Goal: Information Seeking & Learning: Understand process/instructions

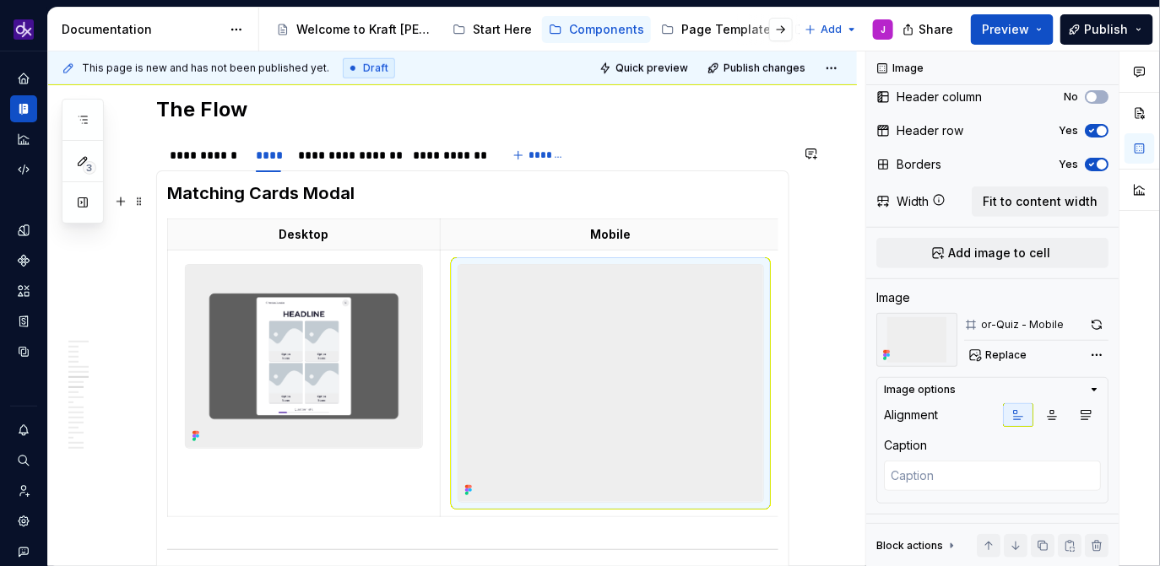
scroll to position [2729, 0]
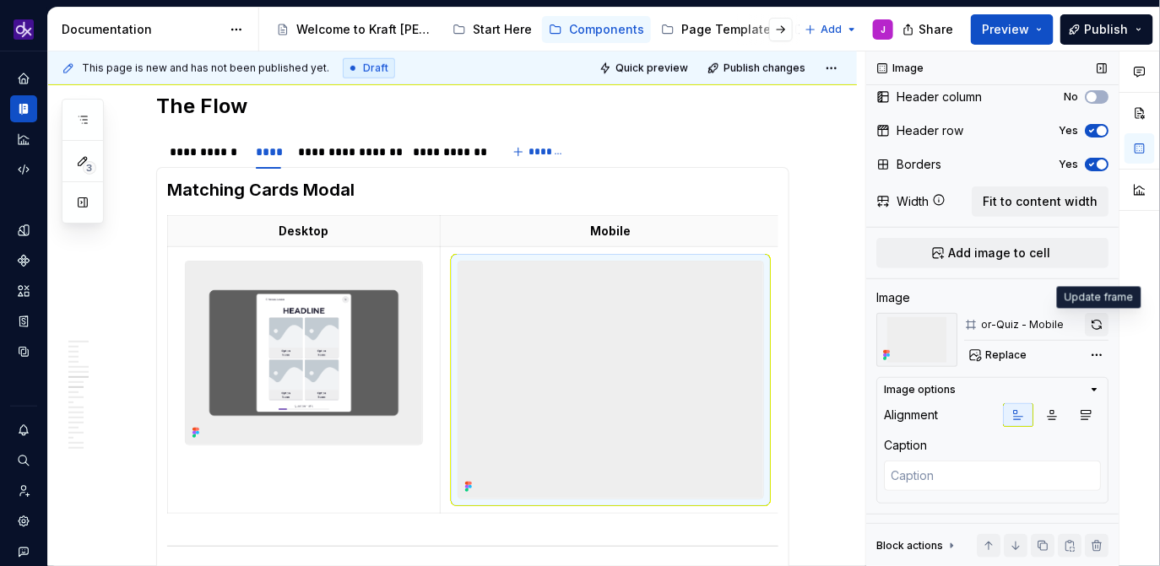
click at [1103, 325] on button "button" at bounding box center [1097, 325] width 24 height 24
type textarea "*"
click at [257, 187] on h3 "Matching Cards Modal" at bounding box center [472, 190] width 611 height 24
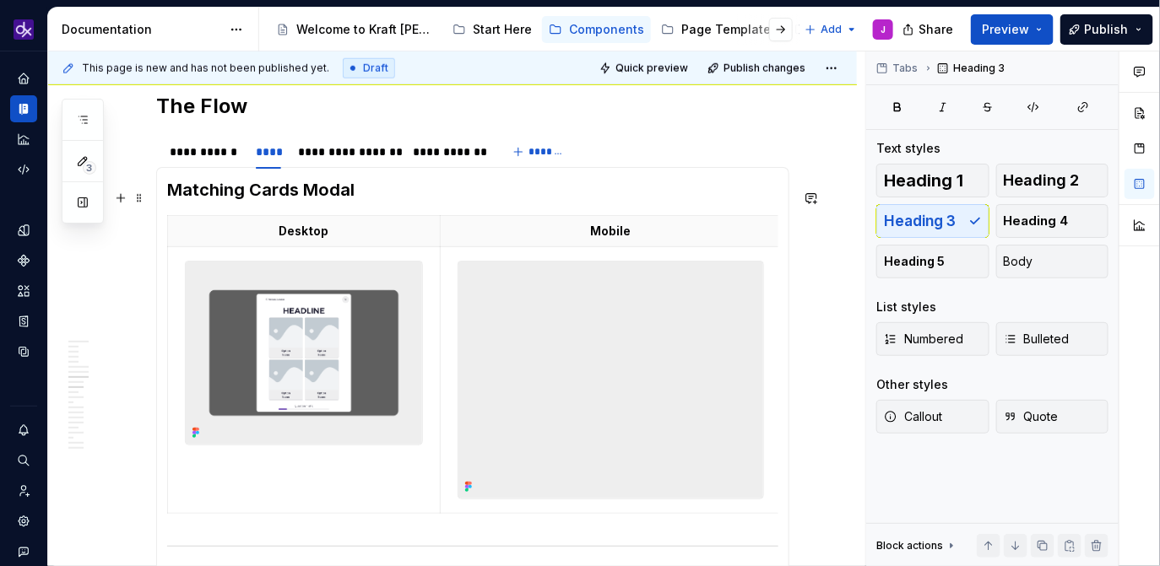
click at [259, 193] on h3 "Matching Cards Modal" at bounding box center [472, 190] width 611 height 24
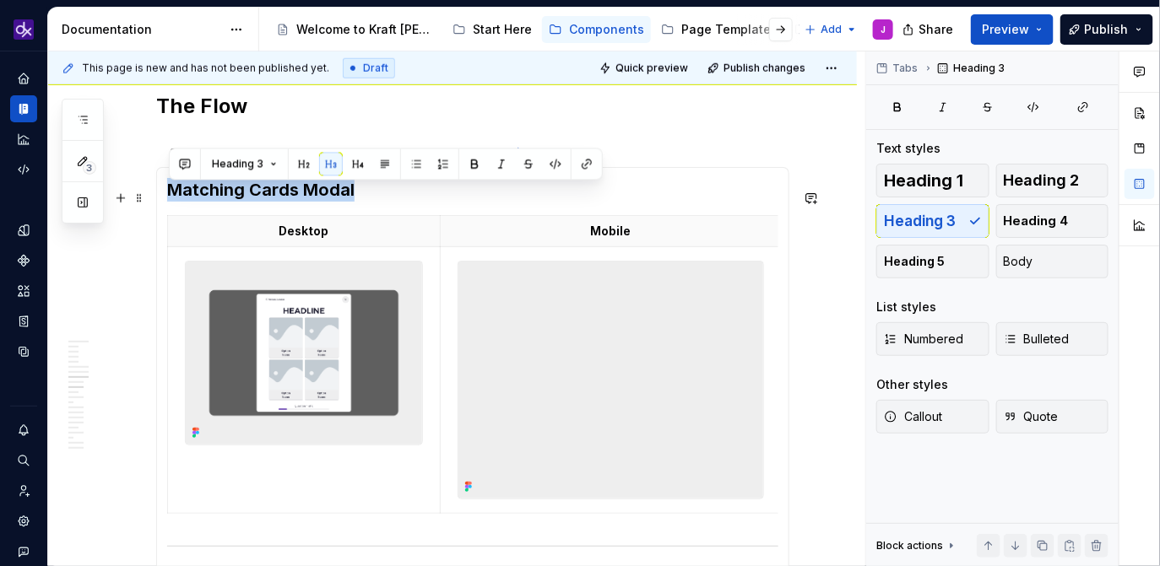
click at [259, 193] on h3 "Matching Cards Modal" at bounding box center [472, 190] width 611 height 24
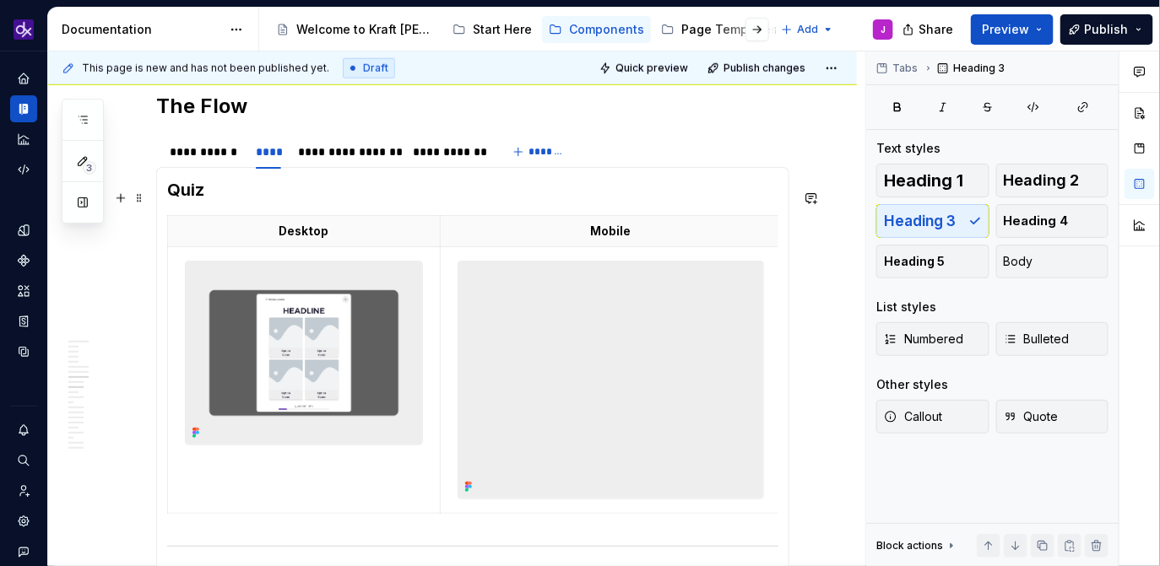
click at [338, 201] on h3 "Quiz" at bounding box center [472, 190] width 611 height 24
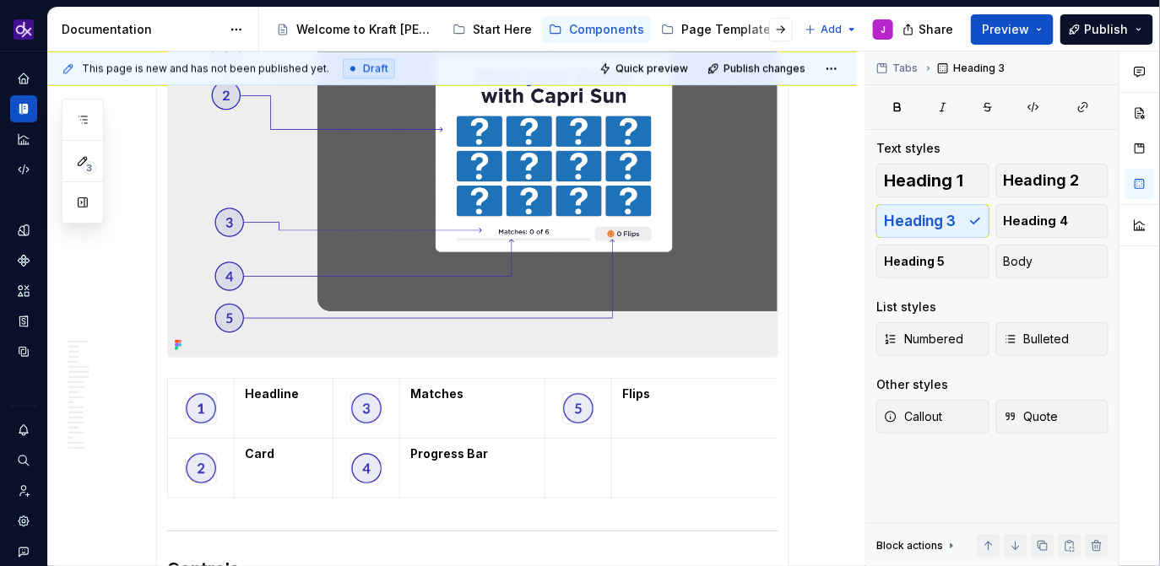
scroll to position [3438, 0]
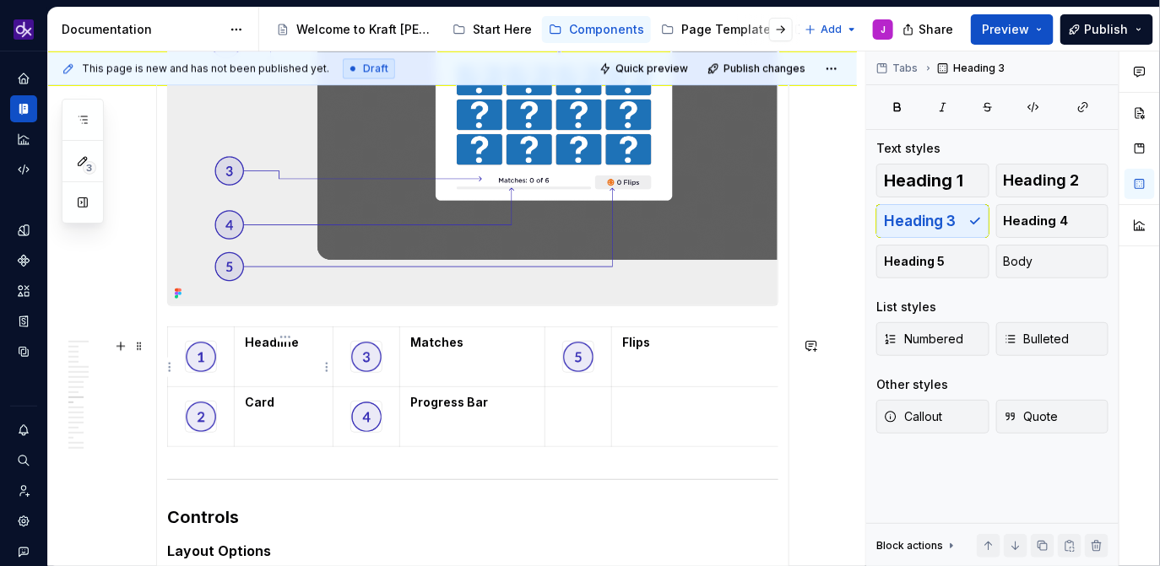
click at [269, 349] on strong "Headline" at bounding box center [272, 342] width 54 height 14
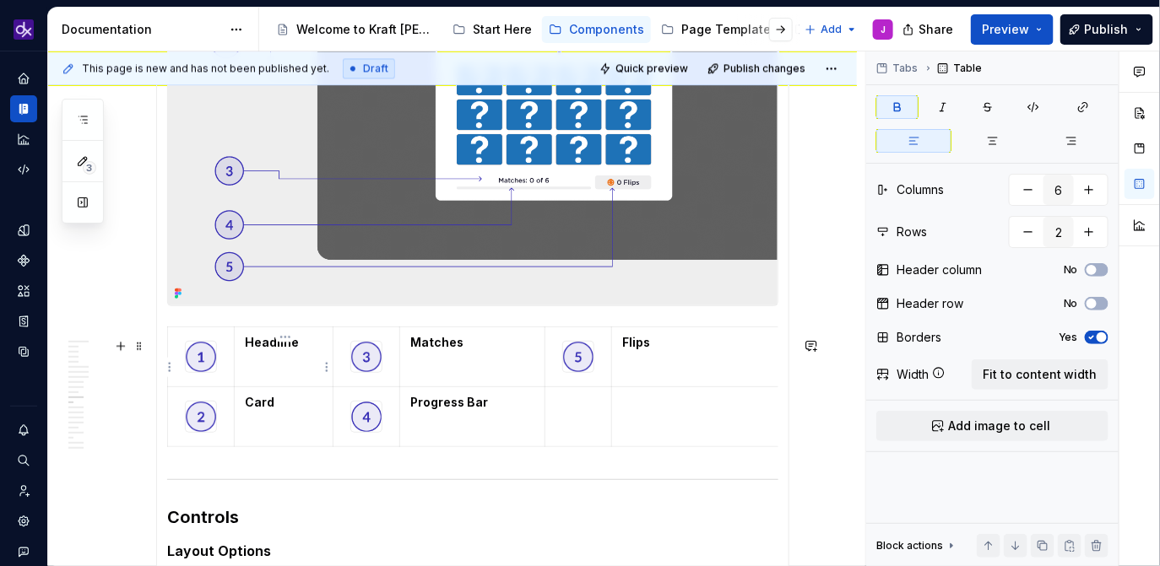
click at [269, 349] on strong "Headline" at bounding box center [272, 342] width 54 height 14
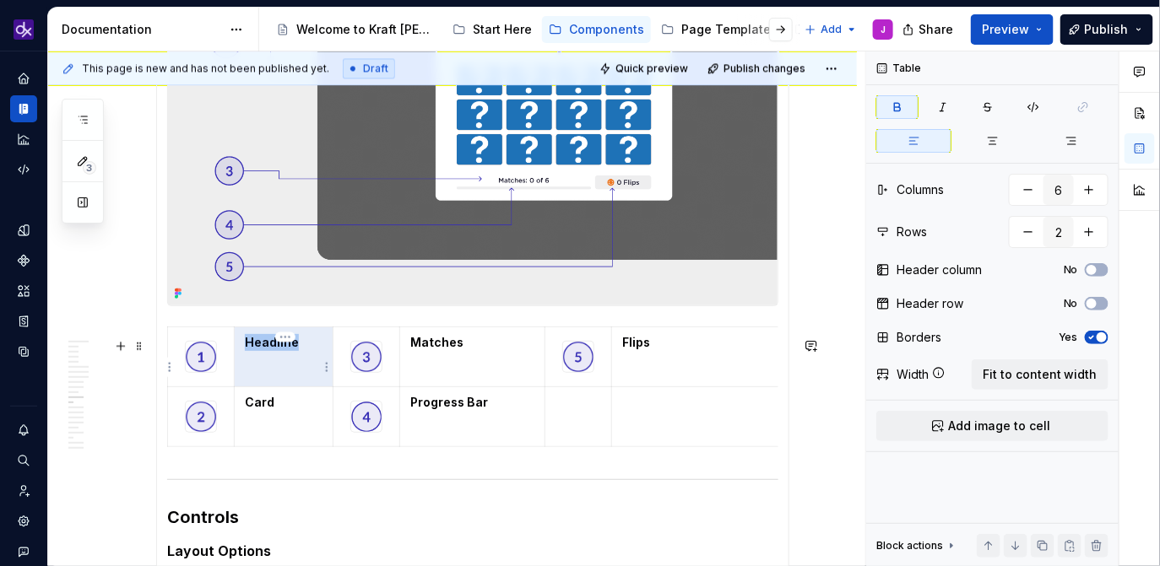
click at [269, 349] on strong "Headline" at bounding box center [272, 342] width 54 height 14
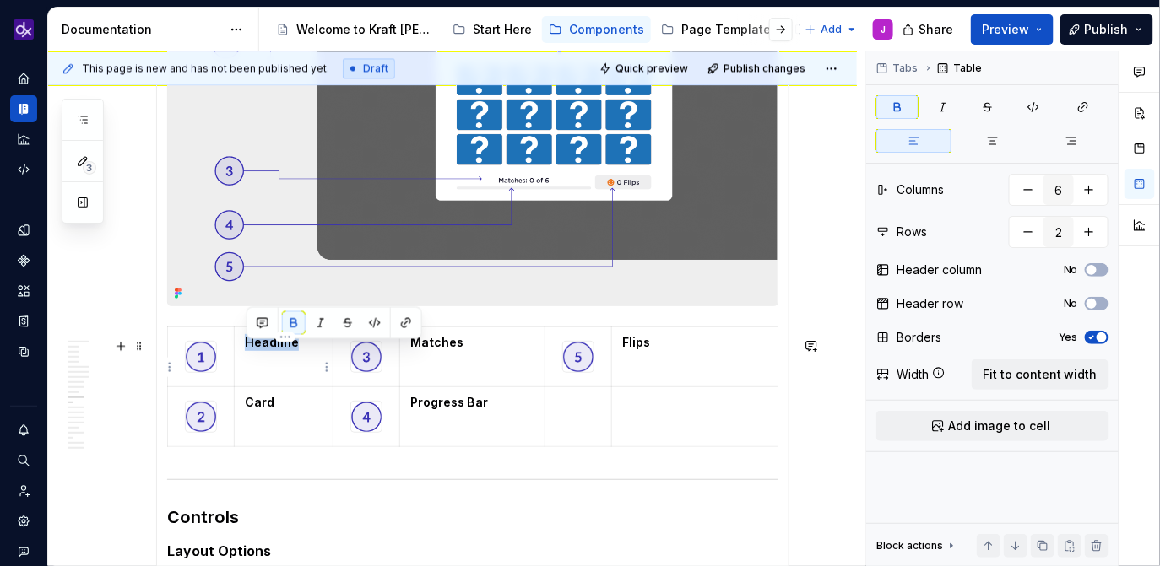
click at [269, 349] on strong "Headline" at bounding box center [272, 342] width 54 height 14
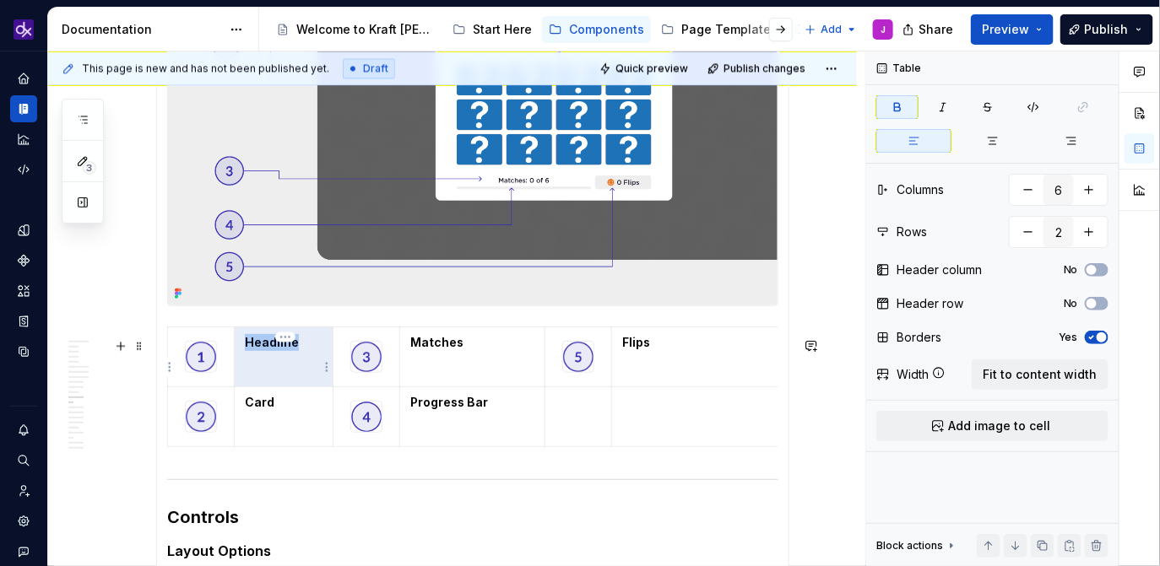
click at [269, 349] on strong "Headline" at bounding box center [272, 342] width 54 height 14
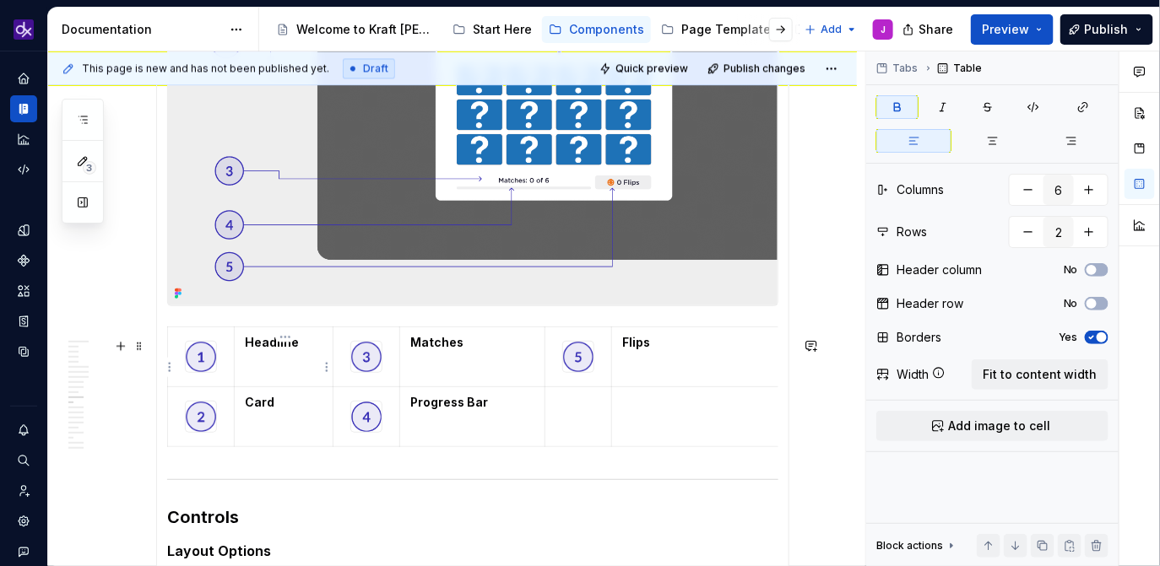
click at [269, 349] on strong "Headline" at bounding box center [272, 342] width 54 height 14
click at [302, 355] on p "Previous Button" at bounding box center [284, 351] width 78 height 34
drag, startPoint x: 295, startPoint y: 379, endPoint x: 245, endPoint y: 369, distance: 51.6
click at [245, 369] on td "Previous Button" at bounding box center [284, 357] width 99 height 60
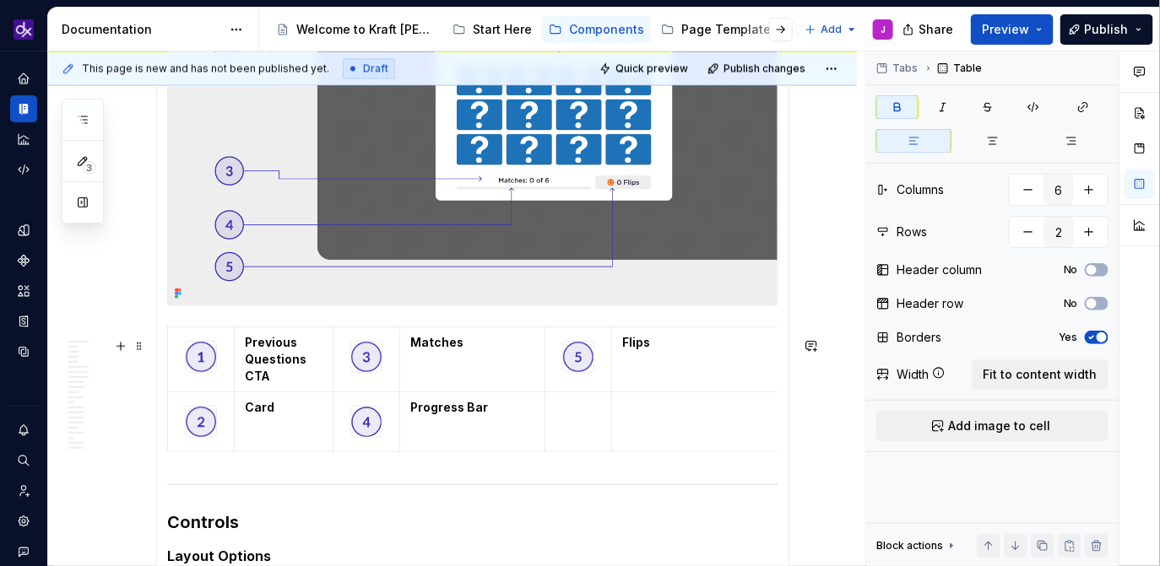
scroll to position [3349, 0]
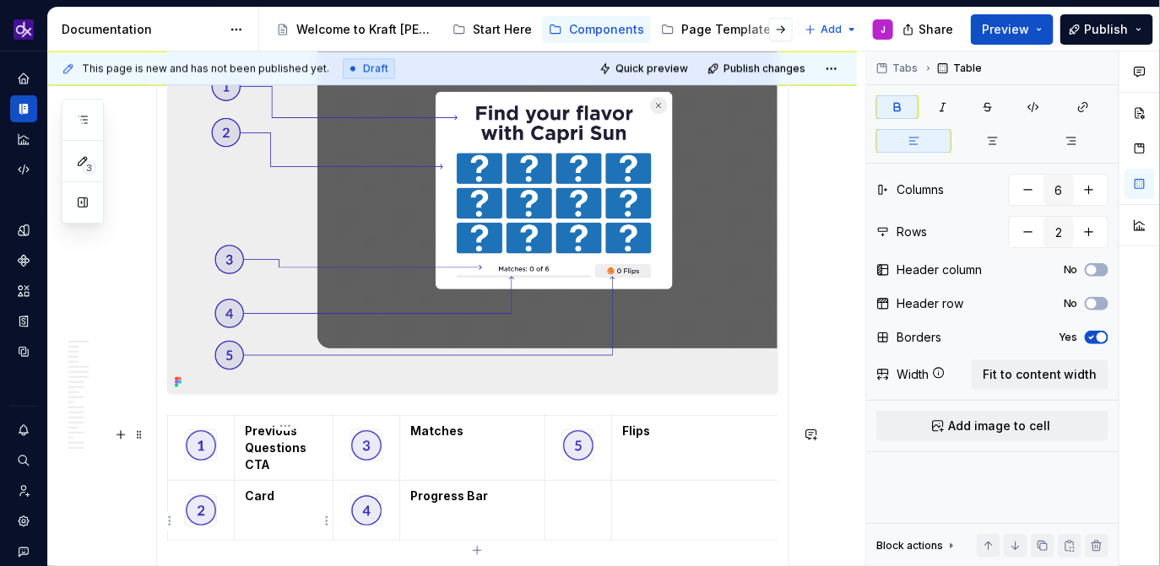
click at [261, 503] on strong "Card" at bounding box center [260, 496] width 30 height 14
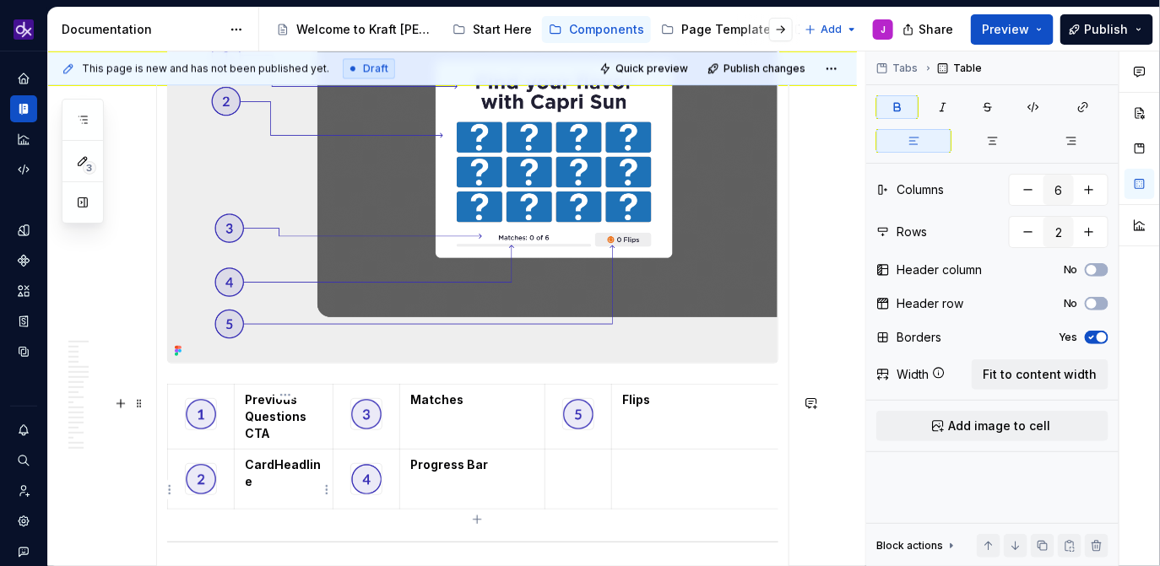
click at [276, 477] on strong "CardHeadline" at bounding box center [283, 473] width 76 height 31
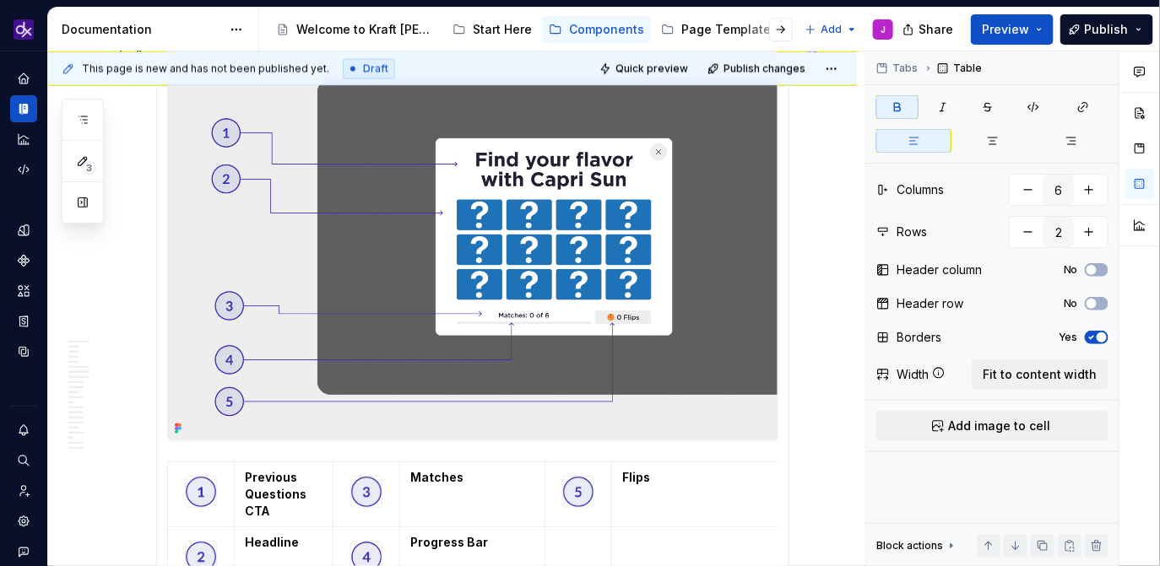
scroll to position [3424, 0]
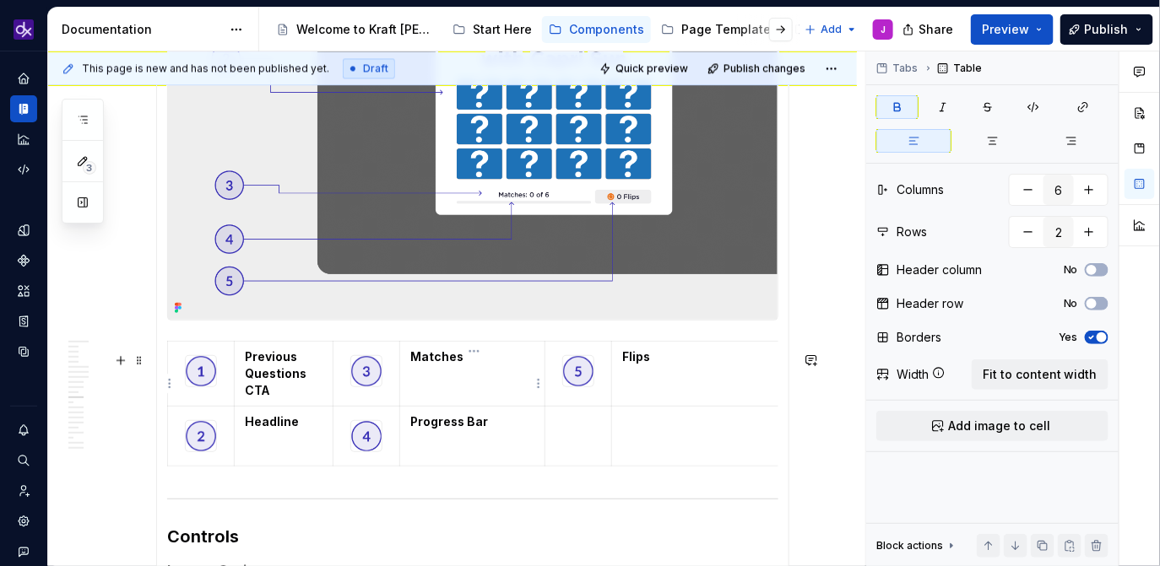
click at [427, 364] on strong "Matches" at bounding box center [436, 356] width 53 height 14
click at [263, 430] on p "Headline" at bounding box center [284, 422] width 78 height 17
click at [436, 364] on strong "MatchesCard" at bounding box center [451, 356] width 83 height 14
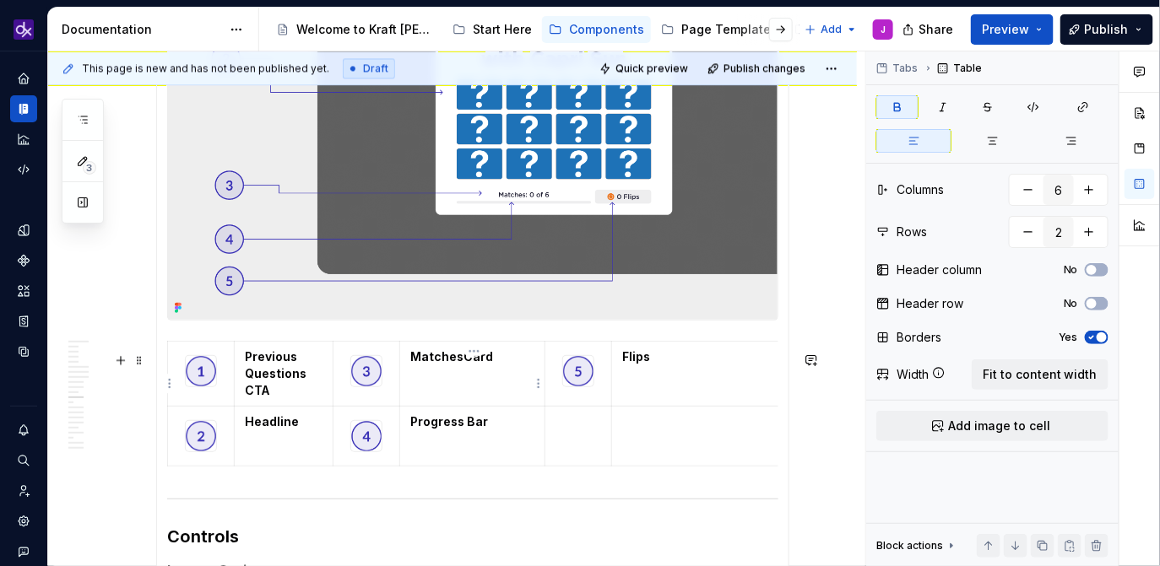
click at [436, 364] on strong "MatchesCard" at bounding box center [451, 356] width 83 height 14
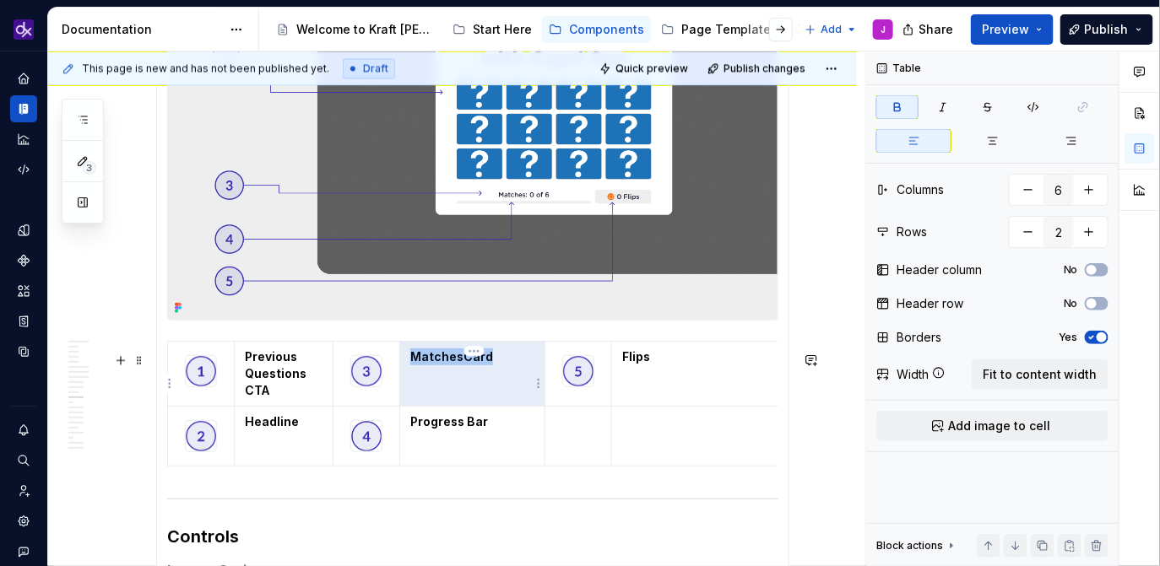
click at [436, 364] on strong "MatchesCard" at bounding box center [451, 356] width 83 height 14
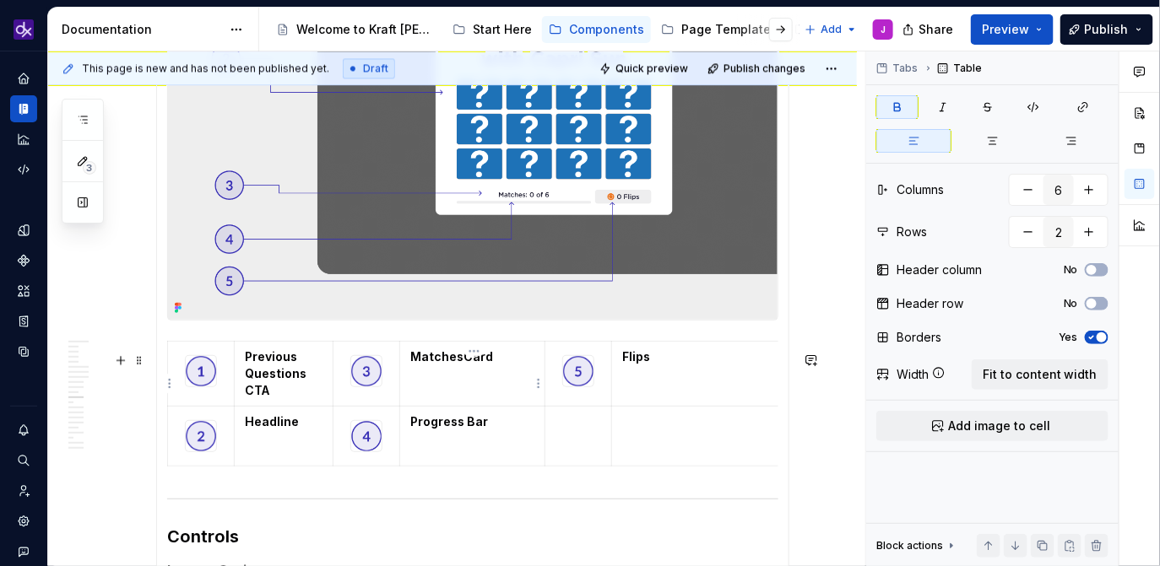
click at [436, 364] on strong "MatchesCard" at bounding box center [451, 356] width 83 height 14
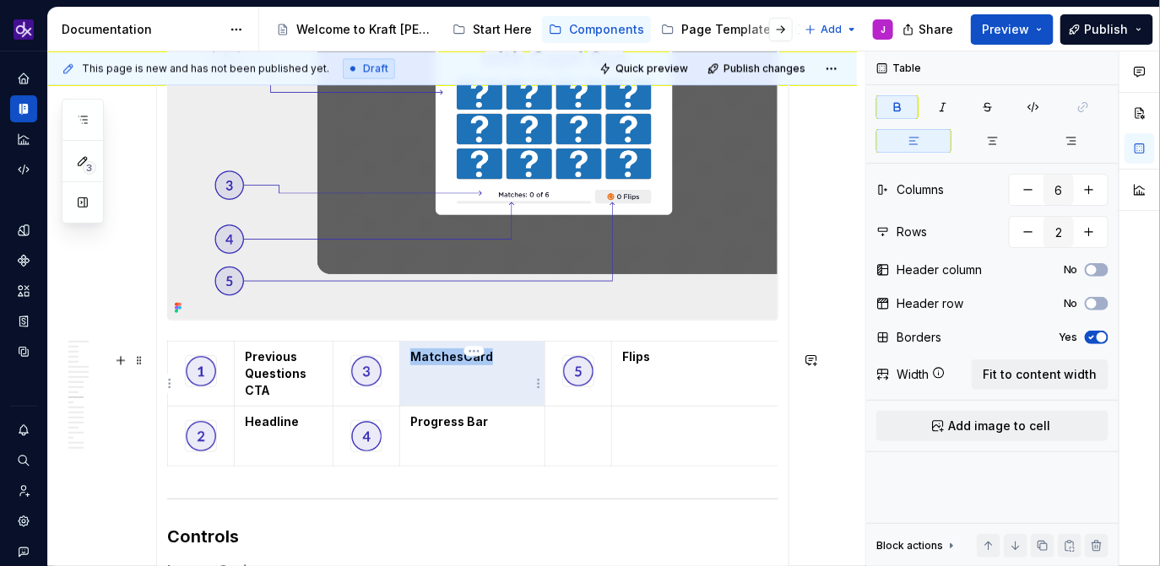
click at [436, 364] on strong "MatchesCard" at bounding box center [451, 356] width 83 height 14
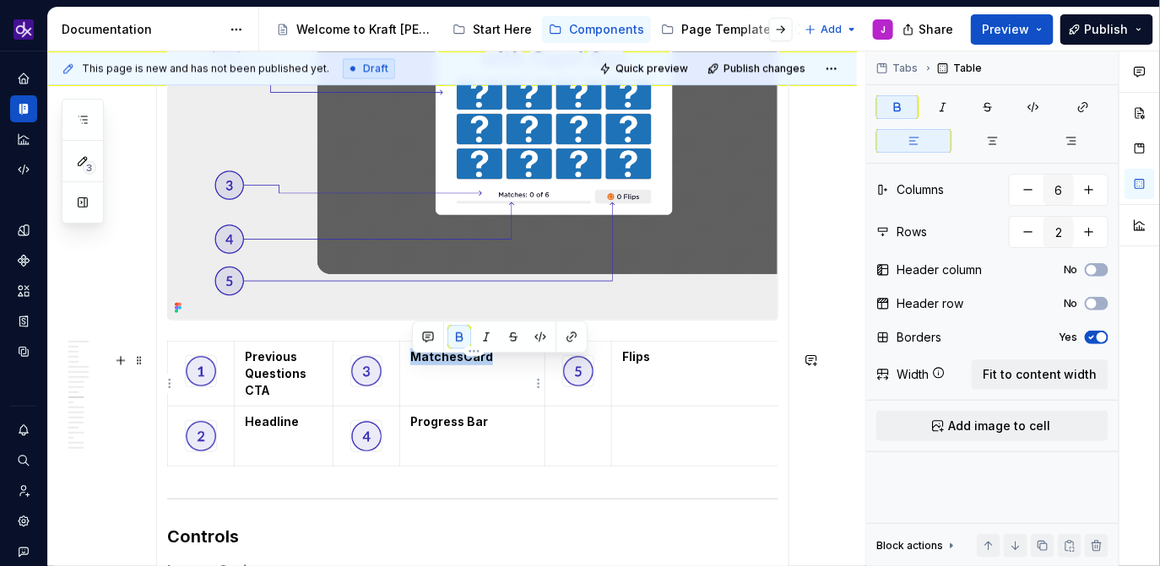
click at [436, 364] on strong "MatchesCard" at bounding box center [451, 356] width 83 height 14
click at [471, 384] on td "Answer" at bounding box center [472, 373] width 145 height 65
click at [307, 384] on p "Previous Questions CTA" at bounding box center [284, 374] width 78 height 51
click at [300, 384] on strong "Previous Questions CTA" at bounding box center [277, 373] width 64 height 48
click at [92, 127] on button "button" at bounding box center [83, 120] width 30 height 30
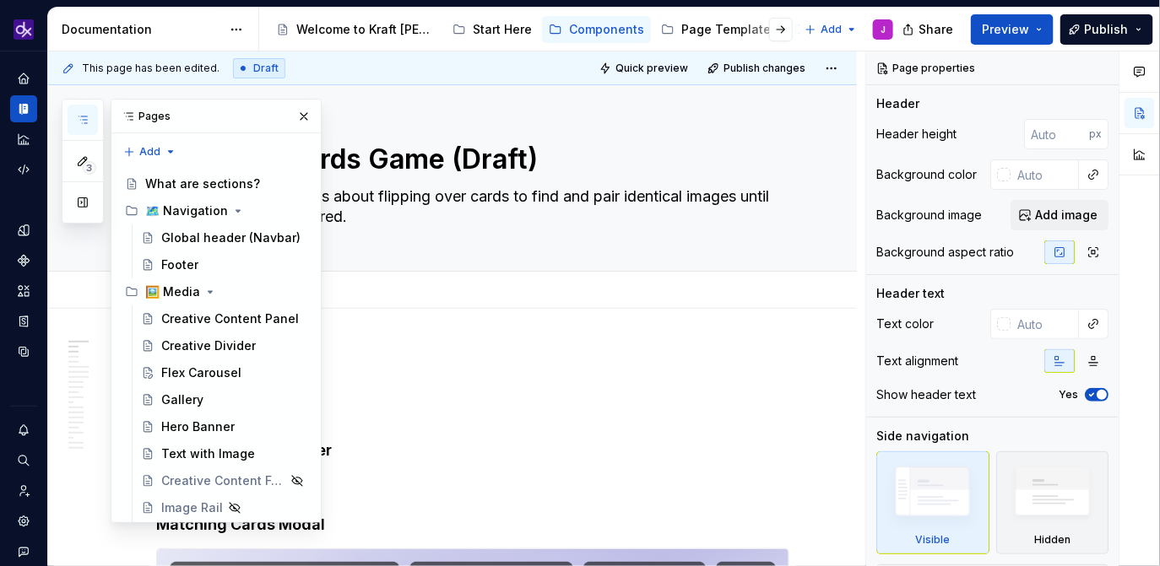
click at [427, 303] on div "Add tab" at bounding box center [452, 290] width 809 height 37
click at [300, 108] on button "button" at bounding box center [304, 117] width 24 height 24
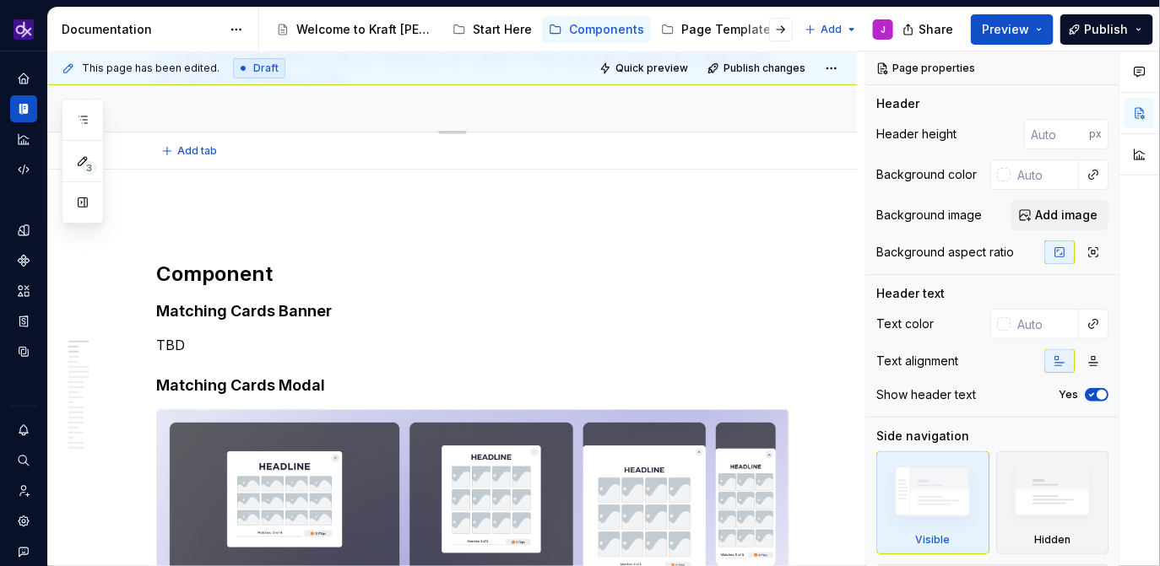
type textarea "*"
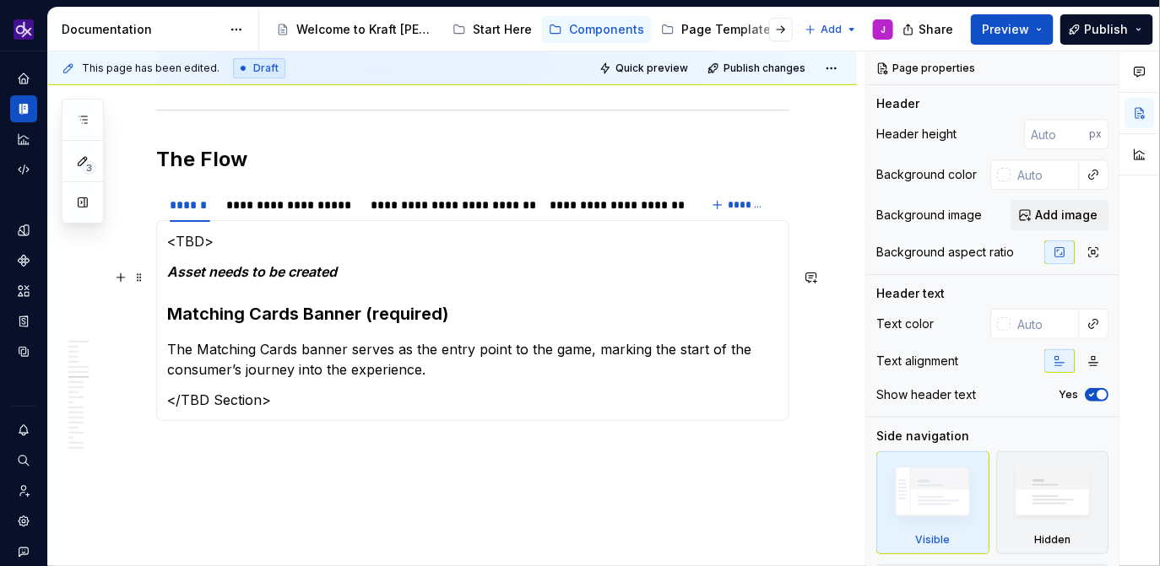
scroll to position [2281, 0]
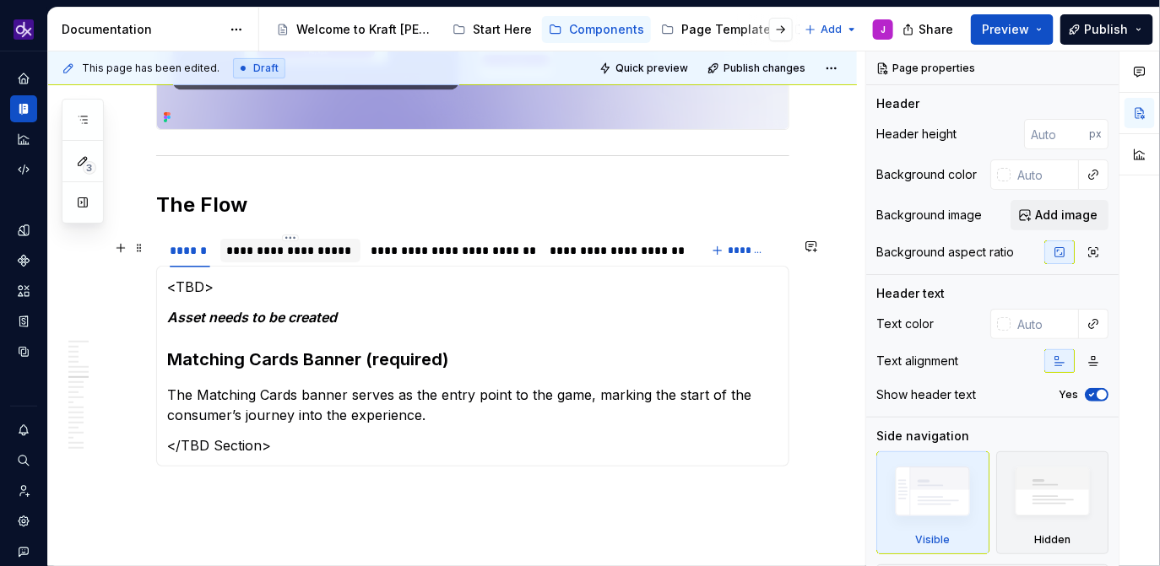
click at [297, 257] on div "**********" at bounding box center [290, 250] width 127 height 17
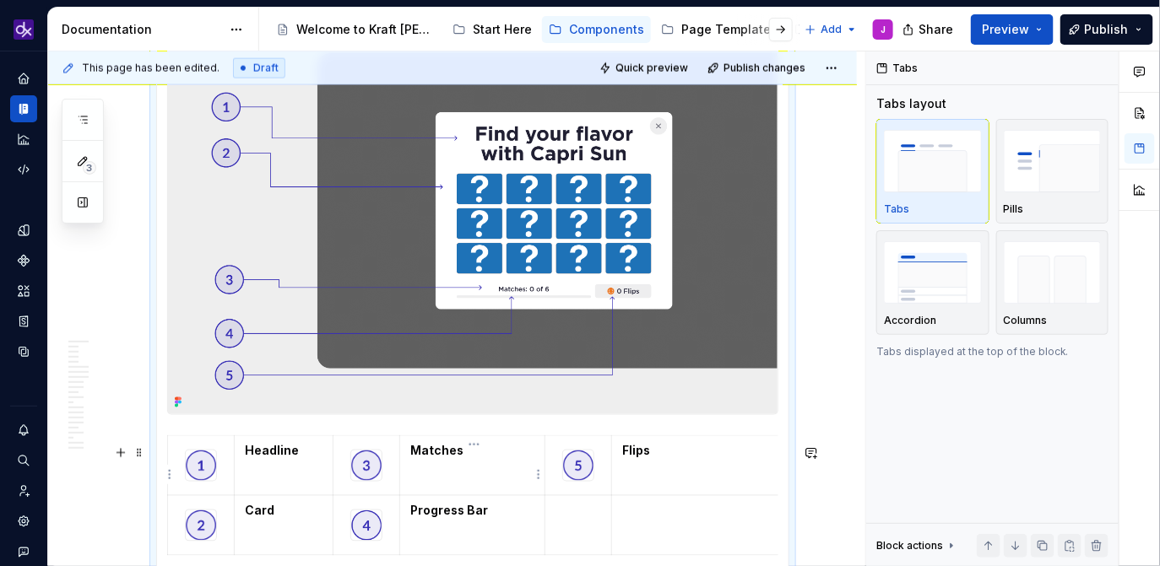
scroll to position [2997, 0]
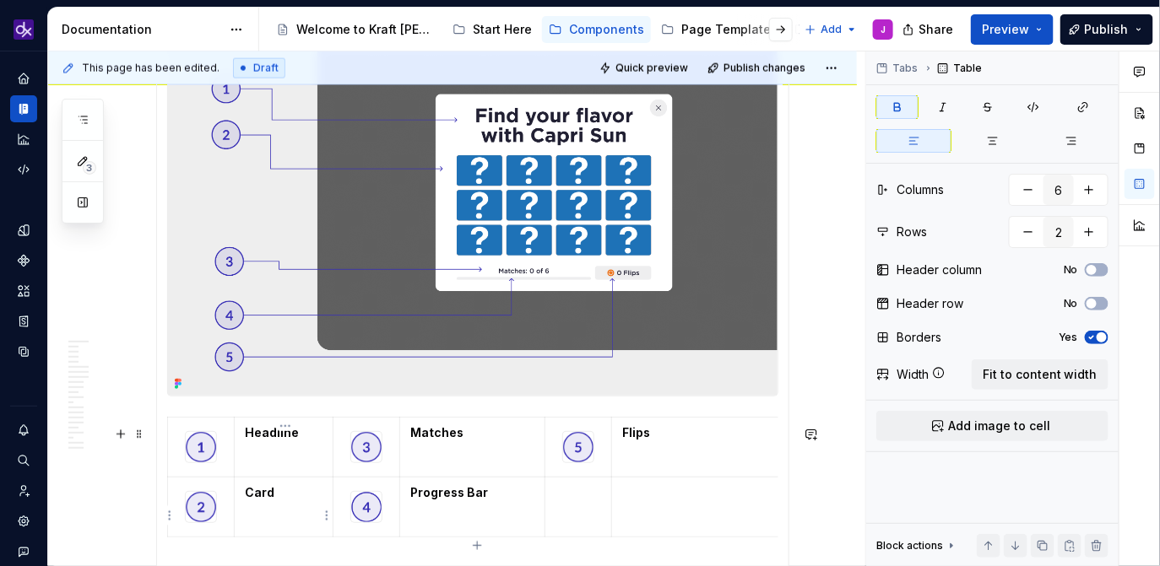
click at [292, 498] on p "Card" at bounding box center [284, 493] width 78 height 17
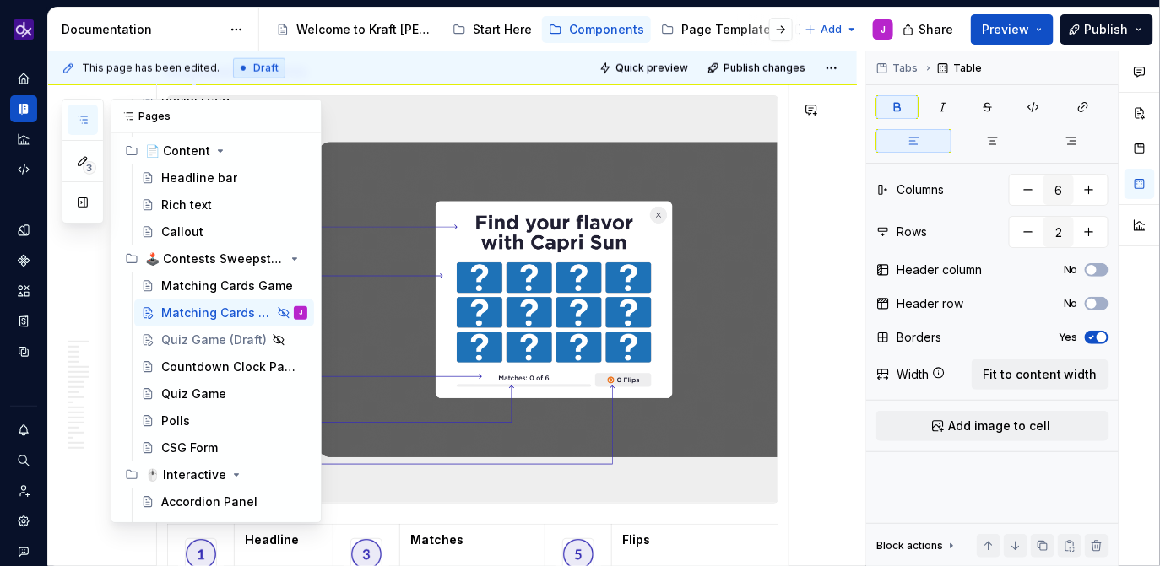
scroll to position [488, 0]
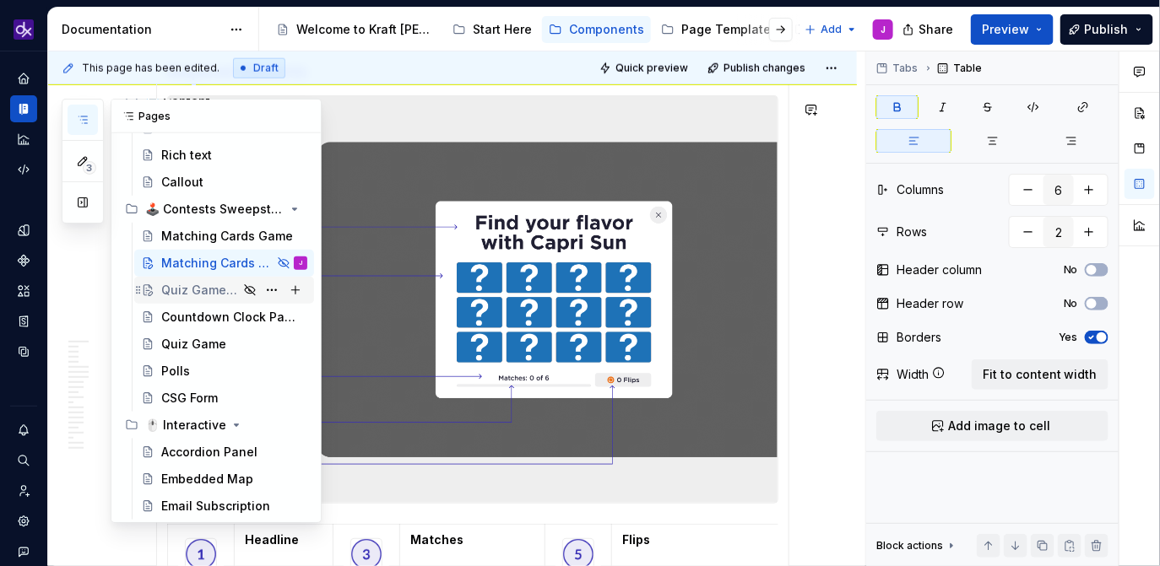
click at [214, 297] on div "Quiz Game (Draft)" at bounding box center [199, 290] width 77 height 17
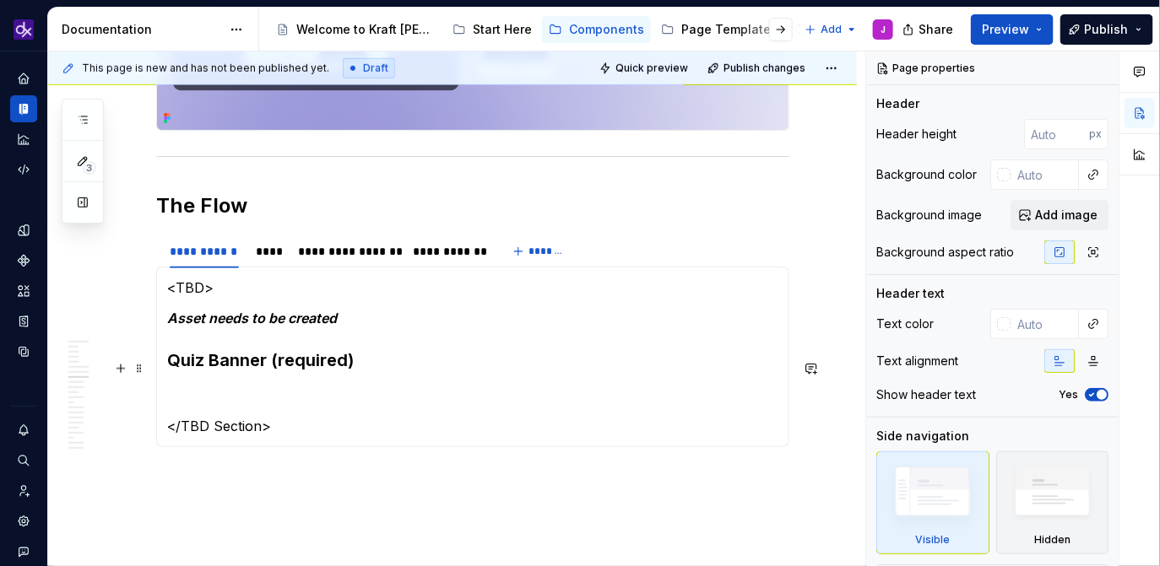
scroll to position [2639, 0]
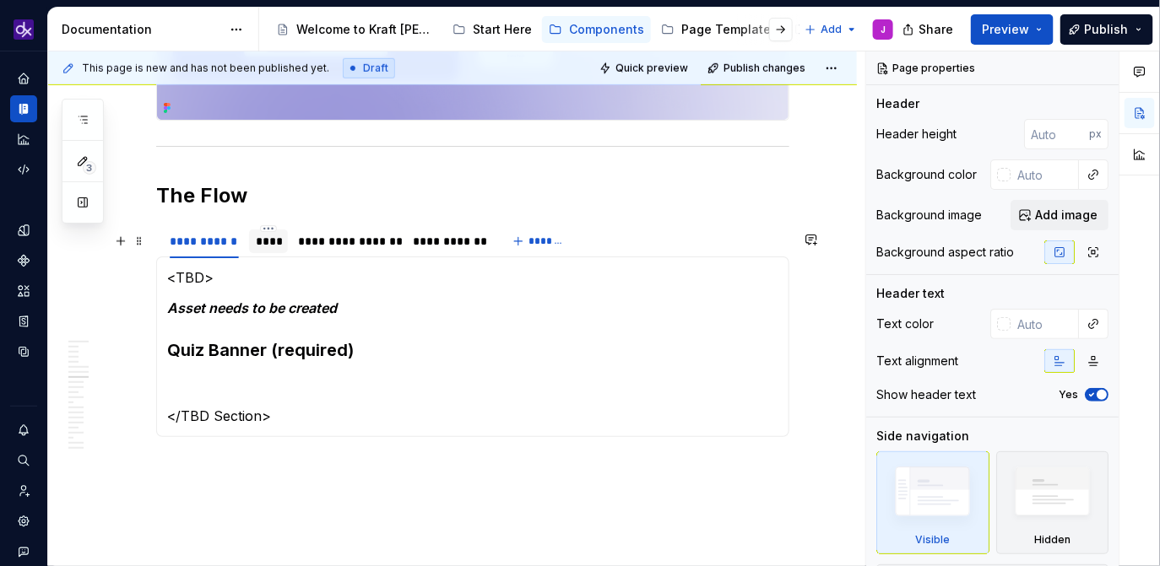
click at [273, 248] on div "****" at bounding box center [269, 241] width 26 height 17
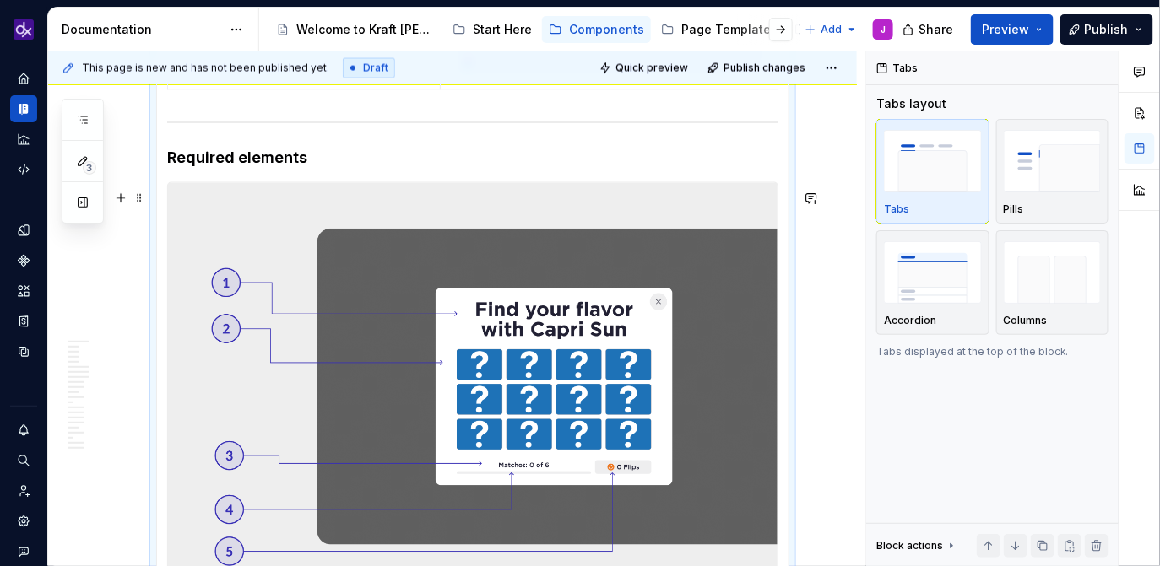
scroll to position [3146, 0]
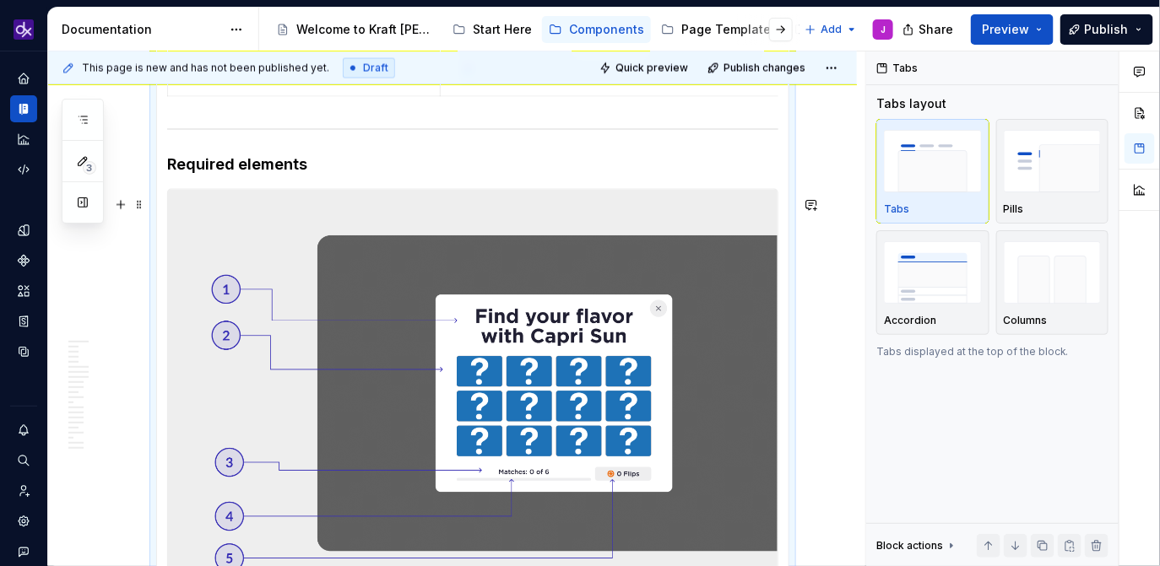
click at [566, 263] on img at bounding box center [472, 393] width 609 height 407
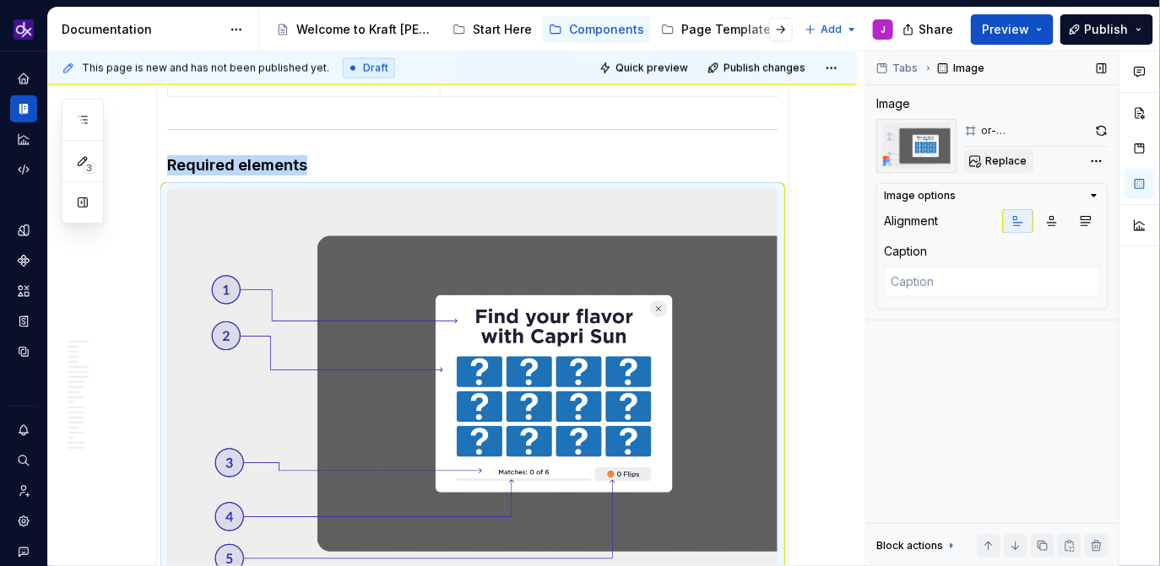
click at [1003, 164] on span "Replace" at bounding box center [1005, 161] width 41 height 14
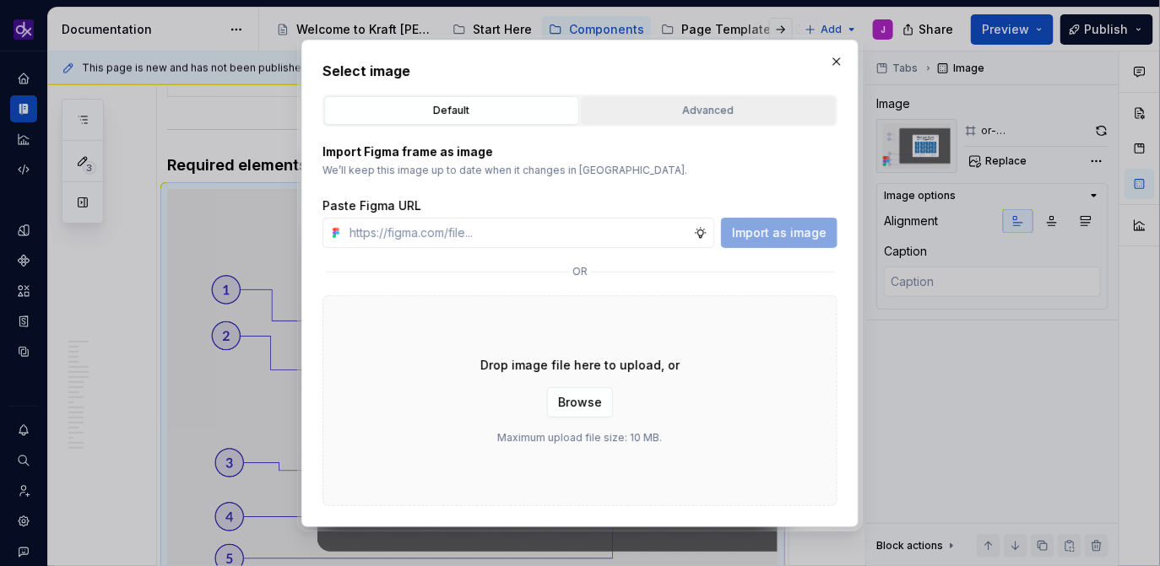
click at [729, 97] on button "Advanced" at bounding box center [708, 110] width 255 height 29
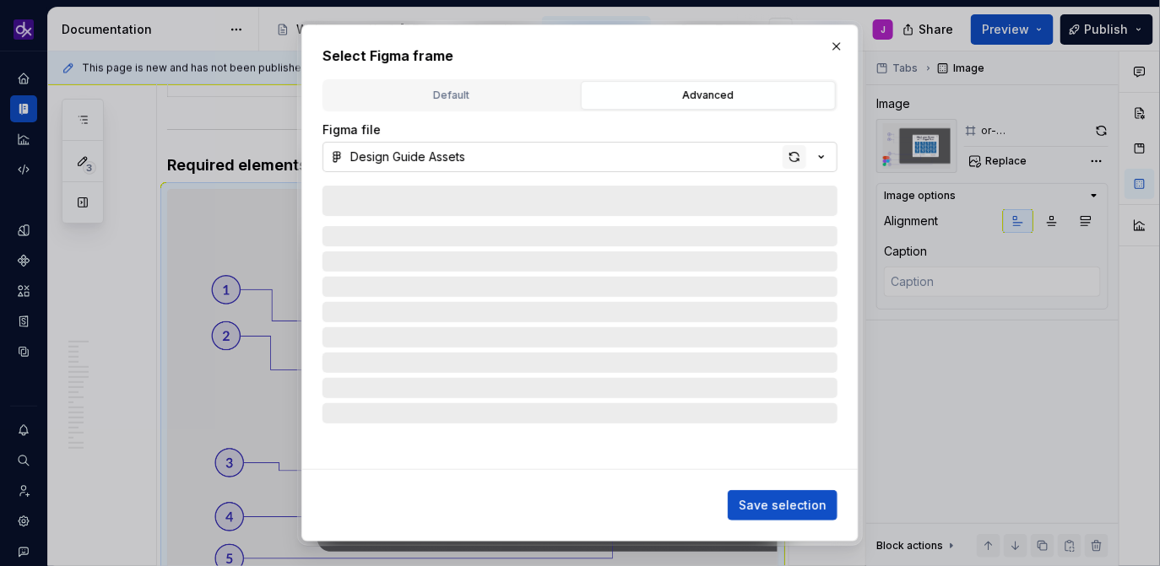
click at [800, 160] on div "button" at bounding box center [794, 157] width 24 height 24
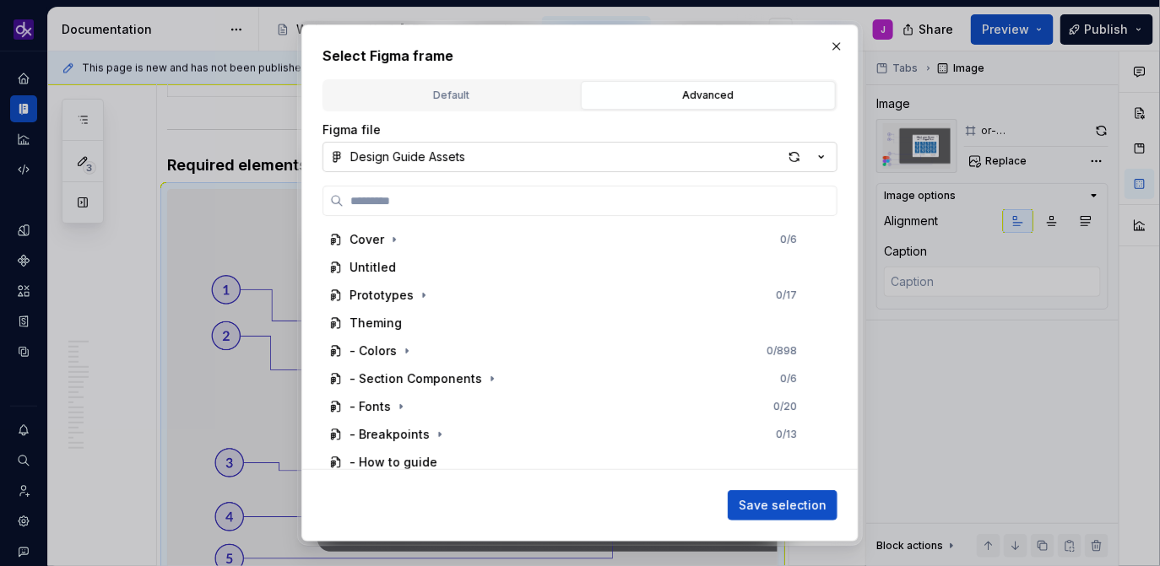
type textarea "*"
paste input "**********"
type input "**********"
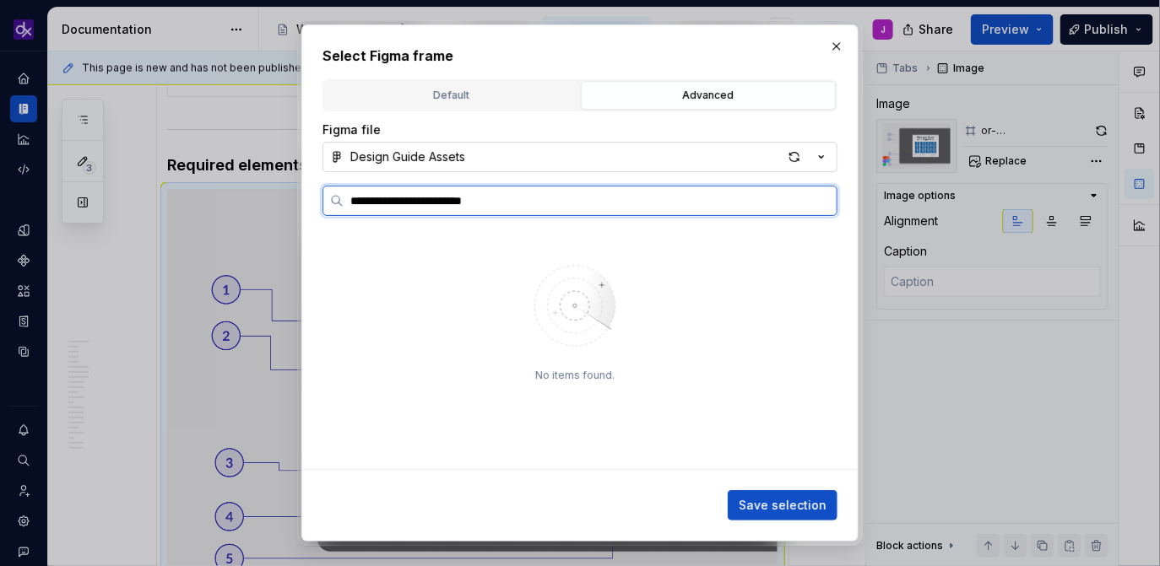
click at [822, 207] on input "**********" at bounding box center [590, 200] width 493 height 17
click at [817, 193] on input "**********" at bounding box center [590, 200] width 493 height 17
click at [821, 200] on input "**********" at bounding box center [590, 200] width 493 height 17
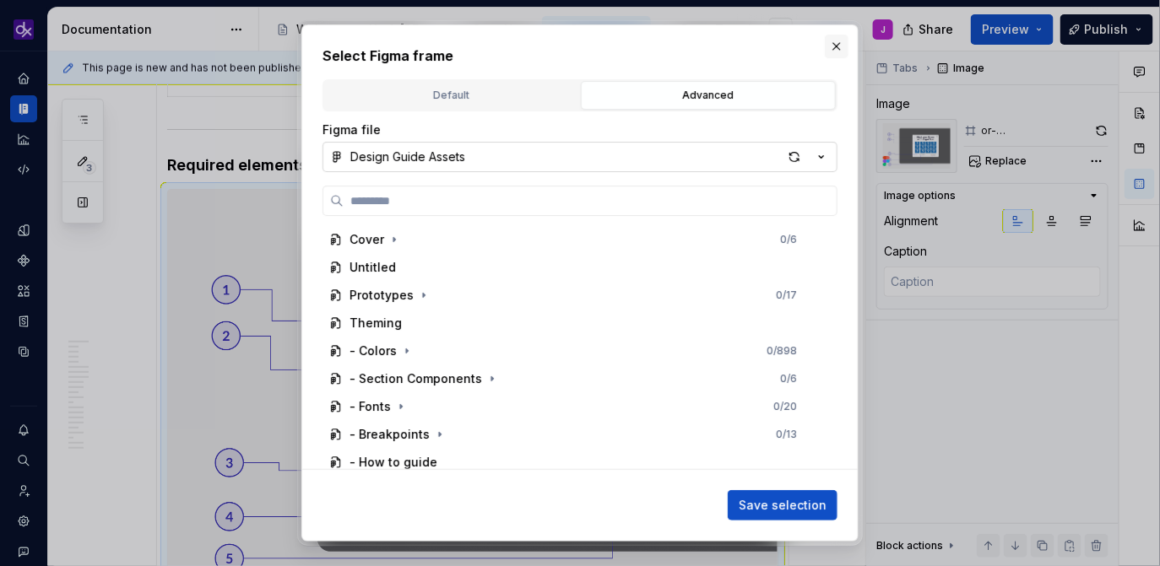
click at [835, 44] on button "button" at bounding box center [837, 47] width 24 height 24
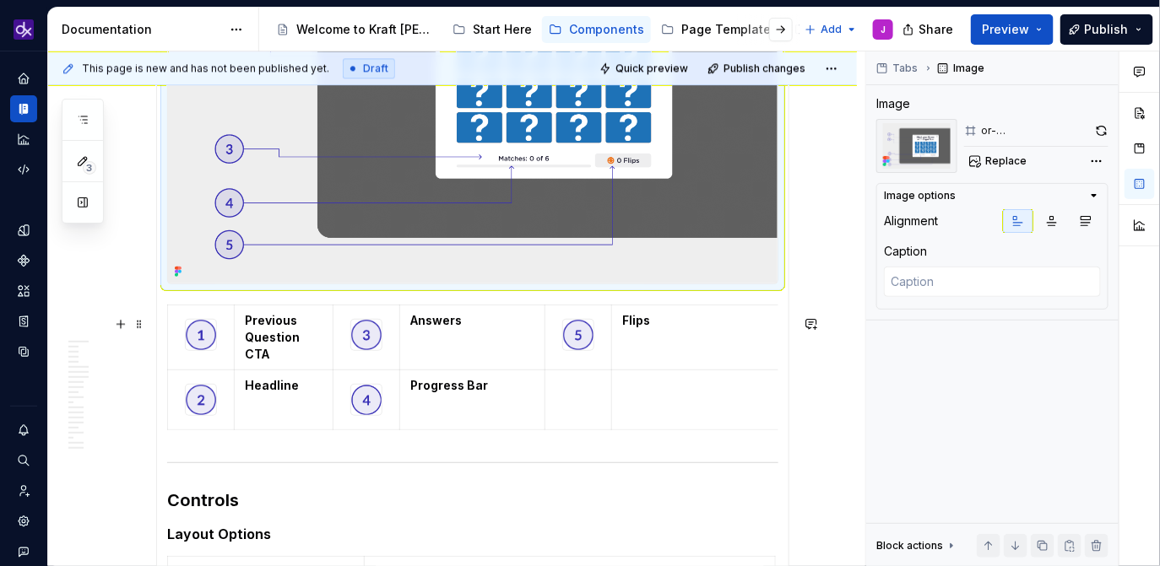
scroll to position [3457, 0]
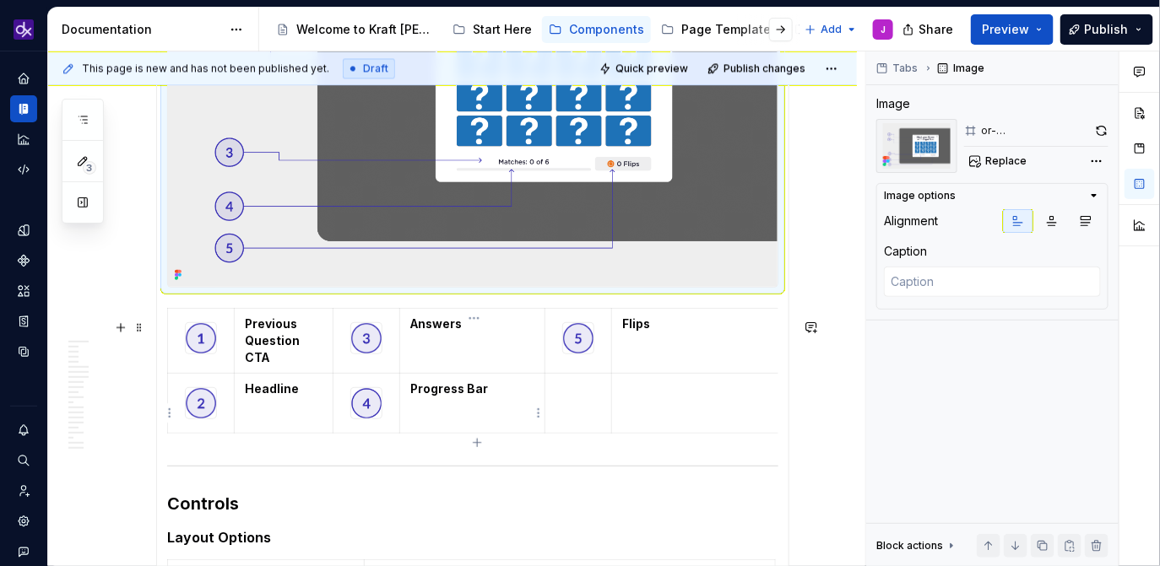
click at [444, 396] on strong "Progress Bar" at bounding box center [449, 389] width 78 height 14
type textarea "*"
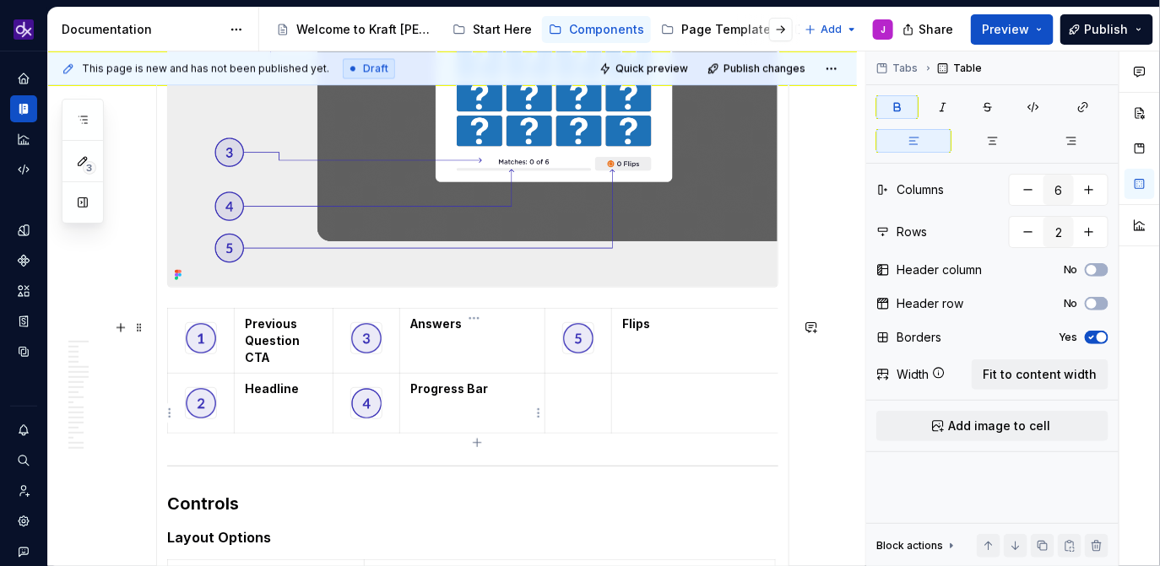
click at [444, 396] on strong "Progress Bar" at bounding box center [449, 389] width 78 height 14
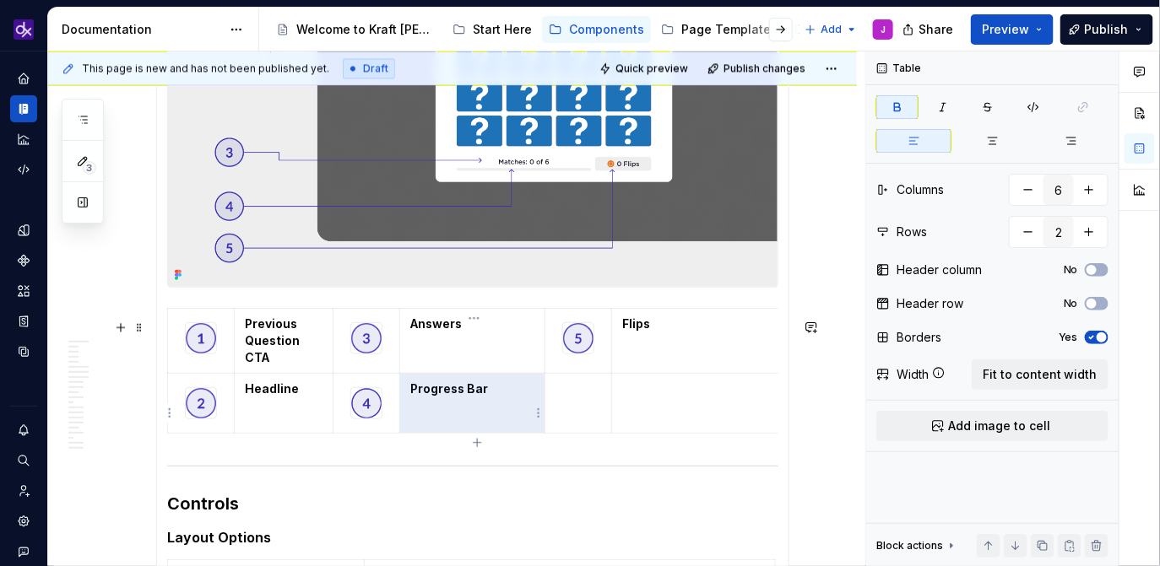
click at [444, 396] on strong "Progress Bar" at bounding box center [449, 389] width 78 height 14
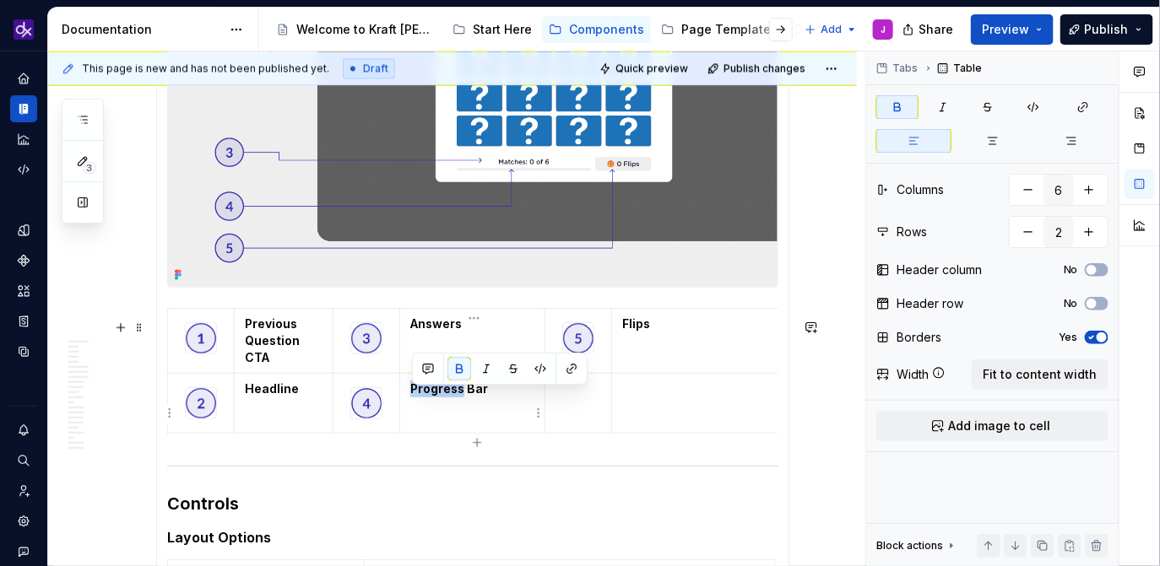
click at [444, 396] on strong "Progress Bar" at bounding box center [449, 389] width 78 height 14
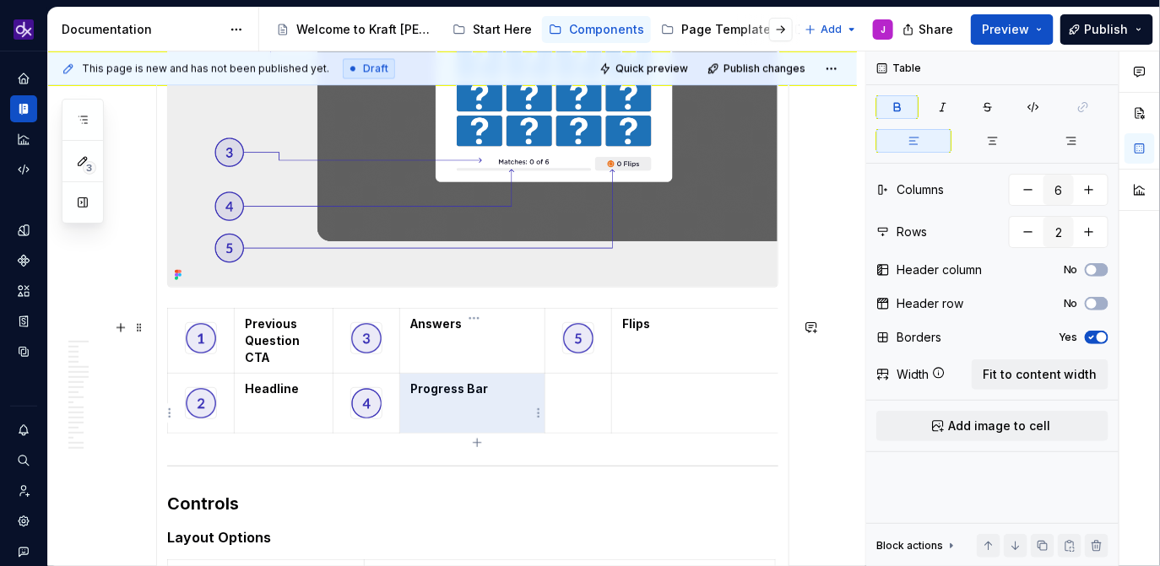
click at [471, 396] on strong "Progress Bar" at bounding box center [449, 389] width 78 height 14
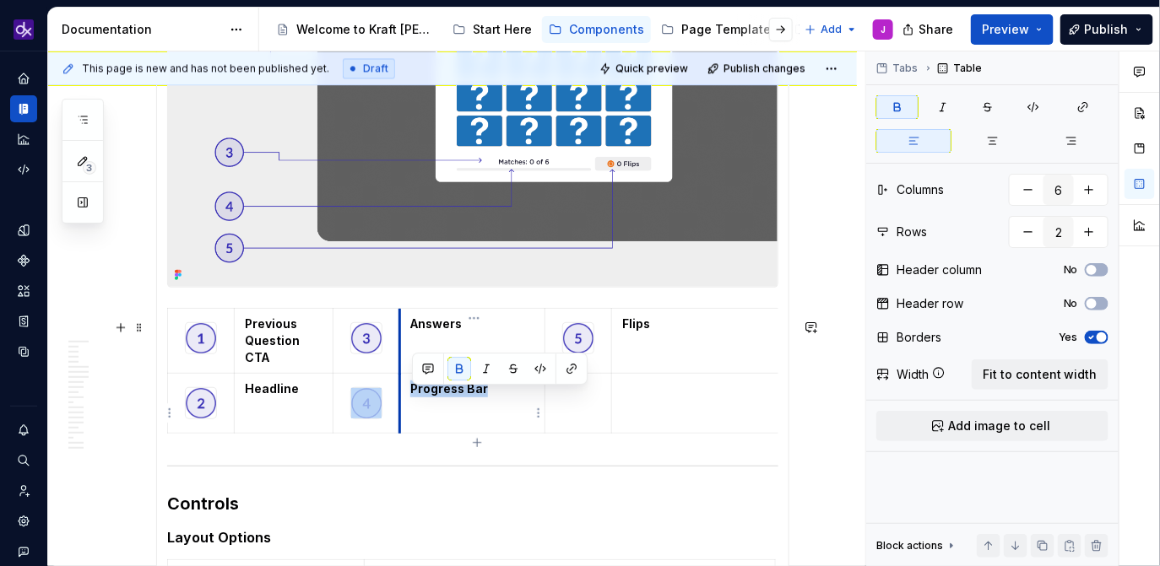
drag, startPoint x: 495, startPoint y: 398, endPoint x: 401, endPoint y: 399, distance: 93.7
click at [401, 399] on td "Progress Bar" at bounding box center [472, 403] width 145 height 60
copy strong "Progress Bar"
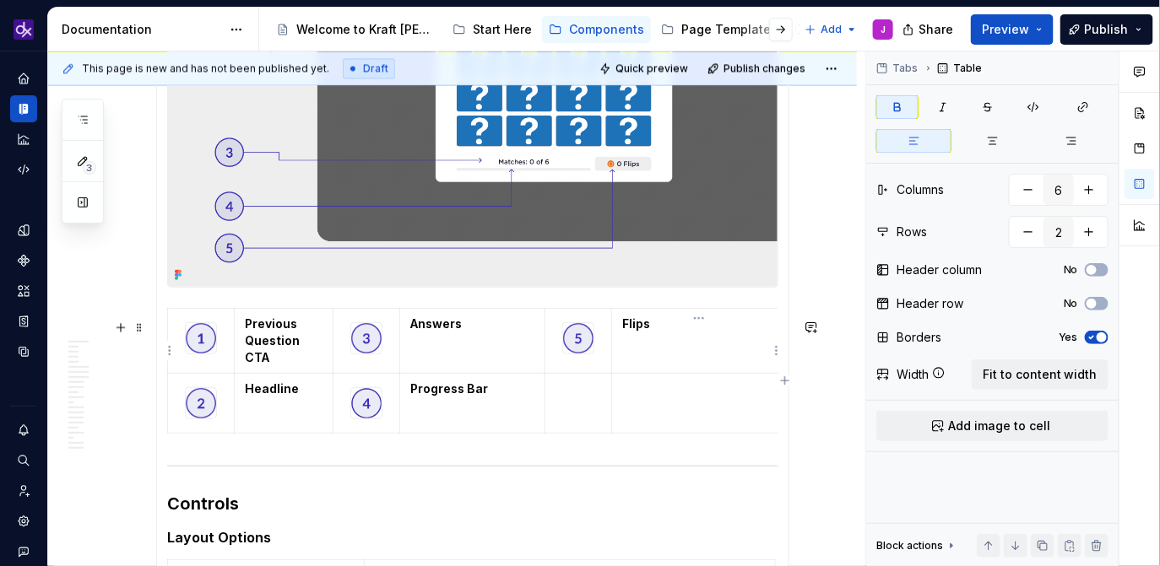
click at [660, 343] on td "Flips" at bounding box center [697, 340] width 171 height 65
paste div
click at [655, 333] on p "Flips" at bounding box center [697, 324] width 150 height 17
click at [474, 396] on strong "Progress Bar" at bounding box center [449, 389] width 78 height 14
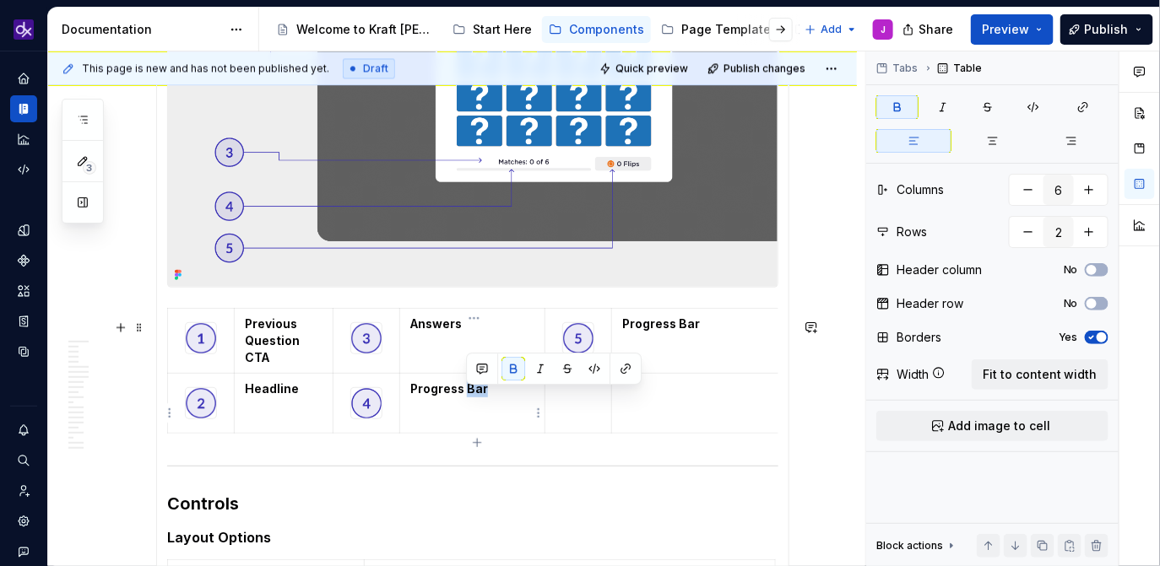
click at [474, 396] on strong "Progress Bar" at bounding box center [449, 389] width 78 height 14
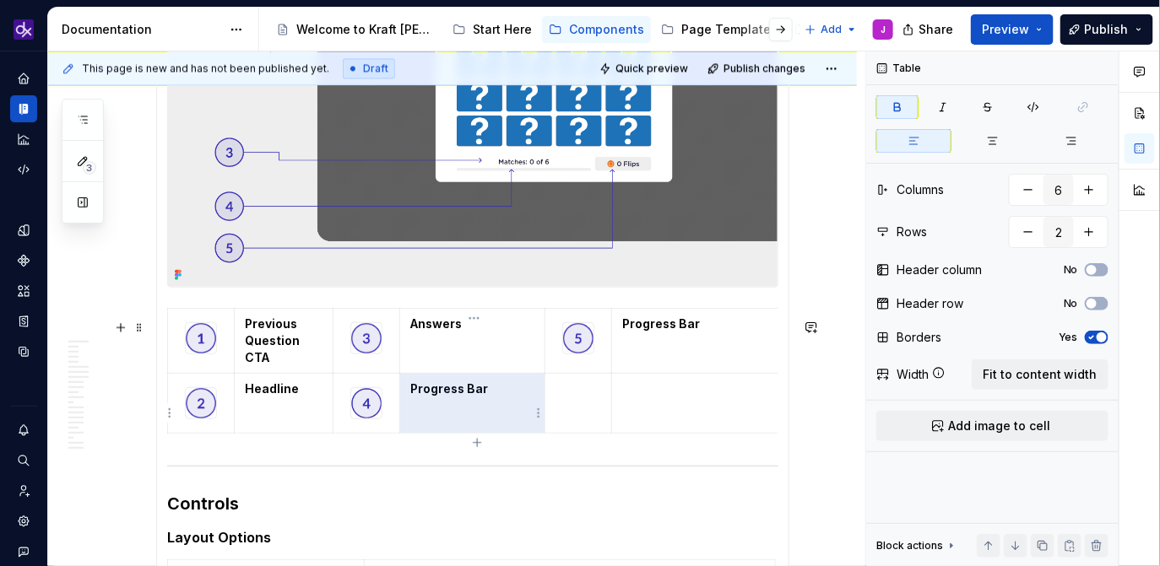
click at [472, 396] on strong "Progress Bar" at bounding box center [449, 389] width 78 height 14
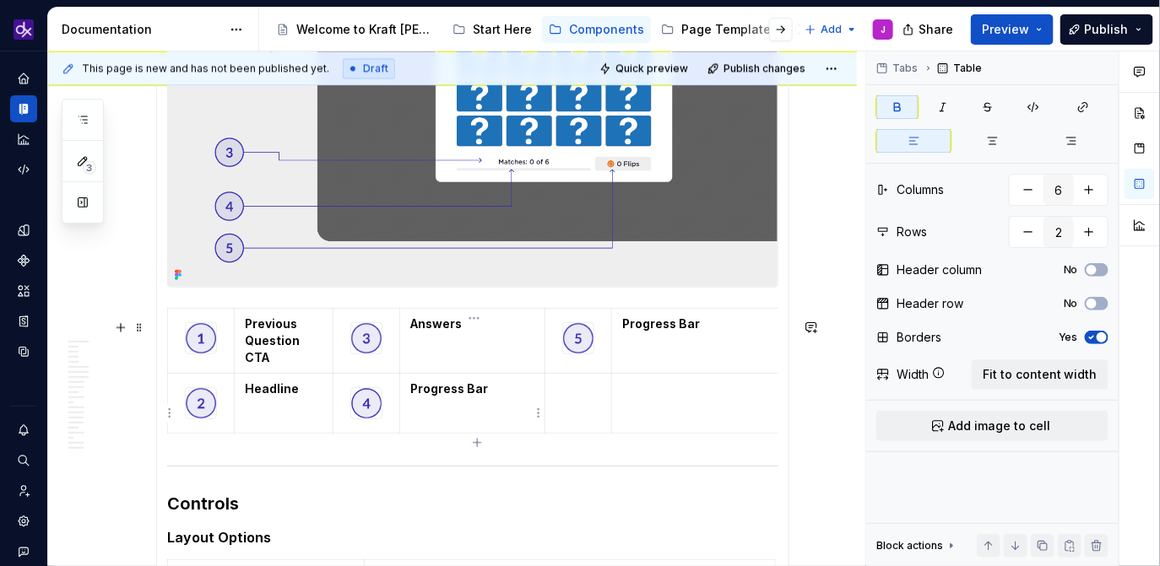
click at [472, 396] on strong "Progress Bar" at bounding box center [449, 389] width 78 height 14
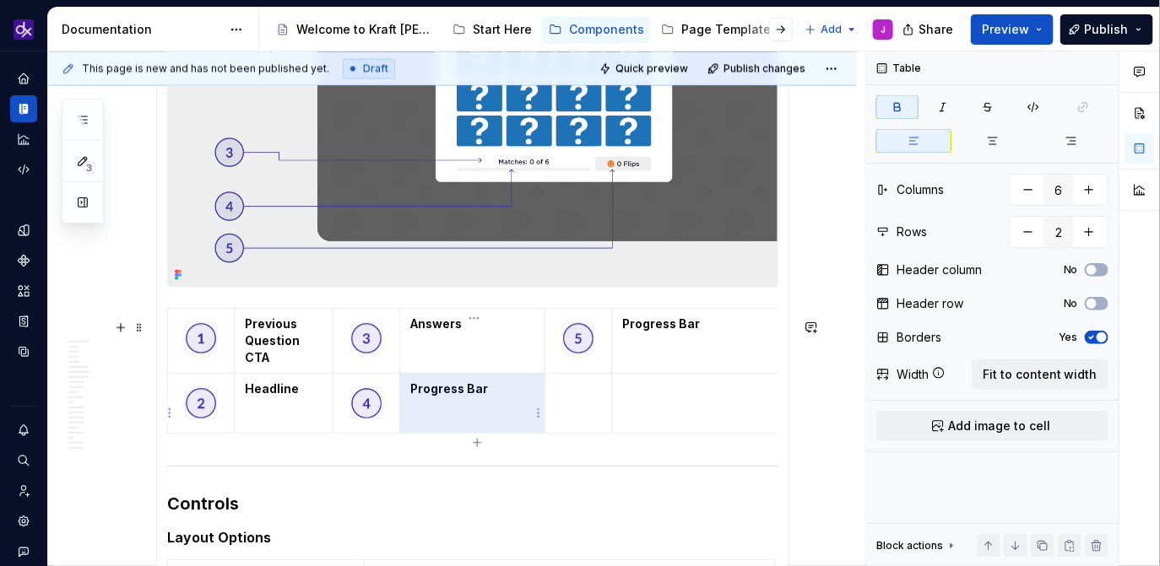
drag, startPoint x: 491, startPoint y: 401, endPoint x: 407, endPoint y: 403, distance: 84.4
click at [407, 403] on td "Progress Bar" at bounding box center [472, 403] width 145 height 60
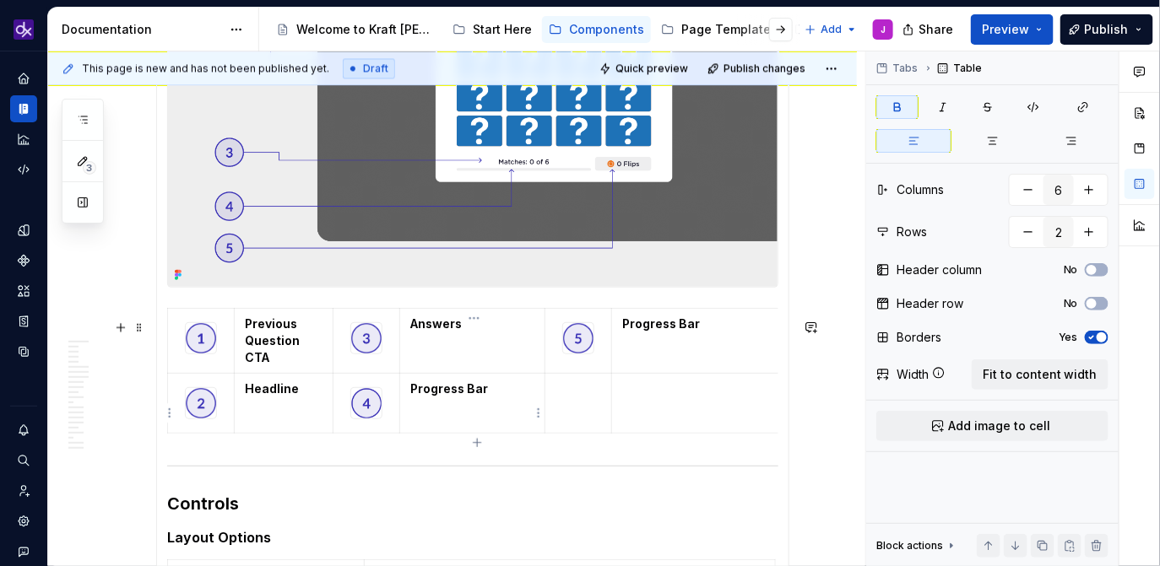
click at [416, 396] on strong "Progress Bar" at bounding box center [449, 389] width 78 height 14
click at [485, 396] on p "Progress Bar" at bounding box center [472, 389] width 124 height 17
click at [431, 413] on strong "Progress BarQuestion Count" at bounding box center [468, 397] width 116 height 31
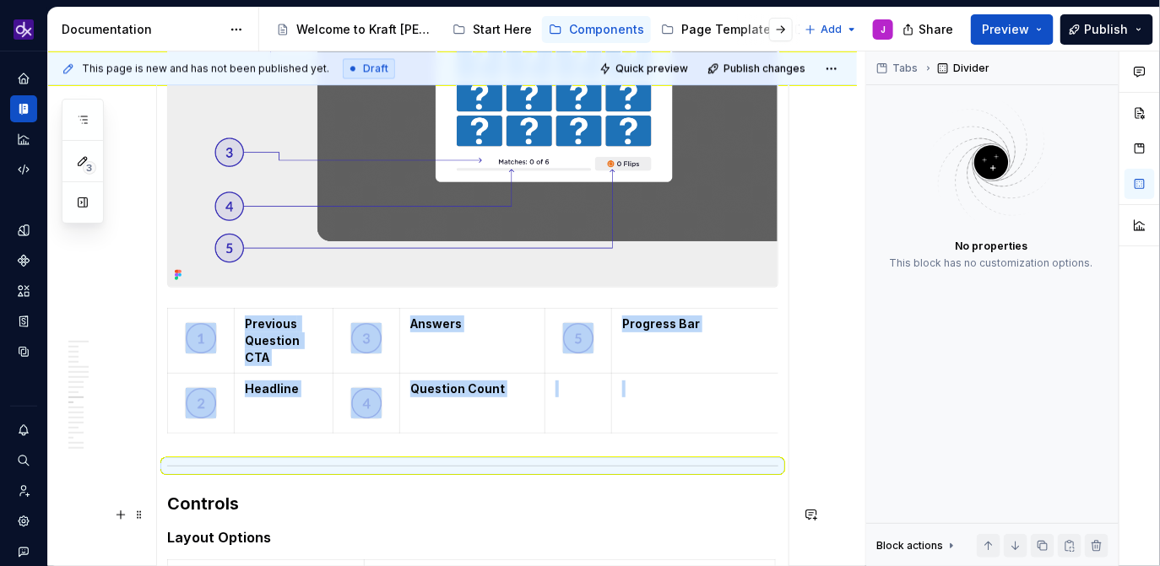
click at [478, 501] on h3 "Controls" at bounding box center [472, 504] width 611 height 24
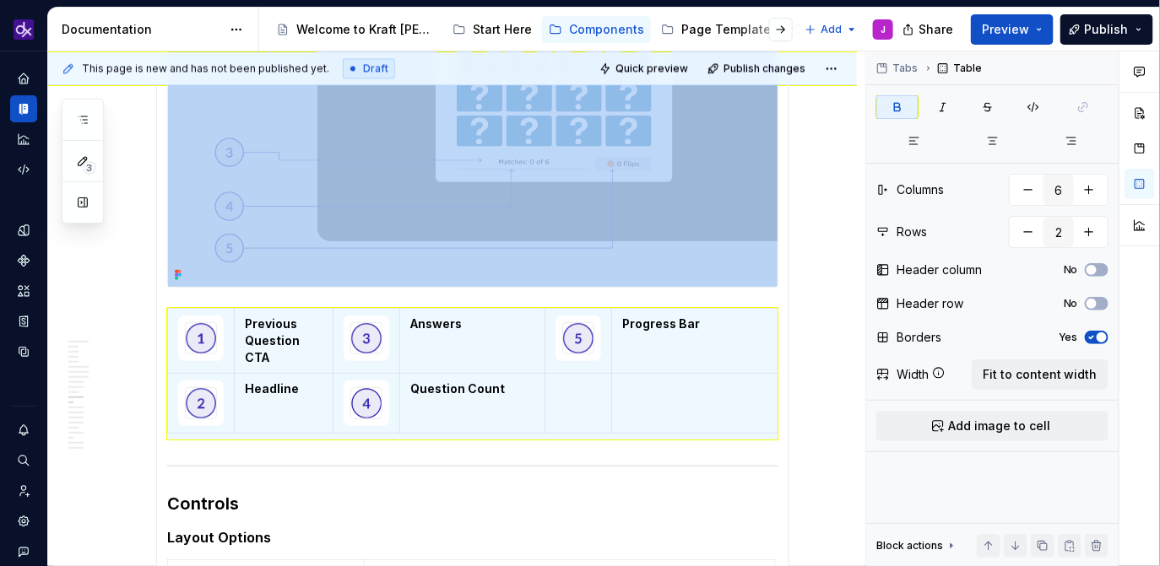
click at [677, 246] on img at bounding box center [472, 82] width 609 height 407
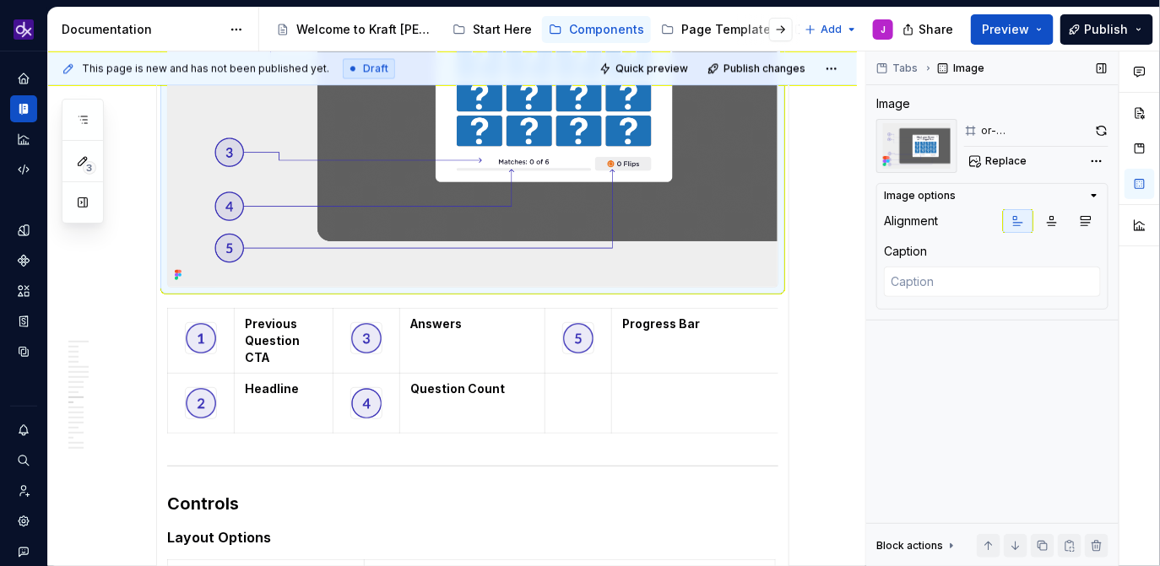
click at [1113, 131] on div "Tabs Image Image or-MatchingCardsModal – Required element Replace Image options…" at bounding box center [992, 309] width 252 height 516
click at [1108, 131] on div "Tabs Image Image or-MatchingCardsModal – Required element Replace Image options…" at bounding box center [992, 309] width 252 height 516
click at [1105, 132] on button "button" at bounding box center [1102, 131] width 13 height 24
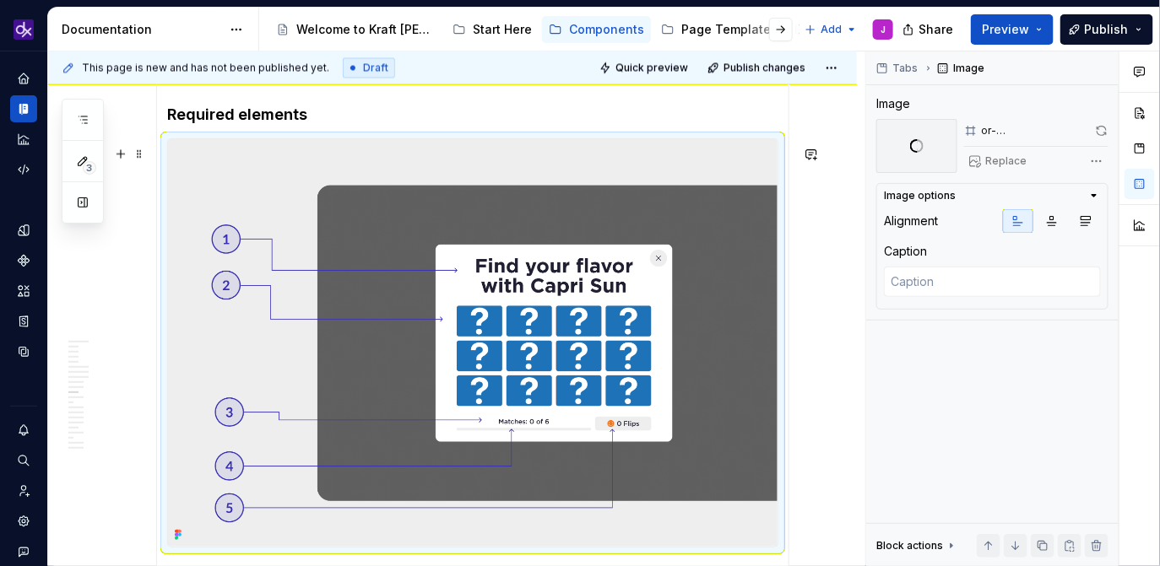
scroll to position [3179, 0]
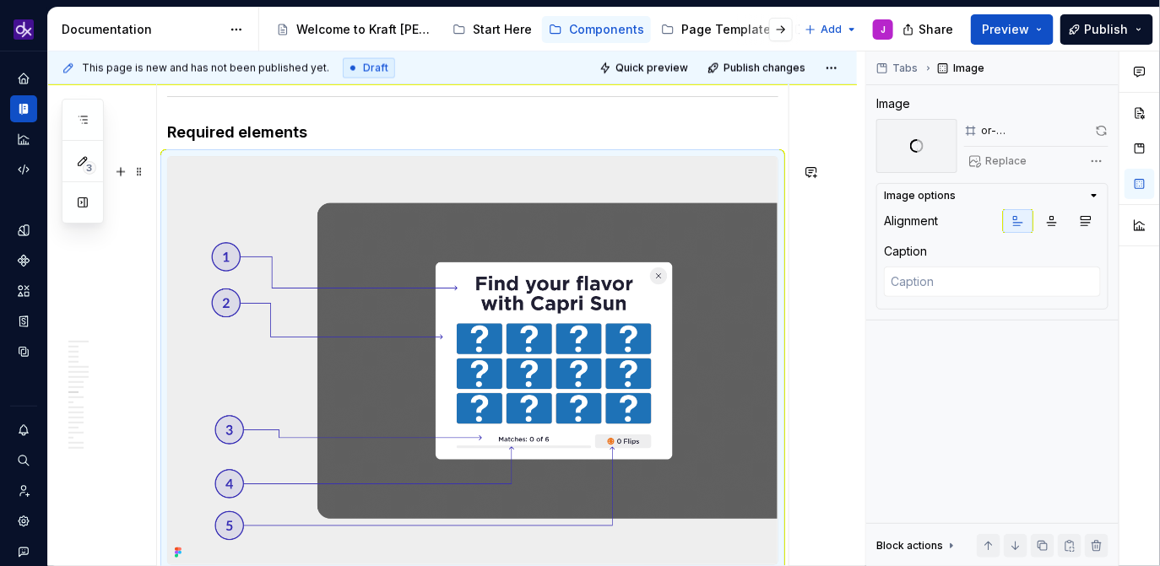
click at [647, 278] on img at bounding box center [472, 360] width 609 height 407
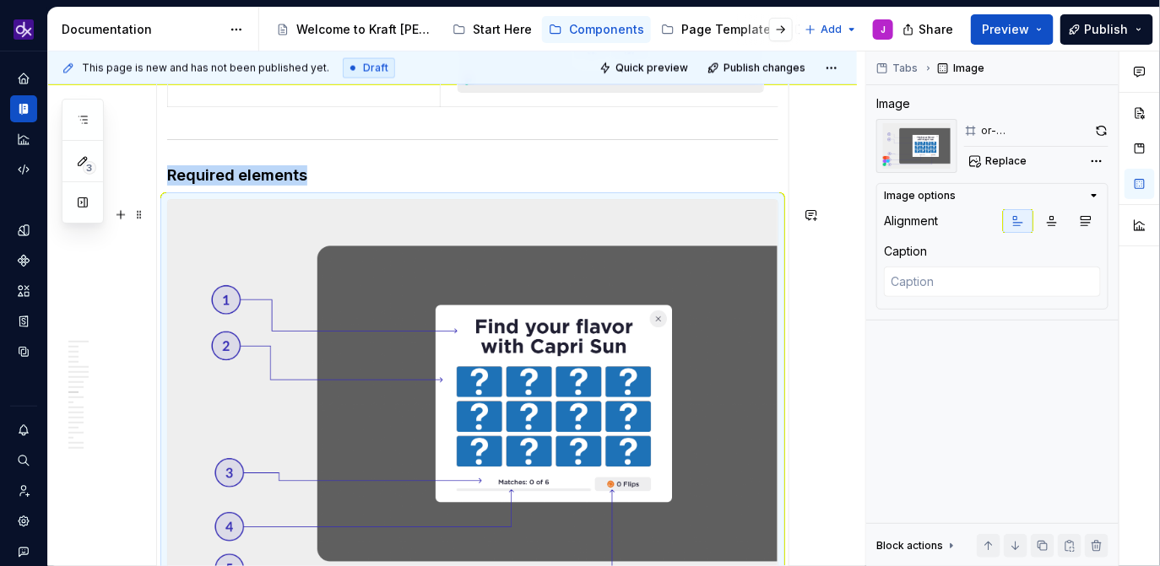
click at [468, 361] on img at bounding box center [472, 404] width 609 height 408
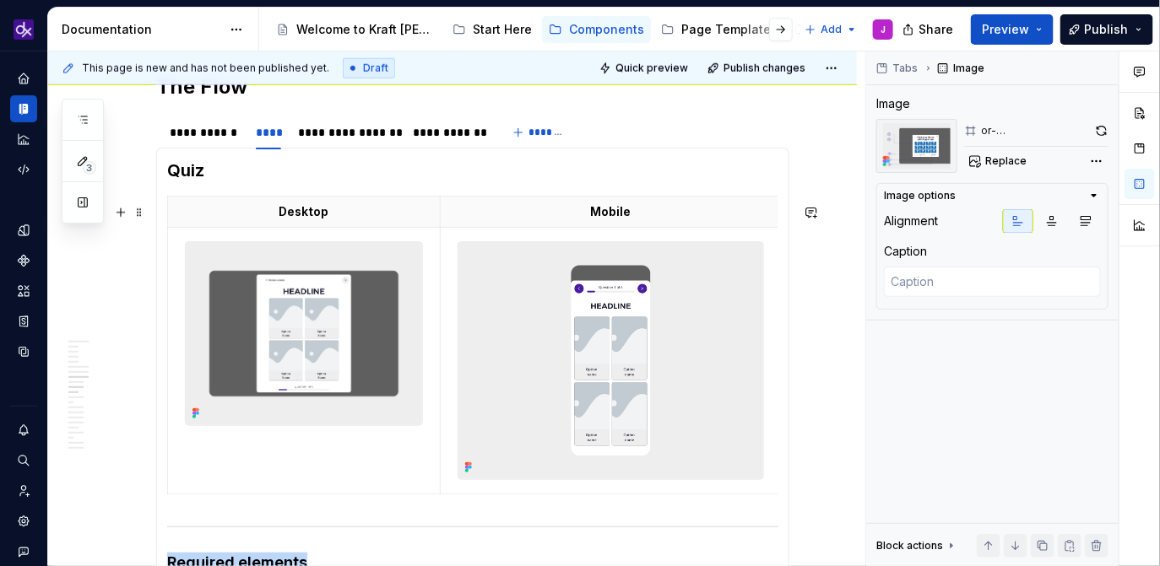
scroll to position [2739, 0]
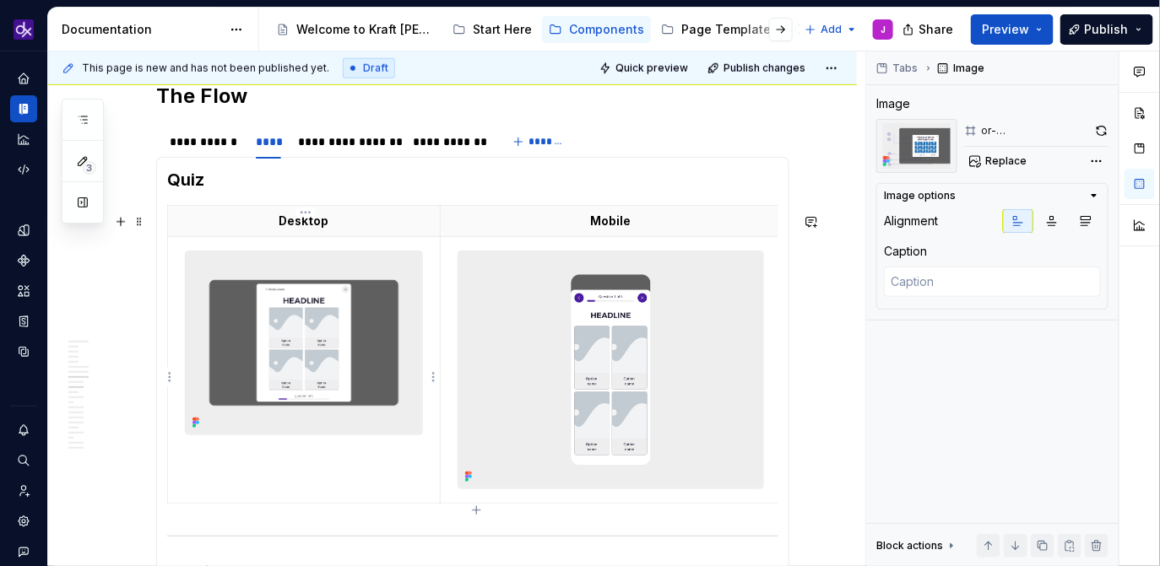
click at [386, 373] on img at bounding box center [304, 343] width 236 height 183
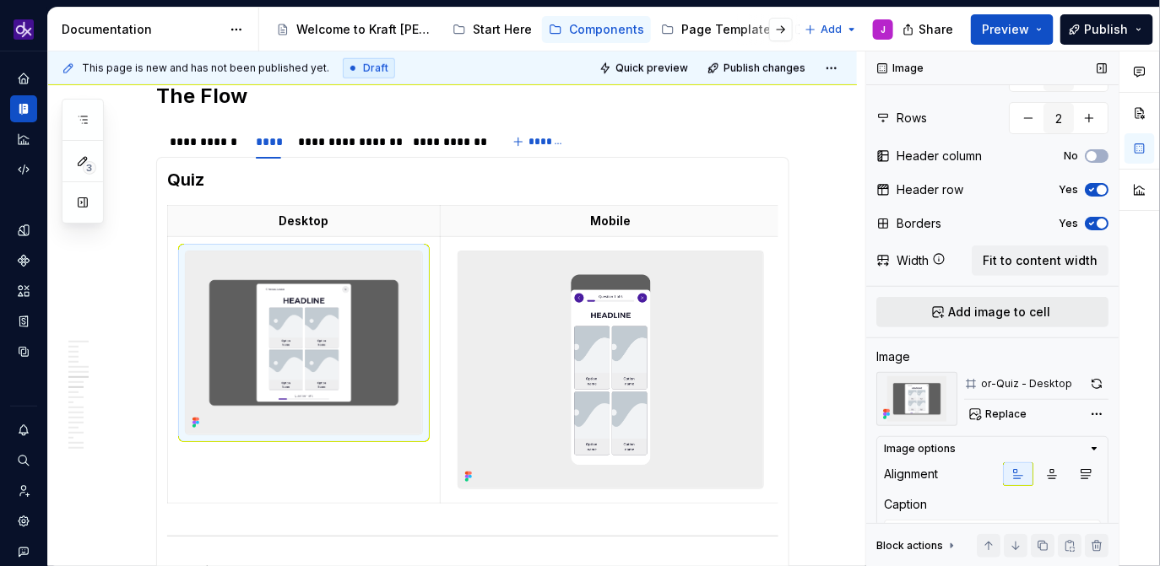
scroll to position [102, 0]
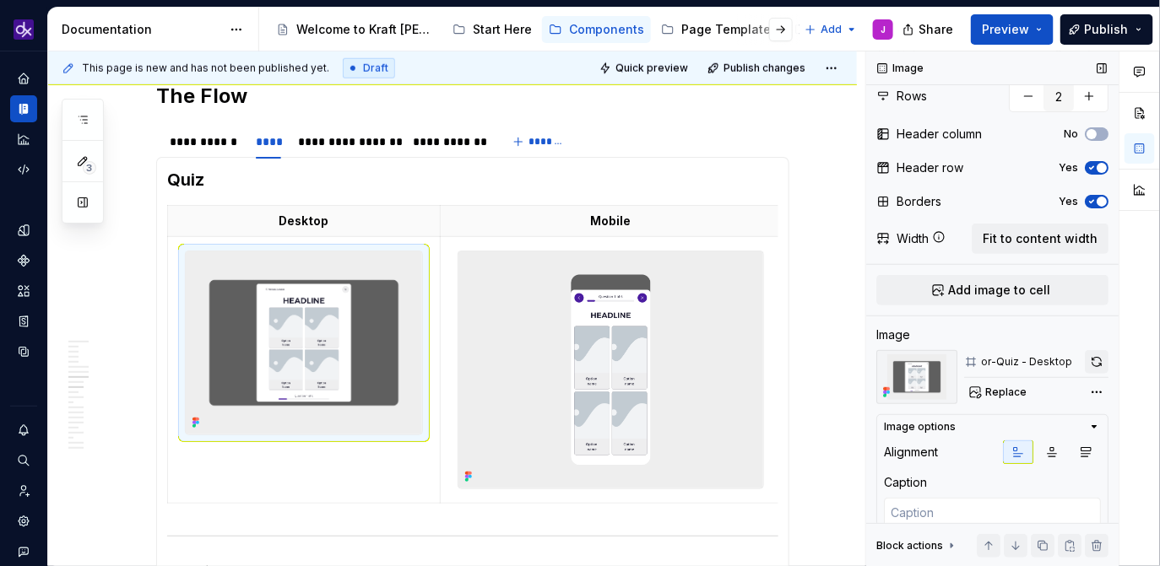
click at [1098, 365] on button "button" at bounding box center [1097, 362] width 24 height 24
click at [662, 350] on img at bounding box center [610, 370] width 305 height 237
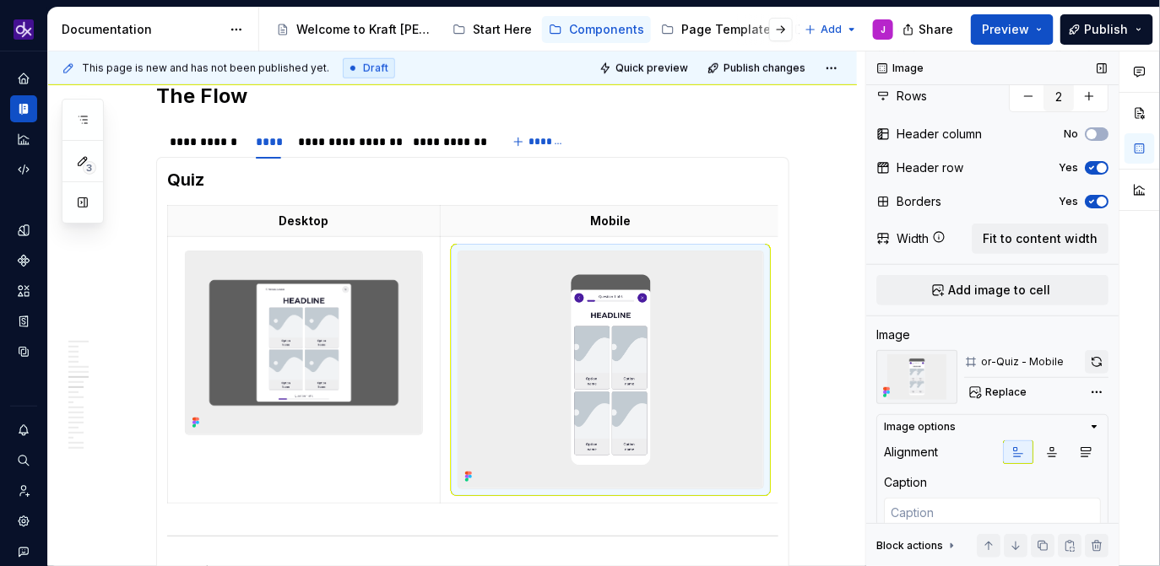
click at [1098, 360] on button "button" at bounding box center [1097, 362] width 24 height 24
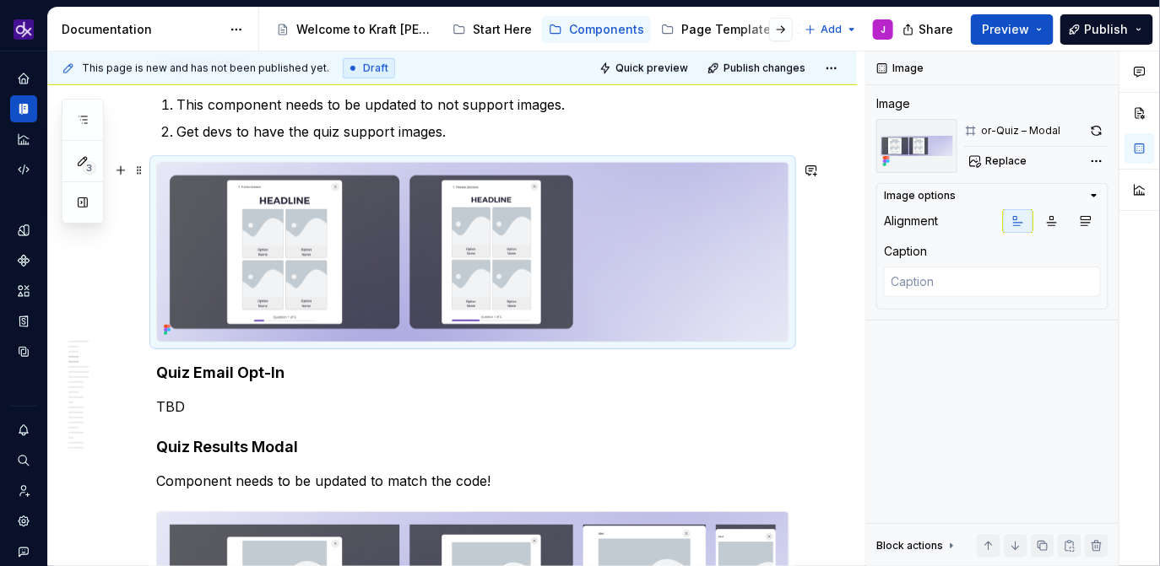
scroll to position [0, 0]
click at [604, 264] on img at bounding box center [472, 252] width 631 height 179
click at [1102, 126] on button "button" at bounding box center [1097, 131] width 24 height 24
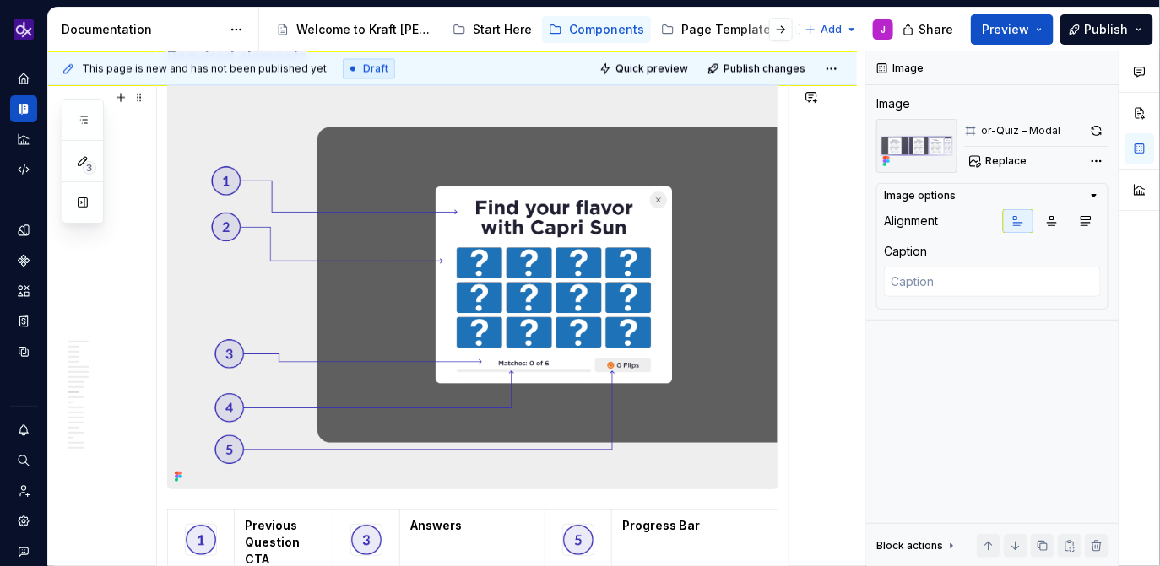
scroll to position [3284, 0]
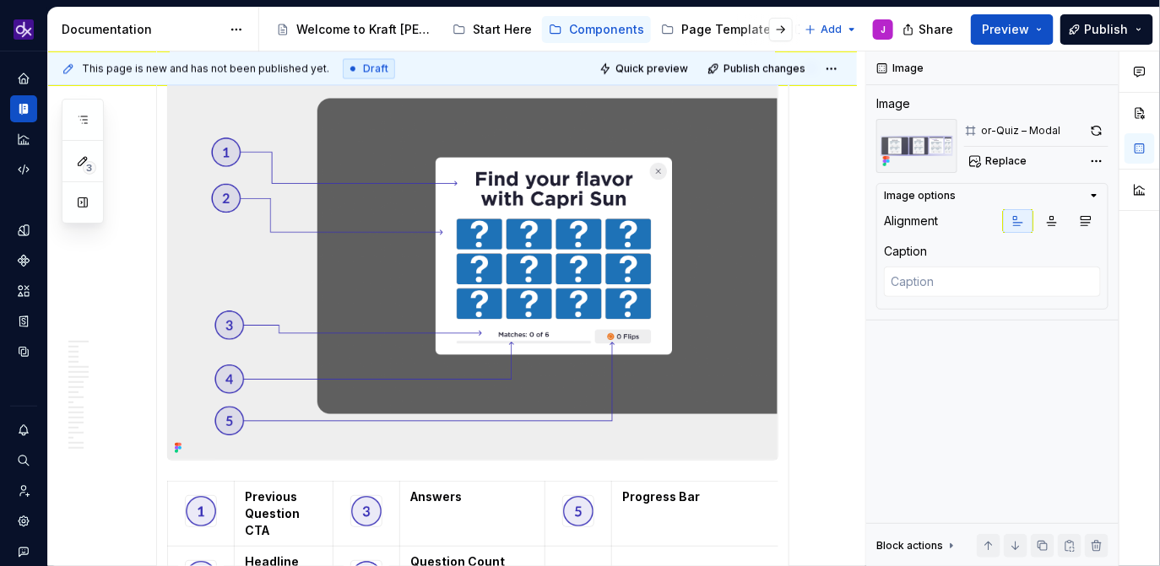
click at [549, 270] on img at bounding box center [472, 256] width 609 height 408
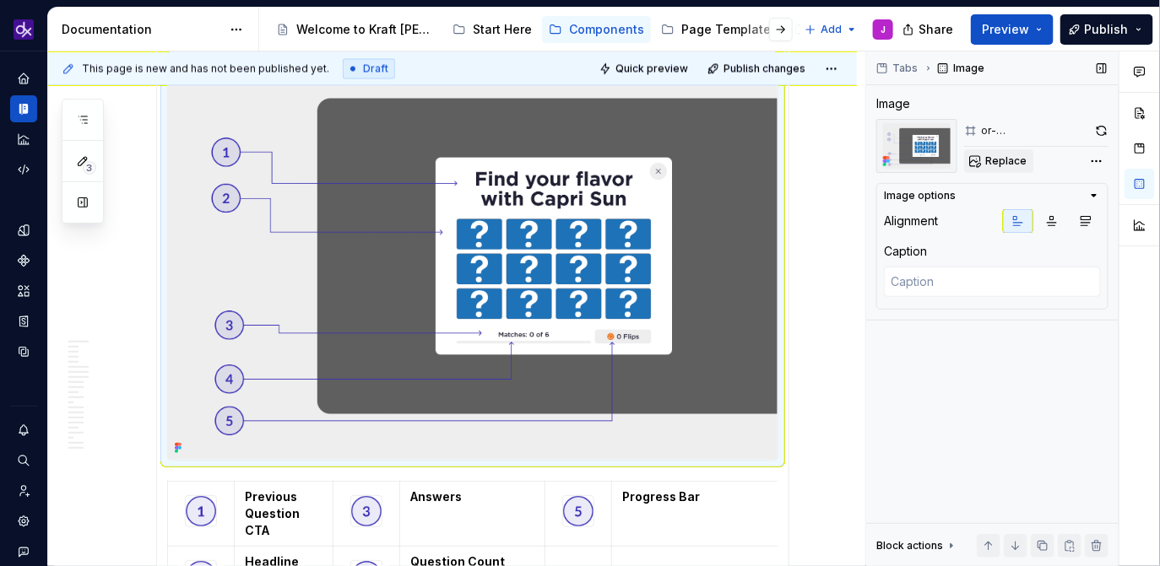
click at [1004, 163] on span "Replace" at bounding box center [1005, 161] width 41 height 14
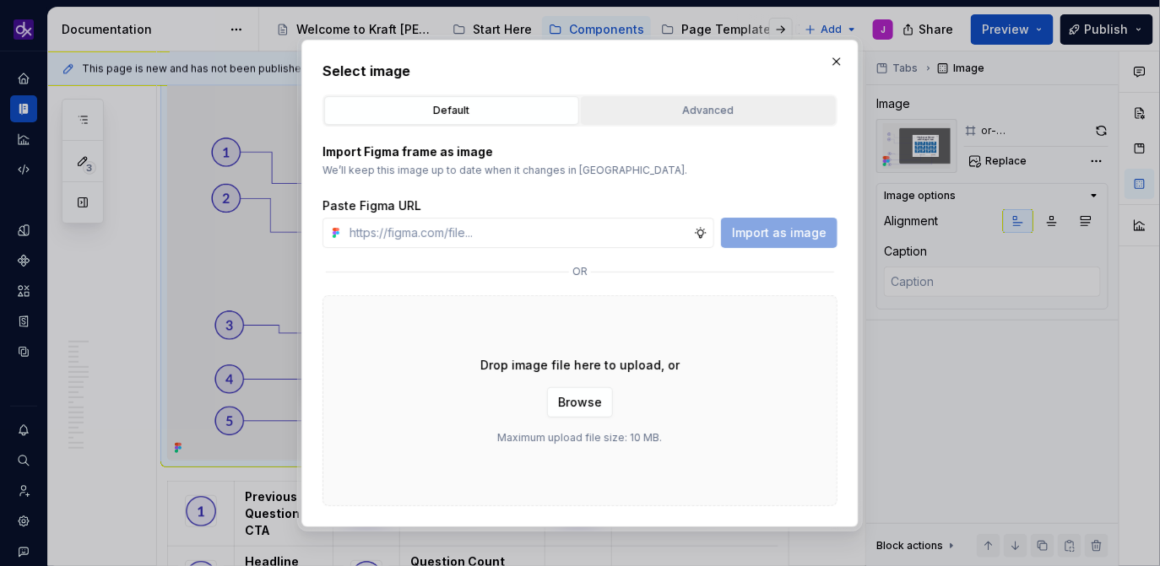
click at [707, 110] on div "Advanced" at bounding box center [708, 110] width 243 height 17
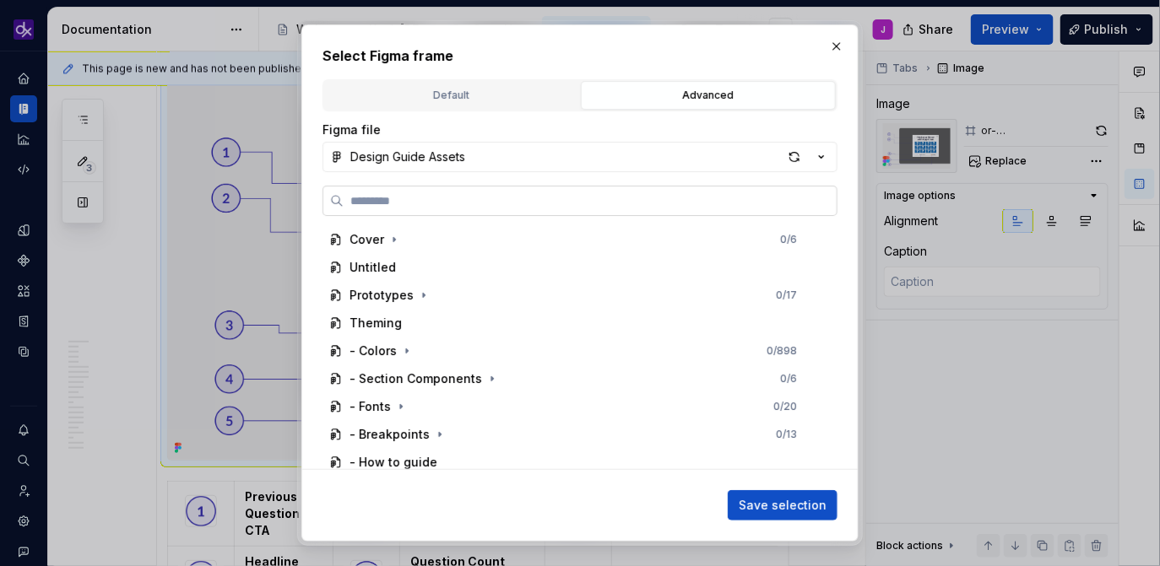
type textarea "*"
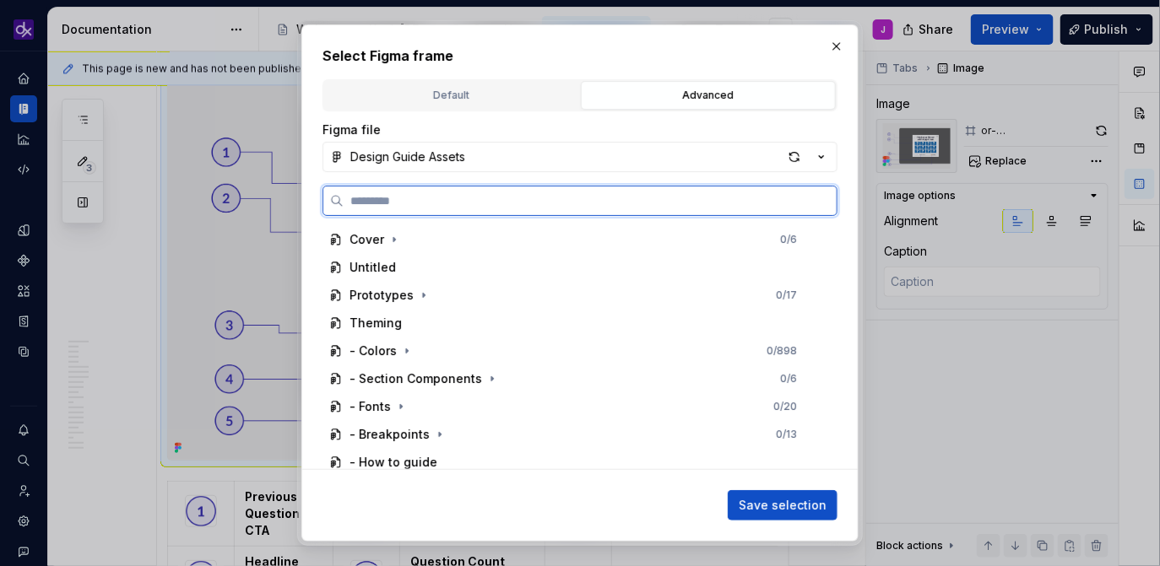
click at [506, 203] on input "search" at bounding box center [590, 200] width 493 height 17
paste input "**********"
type input "**********"
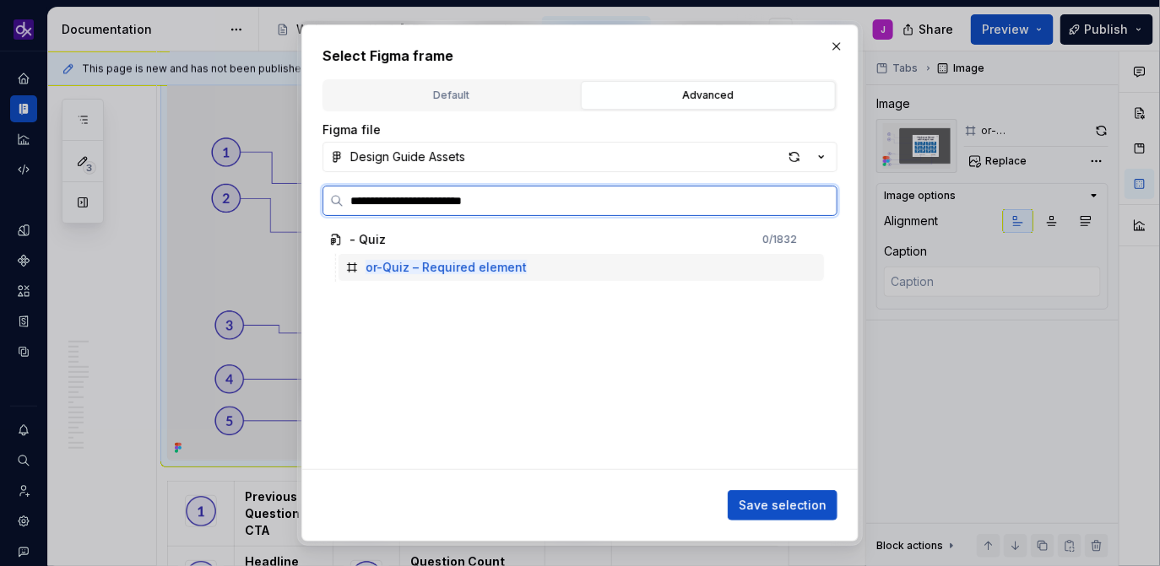
click at [755, 254] on div "or-Quiz – Required element" at bounding box center [580, 267] width 485 height 27
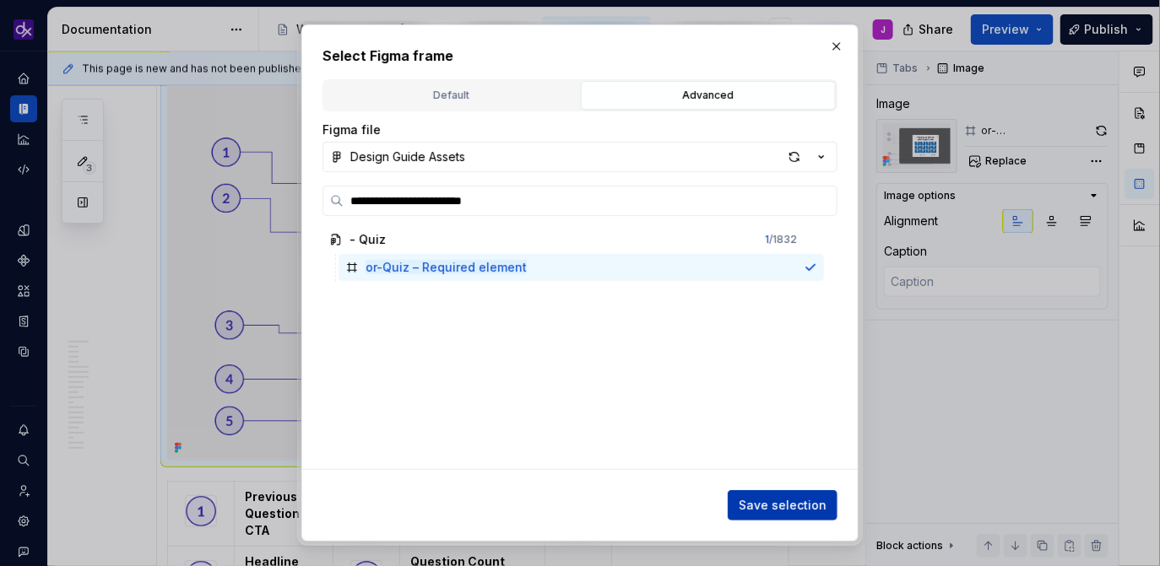
click at [775, 513] on span "Save selection" at bounding box center [783, 505] width 88 height 17
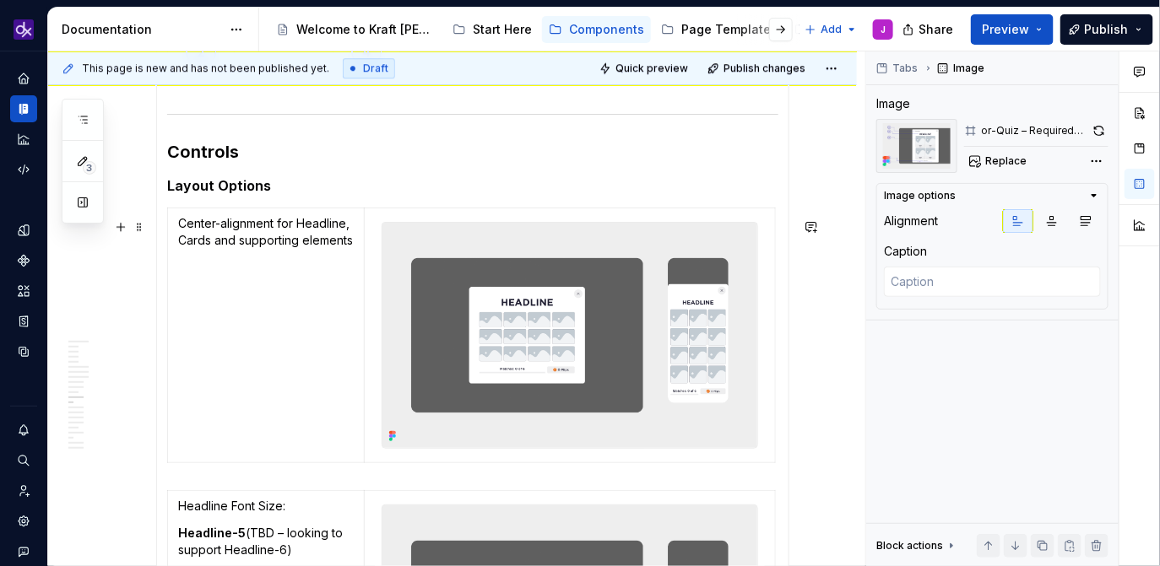
scroll to position [3809, 0]
click at [405, 353] on img at bounding box center [569, 334] width 375 height 225
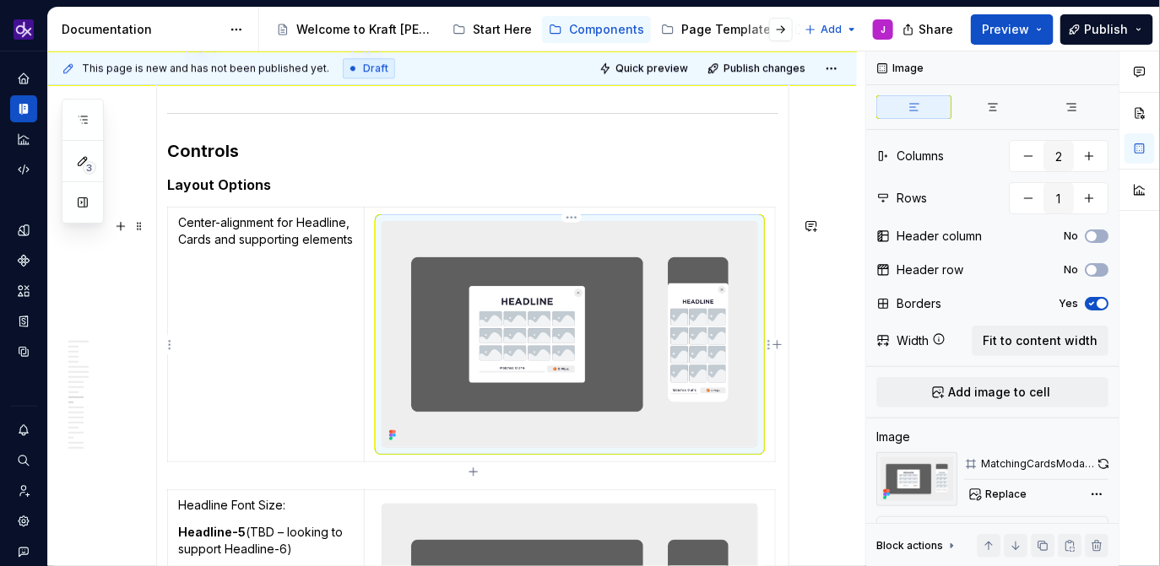
click at [593, 311] on img at bounding box center [569, 334] width 375 height 225
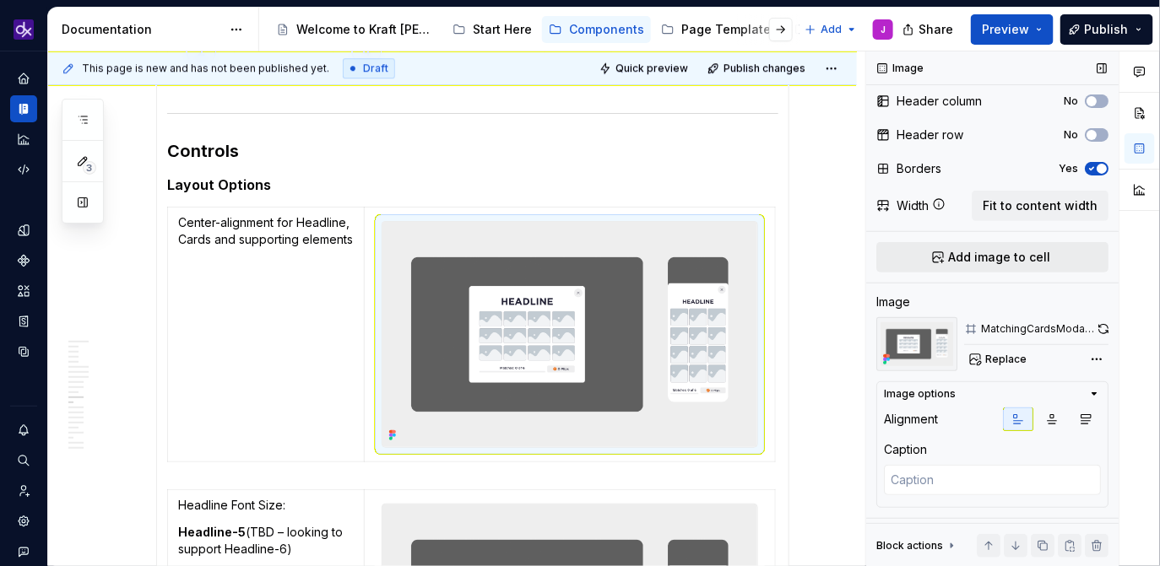
scroll to position [138, 0]
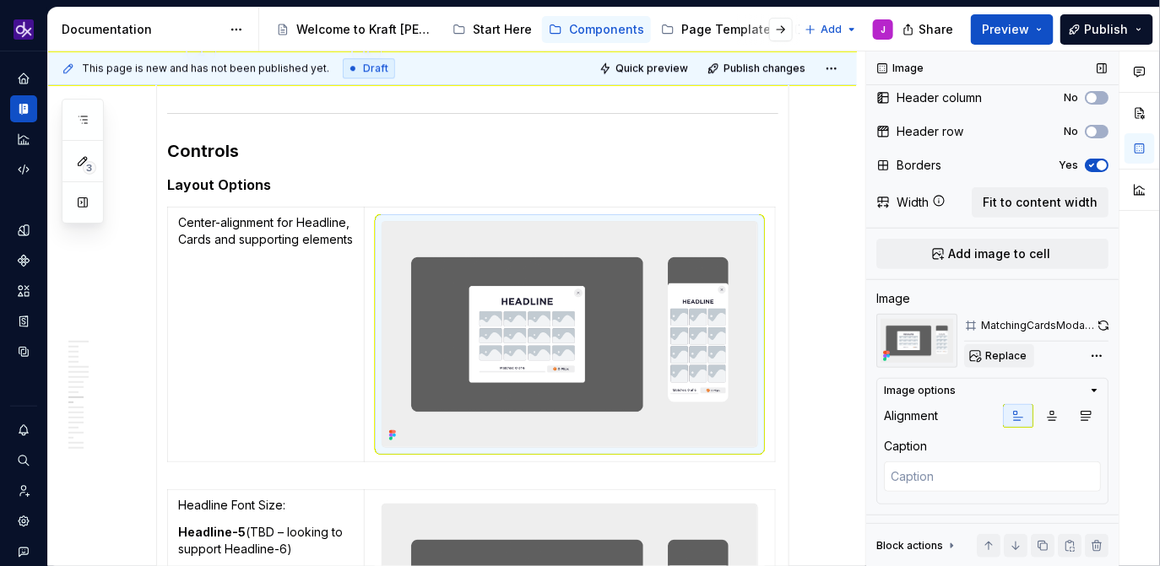
click at [1004, 354] on span "Replace" at bounding box center [1005, 356] width 41 height 14
type textarea "*"
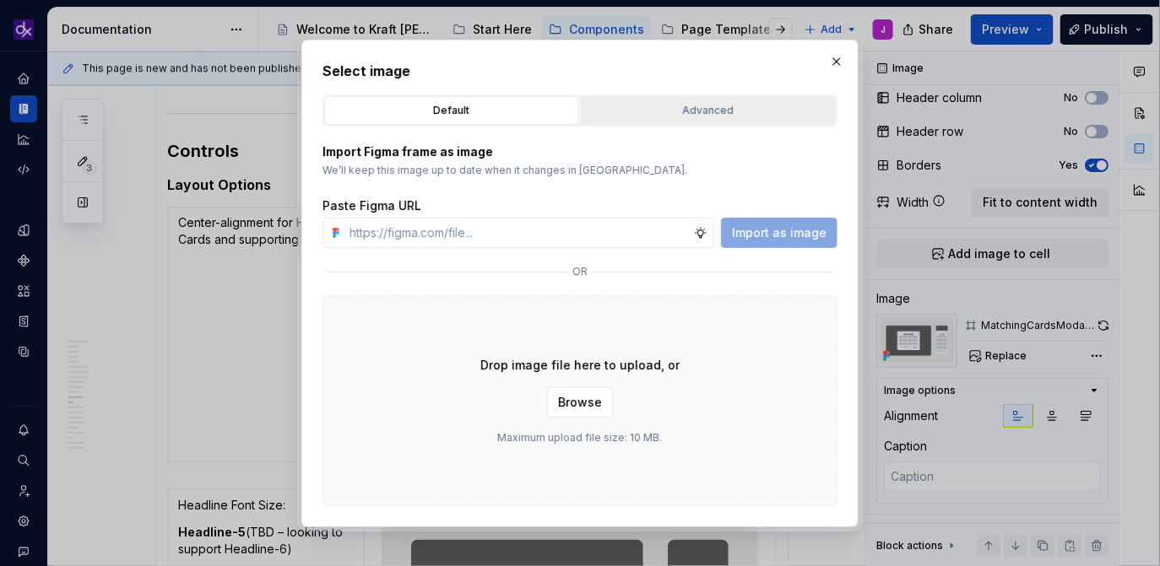
click at [707, 105] on div "Advanced" at bounding box center [708, 110] width 243 height 17
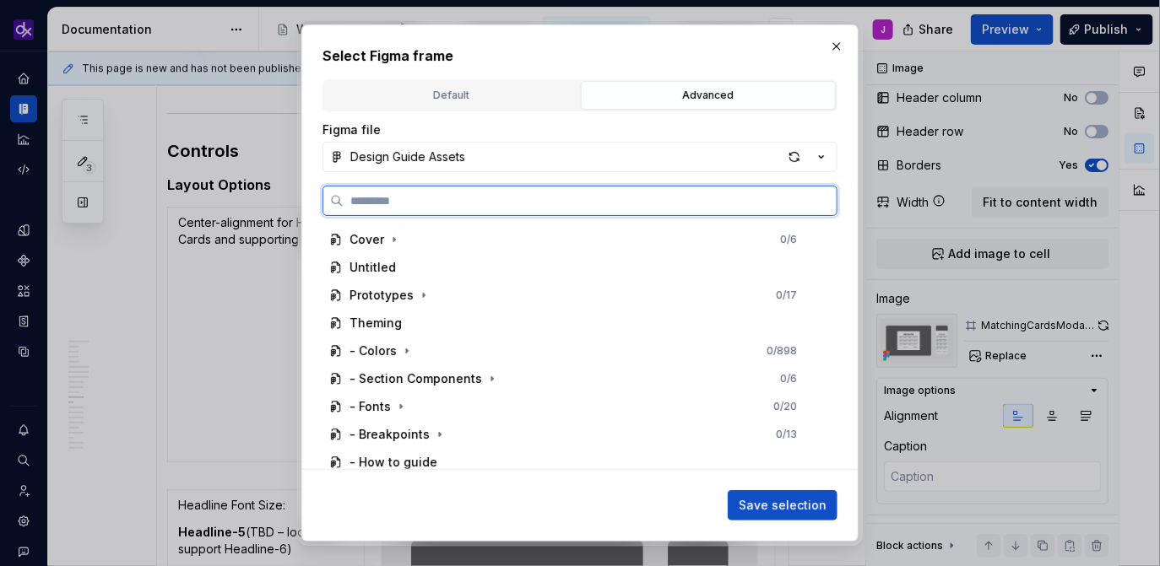
click at [622, 195] on input "search" at bounding box center [590, 200] width 493 height 17
paste input "**********"
type input "**********"
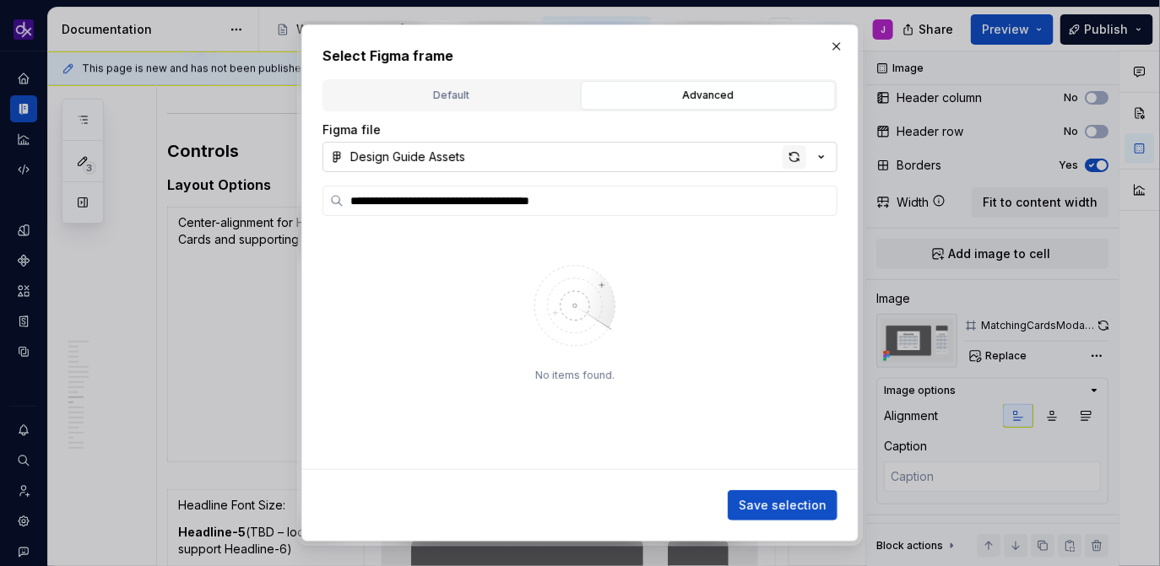
click at [800, 161] on div "button" at bounding box center [794, 157] width 24 height 24
click at [628, 221] on div "No items found." at bounding box center [579, 328] width 515 height 284
type textarea "*"
click at [642, 210] on label at bounding box center [579, 201] width 515 height 30
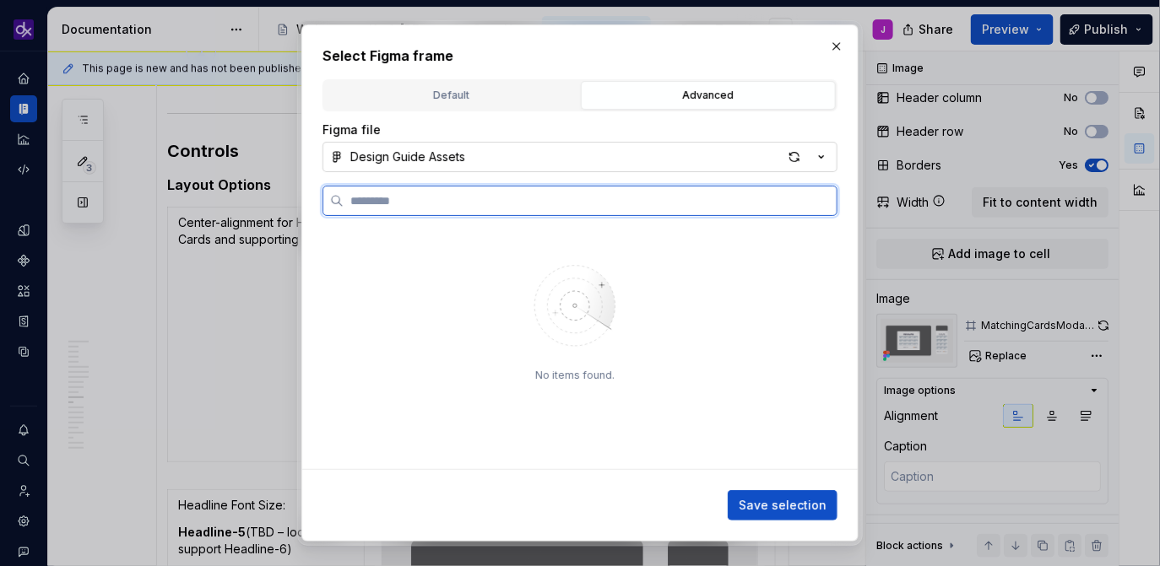
click at [642, 209] on input "search" at bounding box center [590, 200] width 493 height 17
paste input "**********"
type input "**********"
type textarea "*"
type input "**********"
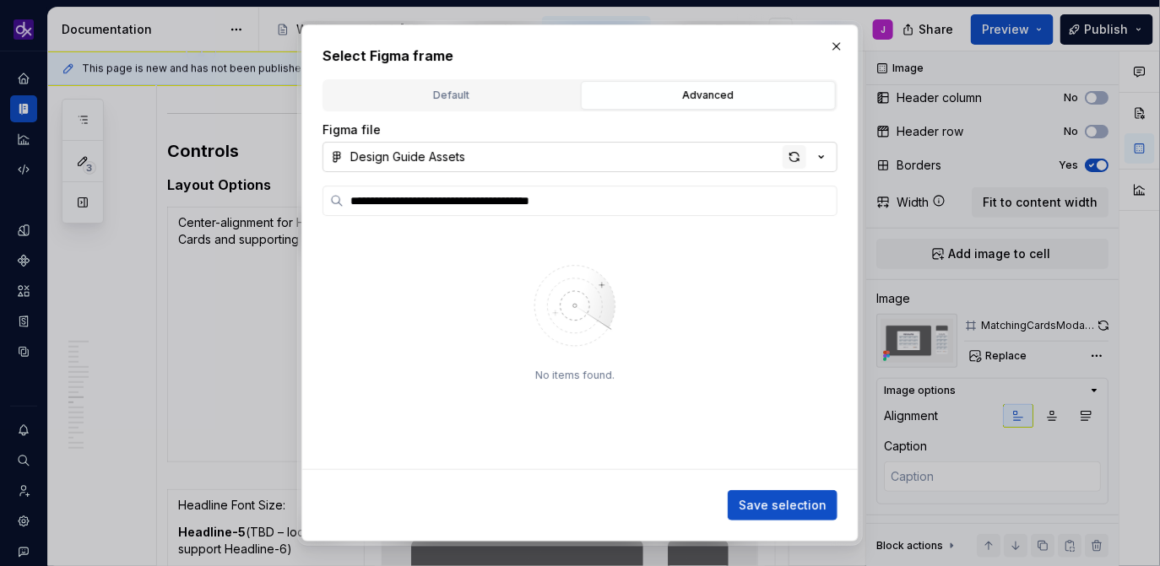
click at [797, 160] on div "button" at bounding box center [794, 157] width 24 height 24
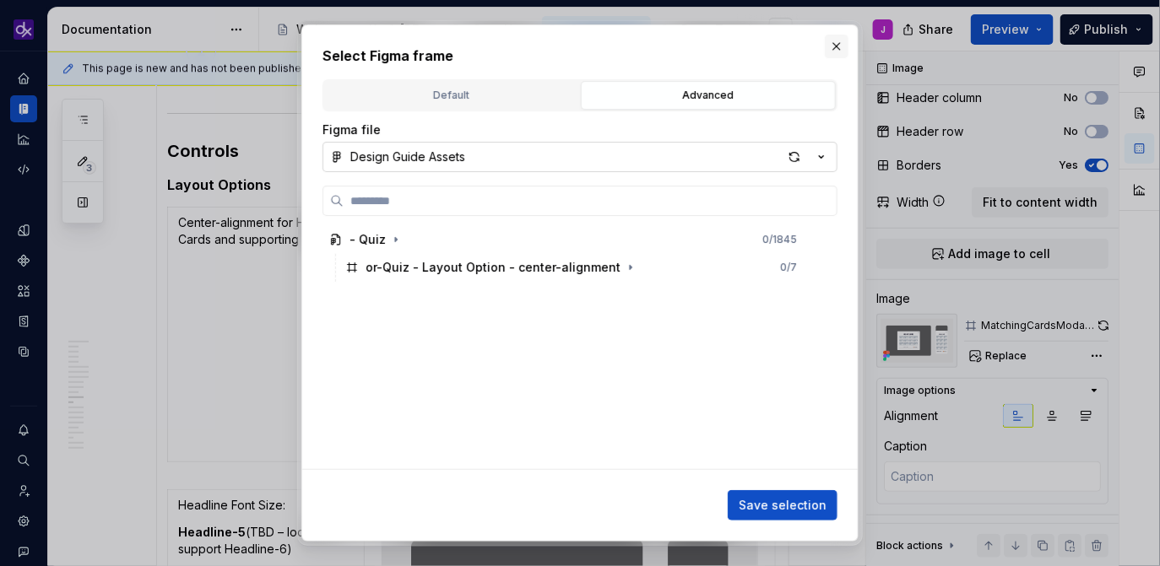
click at [840, 39] on button "button" at bounding box center [837, 47] width 24 height 24
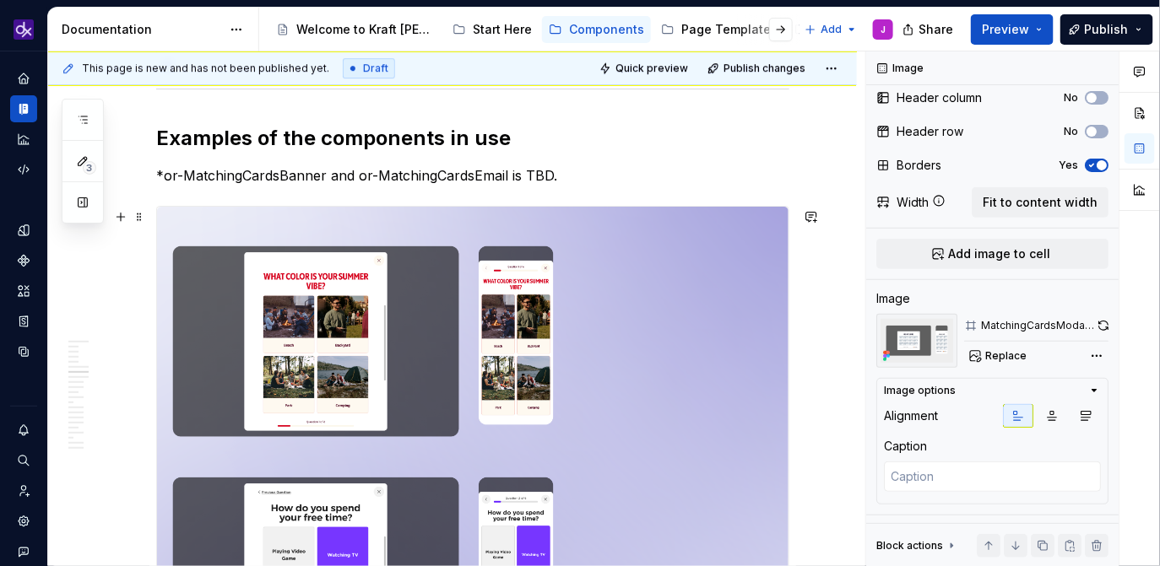
scroll to position [1816, 0]
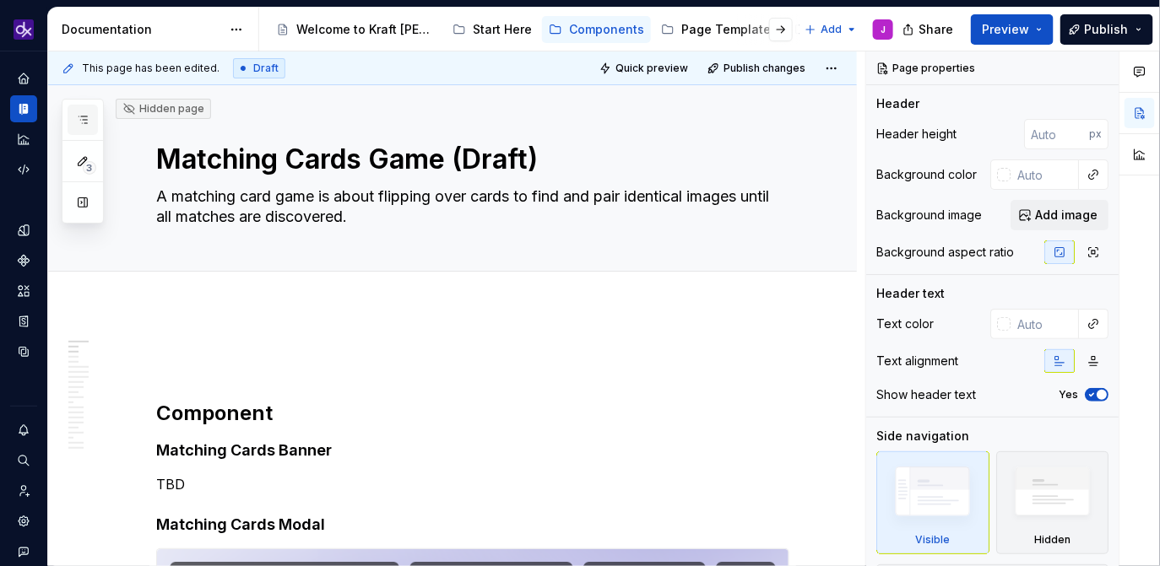
click at [84, 116] on icon "button" at bounding box center [83, 120] width 14 height 14
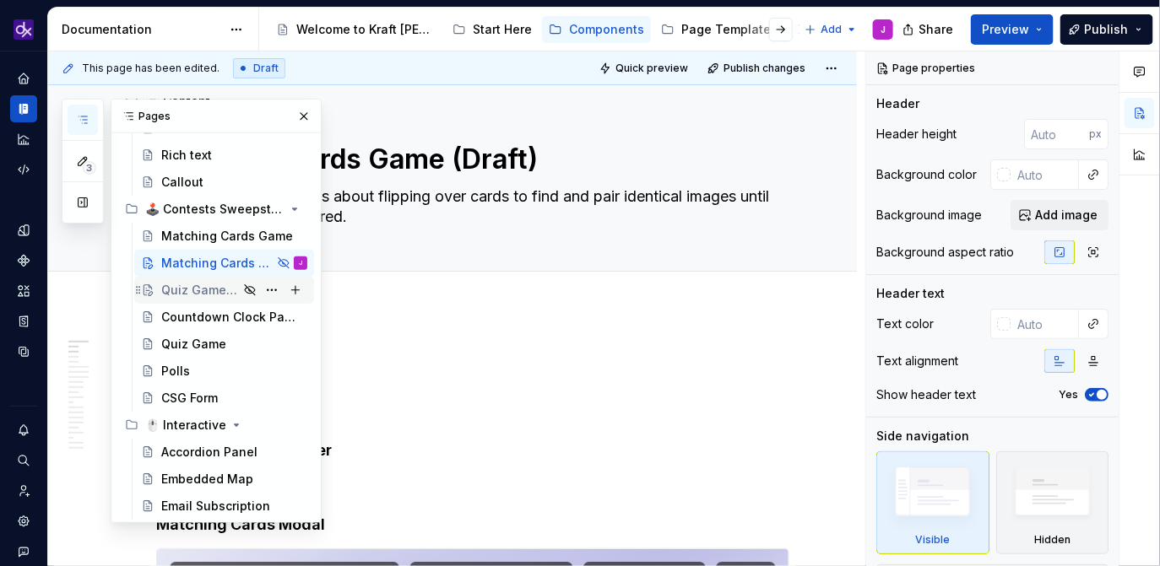
click at [199, 293] on div "Quiz Game (Draft)" at bounding box center [199, 290] width 77 height 17
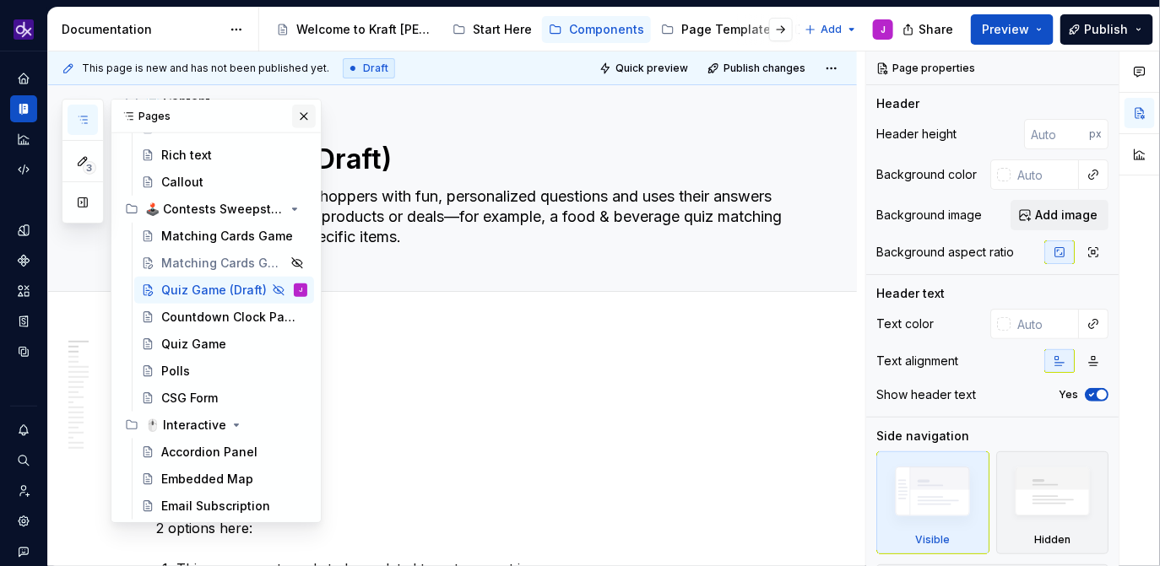
click at [305, 113] on button "button" at bounding box center [304, 117] width 24 height 24
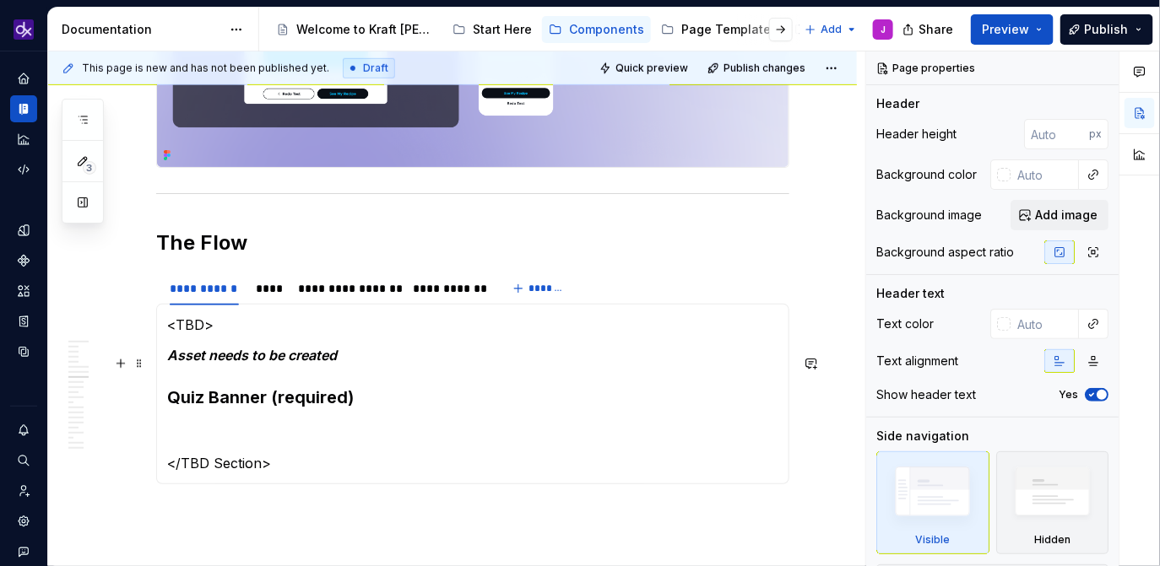
scroll to position [2598, 0]
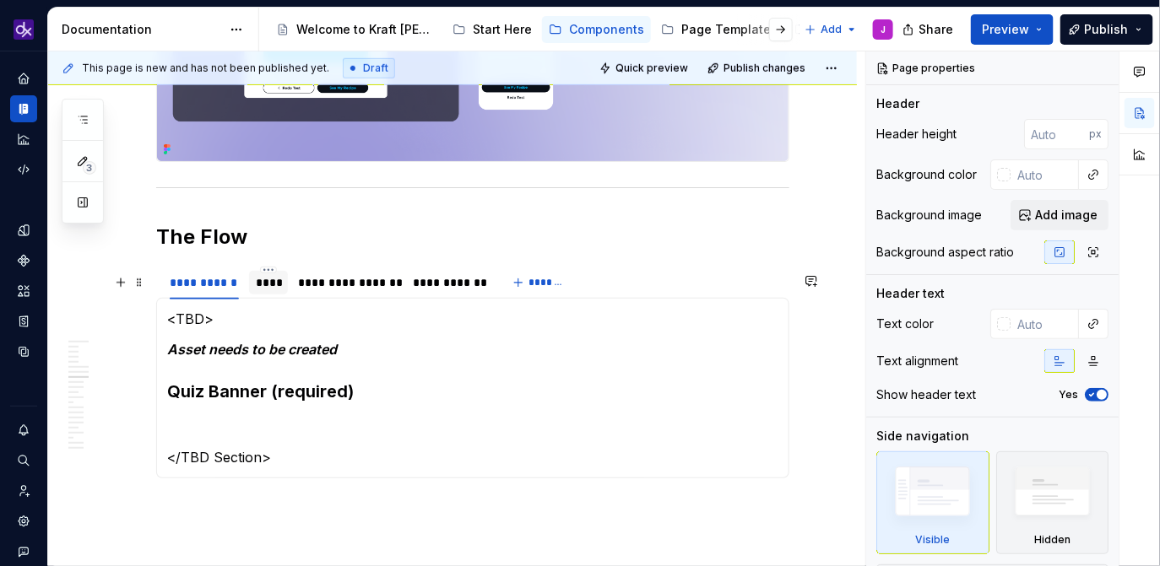
click at [273, 291] on div "****" at bounding box center [269, 282] width 26 height 17
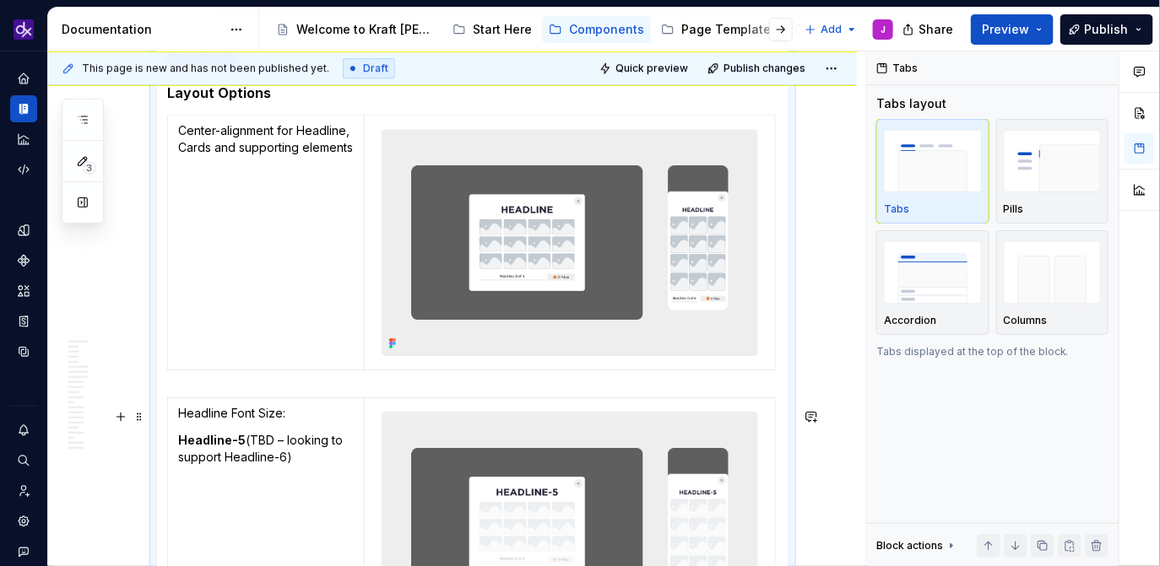
scroll to position [3906, 0]
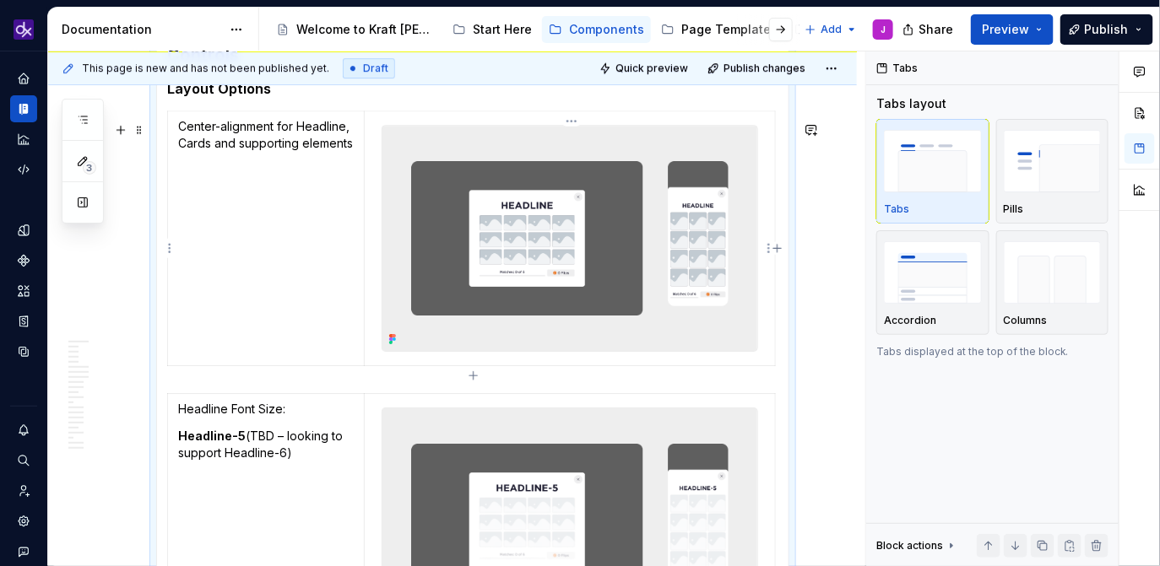
click at [566, 286] on img at bounding box center [569, 238] width 375 height 225
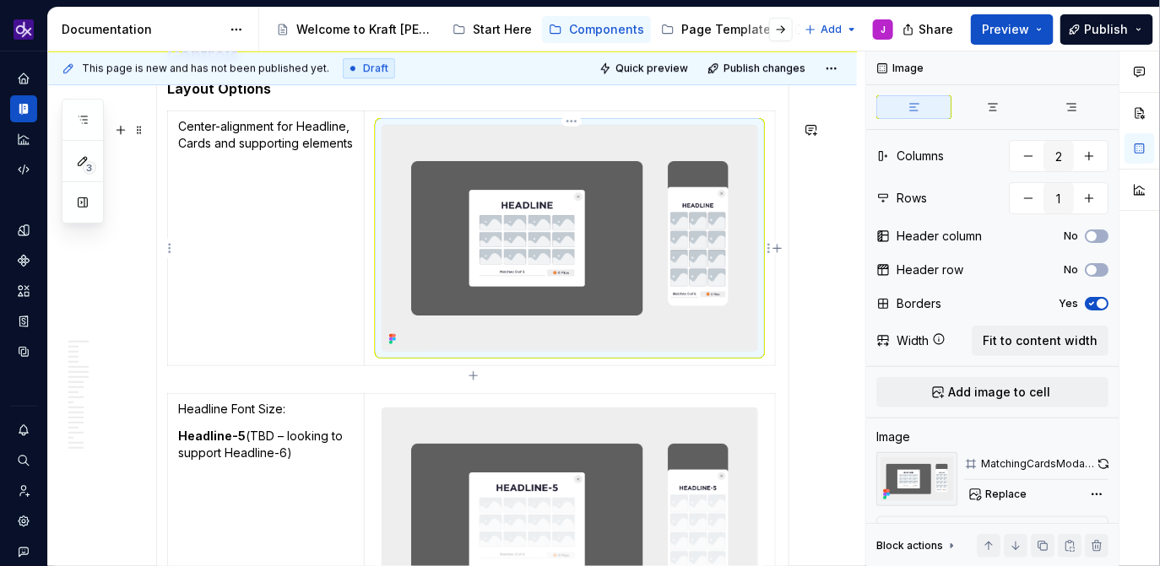
click at [628, 303] on img at bounding box center [569, 238] width 375 height 225
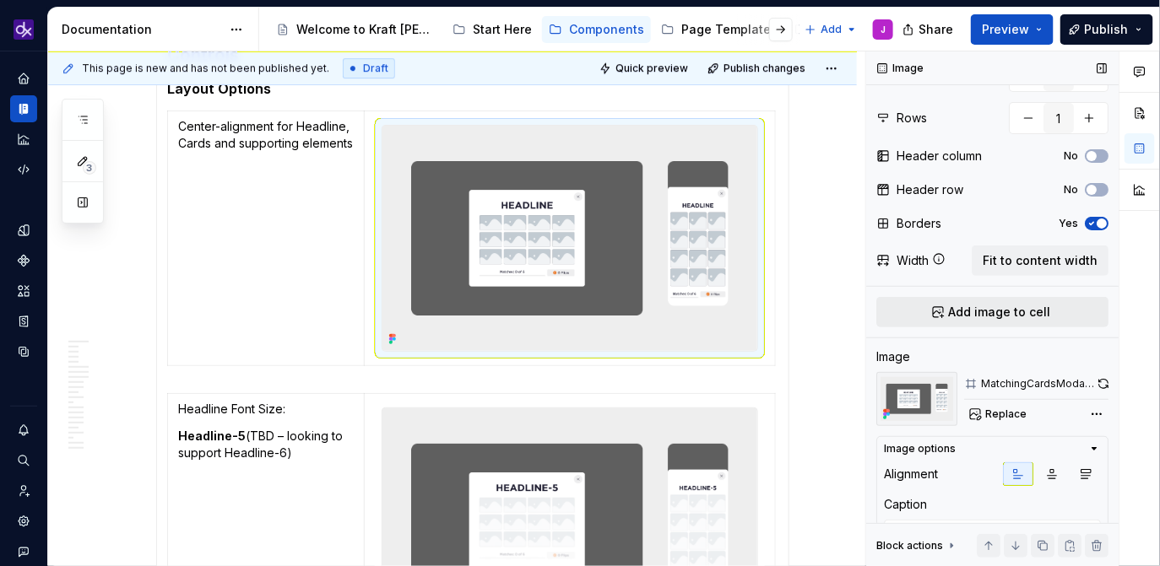
scroll to position [84, 0]
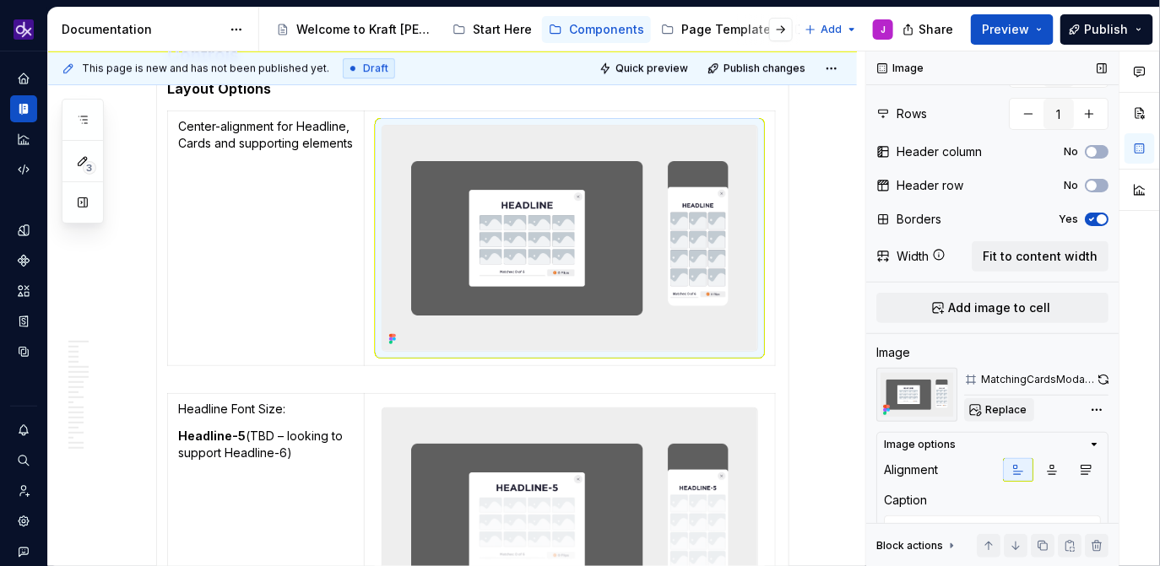
click at [1002, 410] on span "Replace" at bounding box center [1005, 410] width 41 height 14
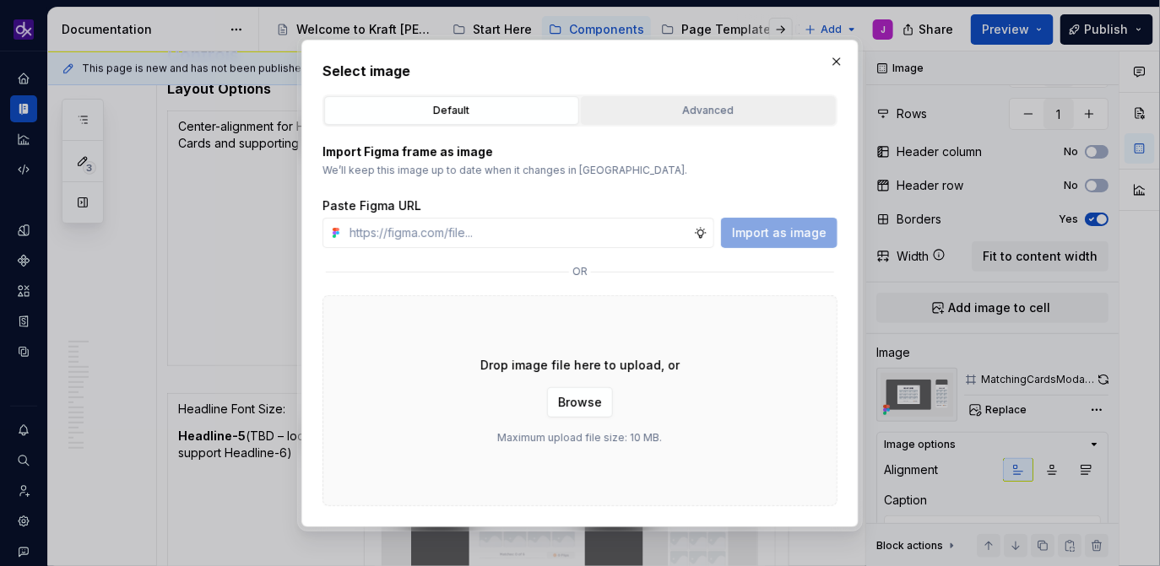
click at [712, 109] on div "Advanced" at bounding box center [708, 110] width 243 height 17
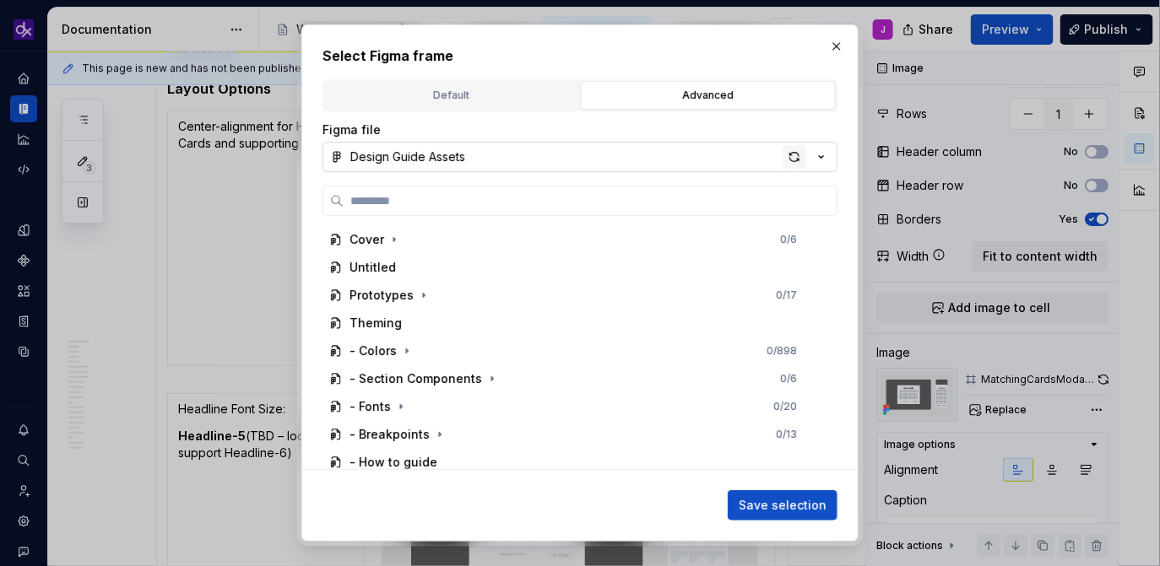
click at [787, 158] on div "button" at bounding box center [794, 157] width 24 height 24
type textarea "*"
click at [536, 206] on input "search" at bounding box center [590, 200] width 493 height 17
paste input "**********"
type input "**********"
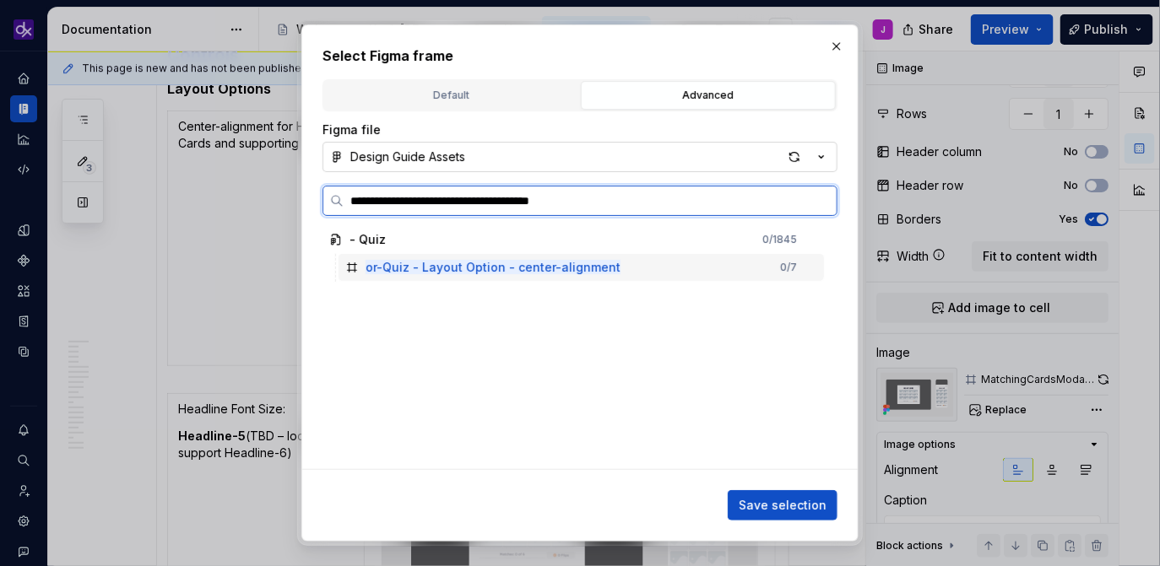
click at [688, 281] on div "or-Quiz - Layout Option - center-alignment 0 / 7" at bounding box center [580, 268] width 485 height 28
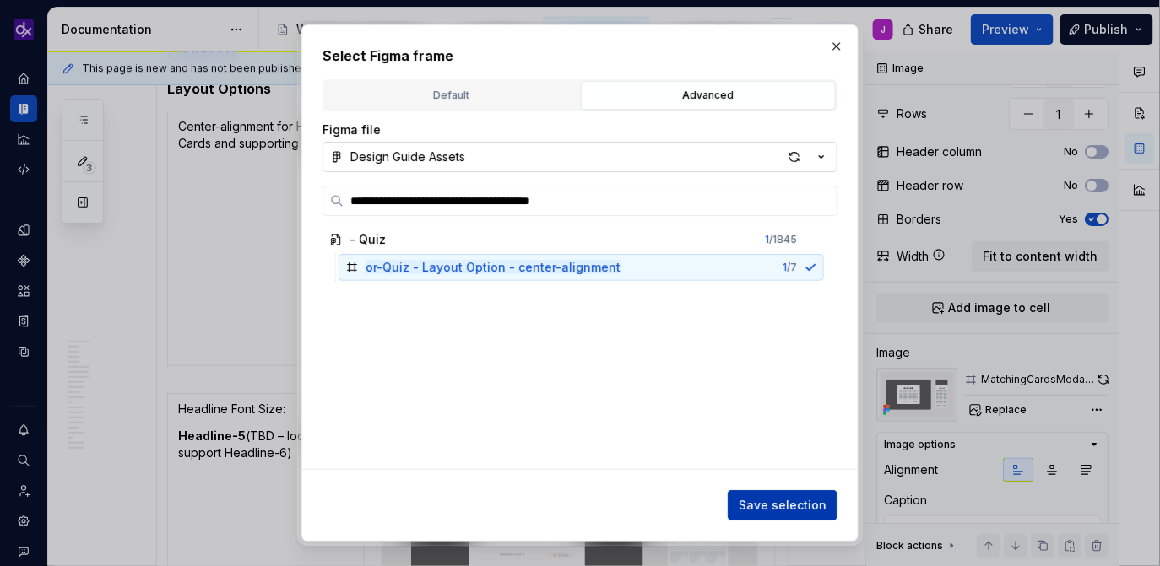
click at [799, 511] on span "Save selection" at bounding box center [783, 505] width 88 height 17
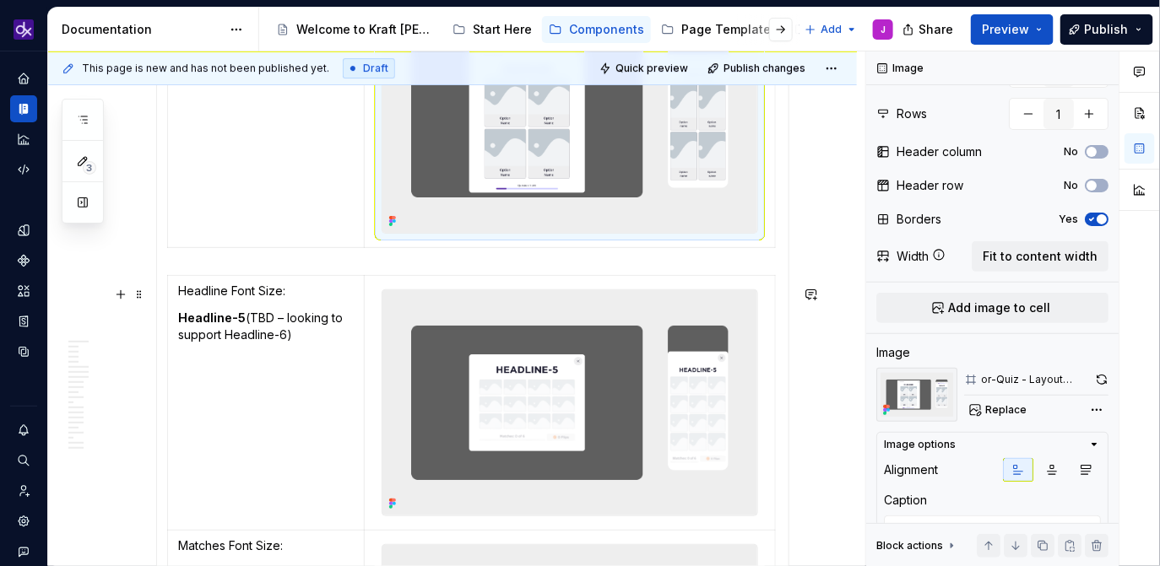
scroll to position [4123, 0]
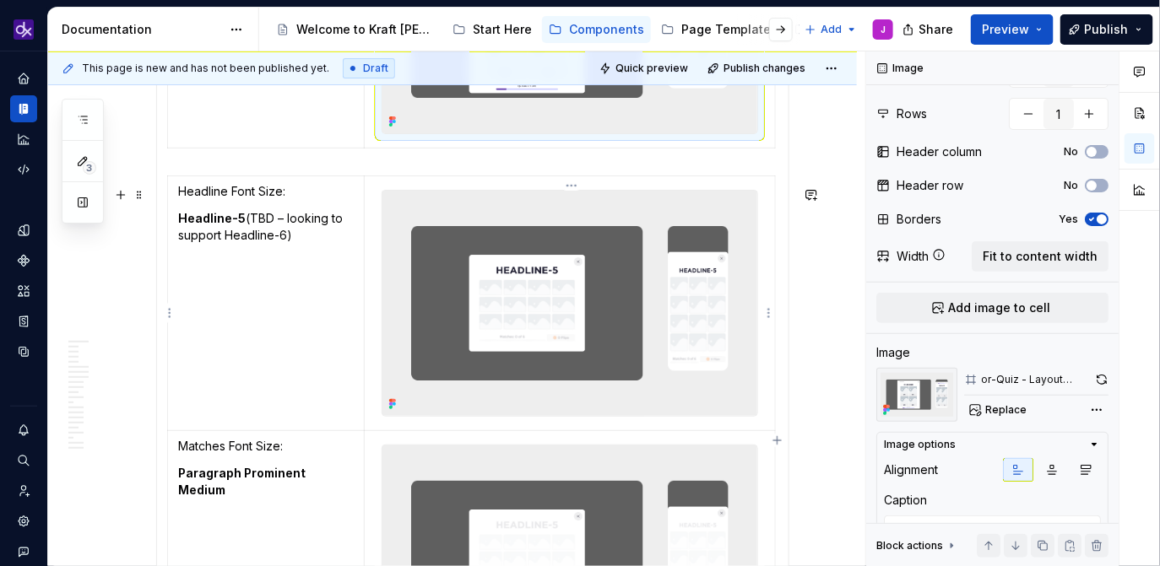
click at [537, 322] on img at bounding box center [569, 303] width 375 height 225
type textarea "*"
type input "2"
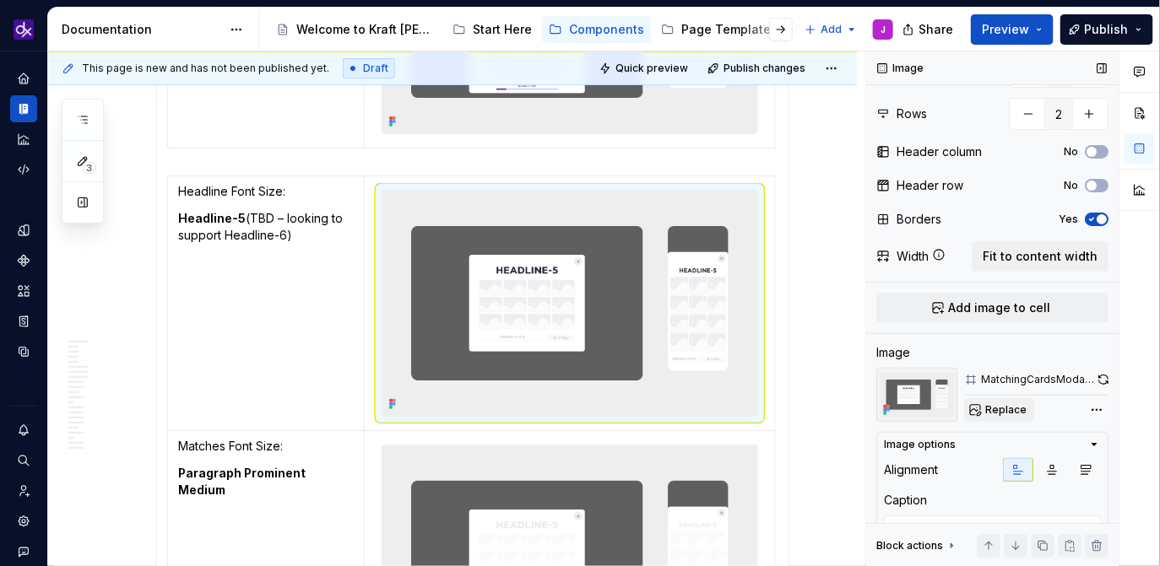
click at [1012, 409] on span "Replace" at bounding box center [1005, 410] width 41 height 14
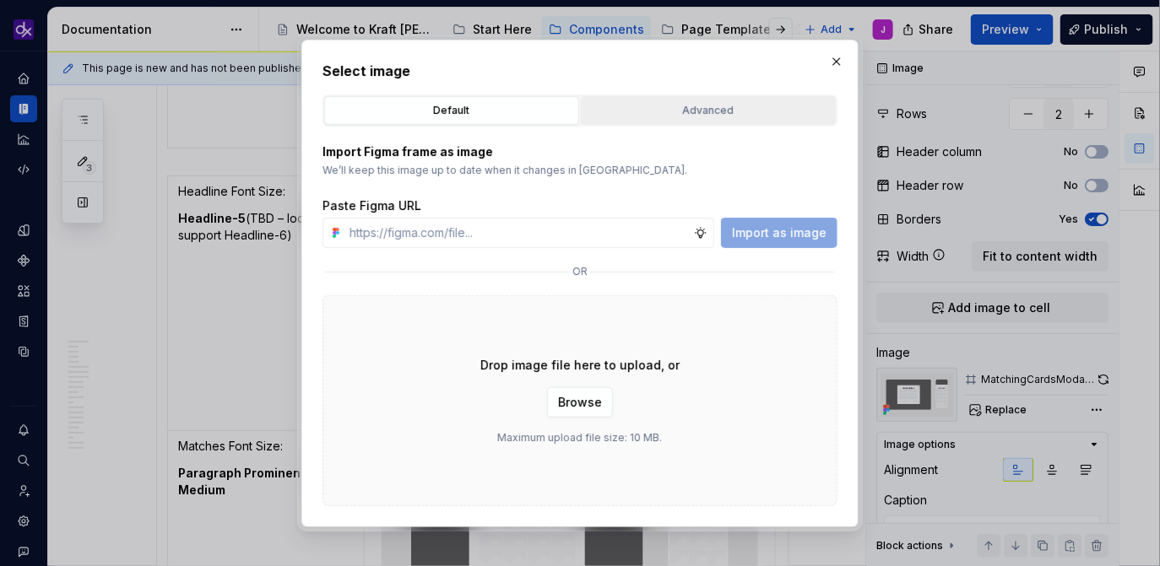
click at [719, 106] on div "Advanced" at bounding box center [708, 110] width 243 height 17
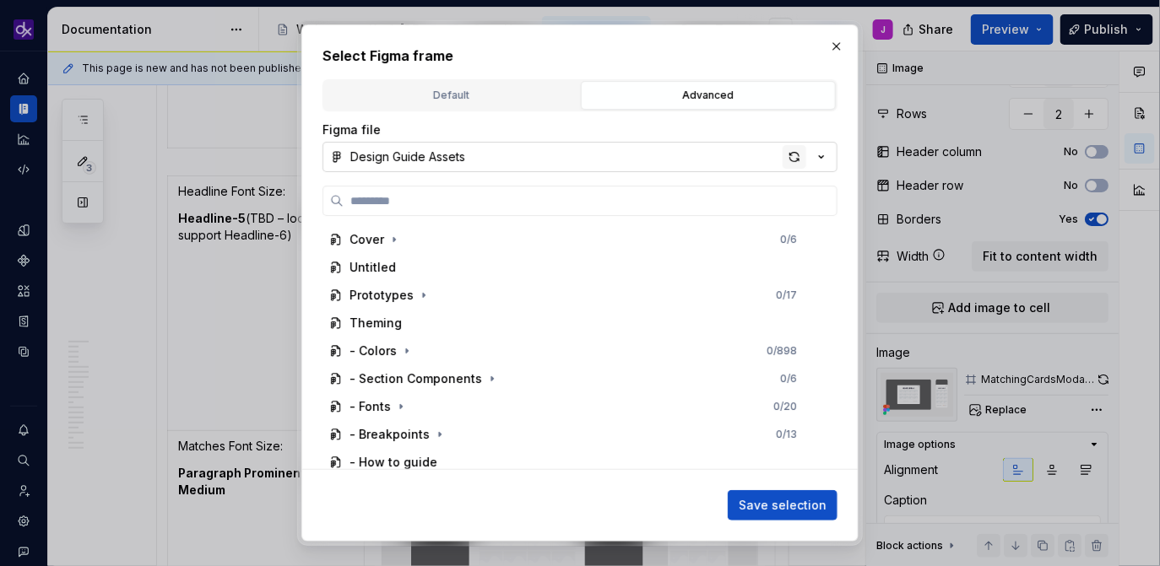
click at [792, 160] on div "button" at bounding box center [794, 157] width 24 height 24
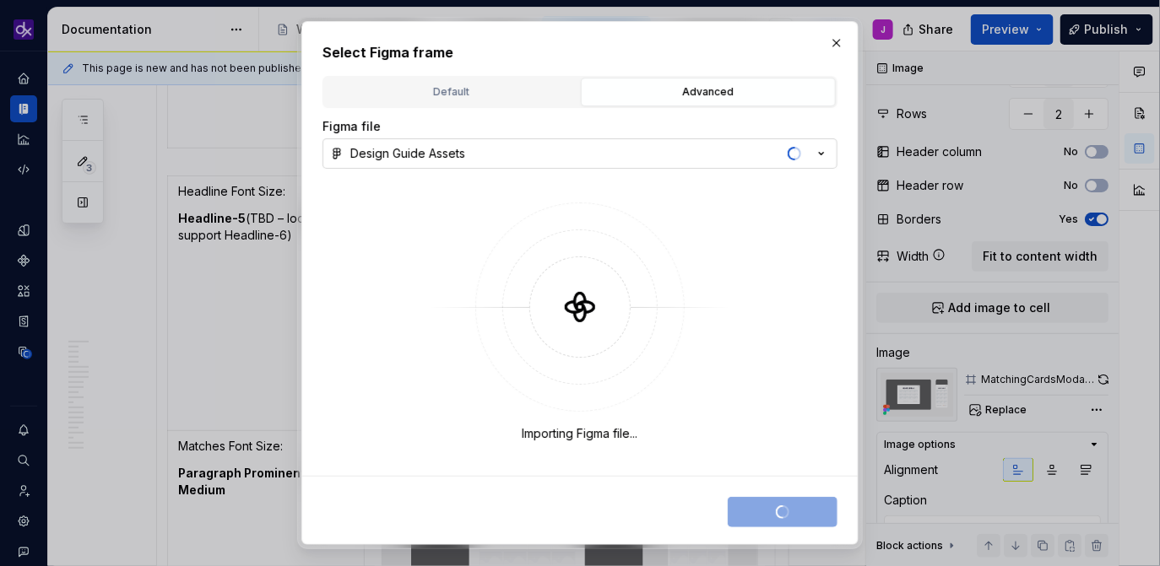
type textarea "*"
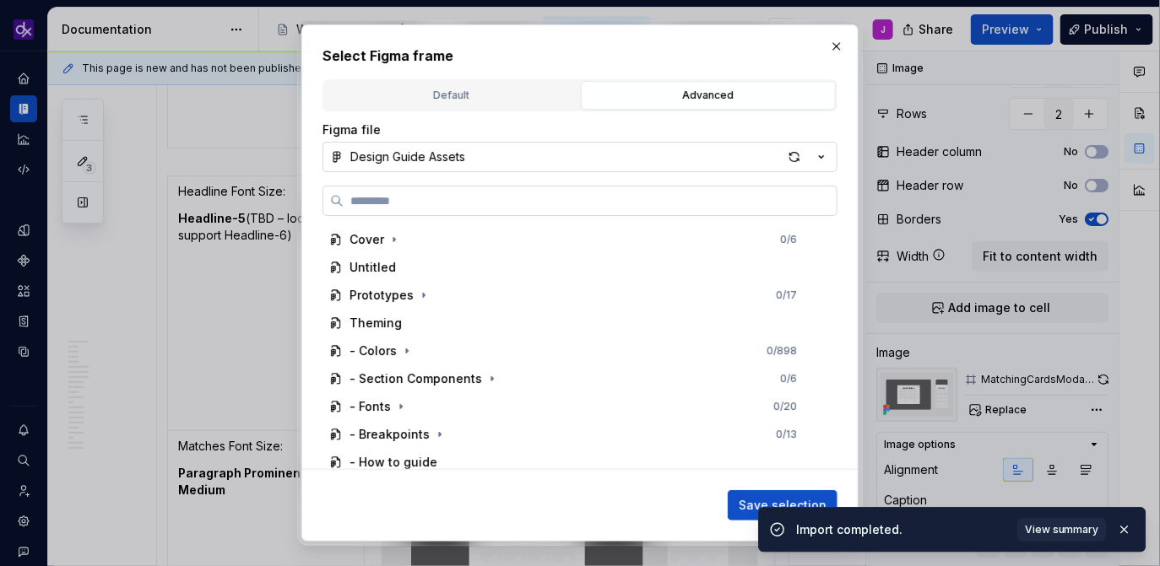
paste input "**********"
type input "**********"
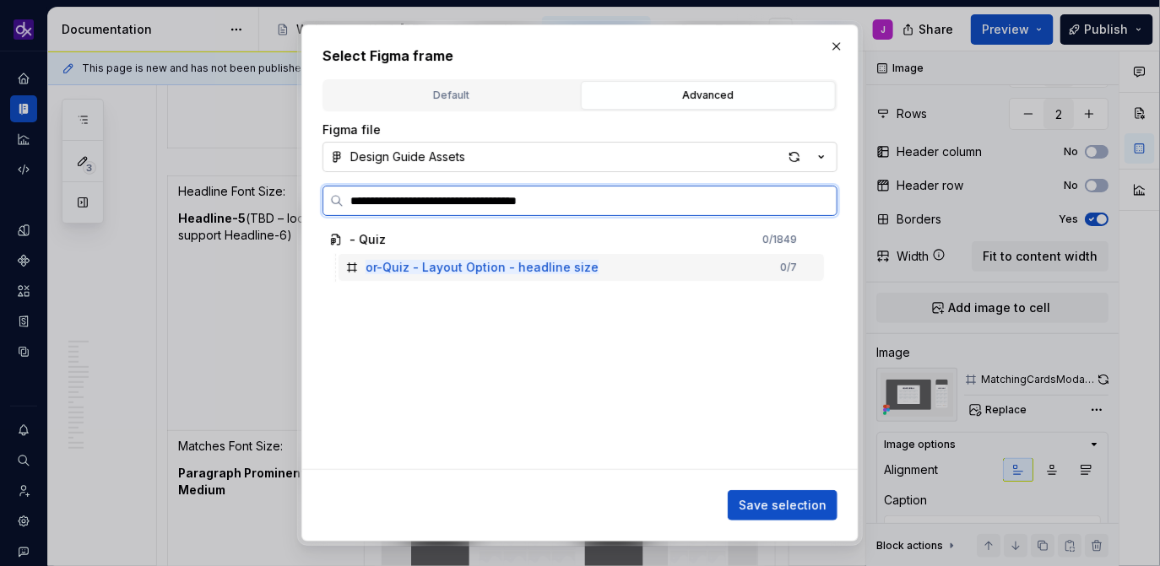
click at [681, 263] on div "or-Quiz - Layout Option - headline size 0 / 7" at bounding box center [580, 267] width 485 height 27
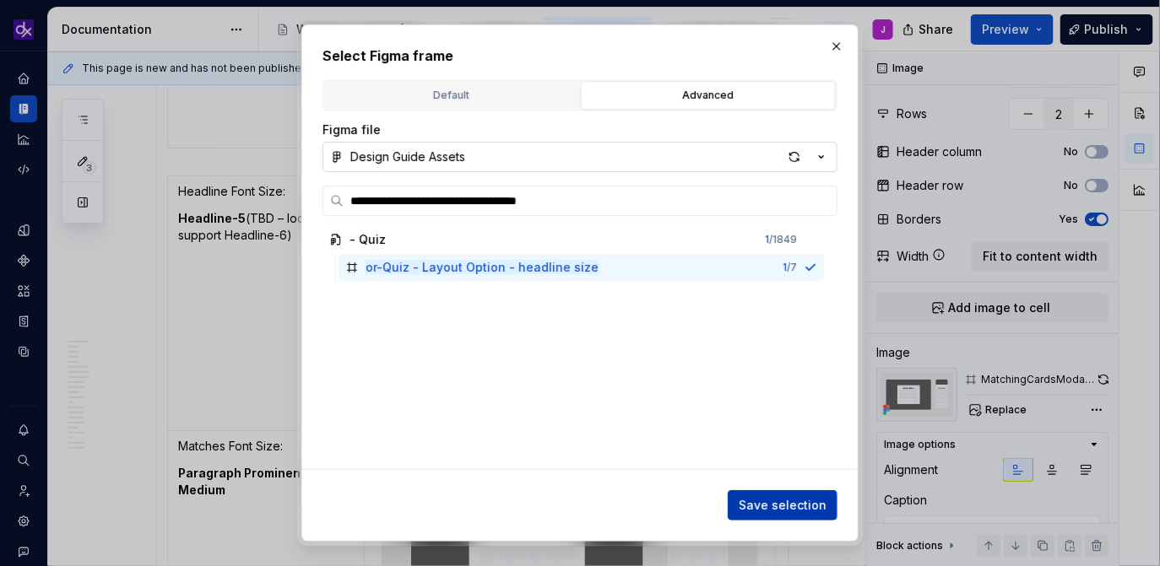
click at [778, 499] on span "Save selection" at bounding box center [783, 505] width 88 height 17
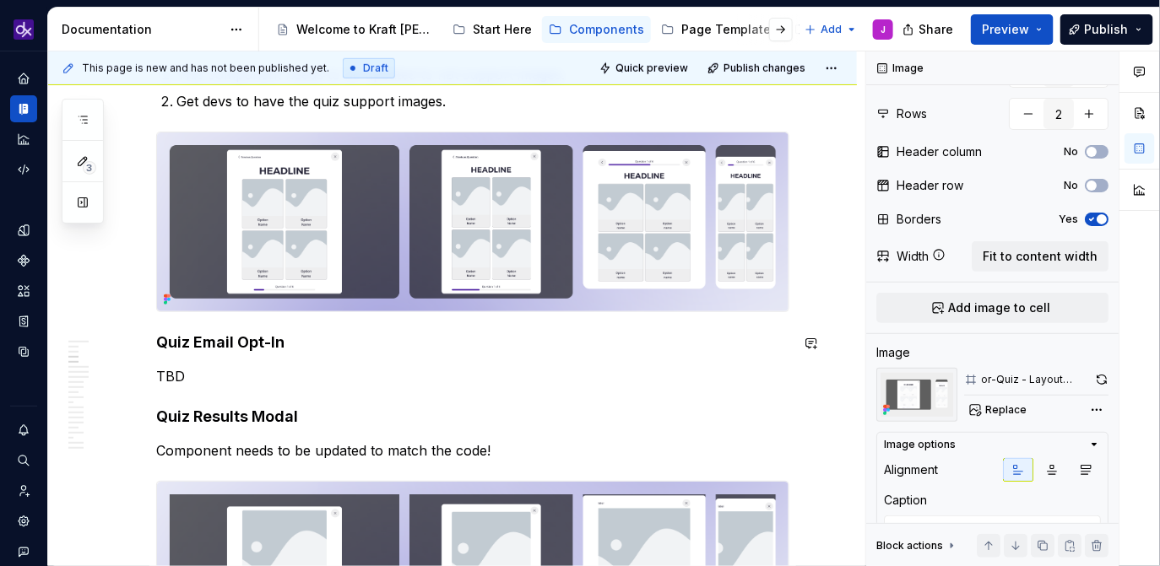
scroll to position [496, 0]
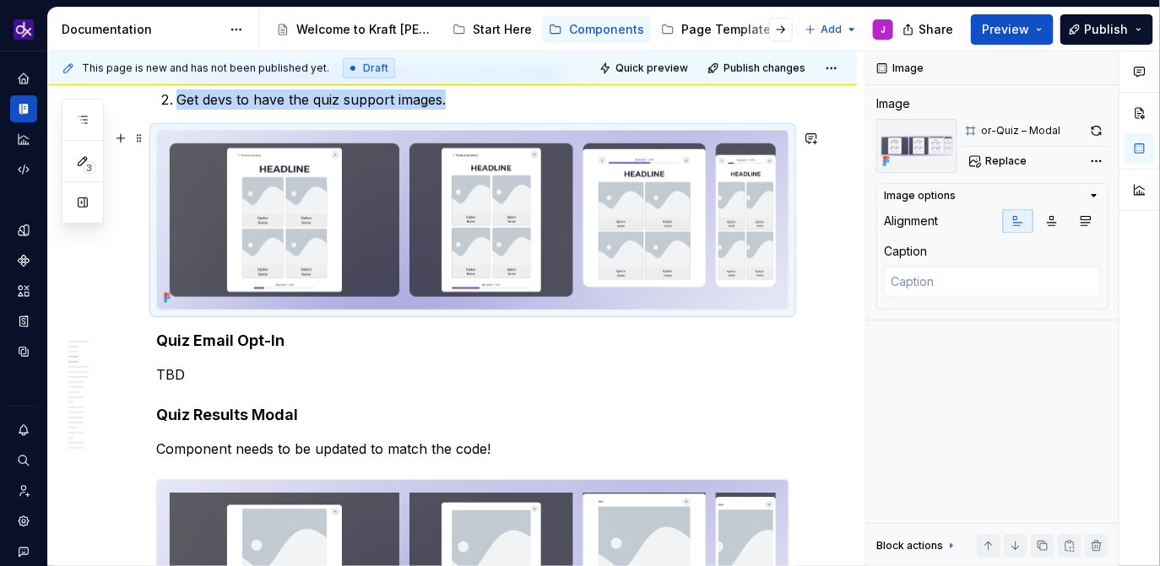
click at [602, 241] on img at bounding box center [472, 220] width 631 height 179
click at [1100, 127] on button "button" at bounding box center [1097, 131] width 24 height 24
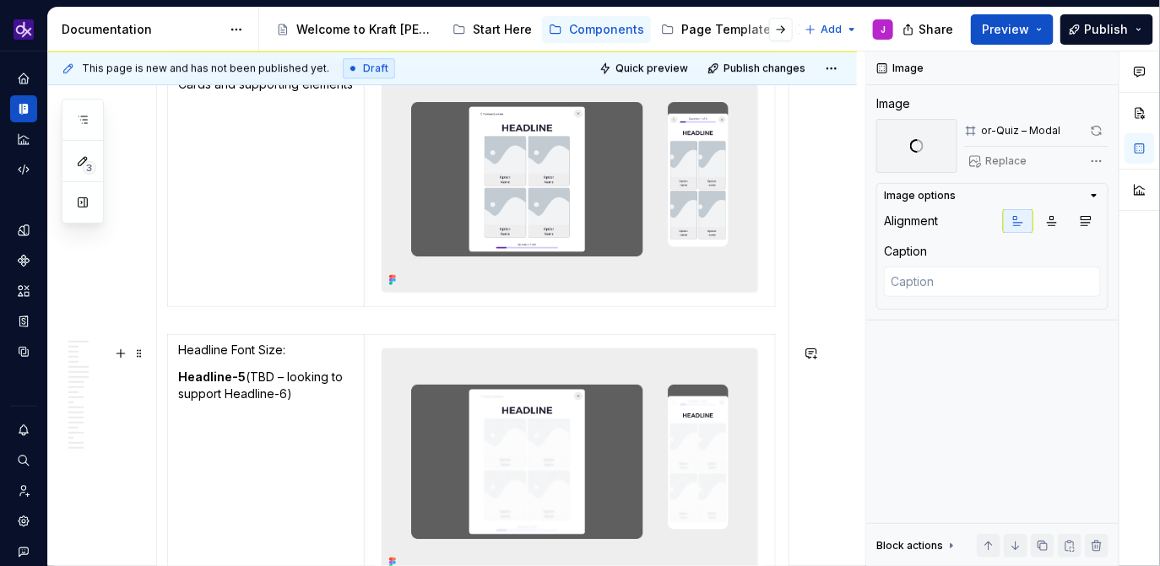
scroll to position [4113, 0]
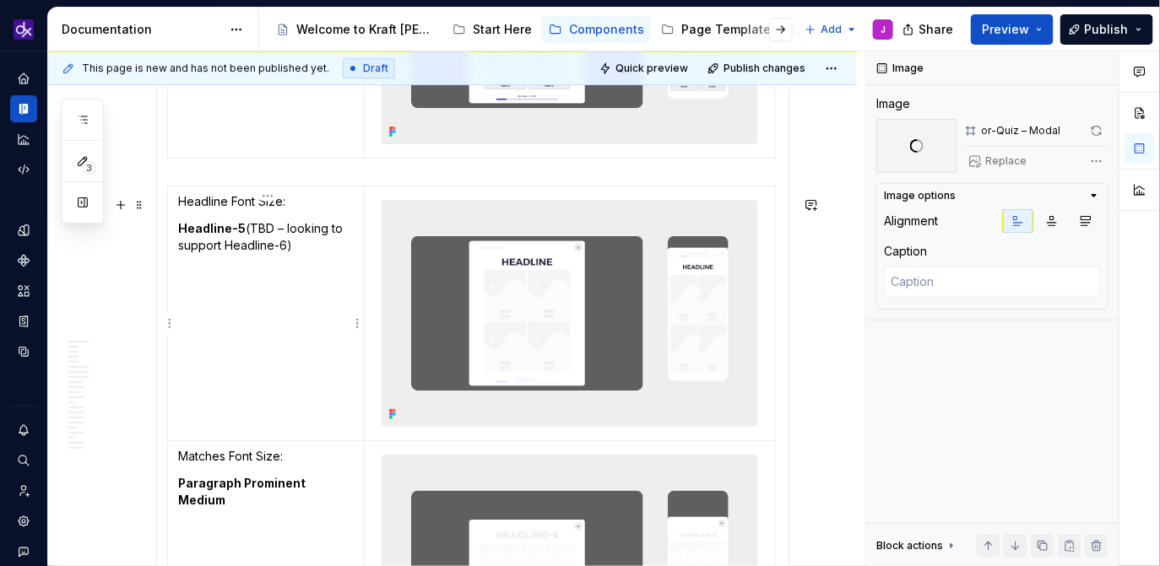
click at [298, 297] on td "Headline Font Size: Headline-5 (TBD – looking to support Headline-6)" at bounding box center [266, 313] width 197 height 255
type textarea "*"
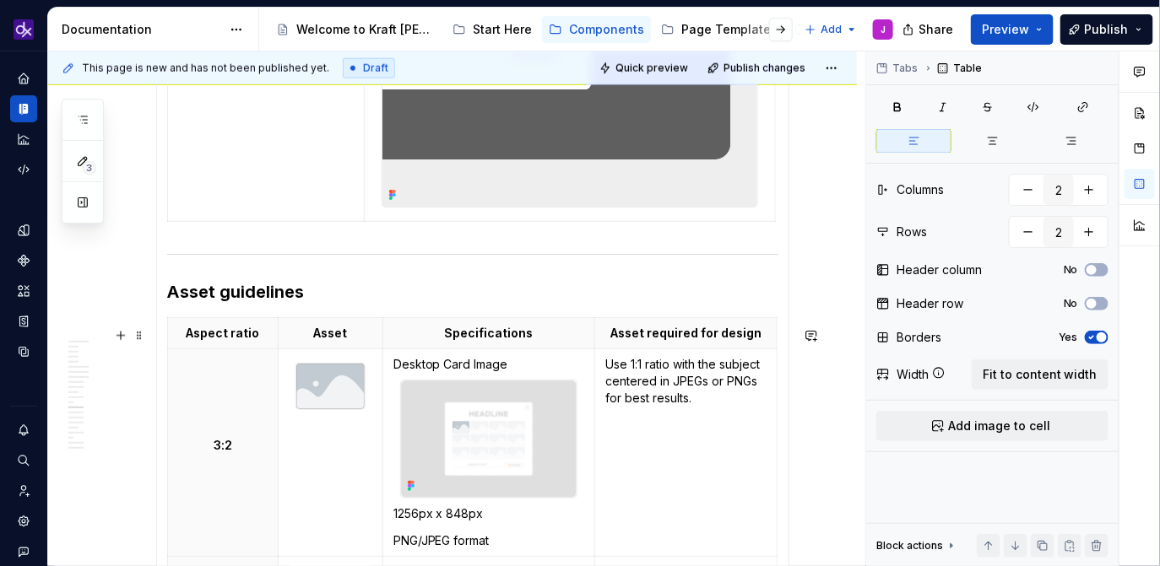
scroll to position [4919, 0]
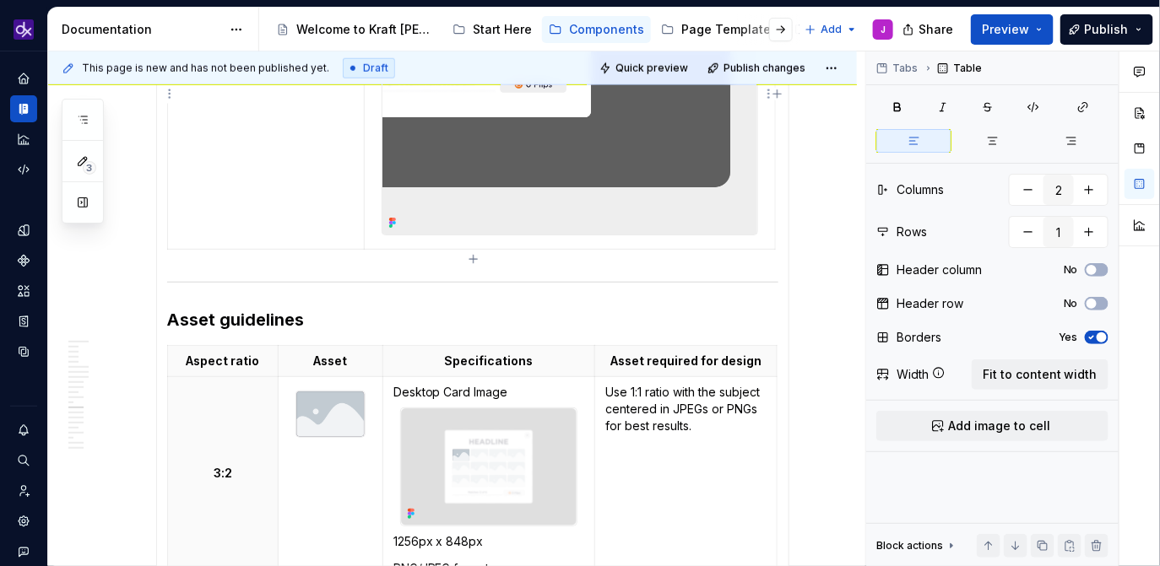
click at [432, 249] on td at bounding box center [569, 83] width 411 height 331
click at [470, 257] on div "Required Icon" at bounding box center [472, 87] width 611 height 338
click at [475, 258] on icon "button" at bounding box center [474, 259] width 14 height 14
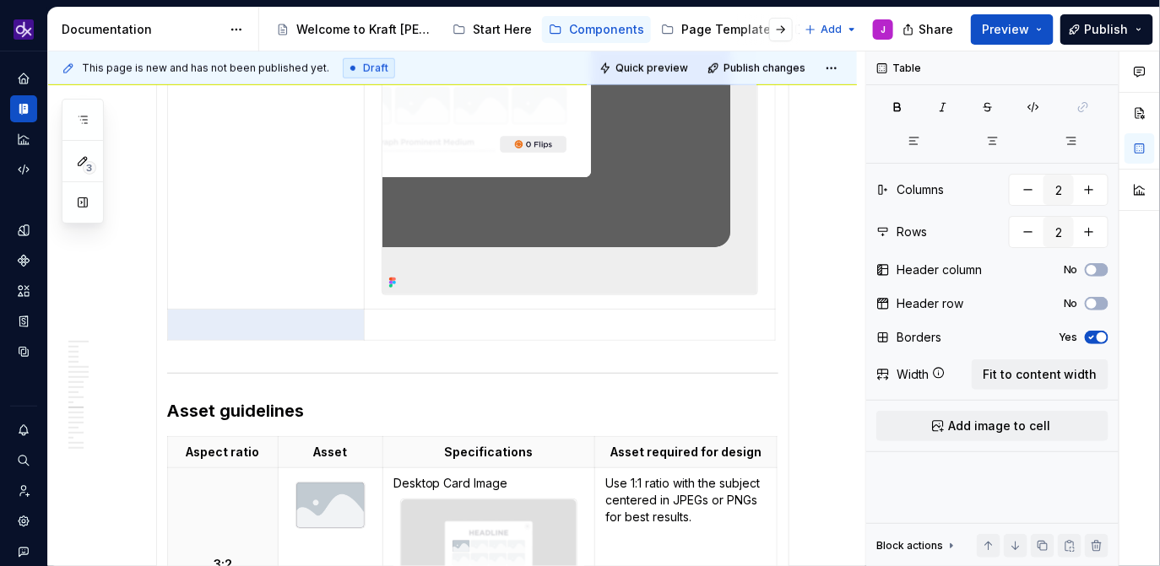
scroll to position [4846, 0]
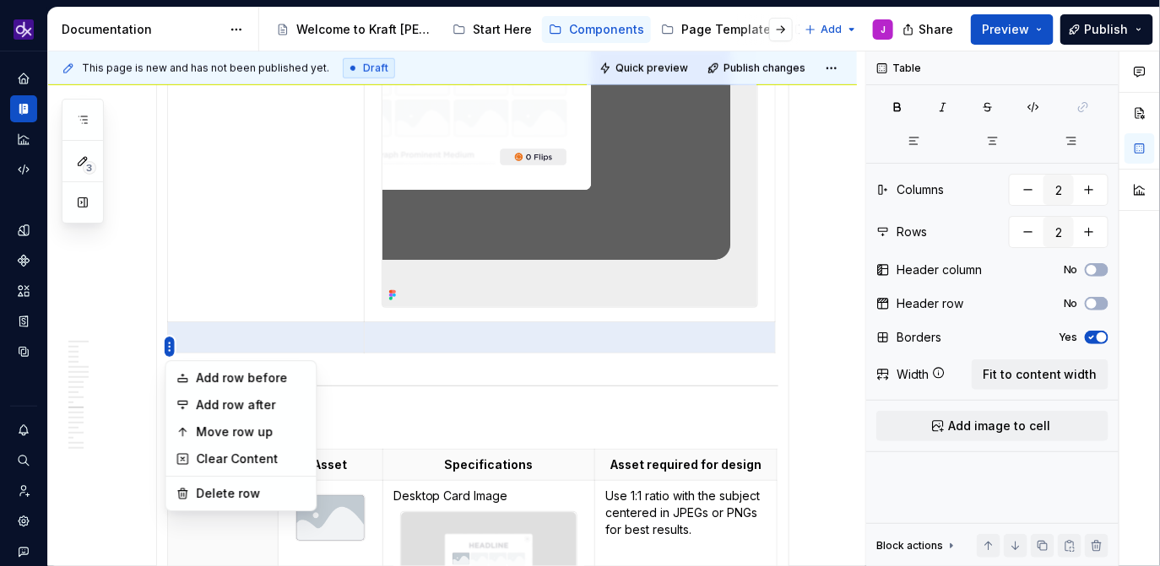
click at [190, 330] on html "KH DXP J Design system data Documentation Accessibility guide for tree Page tre…" at bounding box center [580, 283] width 1160 height 566
click at [230, 375] on div "Add row before" at bounding box center [251, 378] width 110 height 17
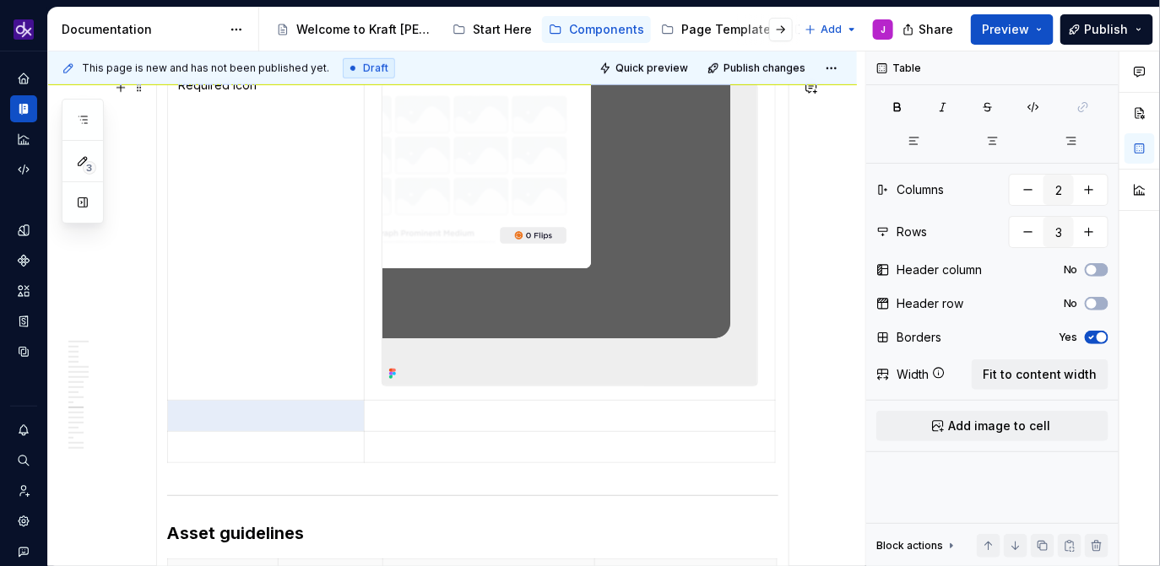
scroll to position [4719, 0]
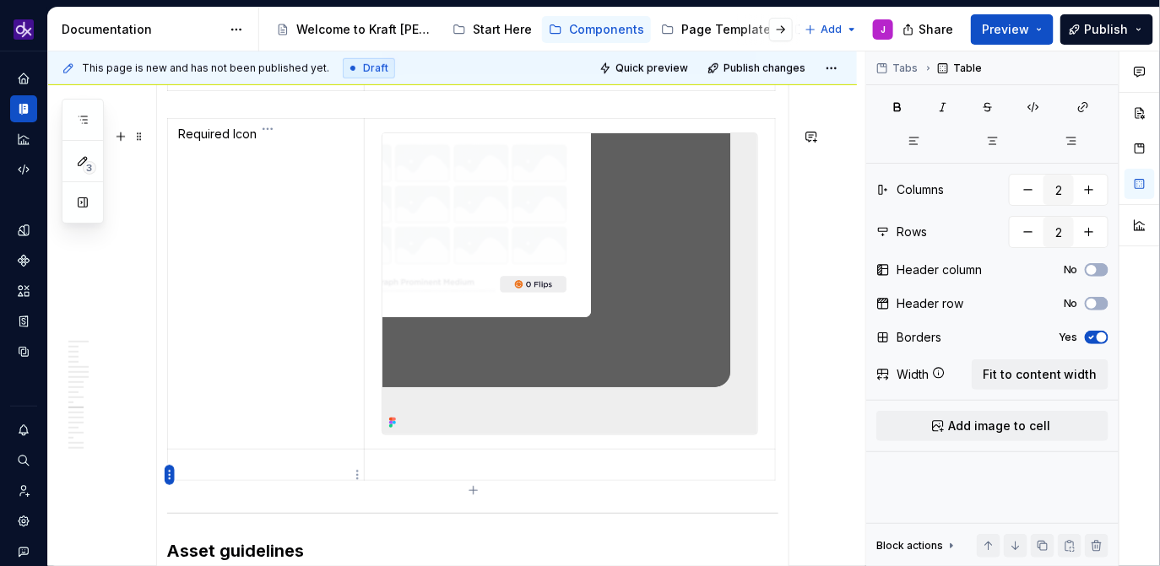
click at [168, 475] on html "KH DXP J Design system data Documentation Accessibility guide for tree Page tre…" at bounding box center [580, 283] width 1160 height 566
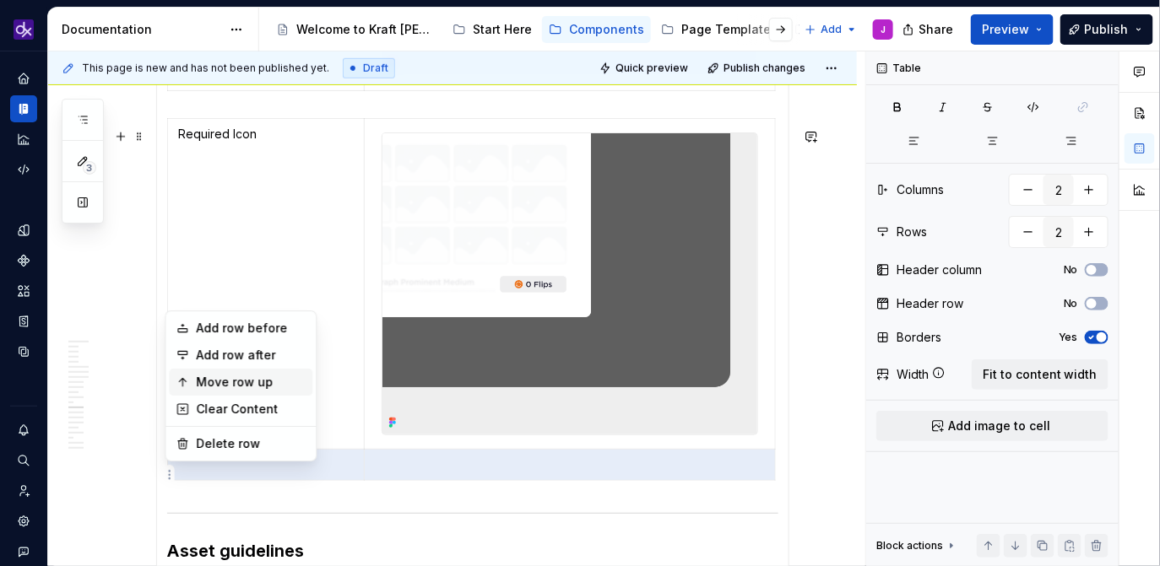
click at [235, 382] on div "Move row up" at bounding box center [251, 382] width 110 height 17
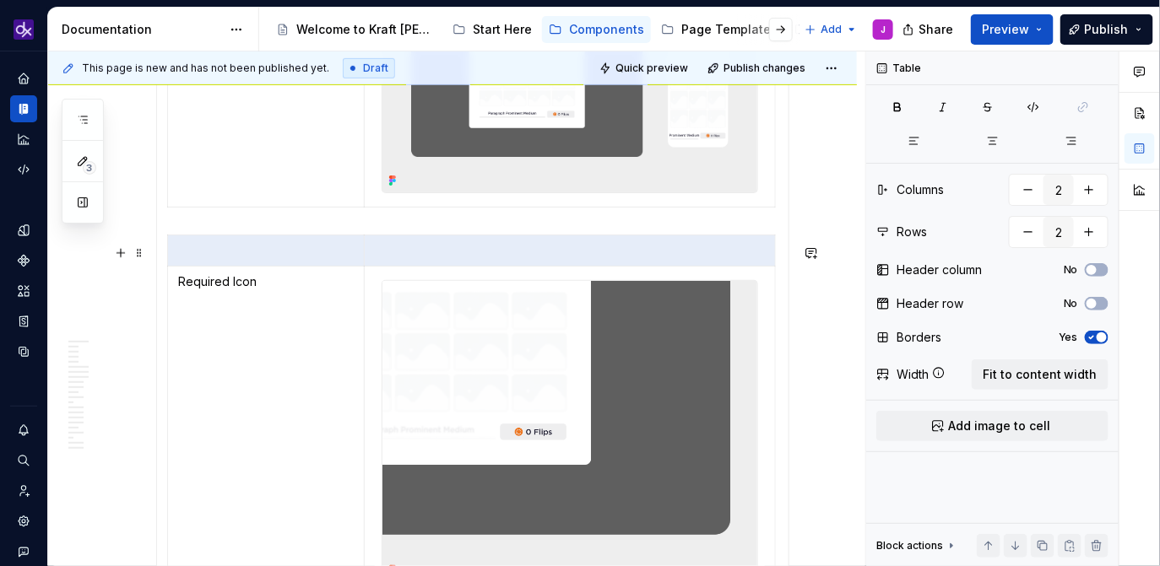
scroll to position [4558, 0]
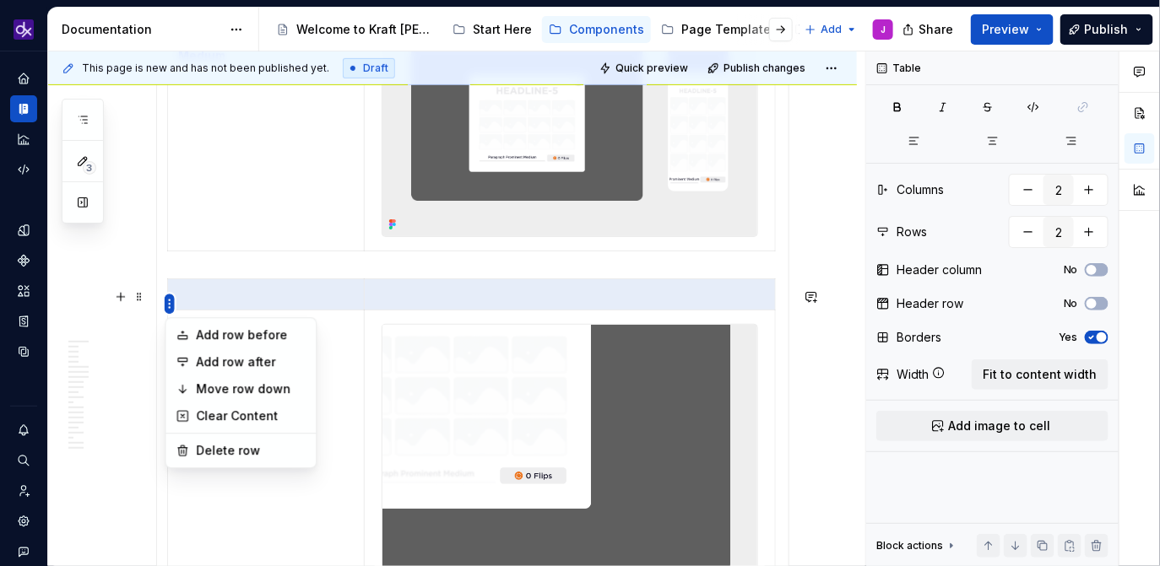
click at [170, 303] on html "KH DXP J Design system data Documentation Accessibility guide for tree Page tre…" at bounding box center [580, 283] width 1160 height 566
click at [224, 455] on div "Delete row" at bounding box center [251, 450] width 110 height 17
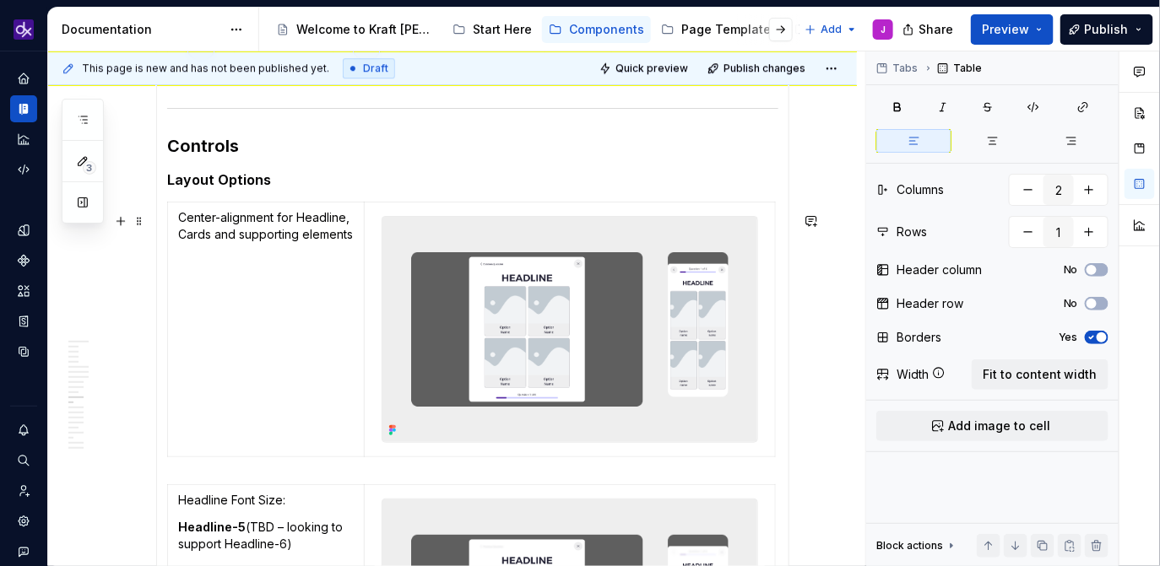
scroll to position [3857, 0]
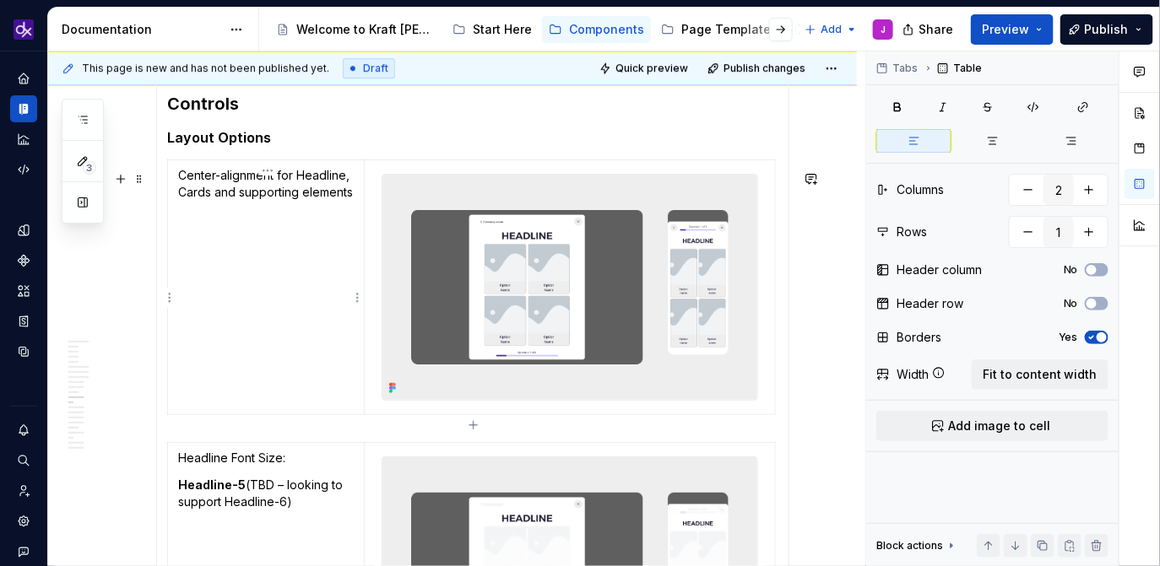
click at [222, 189] on p "Center-alignment for Headline, Cards and supporting elements" at bounding box center [266, 184] width 176 height 34
click at [194, 183] on p "Center-alignment for Headline, Cards and supporting elements" at bounding box center [266, 184] width 176 height 34
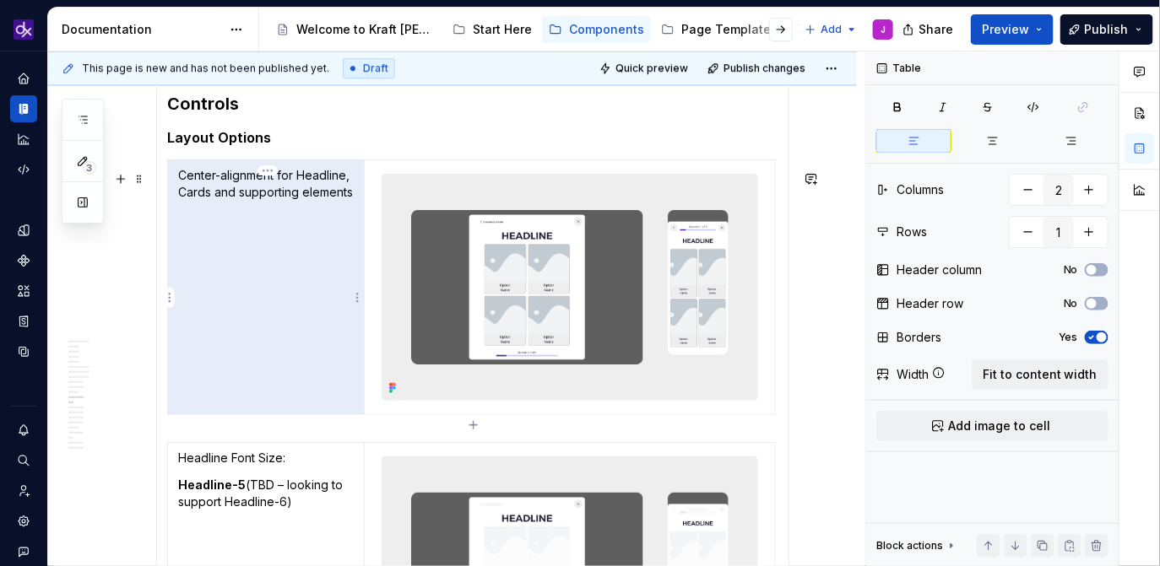
click at [225, 257] on td "Center-alignment for Headline, Cards and supporting elements" at bounding box center [266, 287] width 197 height 255
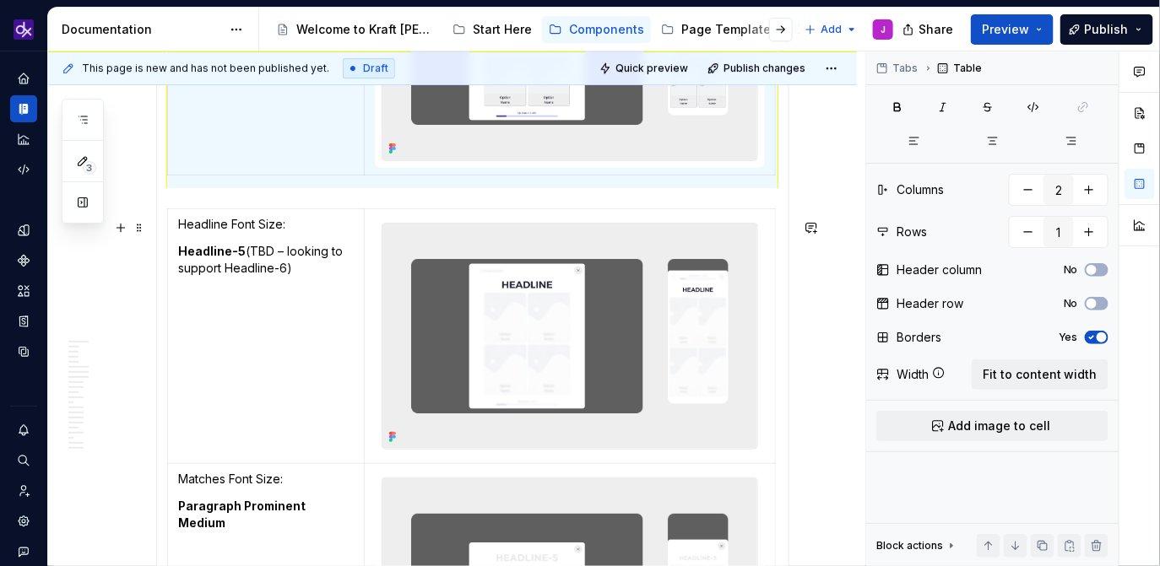
scroll to position [4096, 0]
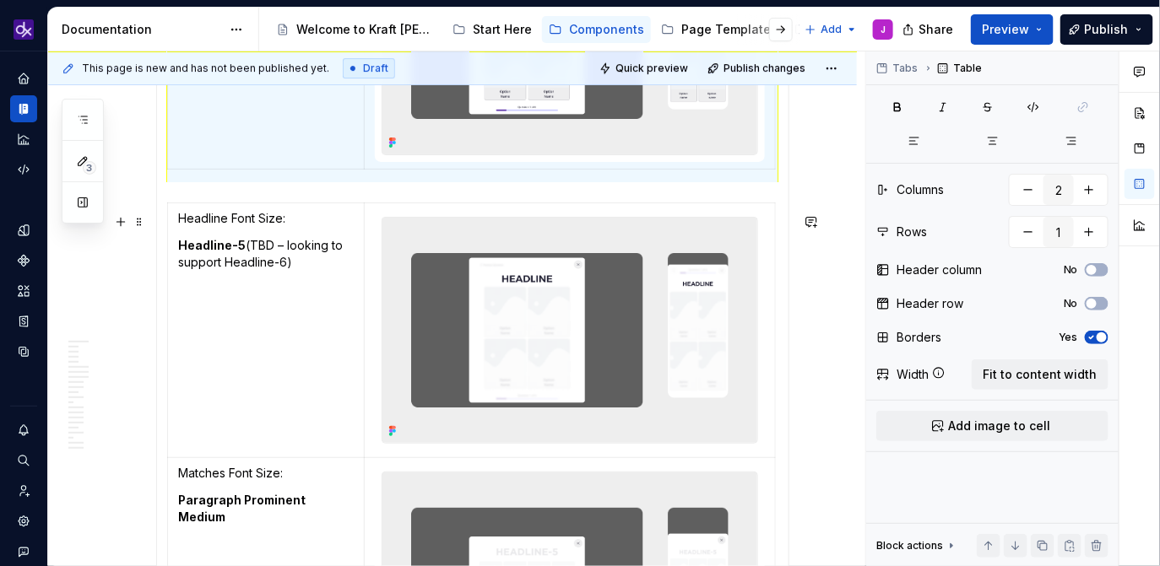
click at [315, 204] on section-item-column "Quiz Desktop Mobile Required elements Previous Question CTA Answers Progress Ba…" at bounding box center [472, 464] width 611 height 3307
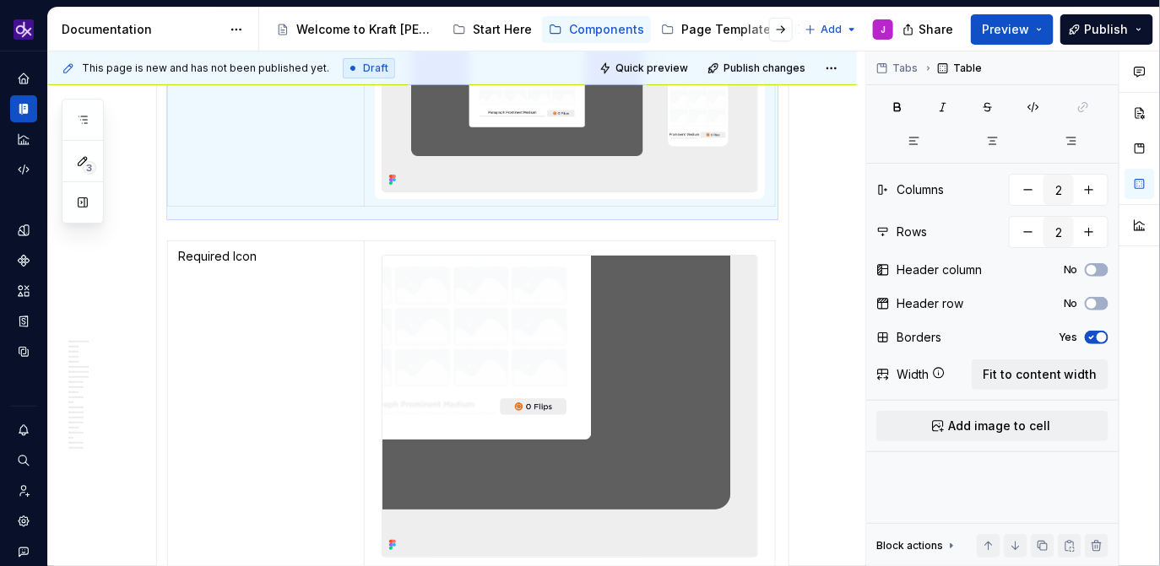
scroll to position [0, 0]
click at [310, 208] on td "Matches Font Size: Paragraph Prominent Medium" at bounding box center [266, 85] width 197 height 255
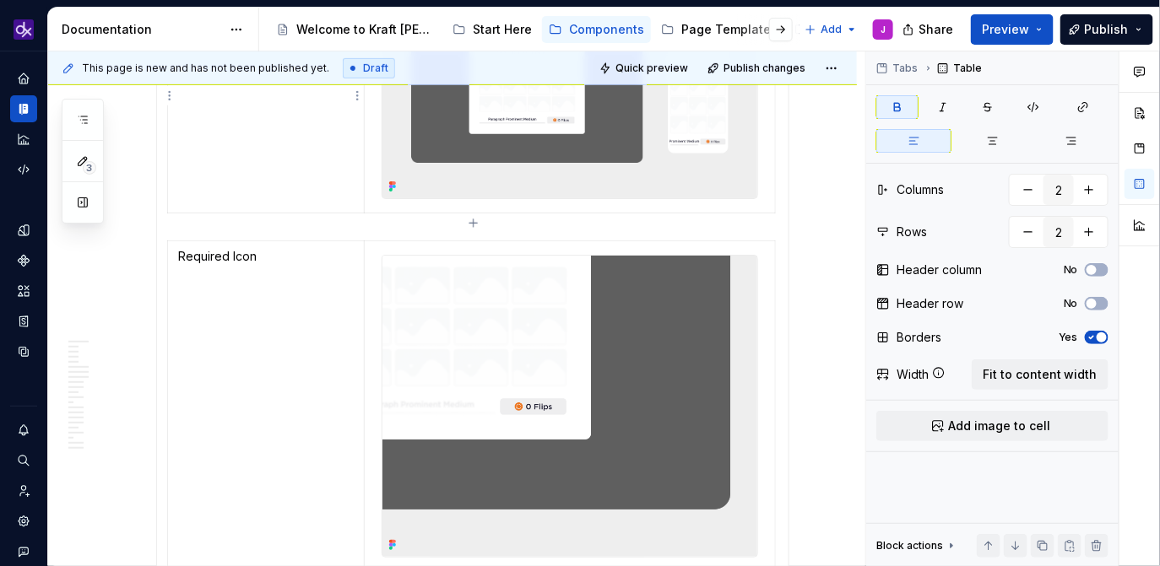
click at [333, 204] on td "Matches Font Size: Paragraph Prominent Medium" at bounding box center [266, 85] width 197 height 255
click at [474, 222] on icon "button" at bounding box center [473, 223] width 8 height 8
type input "3"
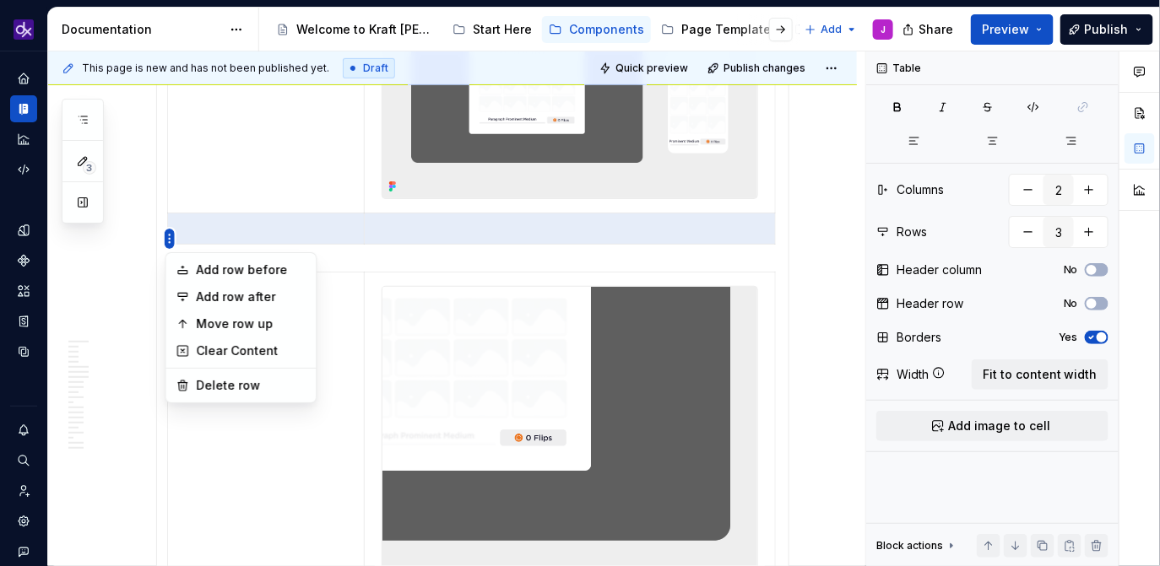
click at [180, 134] on html "KH DXP J Design system data Documentation Accessibility guide for tree Page tre…" at bounding box center [580, 283] width 1160 height 566
click at [261, 319] on div "Move row up" at bounding box center [251, 324] width 110 height 17
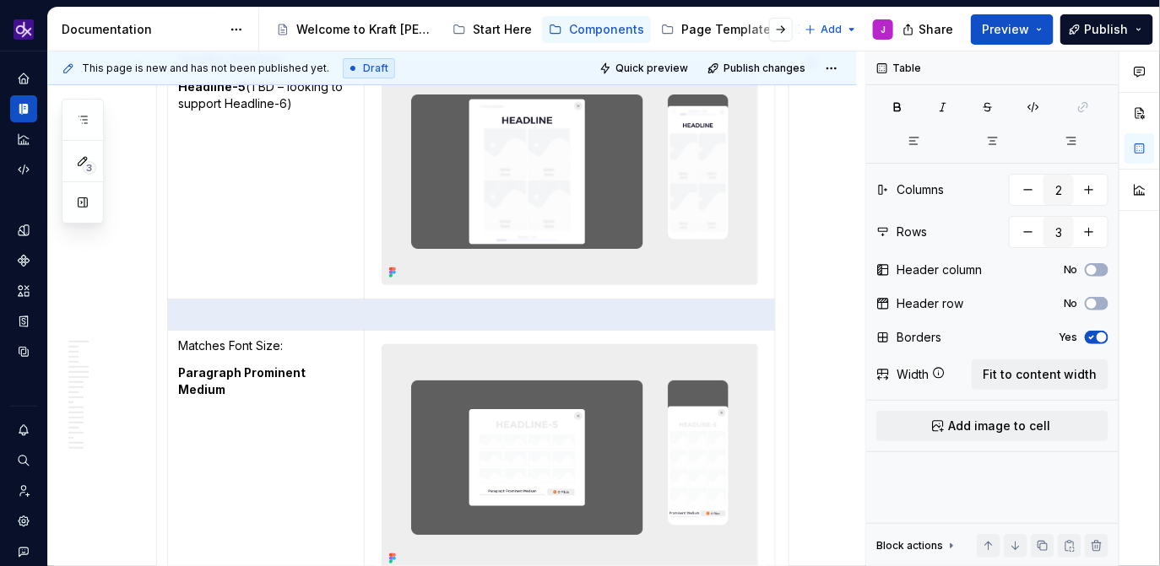
scroll to position [4242, 0]
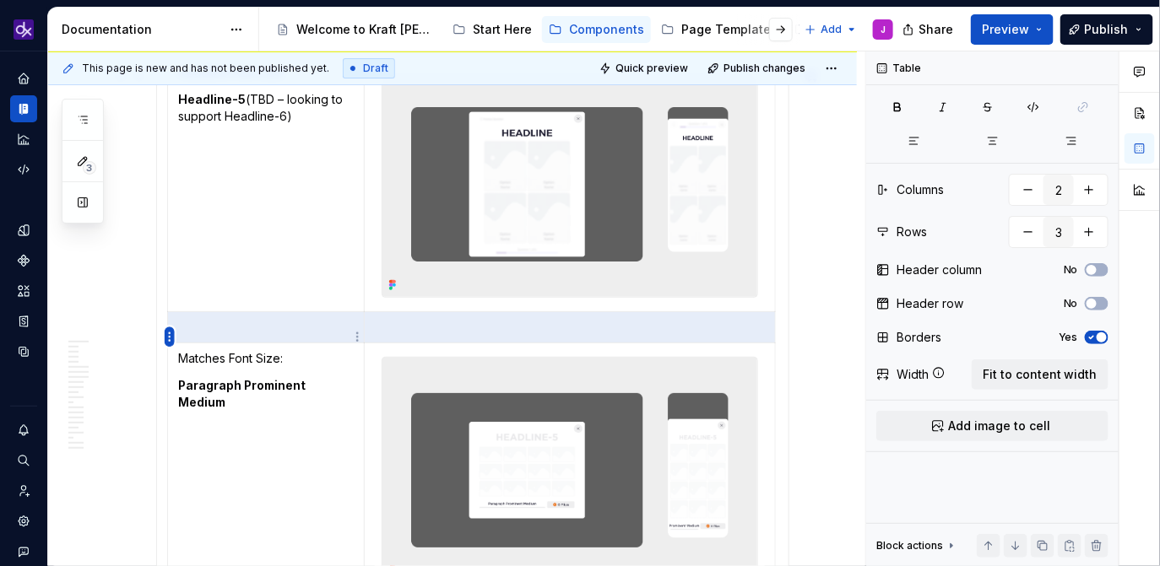
click at [171, 340] on html "KH DXP J Design system data Documentation Accessibility guide for tree Page tre…" at bounding box center [580, 283] width 1160 height 566
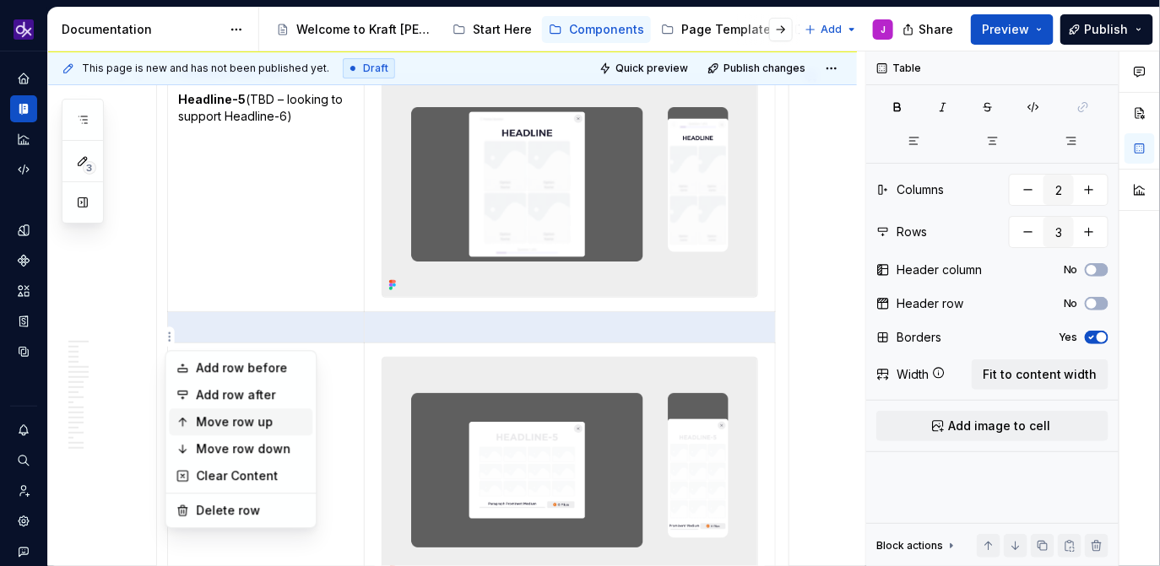
click at [253, 420] on div "Move row up" at bounding box center [251, 422] width 110 height 17
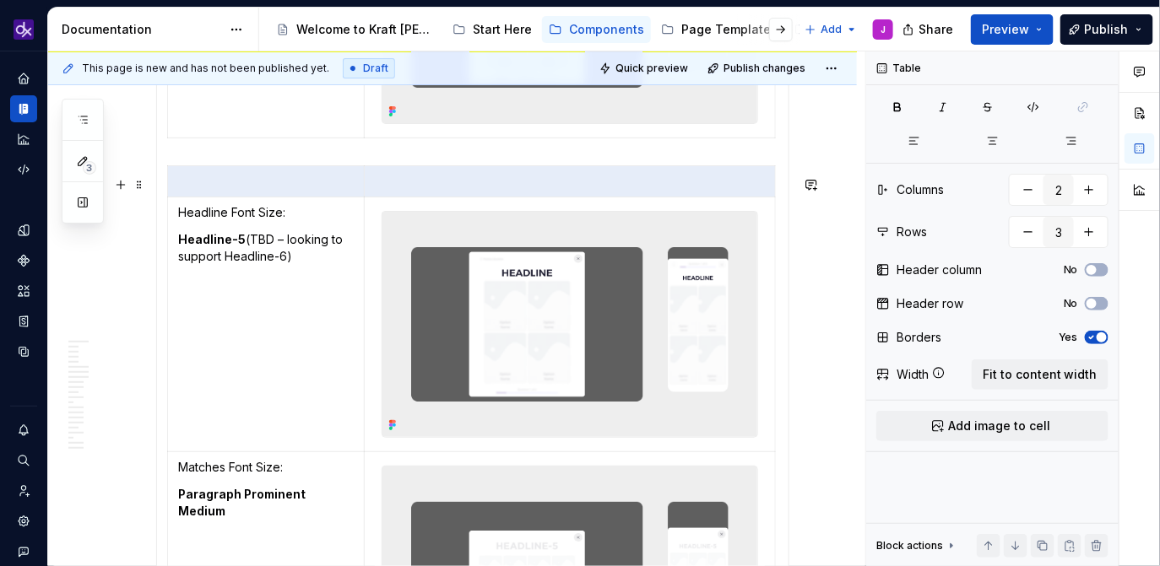
scroll to position [4134, 0]
click at [305, 189] on p at bounding box center [266, 180] width 176 height 17
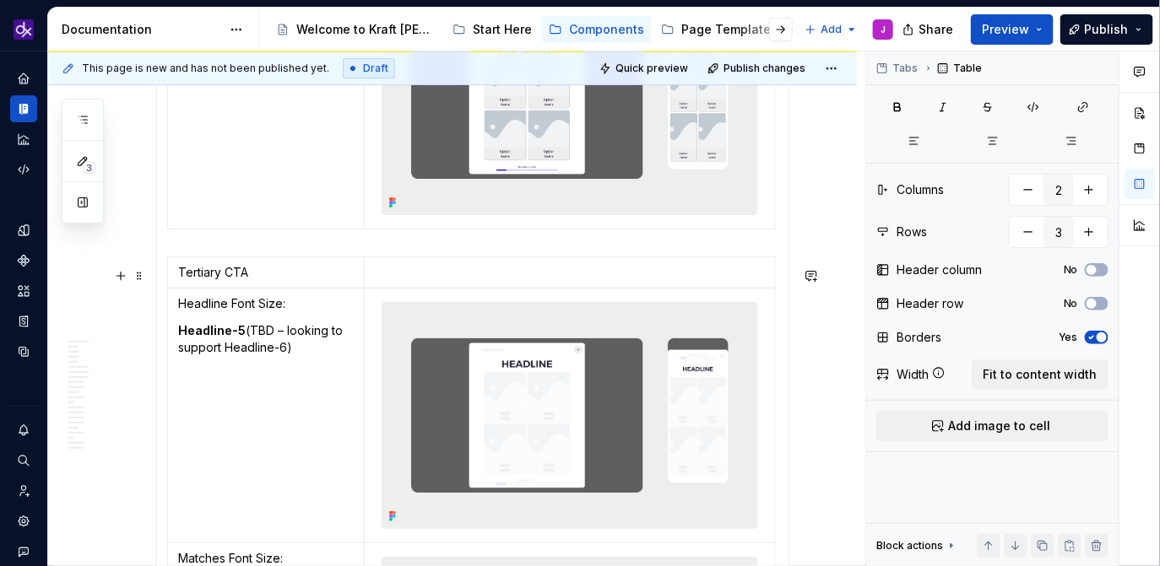
scroll to position [4074, 0]
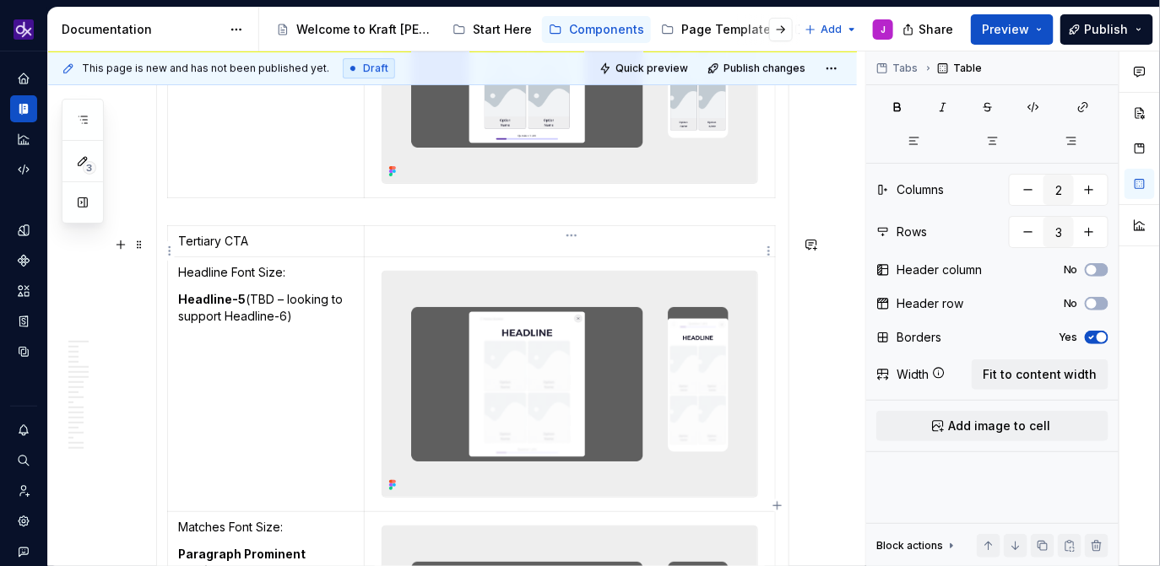
click at [442, 257] on td at bounding box center [569, 240] width 411 height 31
click at [257, 245] on p "Tertiary CTA" at bounding box center [266, 241] width 176 height 17
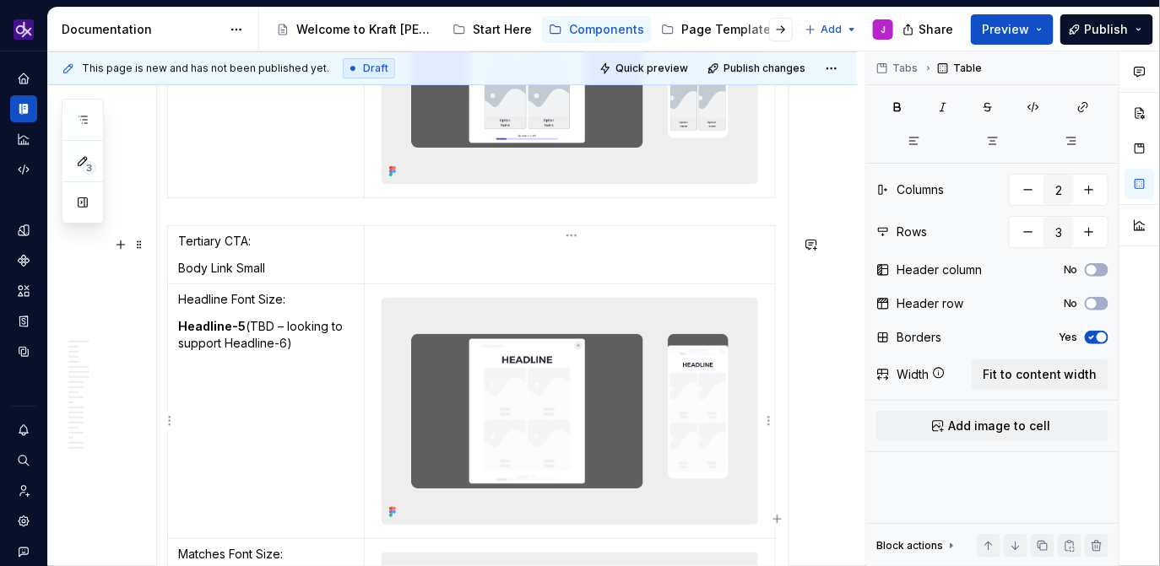
click at [528, 356] on img at bounding box center [569, 411] width 375 height 225
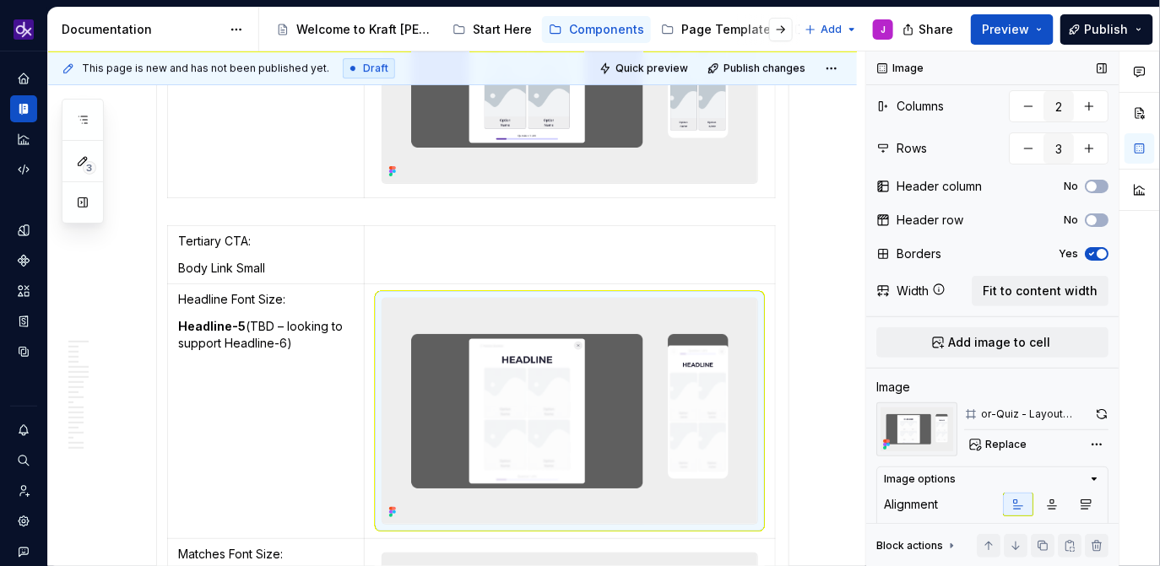
scroll to position [139, 0]
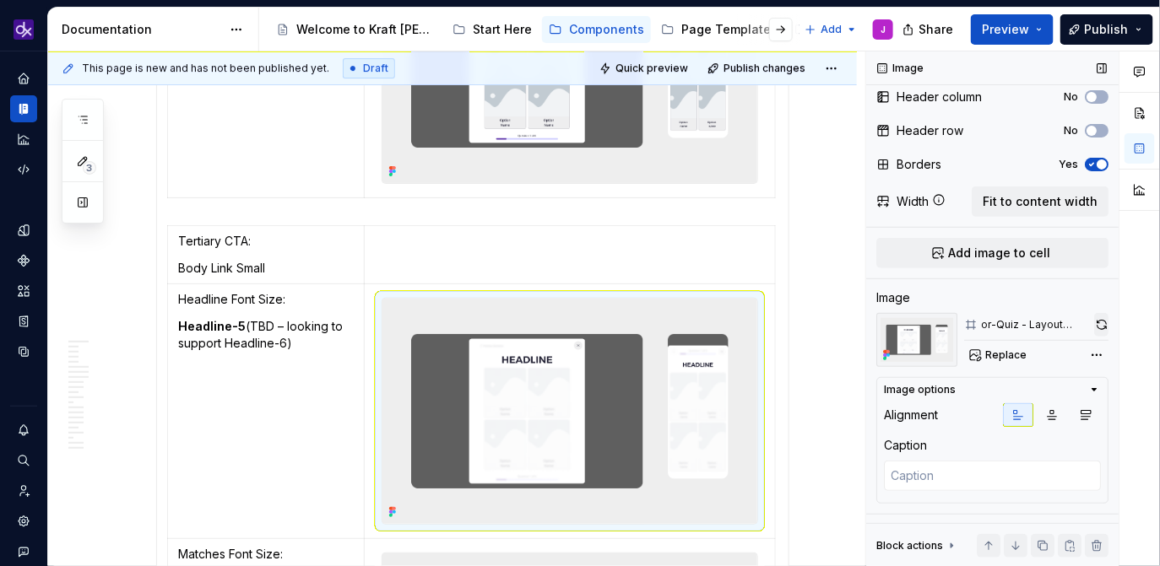
click at [1102, 322] on button "button" at bounding box center [1101, 325] width 14 height 24
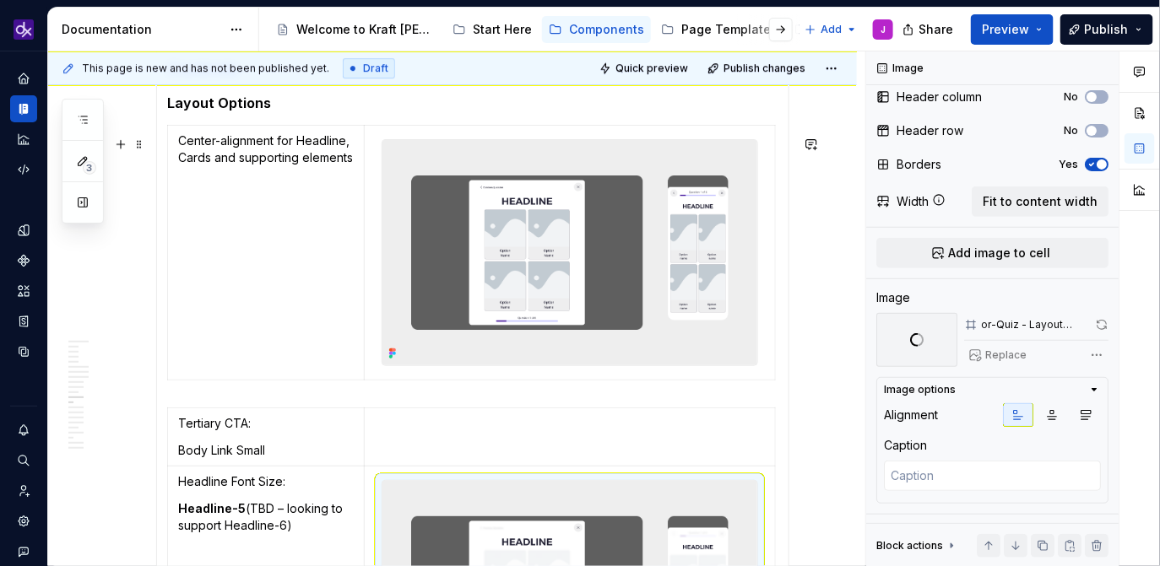
scroll to position [3893, 0]
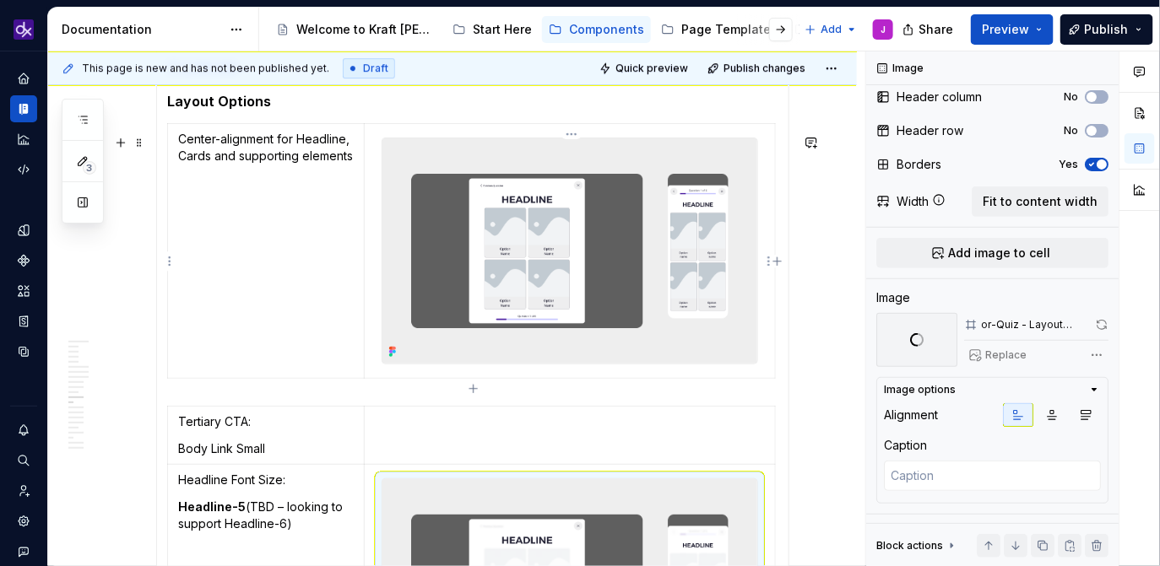
click at [626, 270] on img at bounding box center [569, 250] width 375 height 225
type textarea "*"
type input "1"
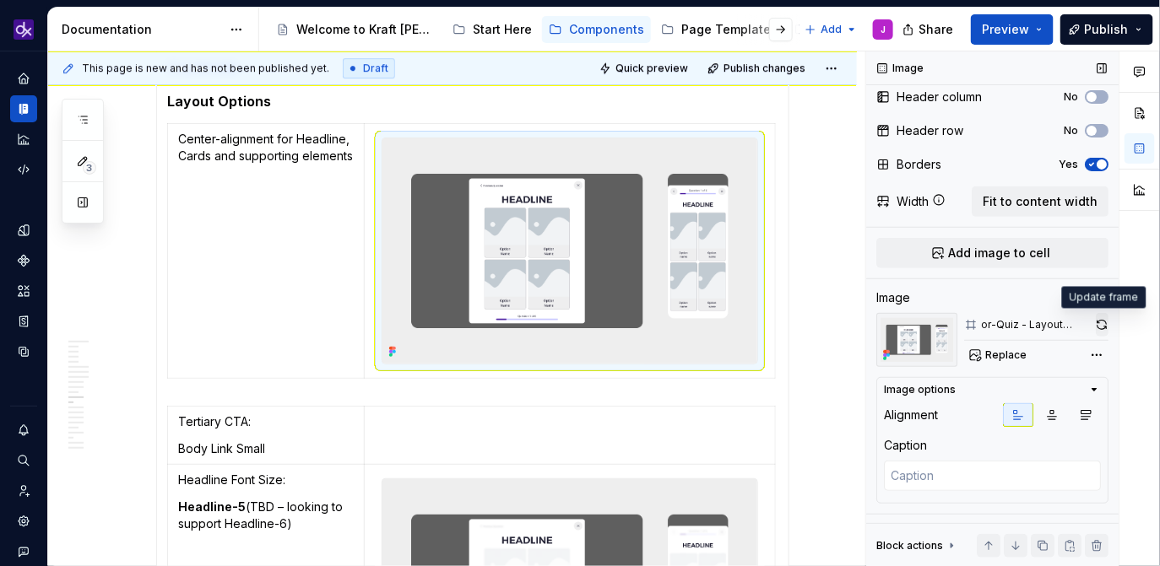
click at [1107, 326] on button "button" at bounding box center [1102, 325] width 13 height 24
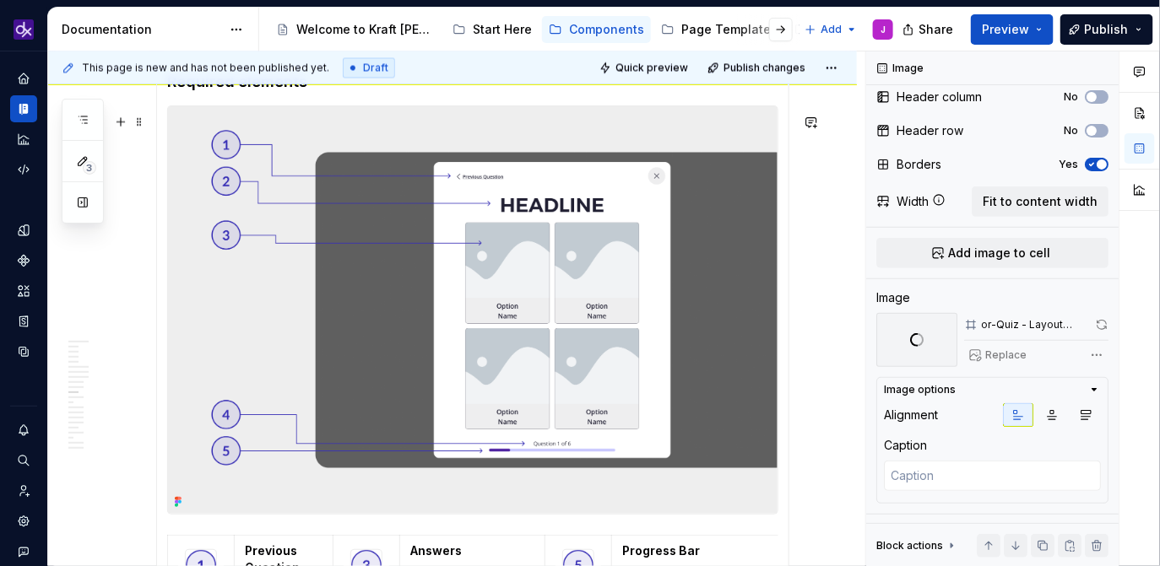
scroll to position [3223, 0]
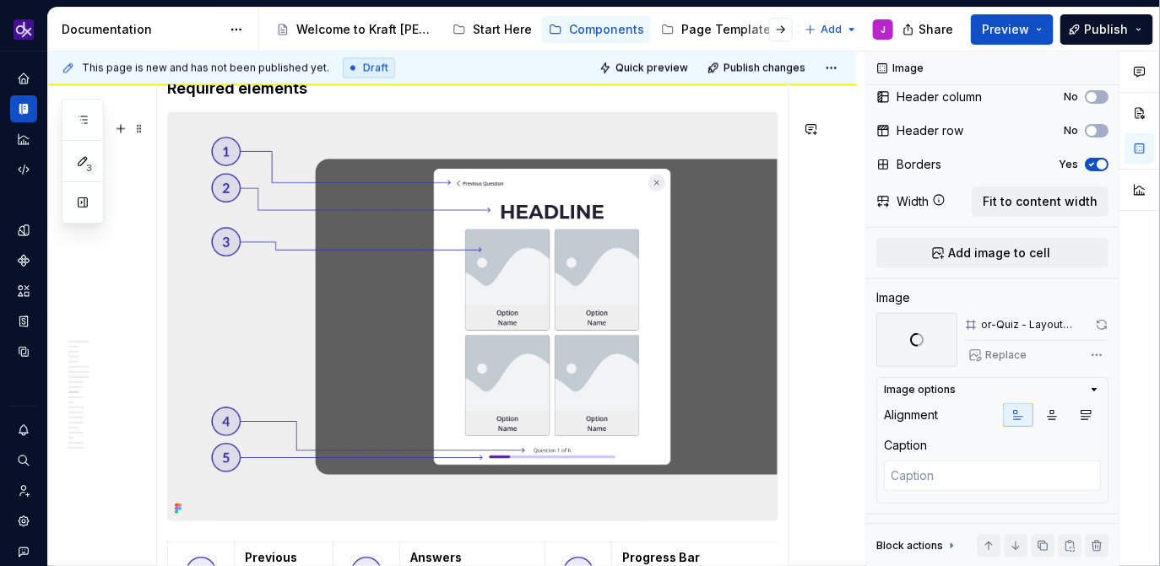
click at [555, 271] on img at bounding box center [472, 317] width 609 height 408
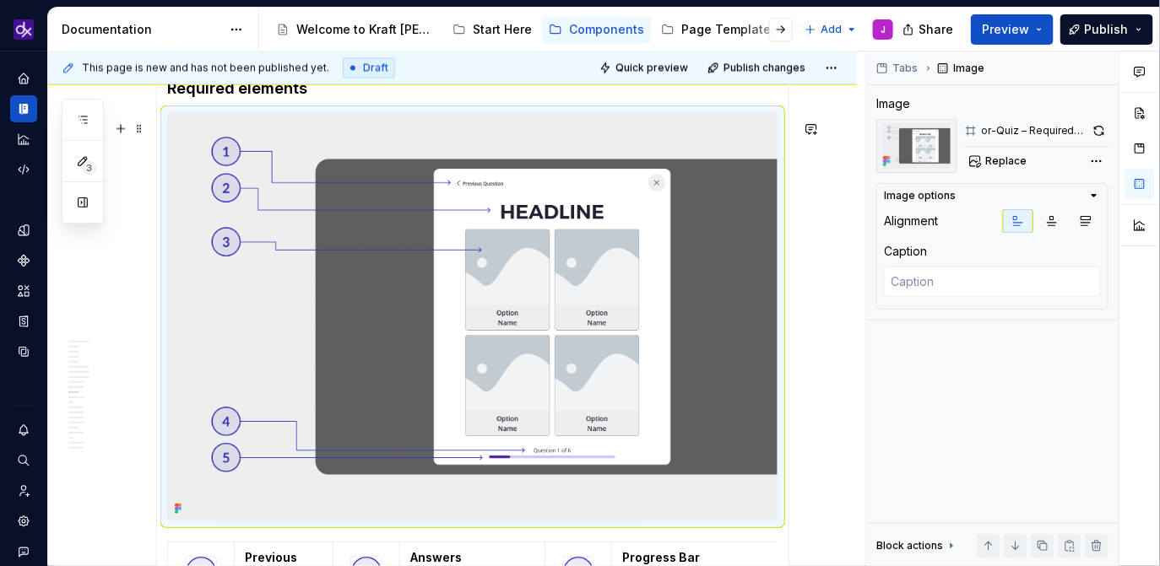
scroll to position [0, 0]
click at [1101, 133] on button "button" at bounding box center [1099, 131] width 19 height 24
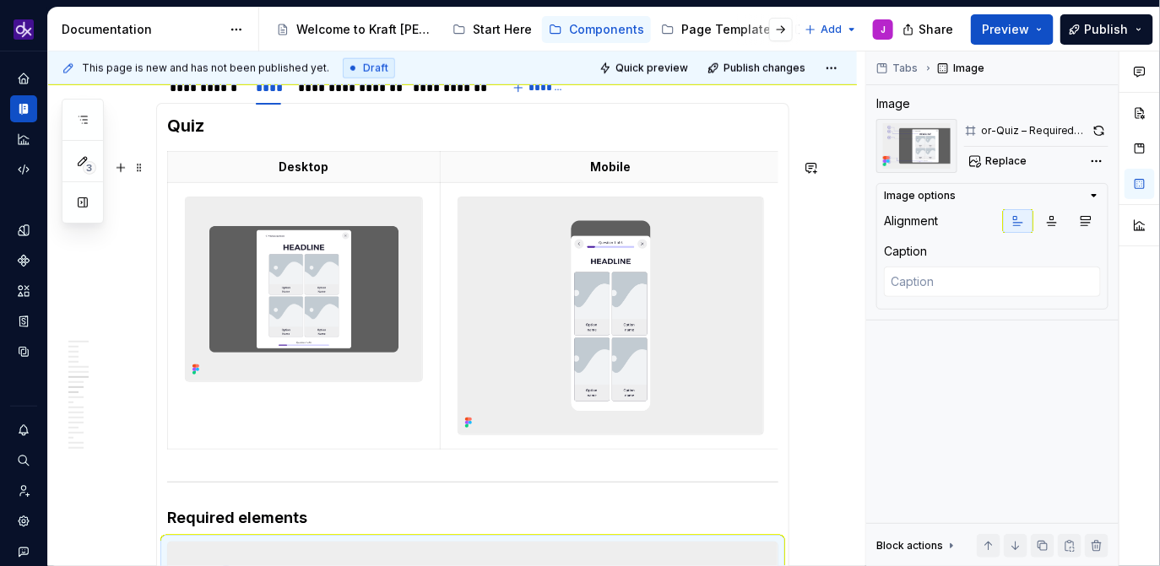
scroll to position [2760, 0]
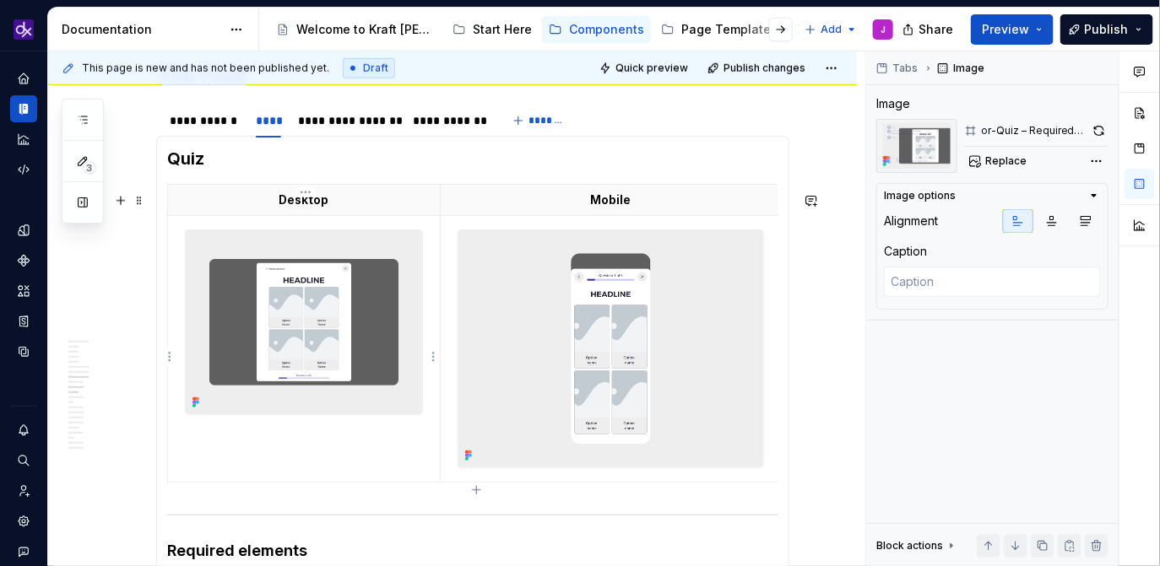
click at [359, 290] on img at bounding box center [304, 321] width 236 height 183
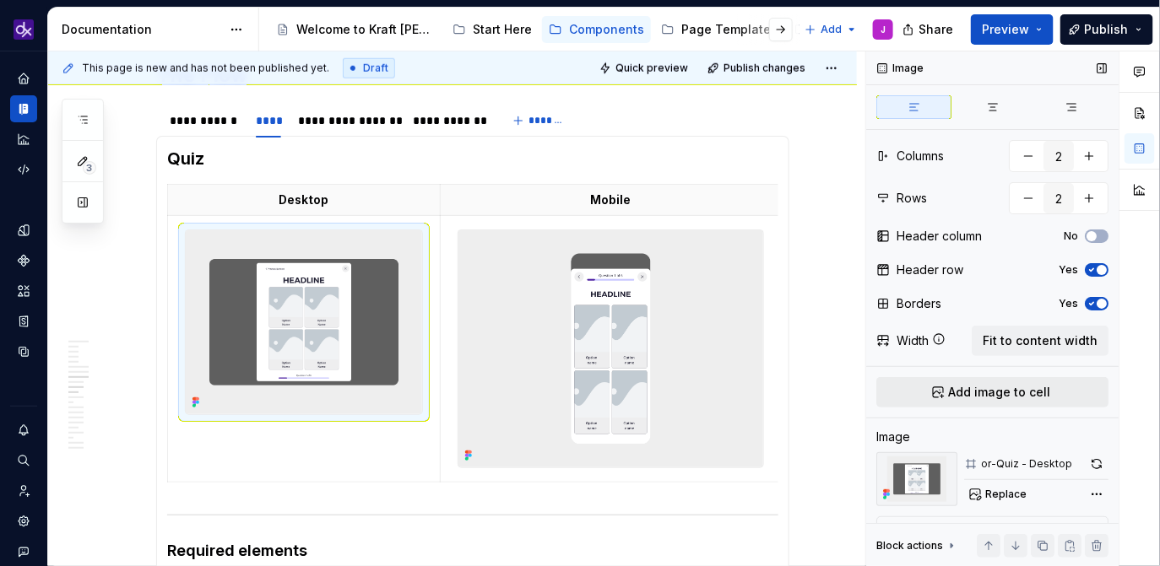
scroll to position [139, 0]
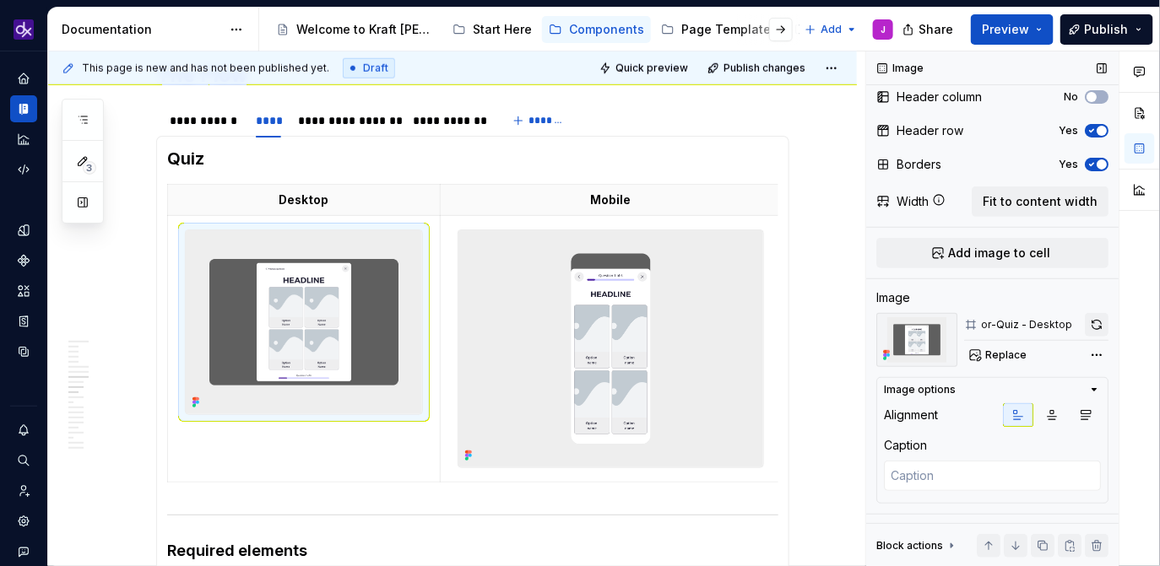
click at [1100, 324] on button "button" at bounding box center [1097, 325] width 24 height 24
click at [539, 327] on img at bounding box center [610, 348] width 305 height 237
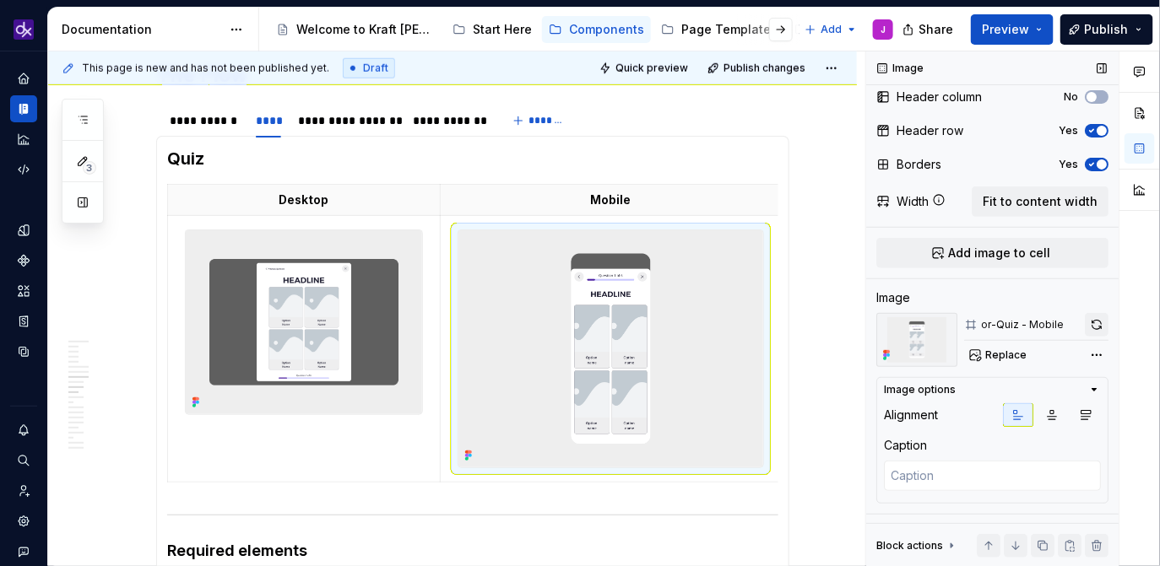
click at [1099, 322] on button "button" at bounding box center [1097, 325] width 24 height 24
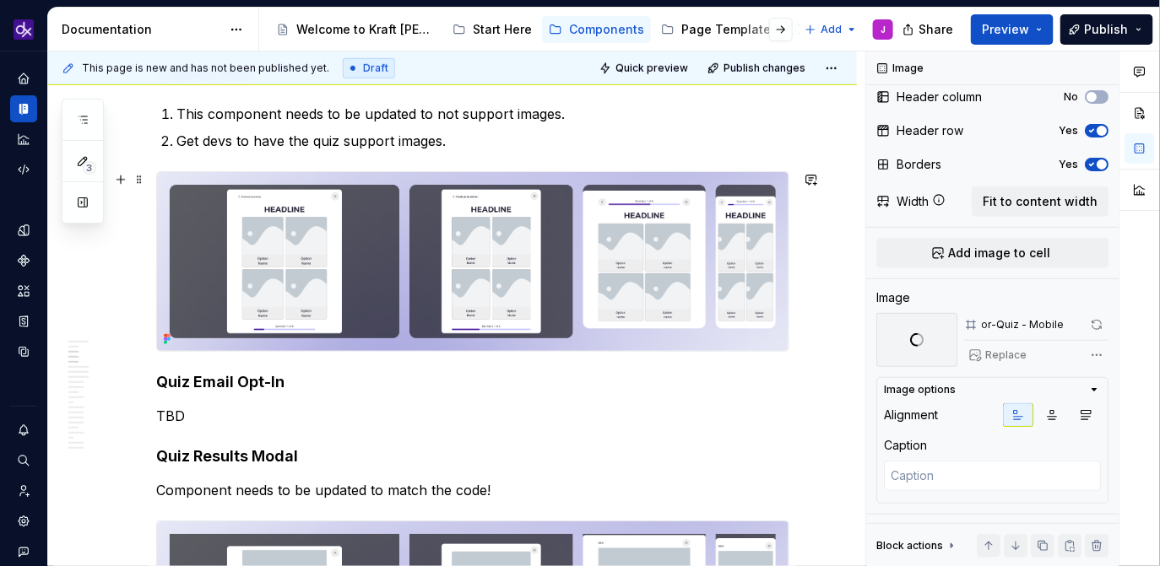
scroll to position [423, 0]
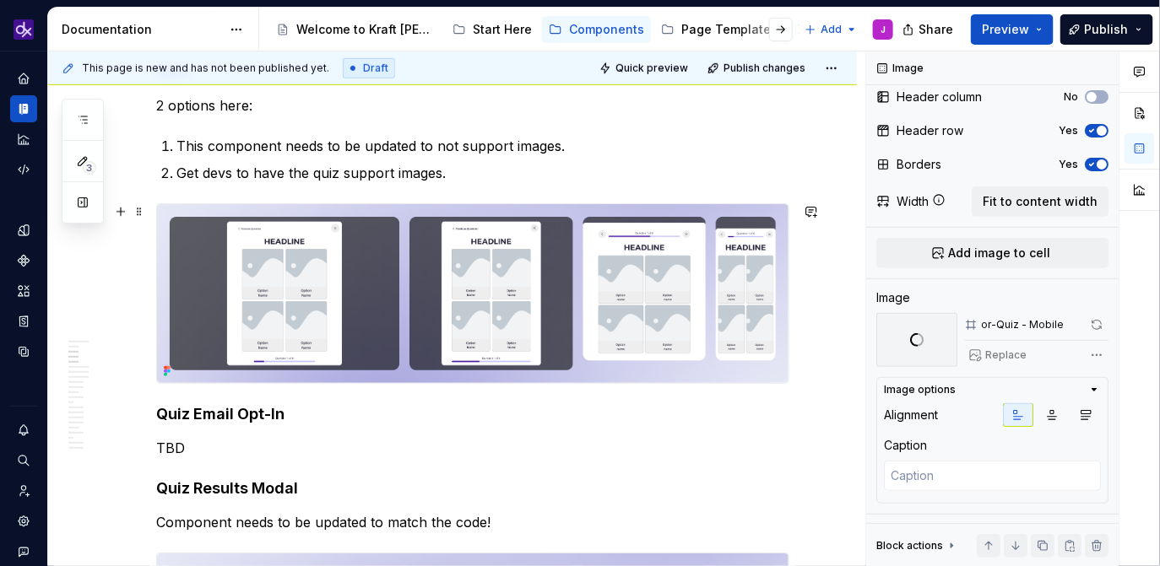
click at [574, 284] on img at bounding box center [472, 293] width 631 height 179
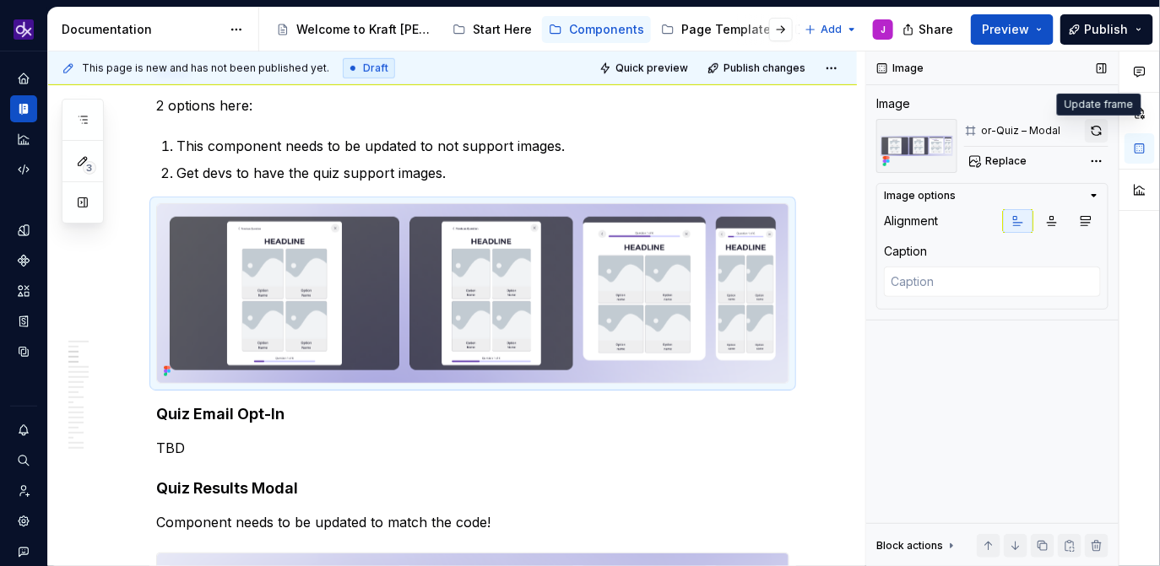
click at [1101, 132] on button "button" at bounding box center [1097, 131] width 24 height 24
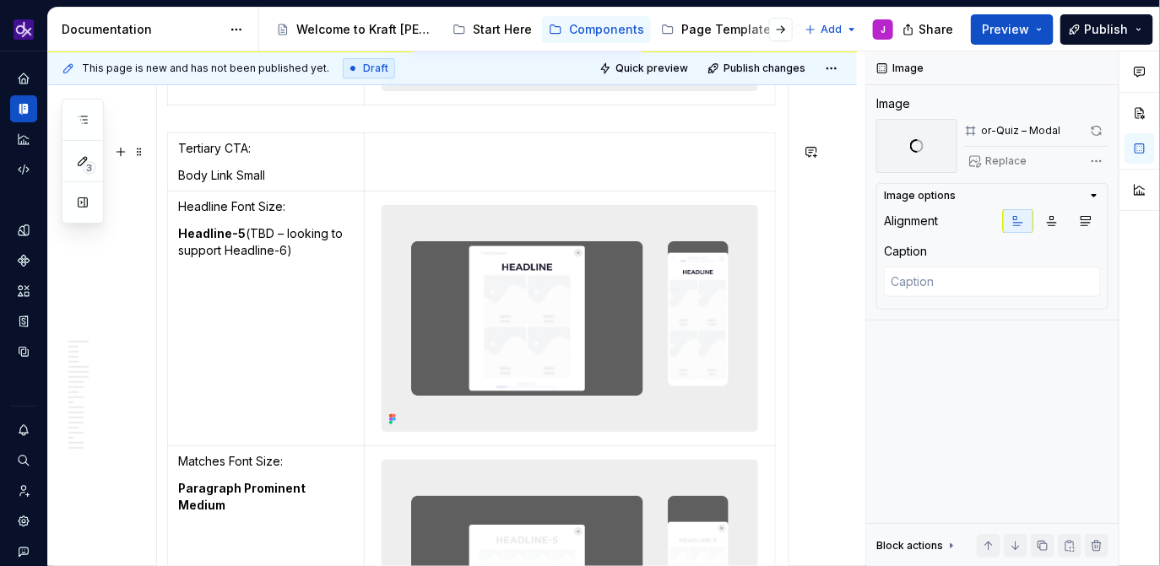
scroll to position [4117, 0]
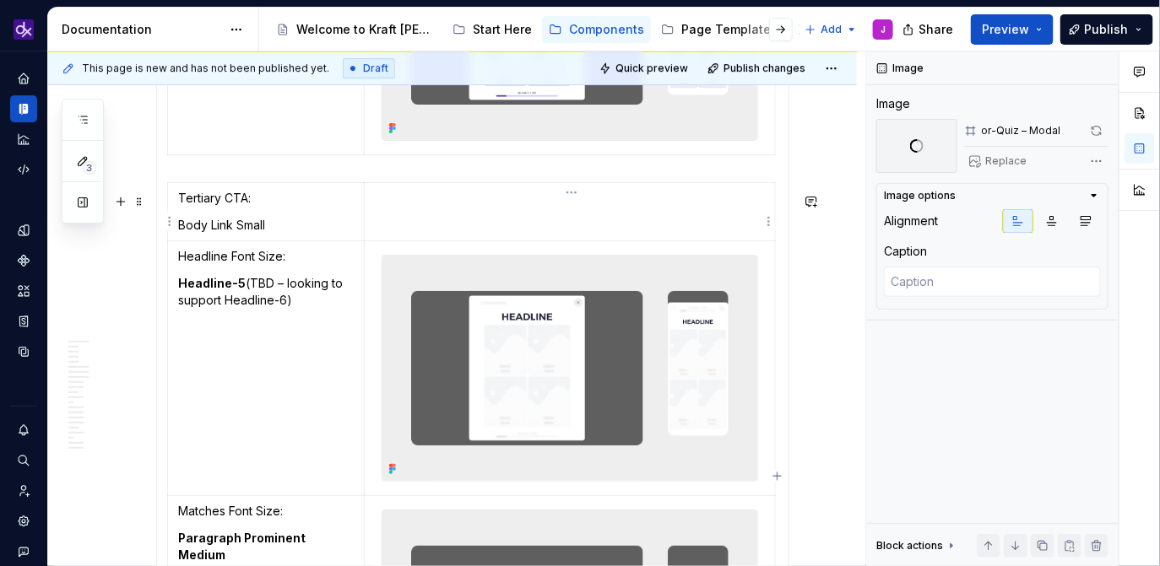
click at [473, 219] on td at bounding box center [569, 211] width 411 height 58
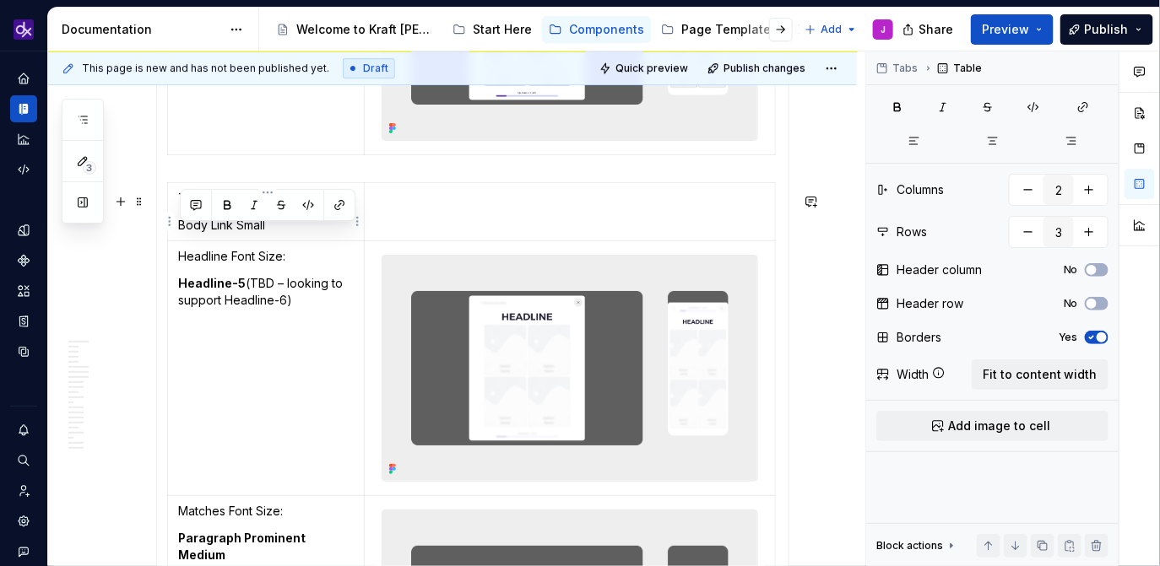
drag, startPoint x: 288, startPoint y: 238, endPoint x: 181, endPoint y: 238, distance: 106.4
click at [181, 234] on p "Body Link Small" at bounding box center [266, 225] width 176 height 17
click at [225, 290] on strong "Headline-5" at bounding box center [212, 283] width 68 height 14
click at [235, 290] on strong "Headline-5" at bounding box center [212, 283] width 68 height 14
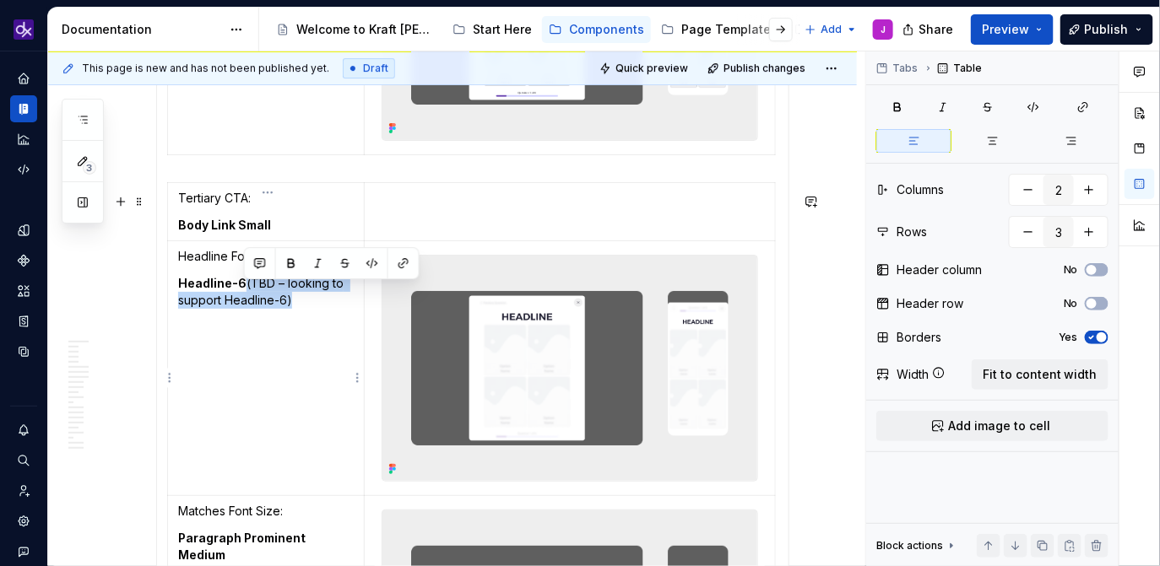
drag, startPoint x: 313, startPoint y: 322, endPoint x: 242, endPoint y: 299, distance: 74.7
click at [242, 299] on td "Headline Font Size: Headline-6 (TBD – looking to support Headline-6)" at bounding box center [266, 368] width 197 height 255
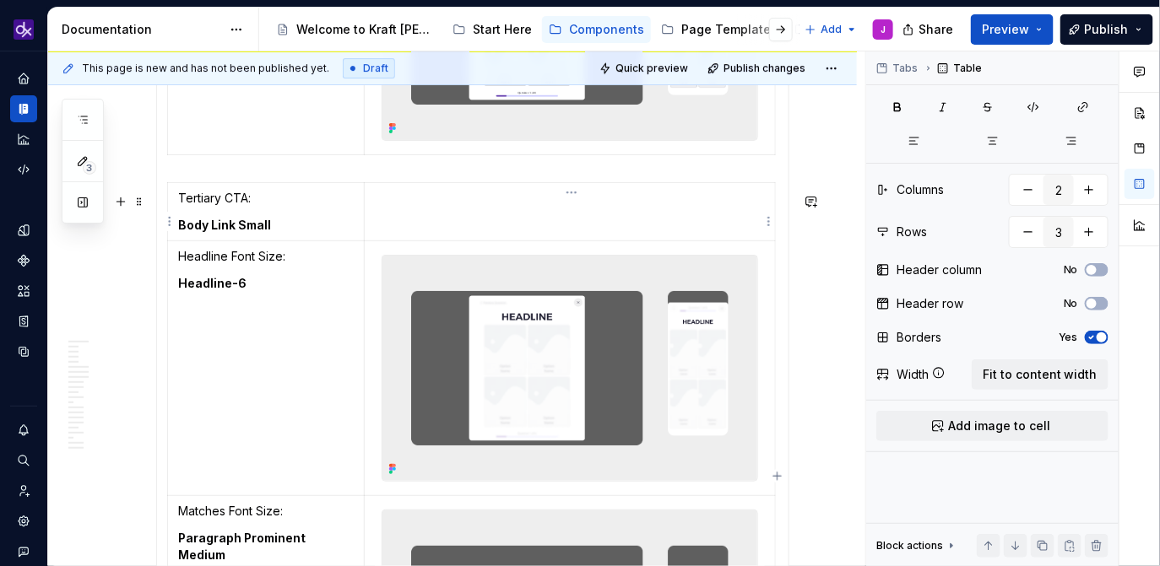
click at [460, 228] on td at bounding box center [569, 211] width 411 height 58
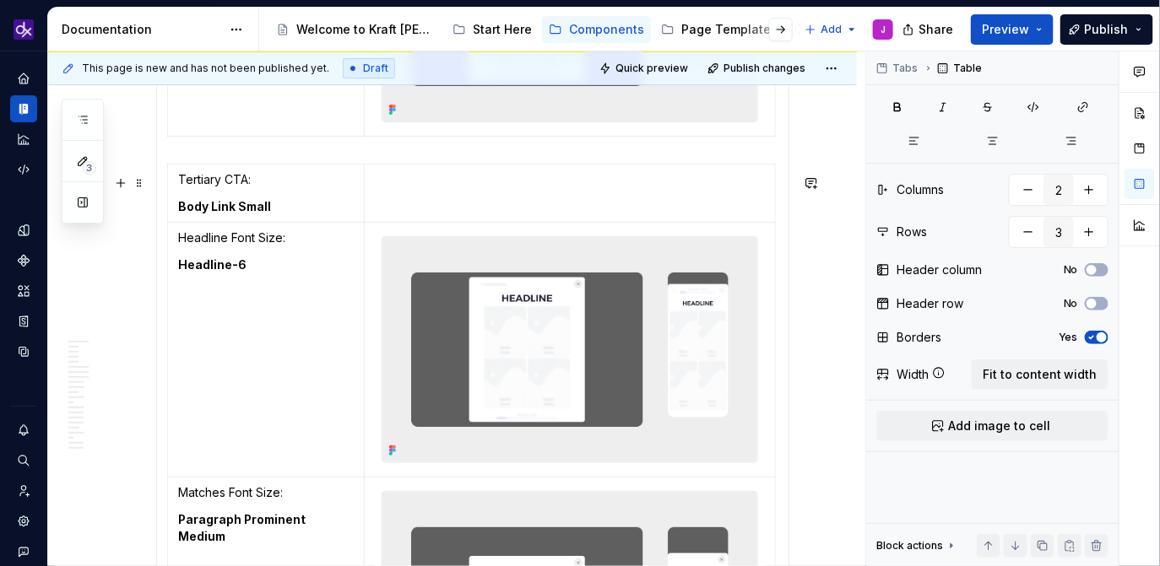
scroll to position [4132, 0]
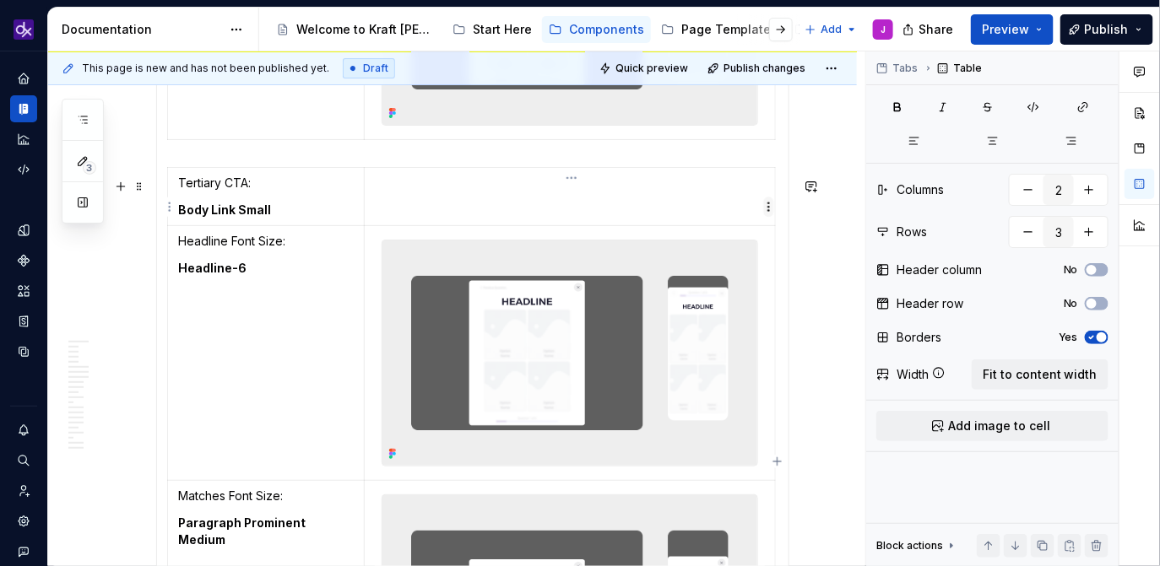
click at [771, 210] on html "KH DXP J Design system data Documentation Accessibility guide for tree Page tre…" at bounding box center [580, 283] width 1160 height 566
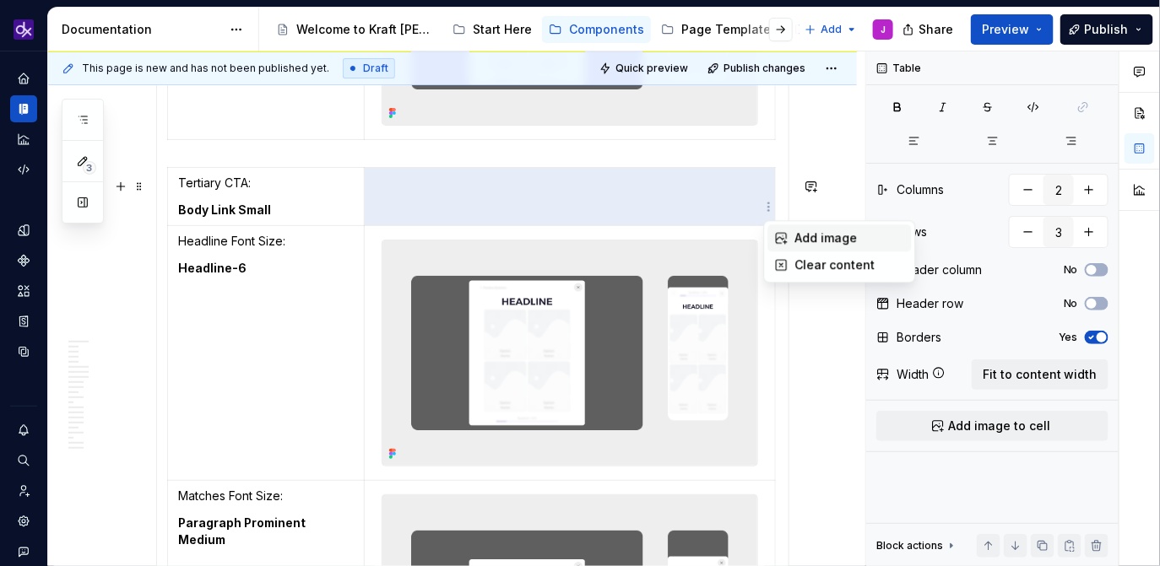
click at [800, 237] on div "Add image" at bounding box center [850, 238] width 110 height 17
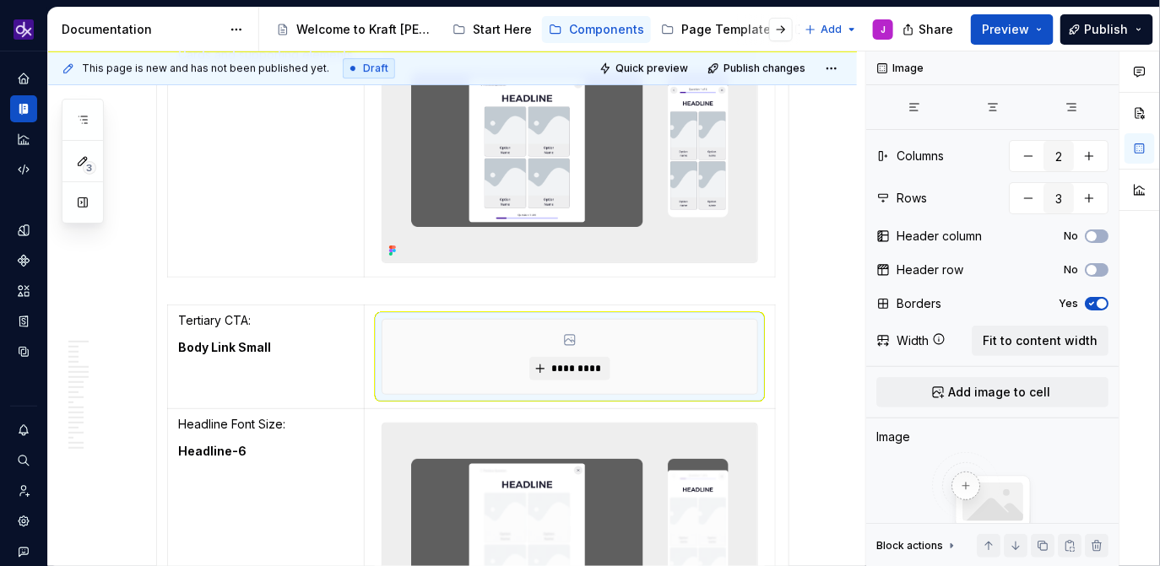
scroll to position [3934, 0]
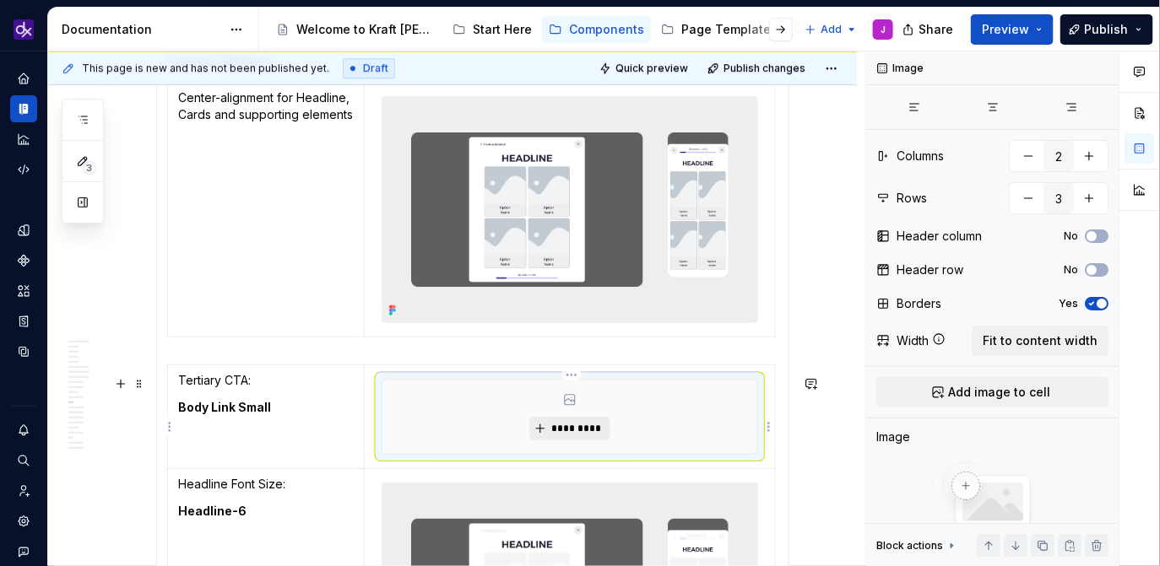
click at [576, 436] on span "*********" at bounding box center [575, 429] width 51 height 14
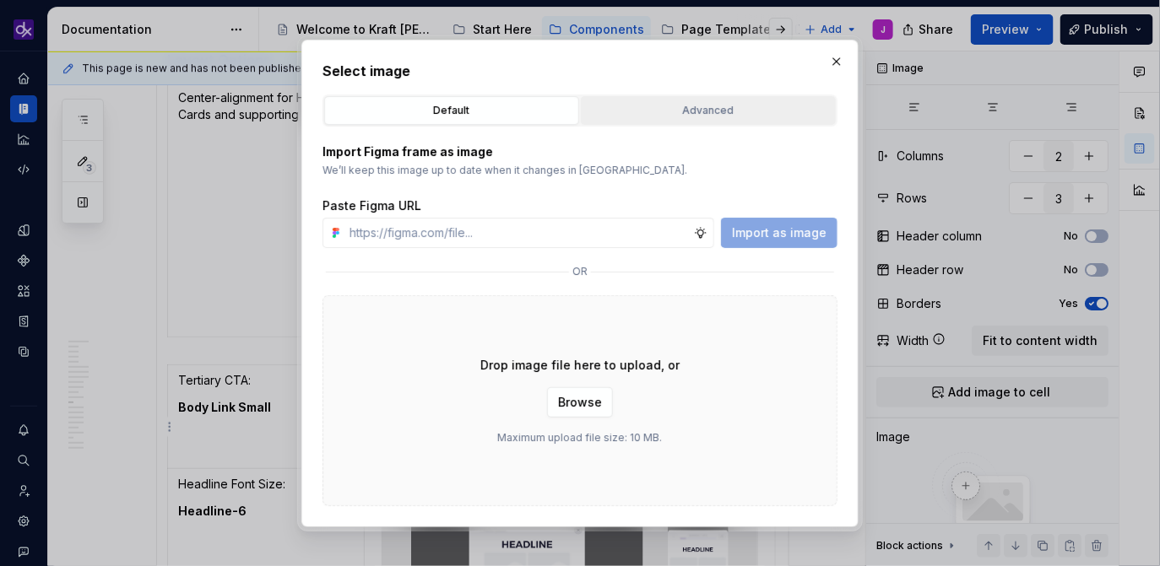
click at [659, 120] on button "Advanced" at bounding box center [708, 110] width 255 height 29
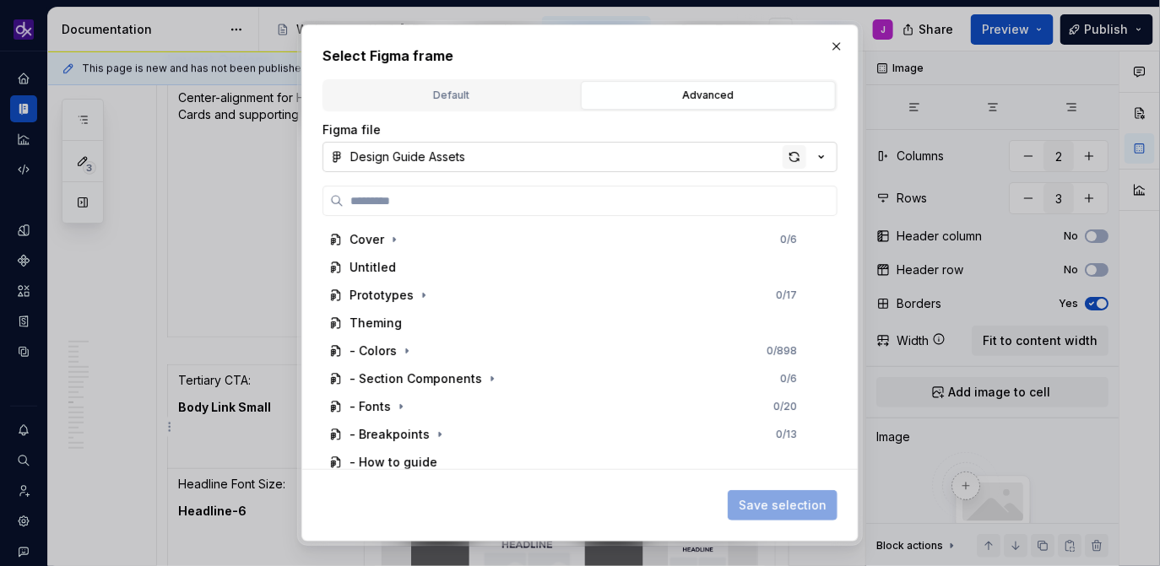
click at [797, 161] on div "button" at bounding box center [794, 157] width 24 height 24
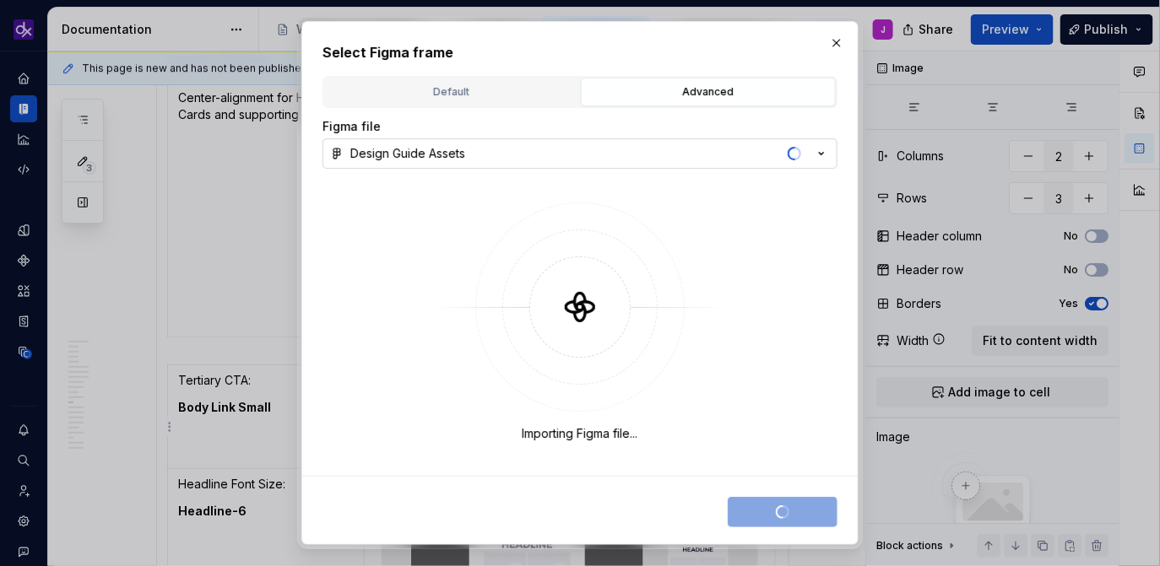
type textarea "*"
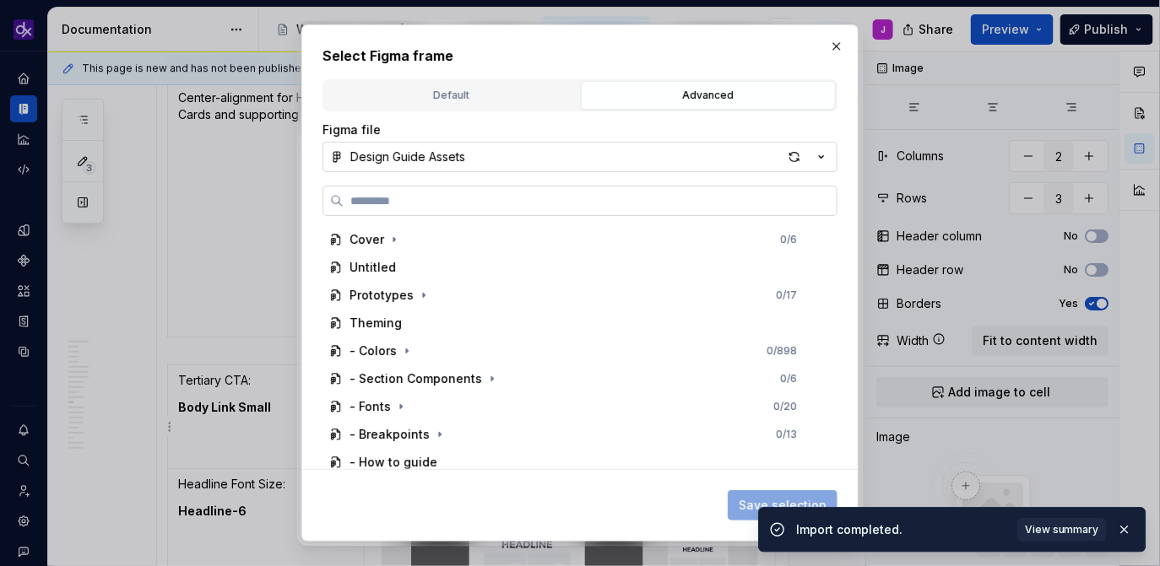
click at [550, 212] on label at bounding box center [579, 201] width 515 height 30
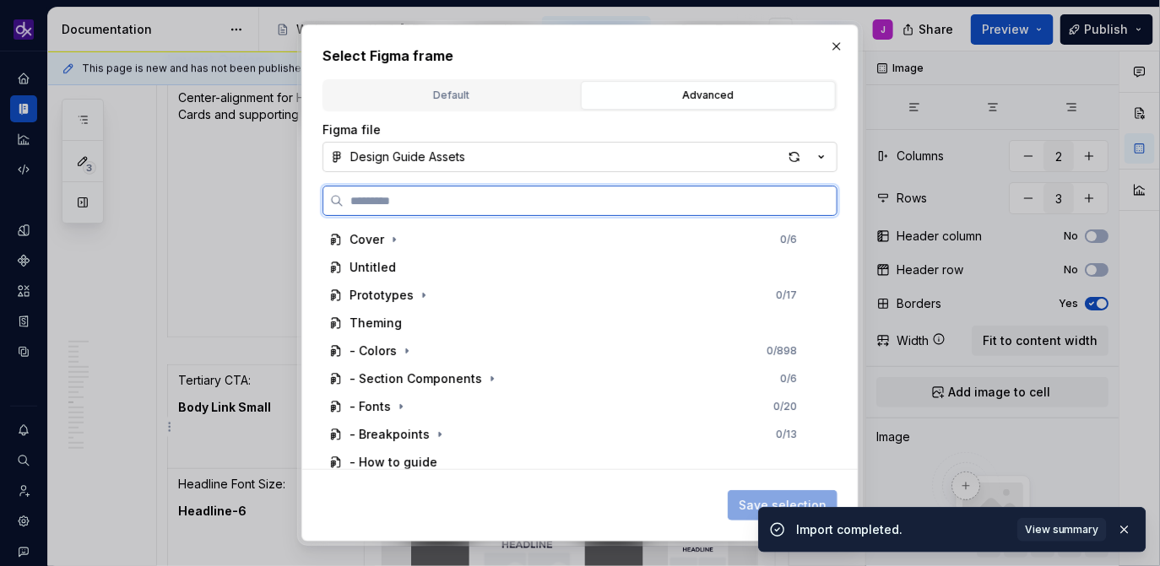
click at [550, 209] on input "search" at bounding box center [590, 200] width 493 height 17
paste input "**********"
type input "**********"
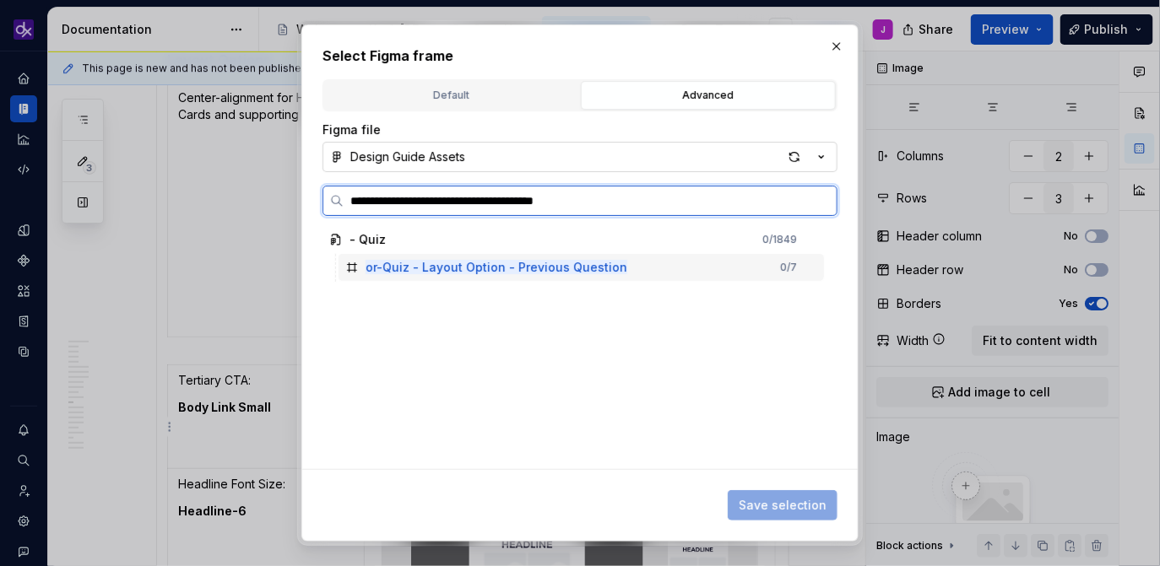
click at [578, 279] on div "or-Quiz - Layout Option - Previous Question 0 / 7" at bounding box center [580, 267] width 485 height 27
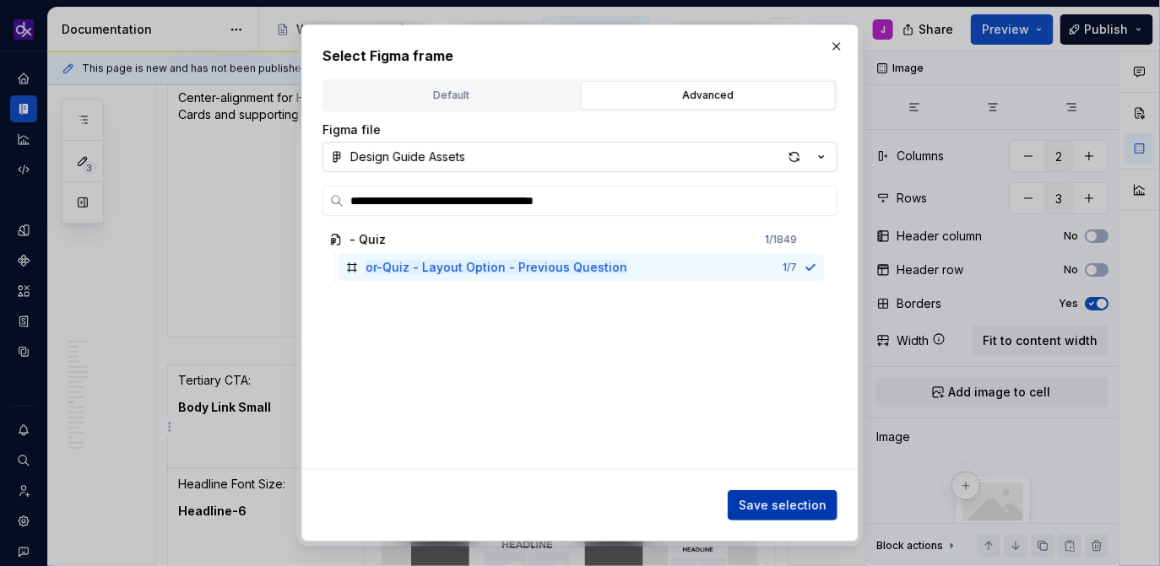
click at [771, 506] on span "Save selection" at bounding box center [783, 505] width 88 height 17
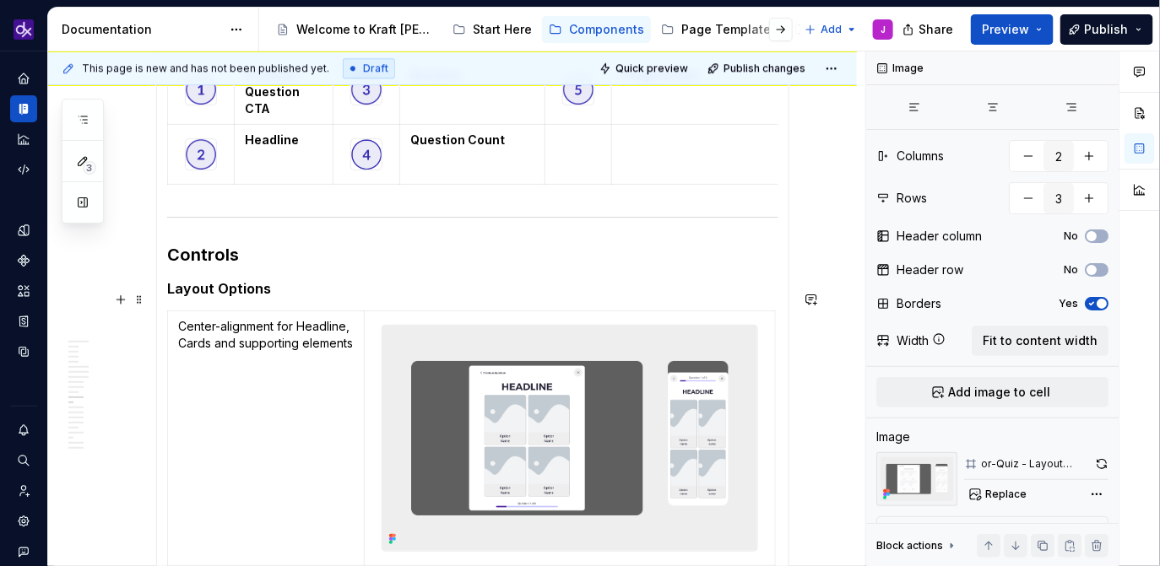
scroll to position [3682, 0]
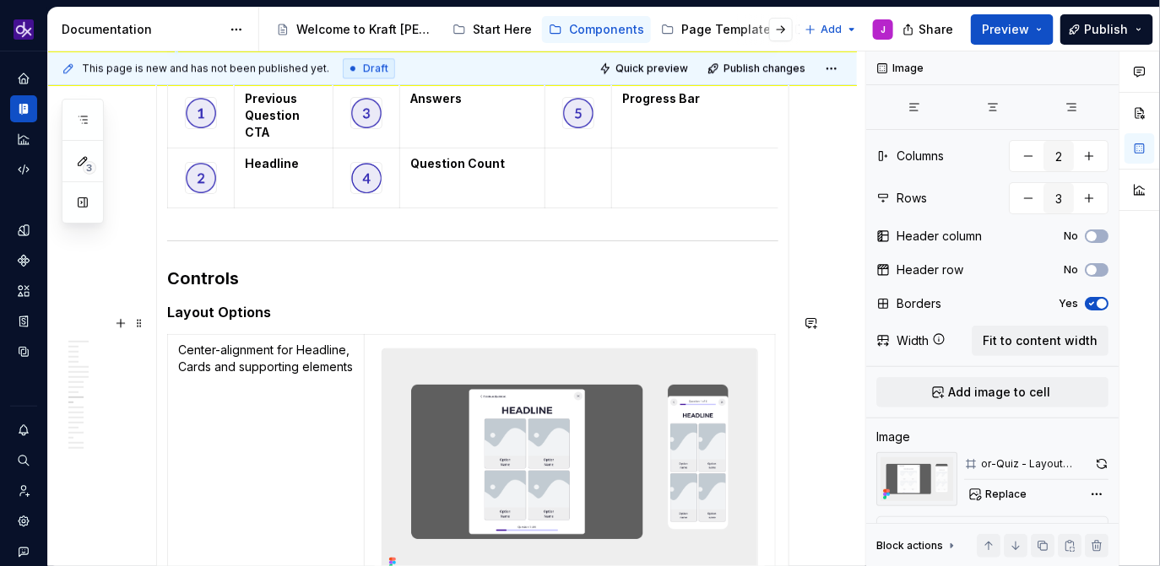
click at [261, 321] on h5 "Layout Options" at bounding box center [472, 312] width 611 height 17
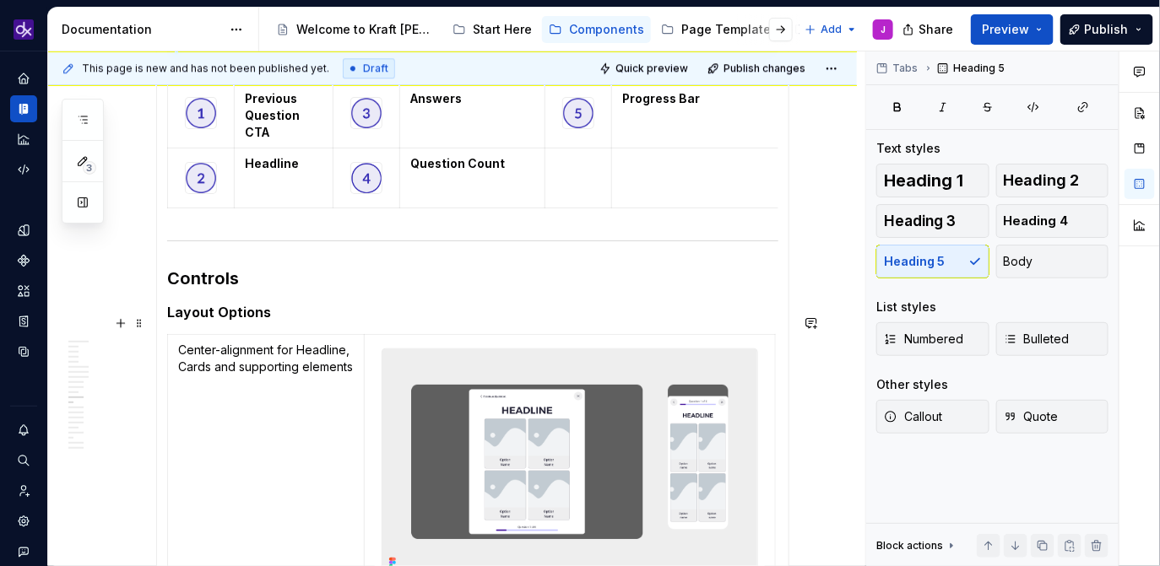
click at [253, 320] on h5 "Layout Options" at bounding box center [472, 312] width 611 height 17
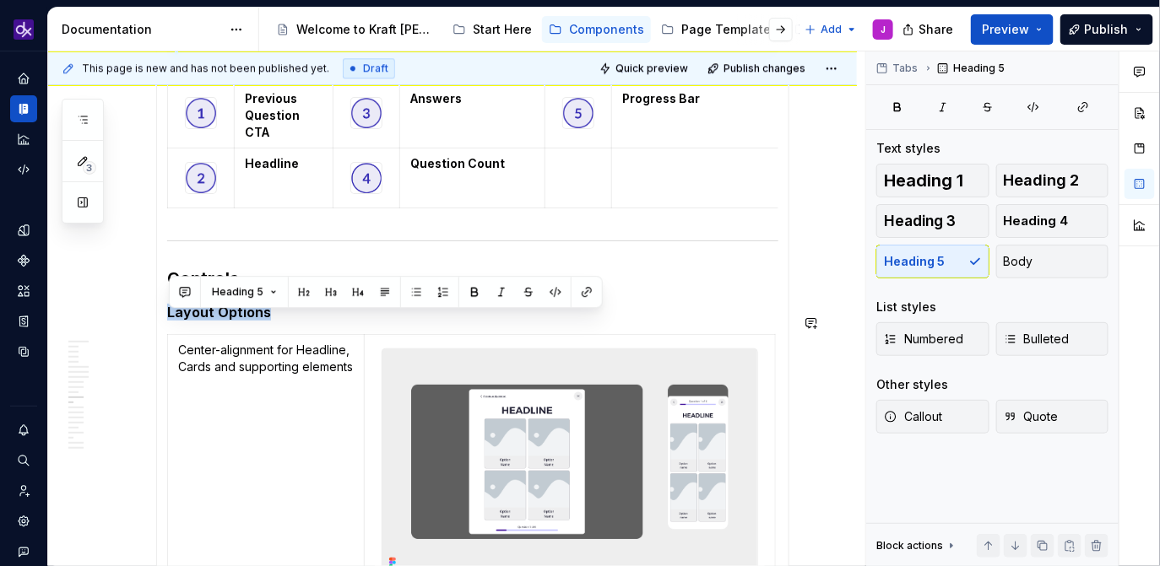
copy h5 "Layout Options"
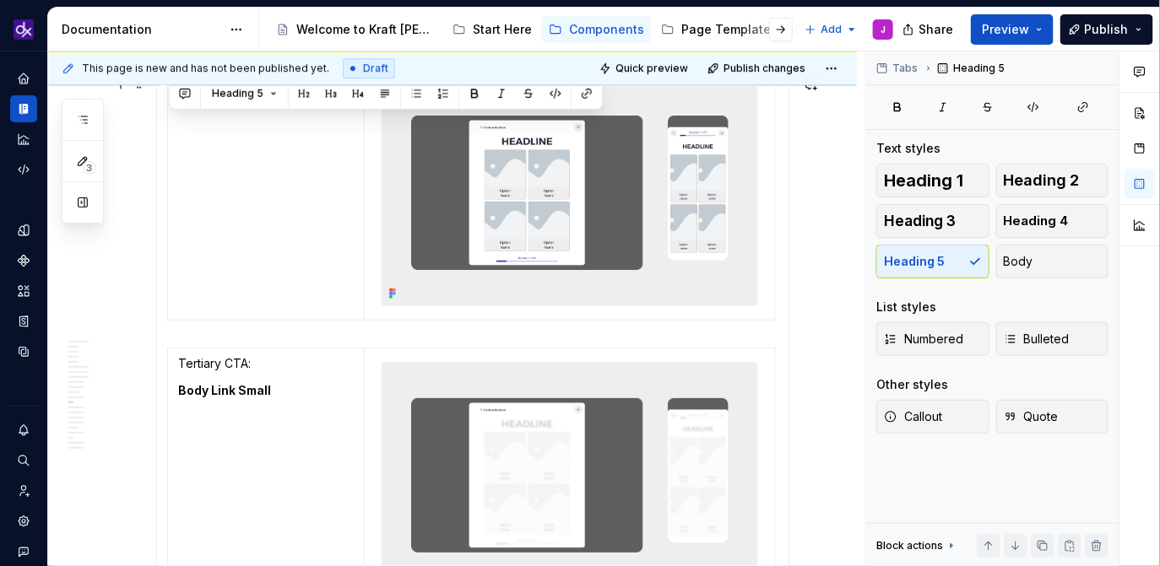
scroll to position [3959, 0]
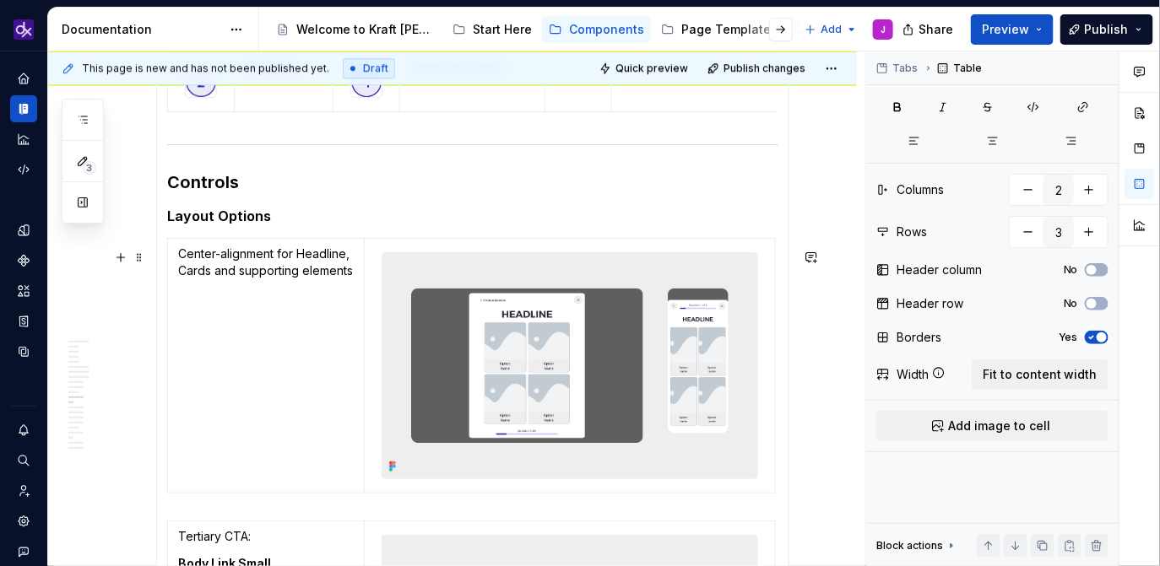
scroll to position [3766, 0]
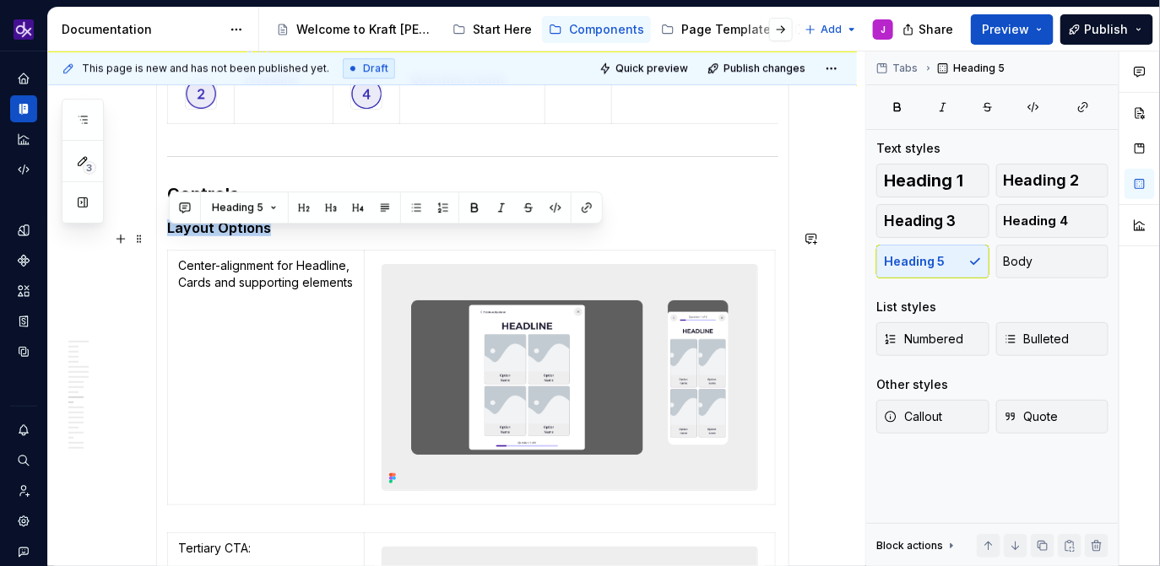
copy h5 "Layout Options"
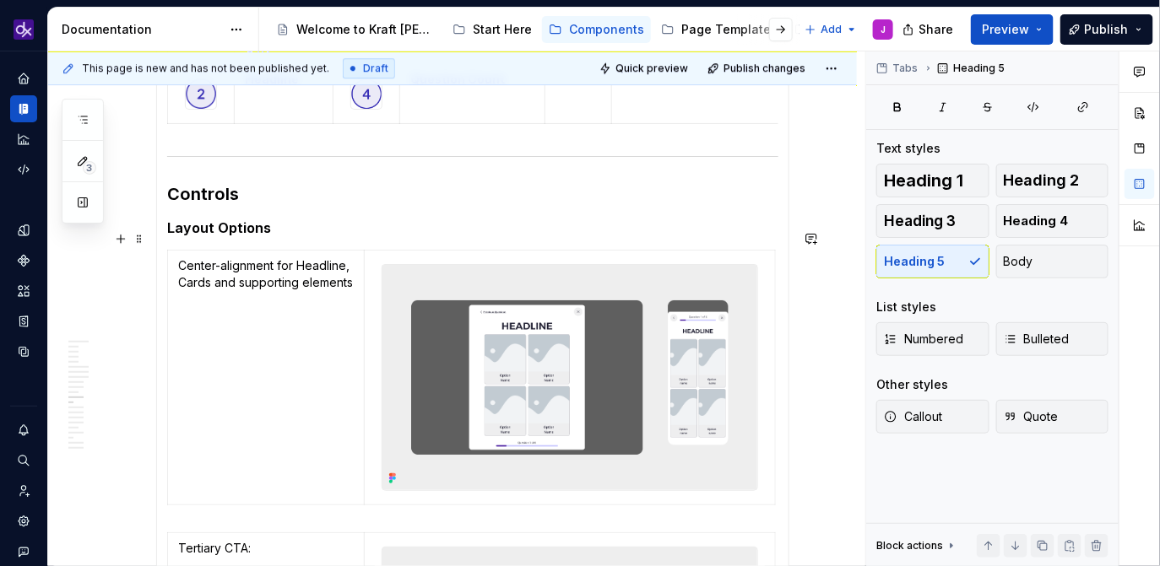
click at [300, 236] on h5 "Layout Options" at bounding box center [472, 227] width 611 height 17
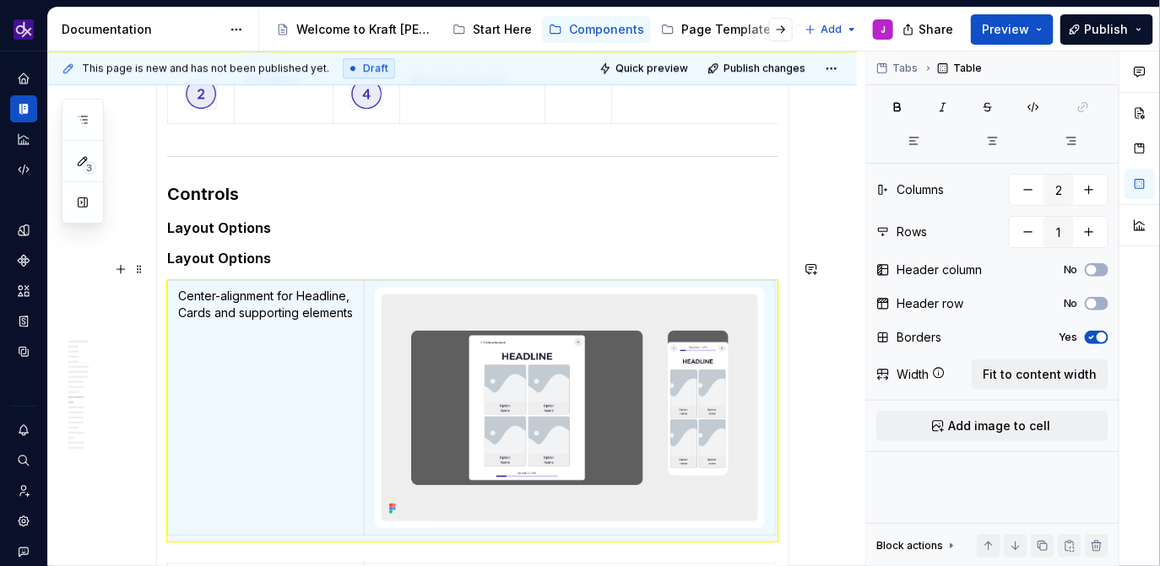
click at [216, 267] on h5 "Layout Options" at bounding box center [472, 258] width 611 height 17
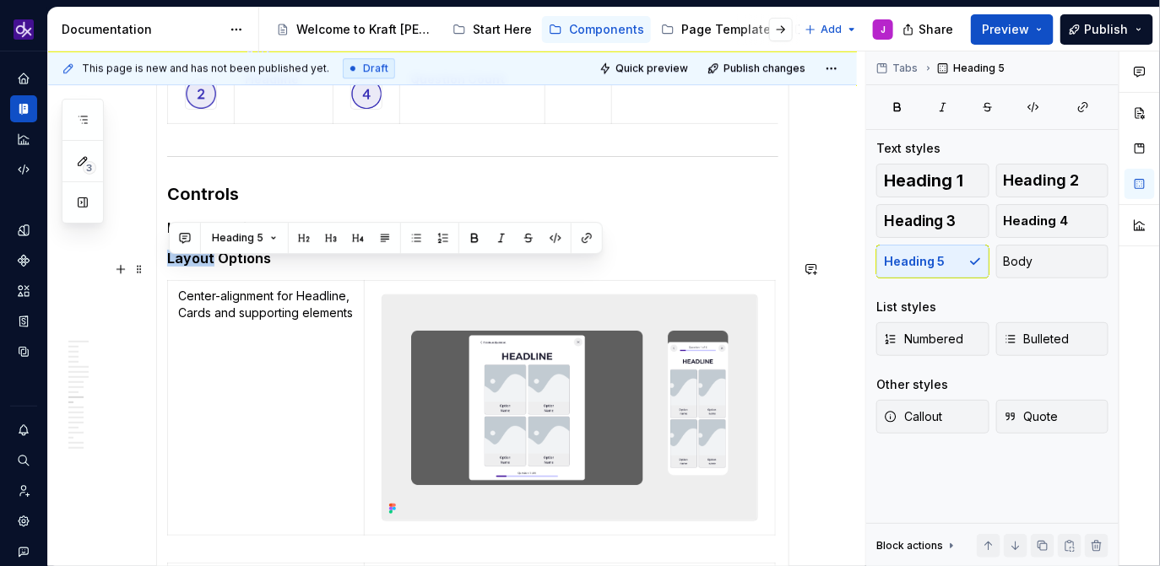
drag, startPoint x: 213, startPoint y: 269, endPoint x: 165, endPoint y: 268, distance: 48.1
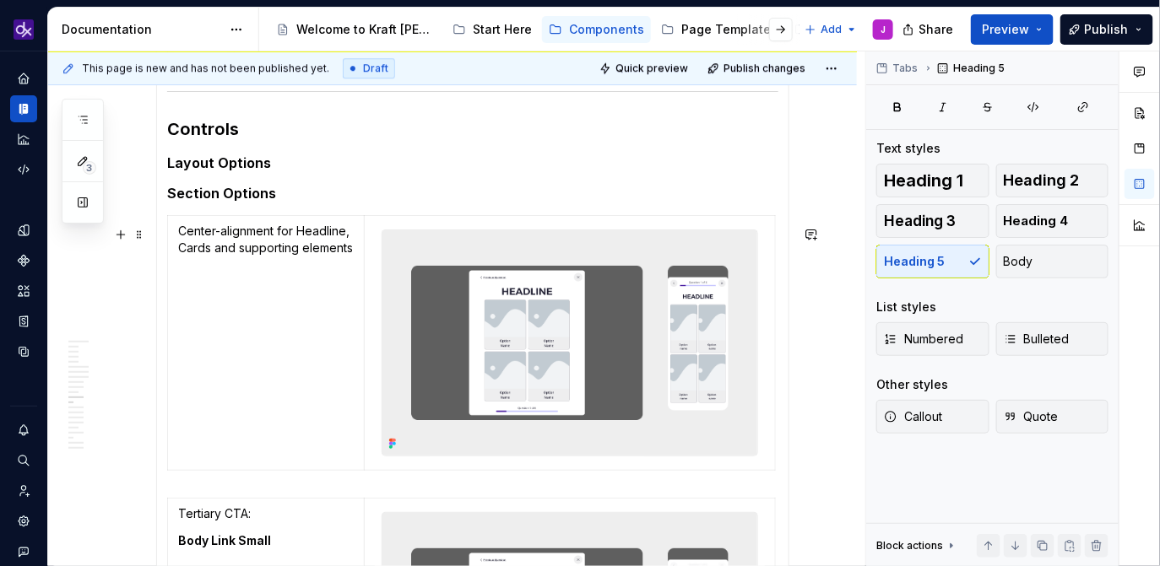
scroll to position [3871, 0]
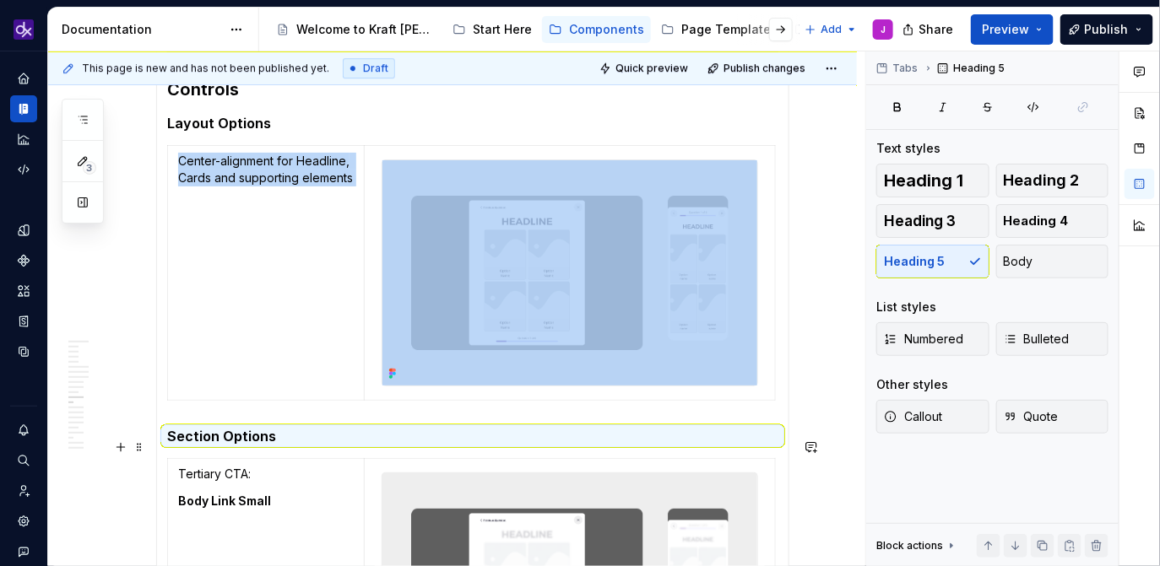
click at [298, 445] on h5 "Section Options" at bounding box center [472, 436] width 611 height 17
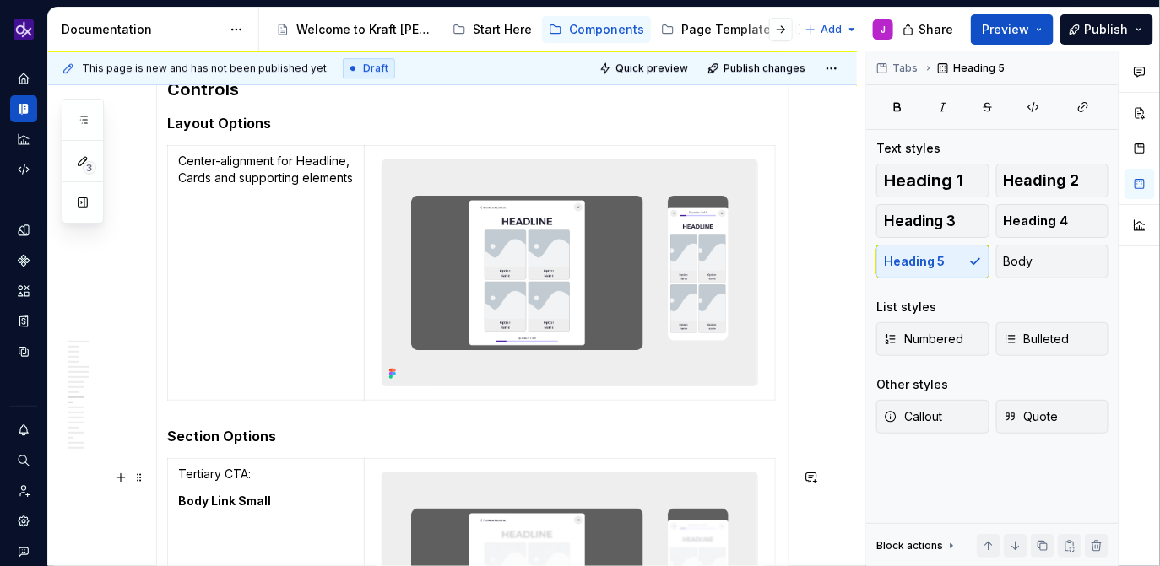
click at [309, 444] on h5 "Section Options" at bounding box center [472, 436] width 611 height 17
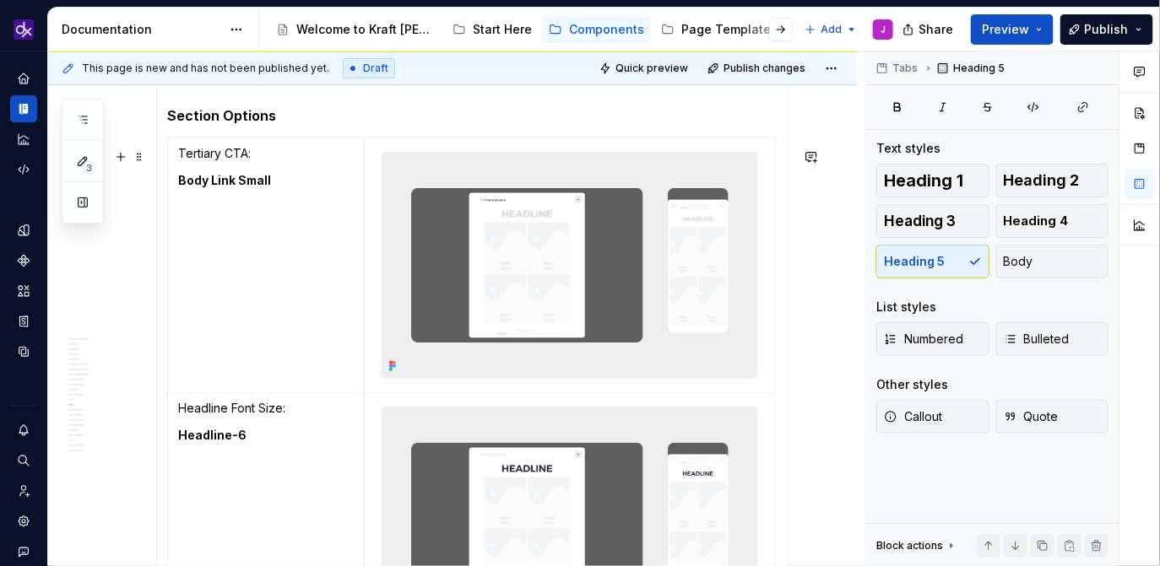
scroll to position [4189, 0]
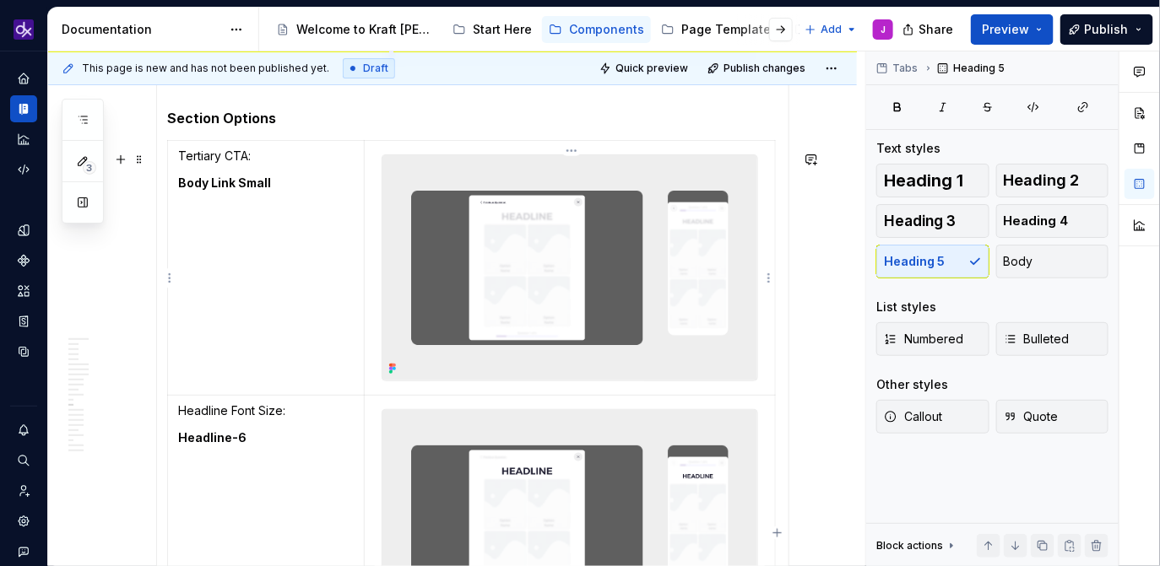
click at [474, 311] on img at bounding box center [569, 267] width 375 height 225
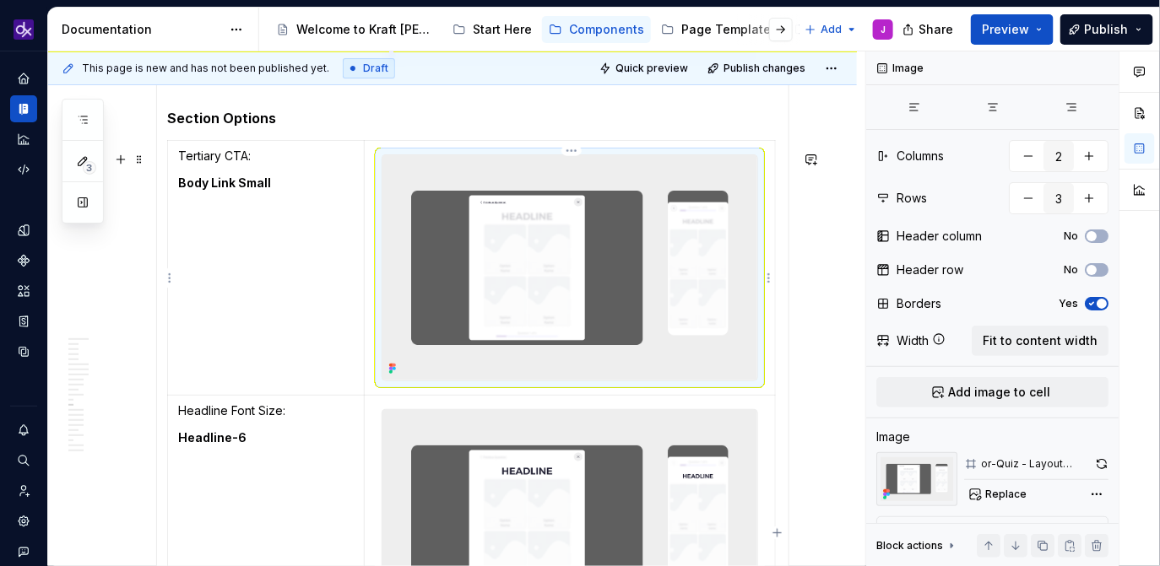
click at [474, 311] on img at bounding box center [569, 267] width 375 height 225
click at [417, 252] on img at bounding box center [569, 267] width 375 height 225
click at [328, 278] on td "Tertiary CTA: Body Link Small" at bounding box center [266, 267] width 197 height 255
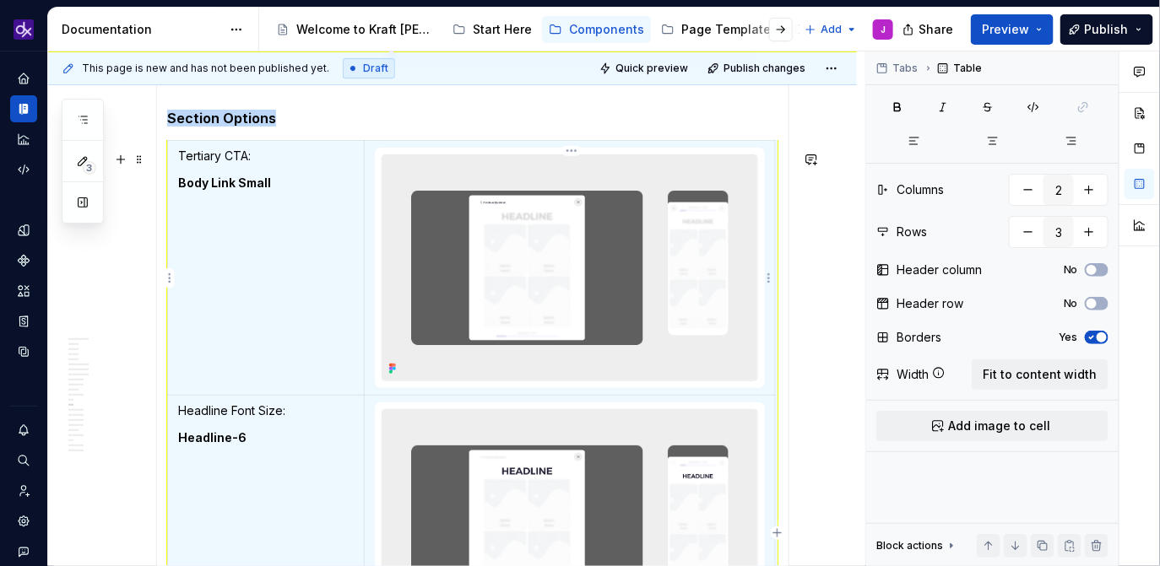
click at [479, 231] on img at bounding box center [569, 267] width 375 height 225
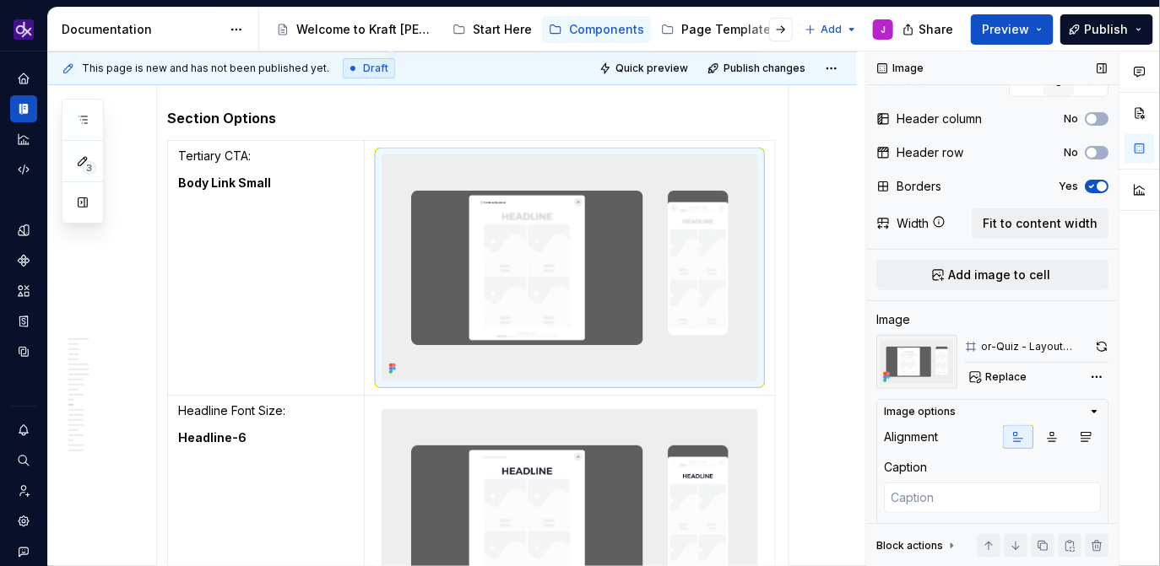
scroll to position [139, 0]
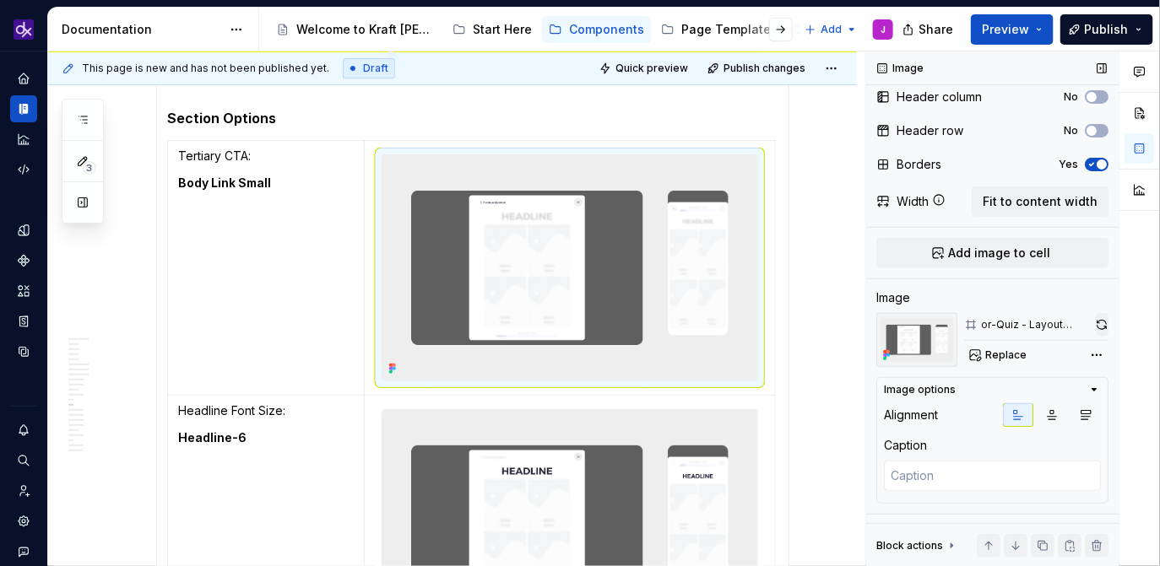
click at [1105, 328] on button "button" at bounding box center [1102, 325] width 13 height 24
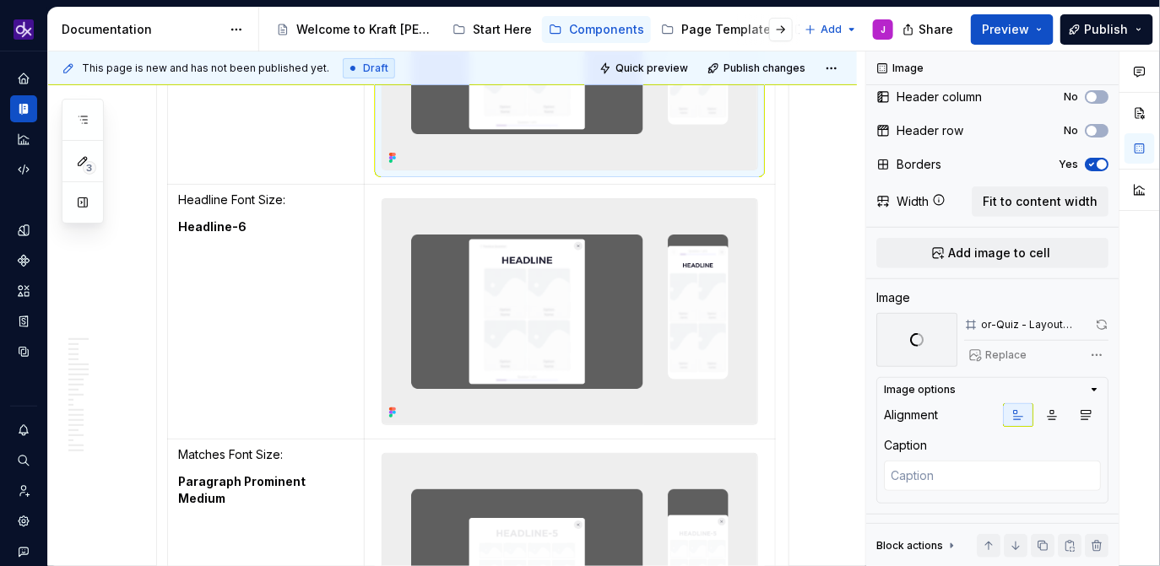
scroll to position [4401, 0]
click at [598, 305] on img at bounding box center [569, 310] width 375 height 225
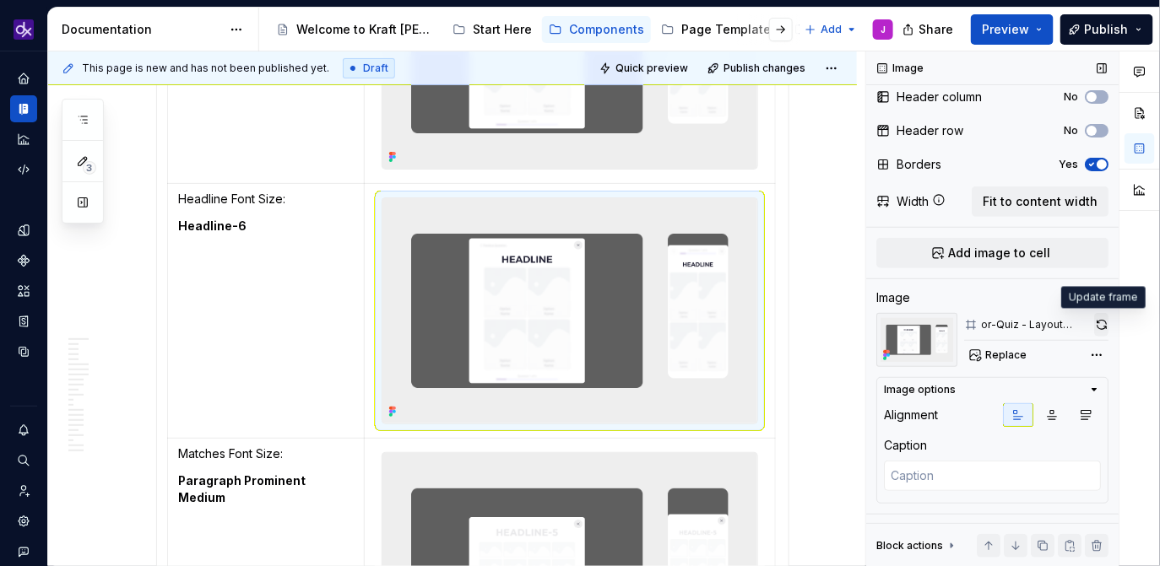
click at [1099, 325] on button "button" at bounding box center [1101, 325] width 14 height 24
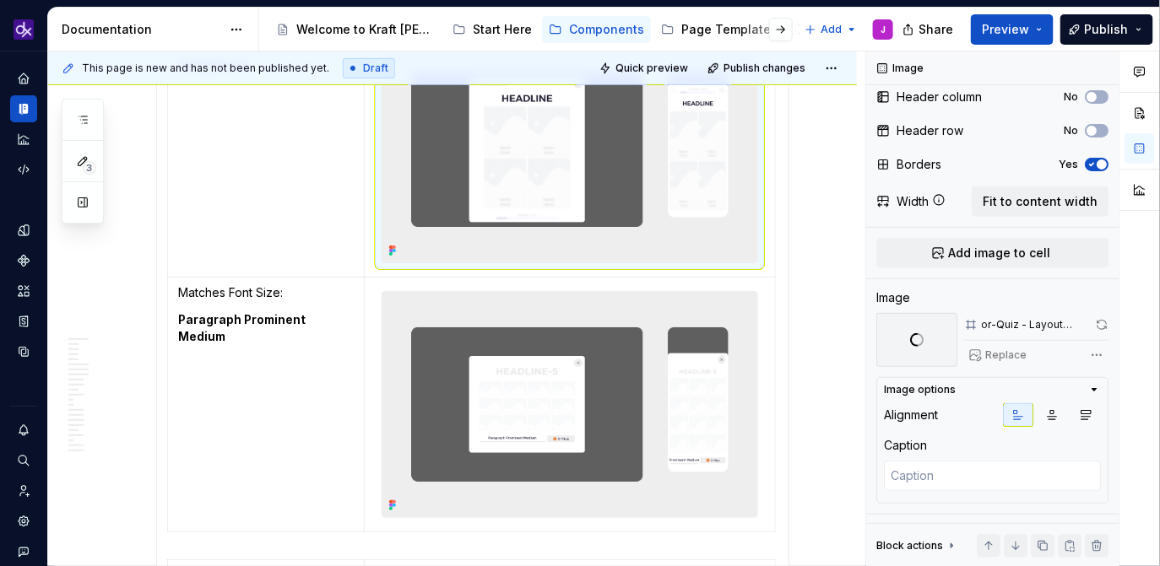
scroll to position [4593, 0]
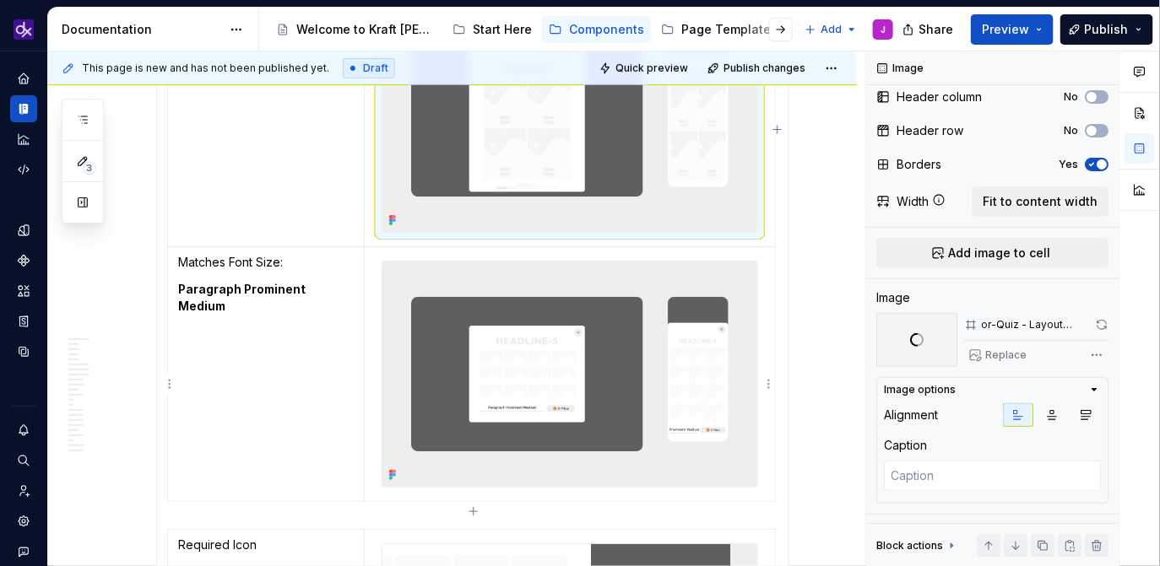
click at [539, 380] on img at bounding box center [569, 374] width 375 height 225
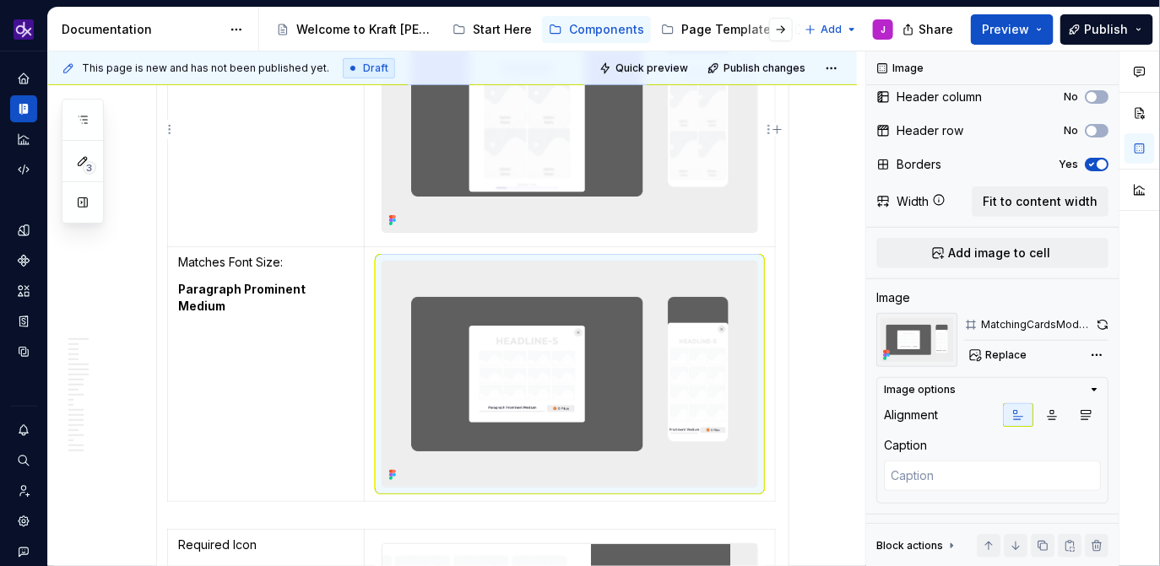
click at [666, 122] on img at bounding box center [569, 119] width 375 height 225
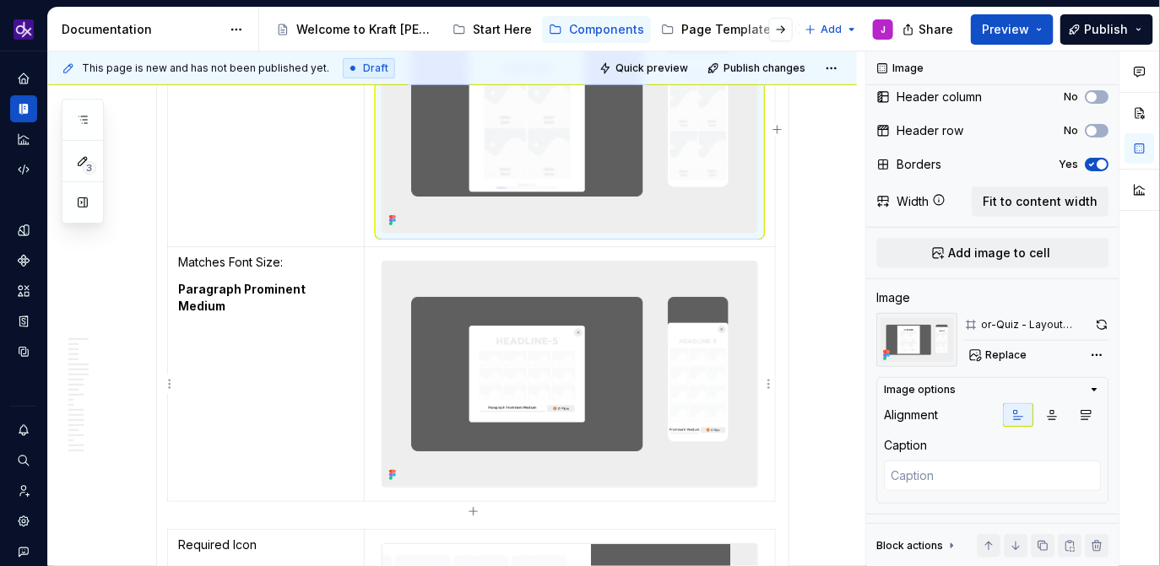
click at [659, 357] on img at bounding box center [569, 374] width 375 height 225
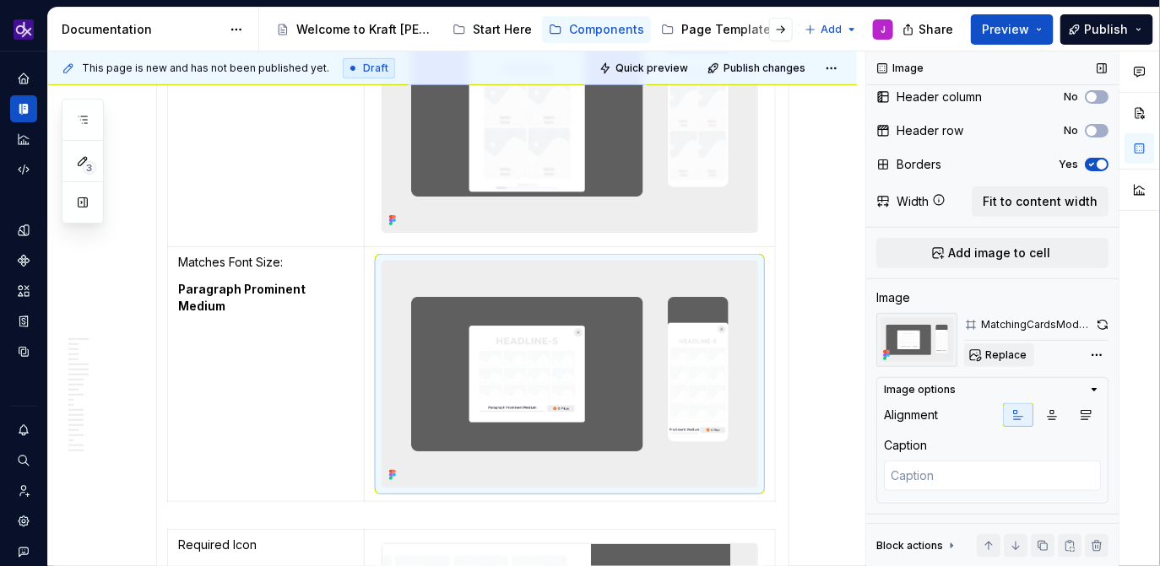
click at [999, 358] on span "Replace" at bounding box center [1005, 356] width 41 height 14
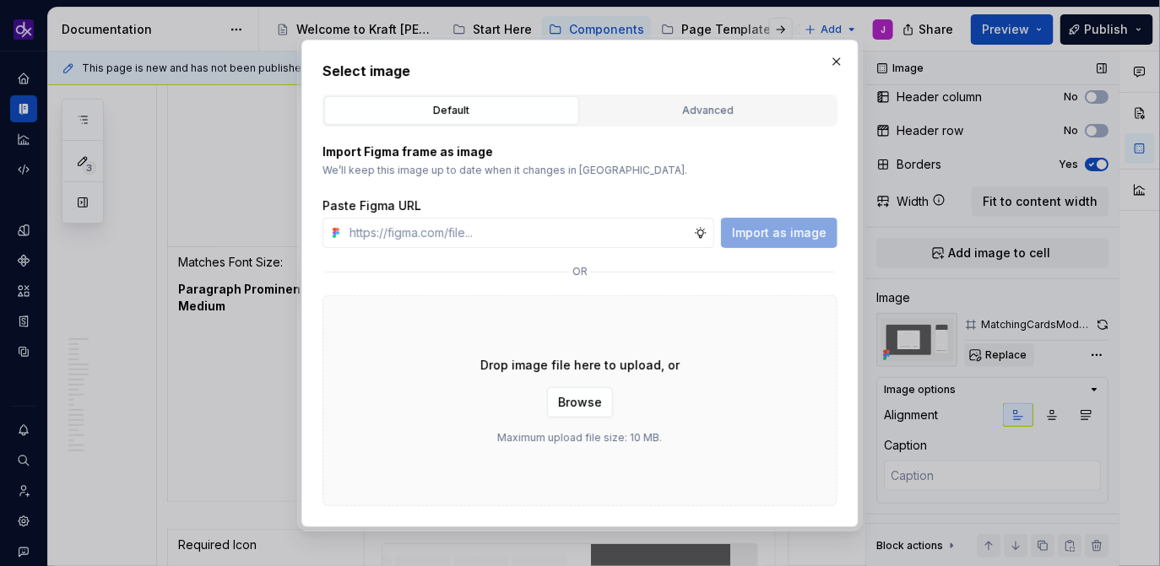
type textarea "*"
click at [751, 106] on div "Advanced" at bounding box center [708, 110] width 243 height 17
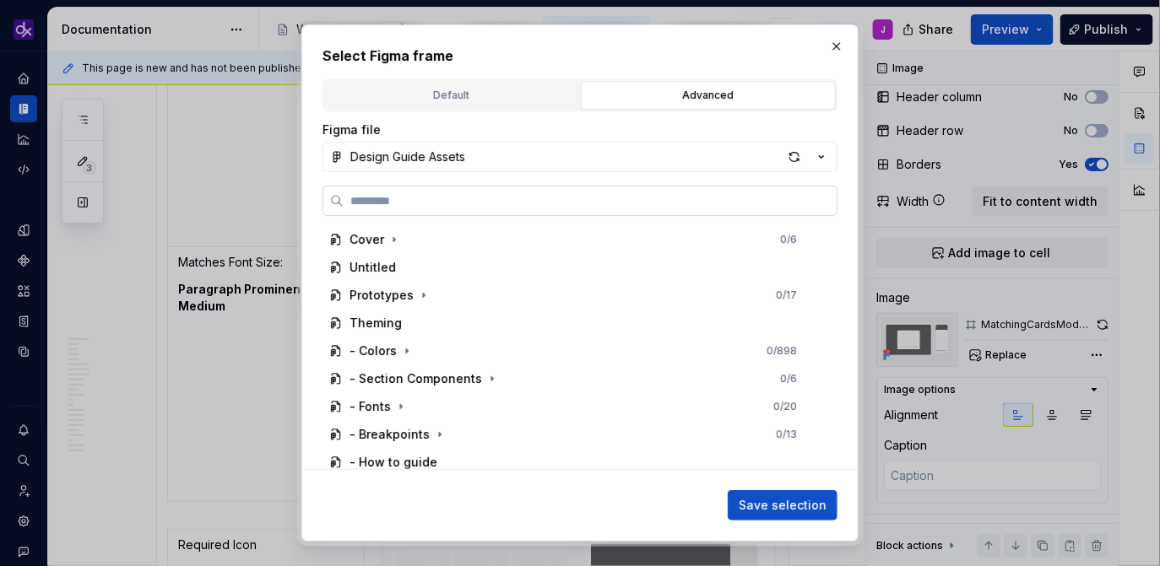
paste input "**********"
type input "**********"
click at [801, 149] on div "button" at bounding box center [794, 157] width 24 height 24
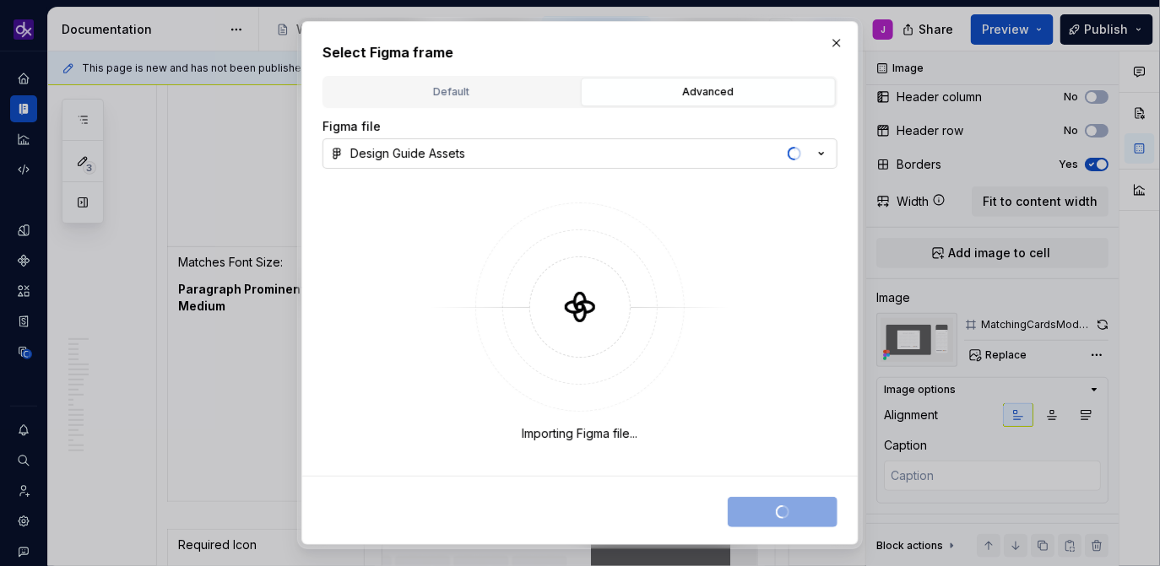
type textarea "*"
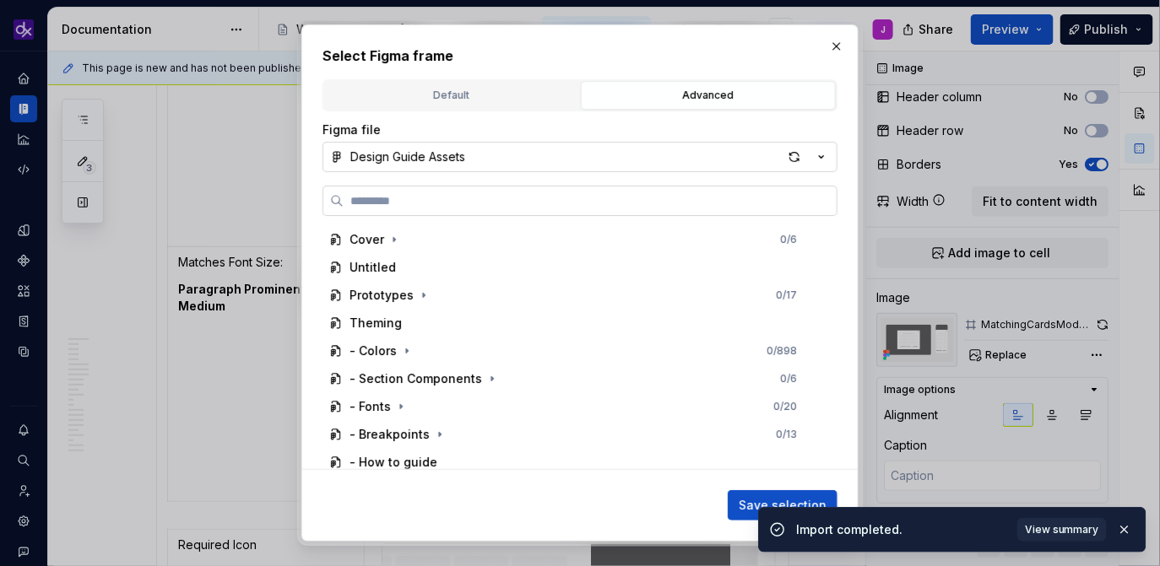
click at [598, 210] on label at bounding box center [579, 201] width 515 height 30
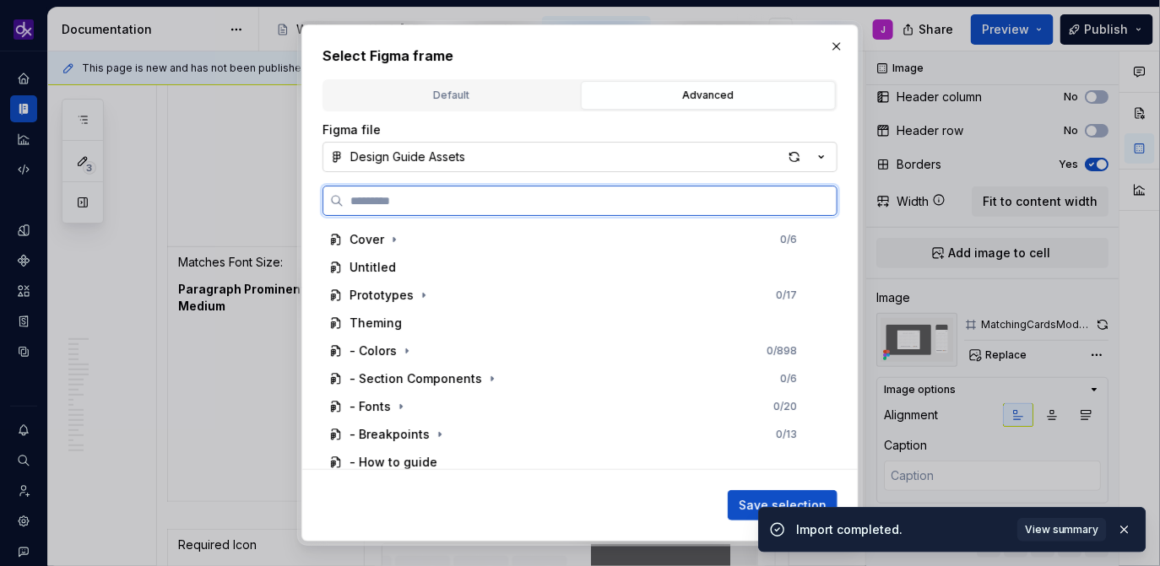
click at [598, 209] on input "search" at bounding box center [590, 200] width 493 height 17
paste input "**********"
type input "**********"
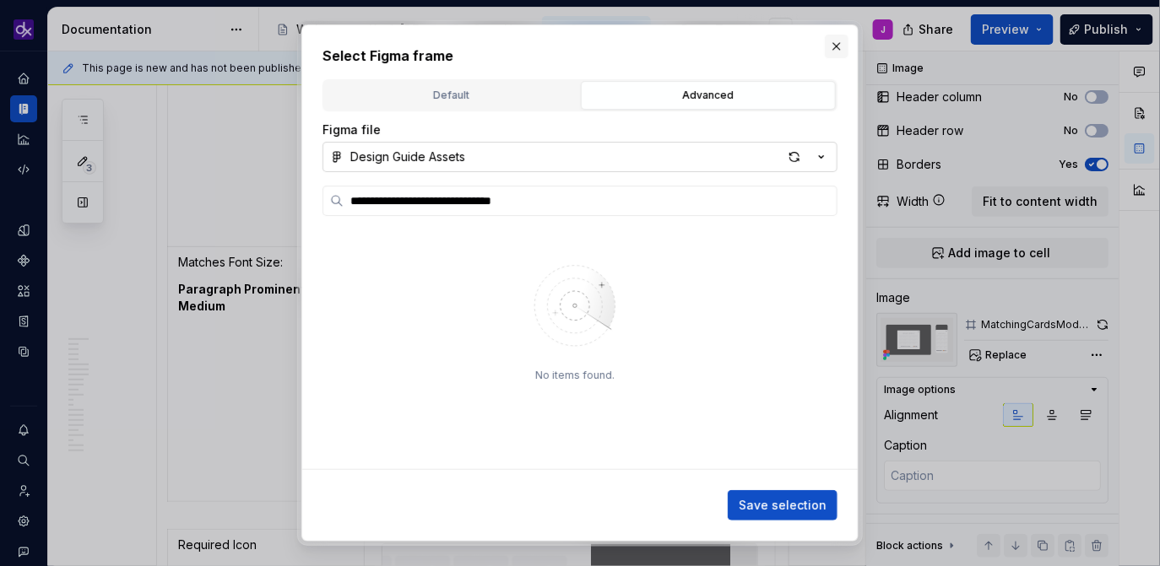
click at [836, 39] on button "button" at bounding box center [837, 47] width 24 height 24
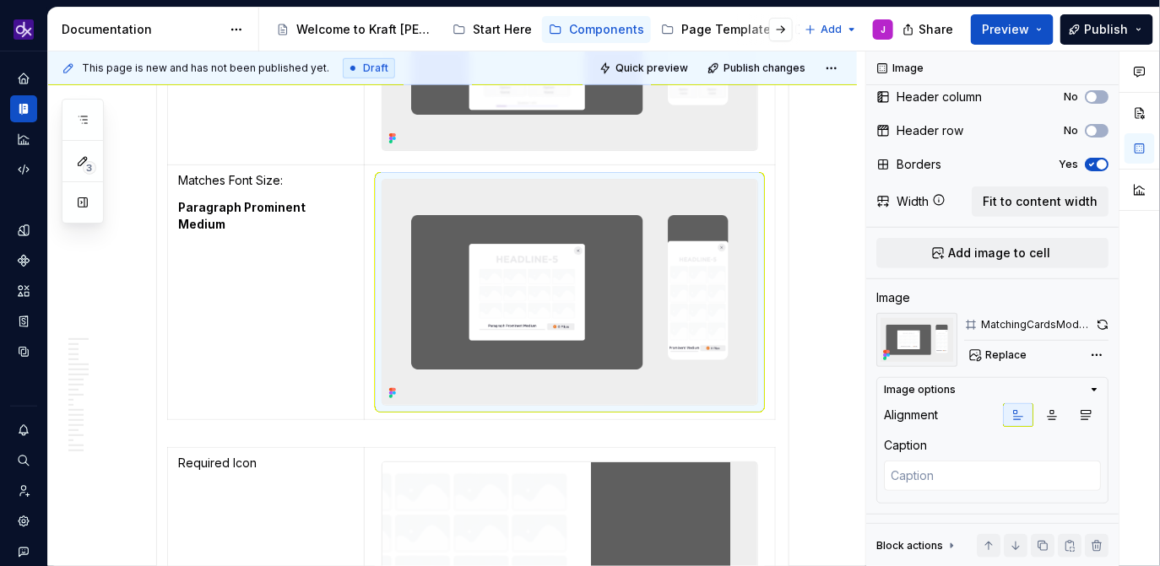
scroll to position [4657, 0]
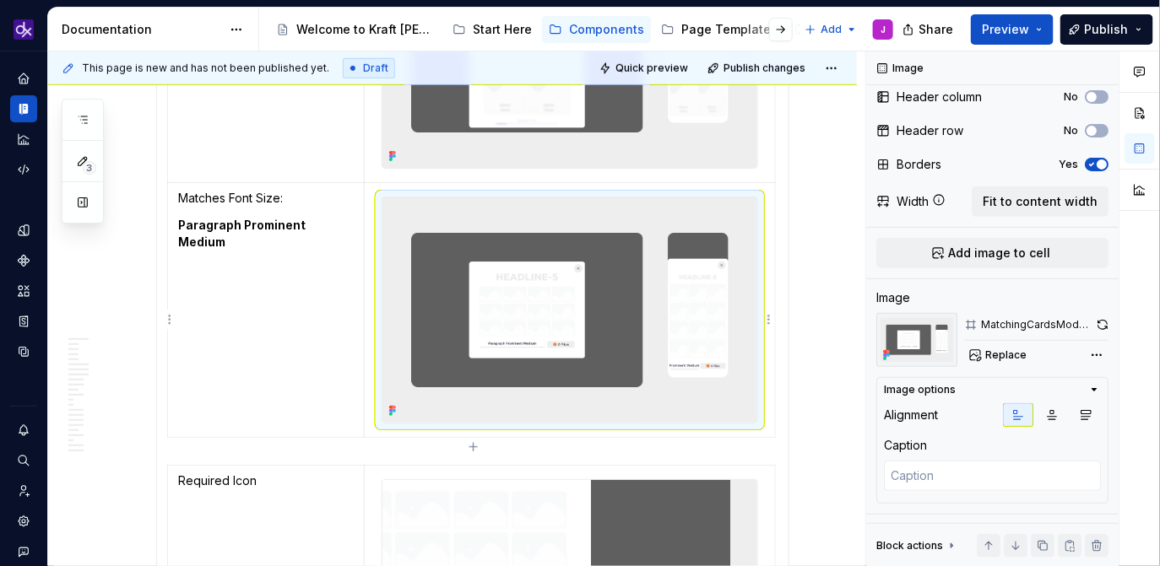
click at [490, 299] on img at bounding box center [569, 310] width 375 height 225
click at [1004, 357] on span "Replace" at bounding box center [1005, 356] width 41 height 14
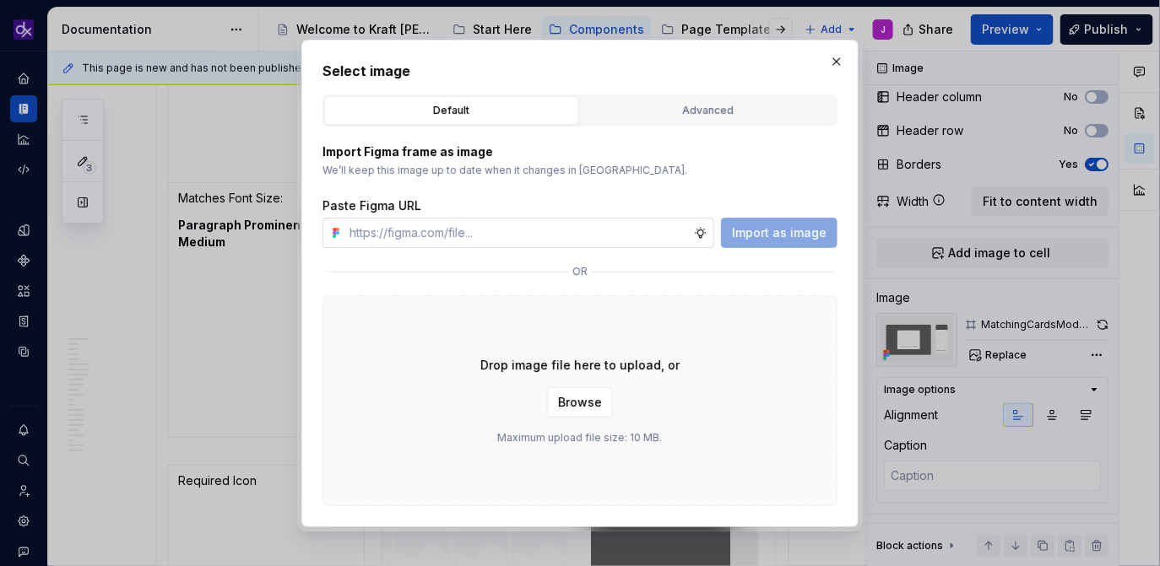
type textarea "*"
click at [679, 110] on div "Advanced" at bounding box center [708, 110] width 243 height 17
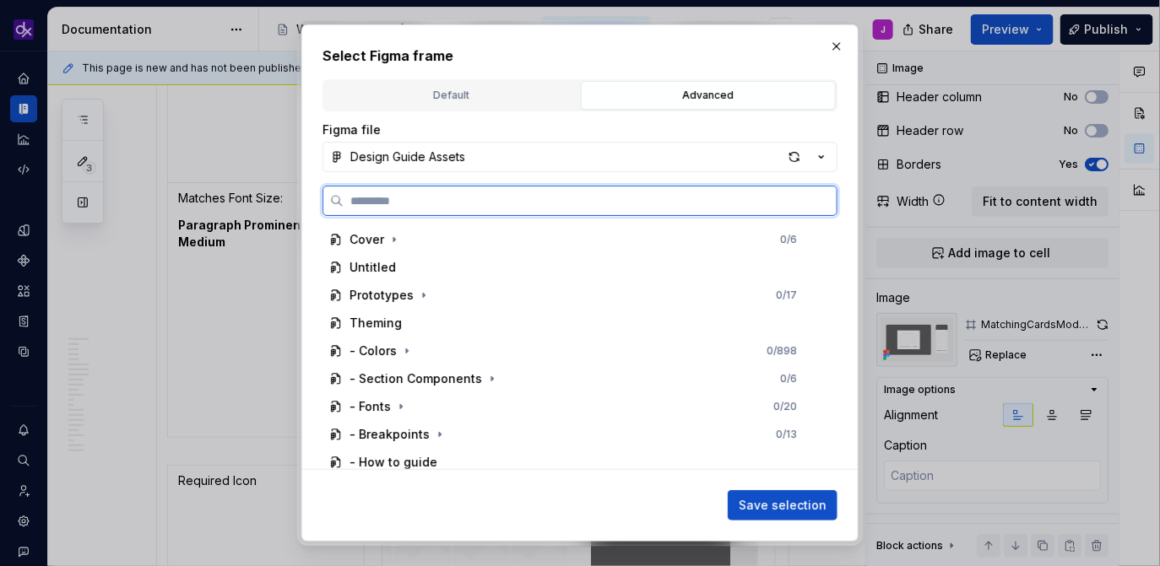
click at [599, 204] on input "search" at bounding box center [590, 200] width 493 height 17
paste input "**********"
type input "**********"
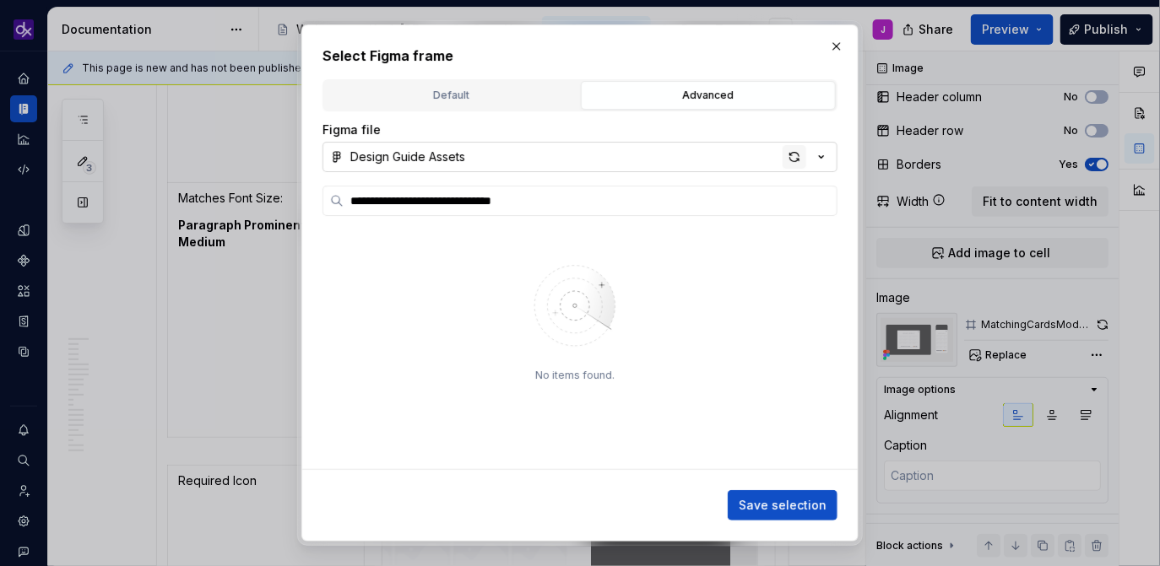
click at [796, 161] on div "button" at bounding box center [794, 157] width 24 height 24
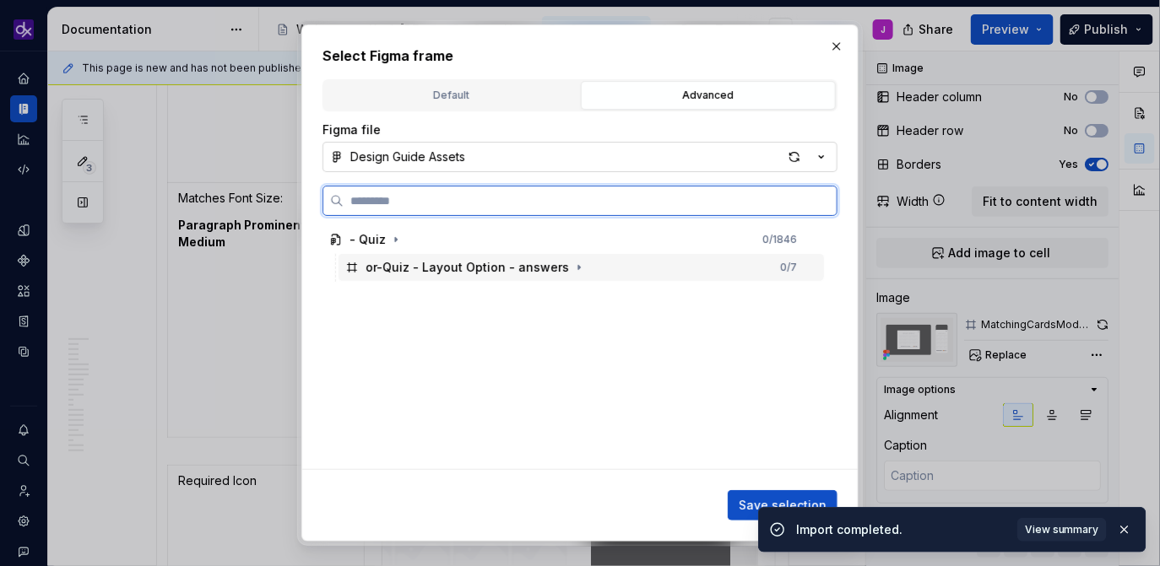
click at [501, 267] on div "or-Quiz - Layout Option - answers" at bounding box center [466, 267] width 203 height 17
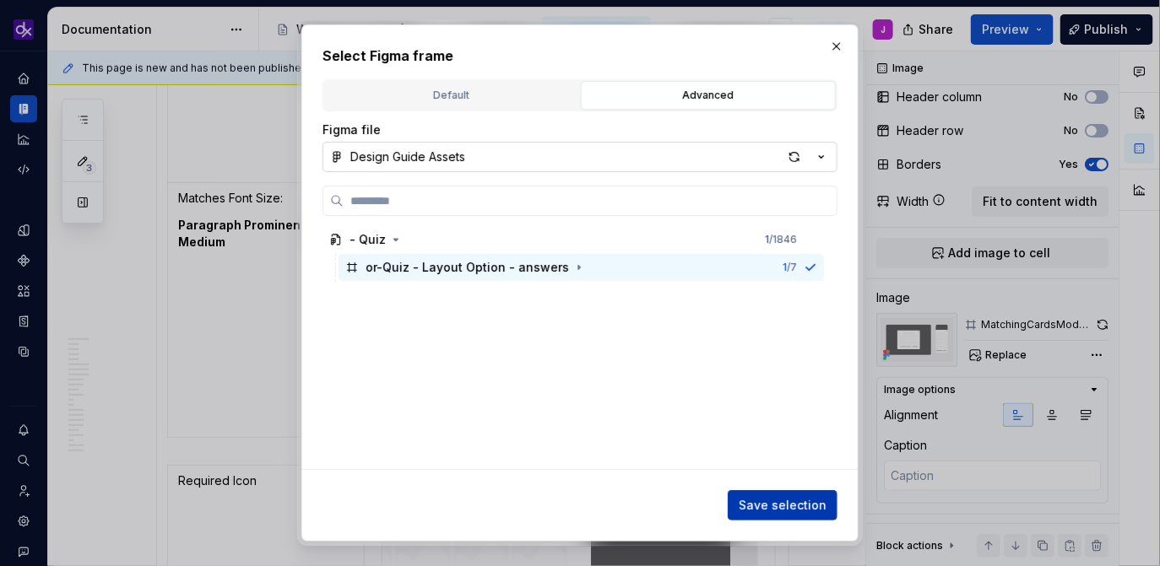
click at [769, 505] on span "Save selection" at bounding box center [783, 505] width 88 height 17
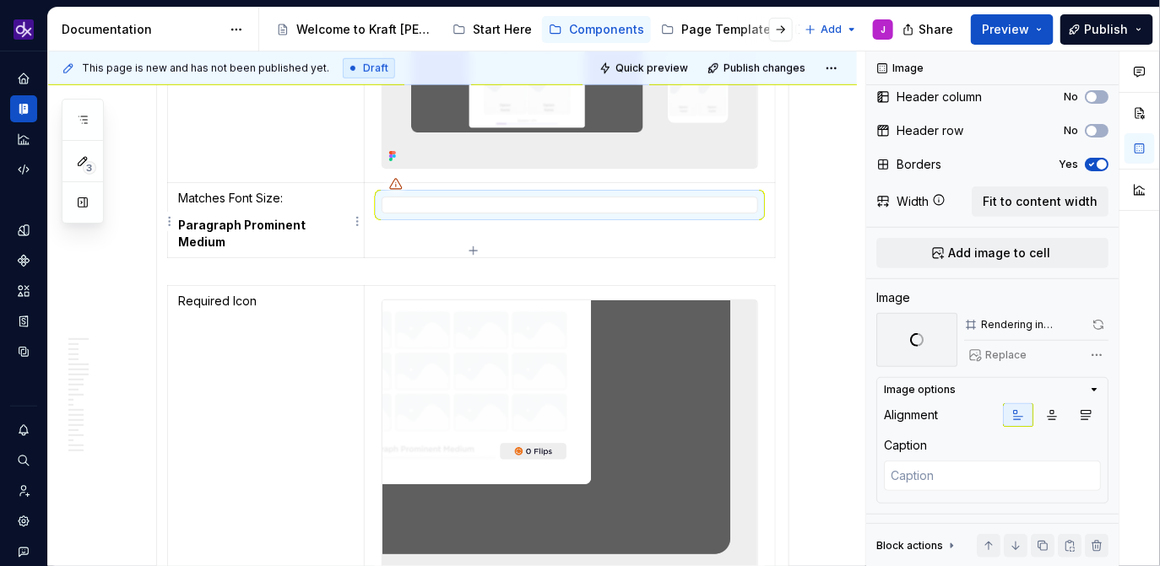
click at [262, 206] on p "Matches Font Size:" at bounding box center [266, 198] width 176 height 17
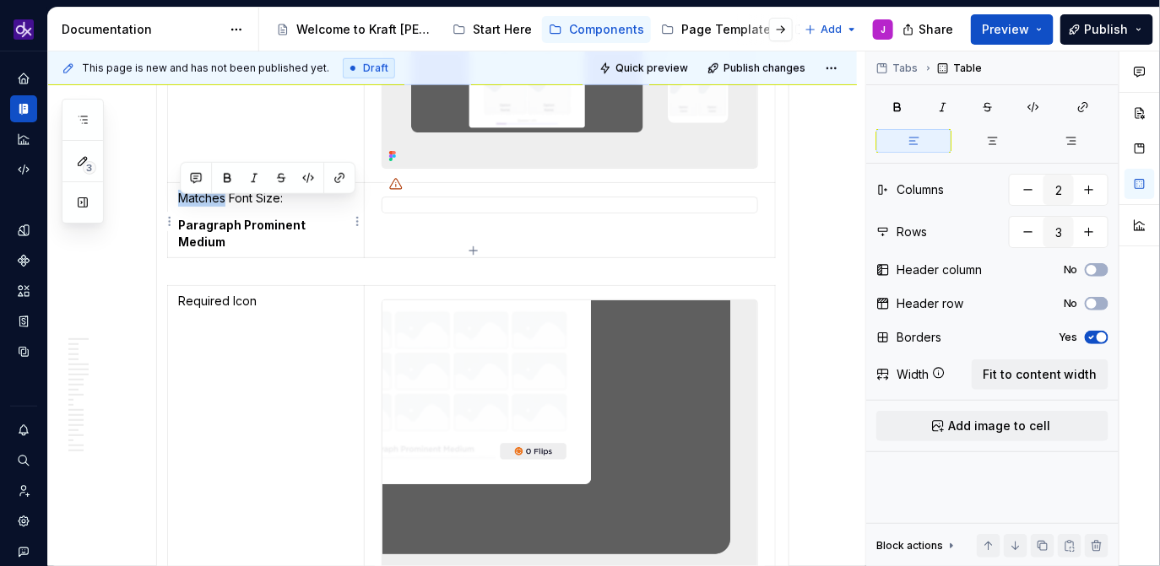
drag, startPoint x: 225, startPoint y: 211, endPoint x: 177, endPoint y: 209, distance: 48.1
click at [177, 209] on td "Matches Font Size: Paragraph Prominent Medium" at bounding box center [266, 219] width 197 height 75
click at [640, 212] on div at bounding box center [570, 205] width 376 height 17
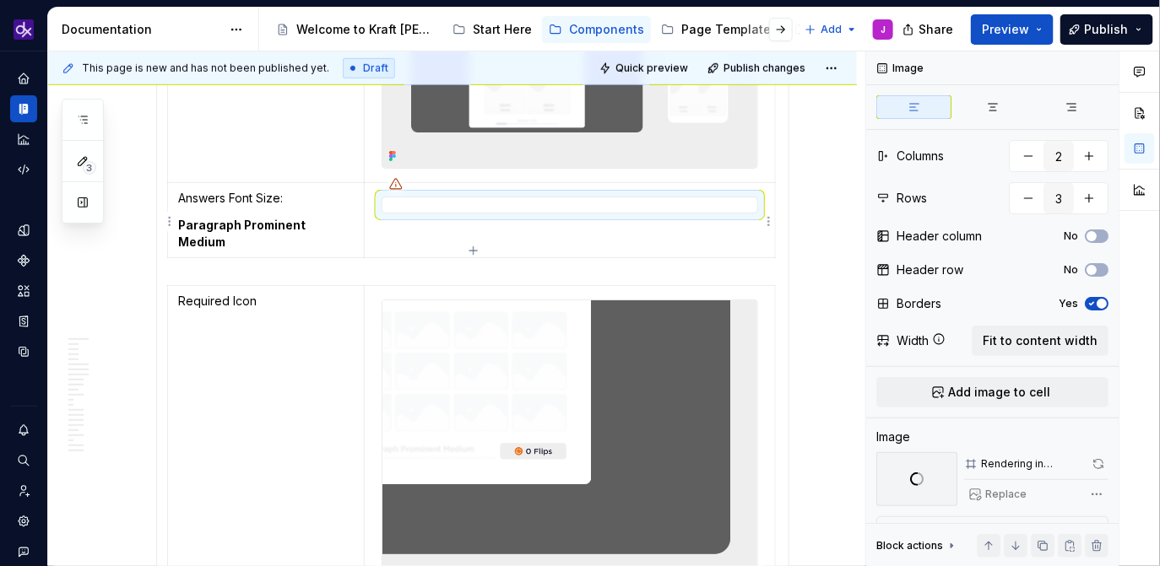
click at [651, 200] on div at bounding box center [570, 205] width 376 height 17
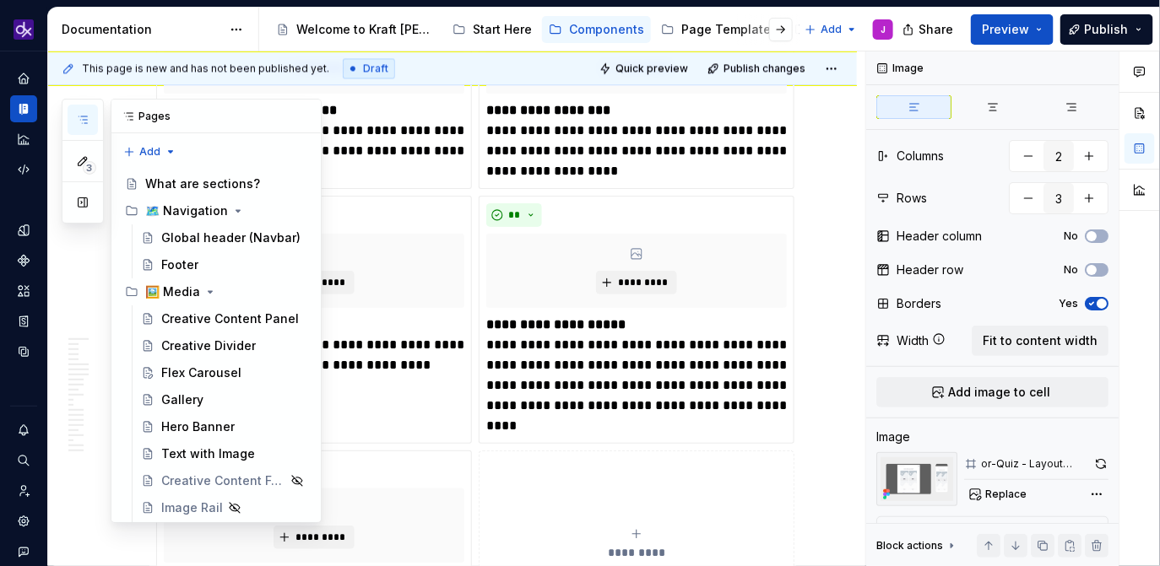
click at [82, 129] on button "button" at bounding box center [83, 120] width 30 height 30
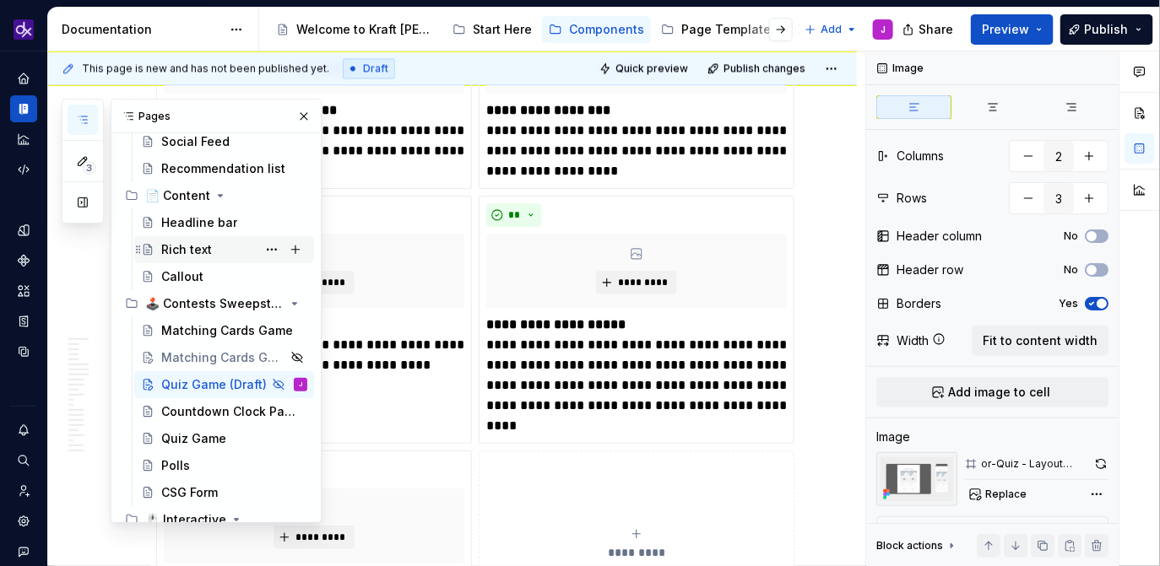
scroll to position [399, 0]
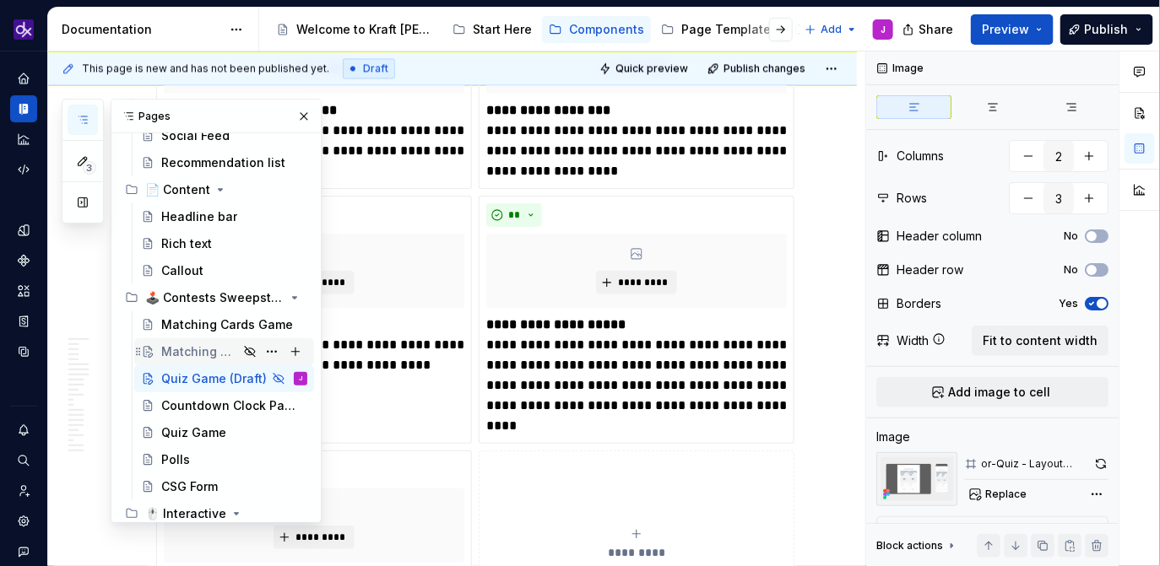
click at [195, 352] on div "Matching Cards Game (Draft)" at bounding box center [199, 352] width 77 height 17
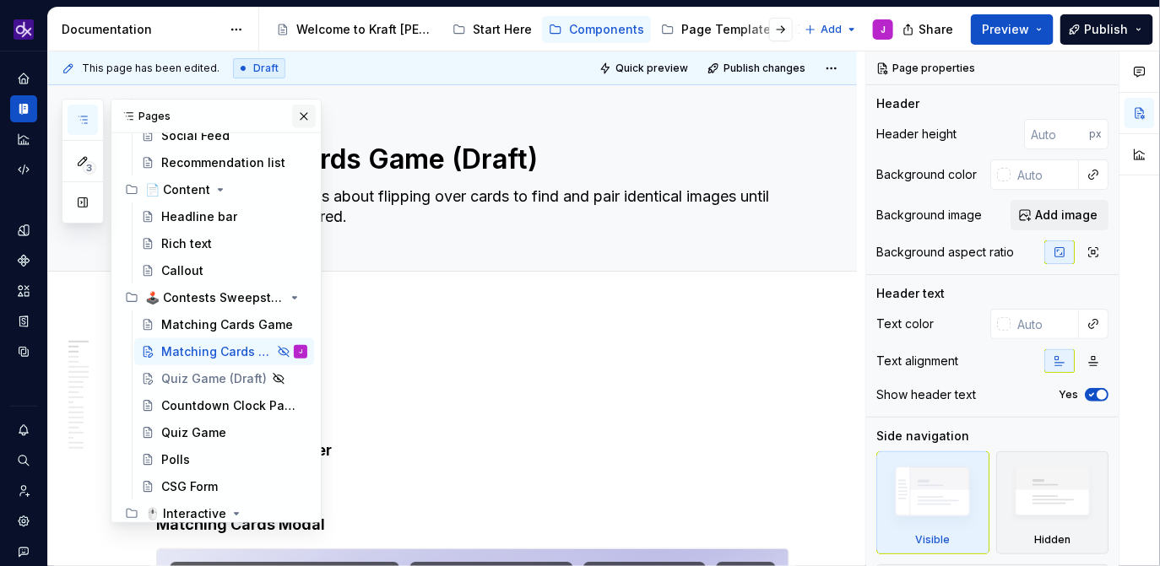
click at [305, 122] on button "button" at bounding box center [304, 117] width 24 height 24
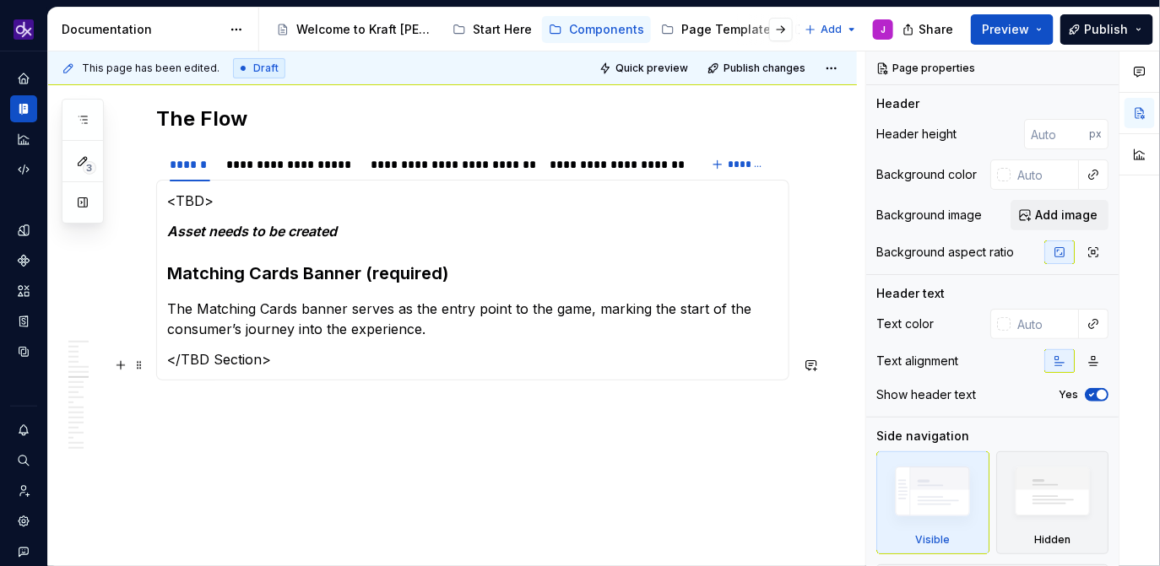
scroll to position [2351, 0]
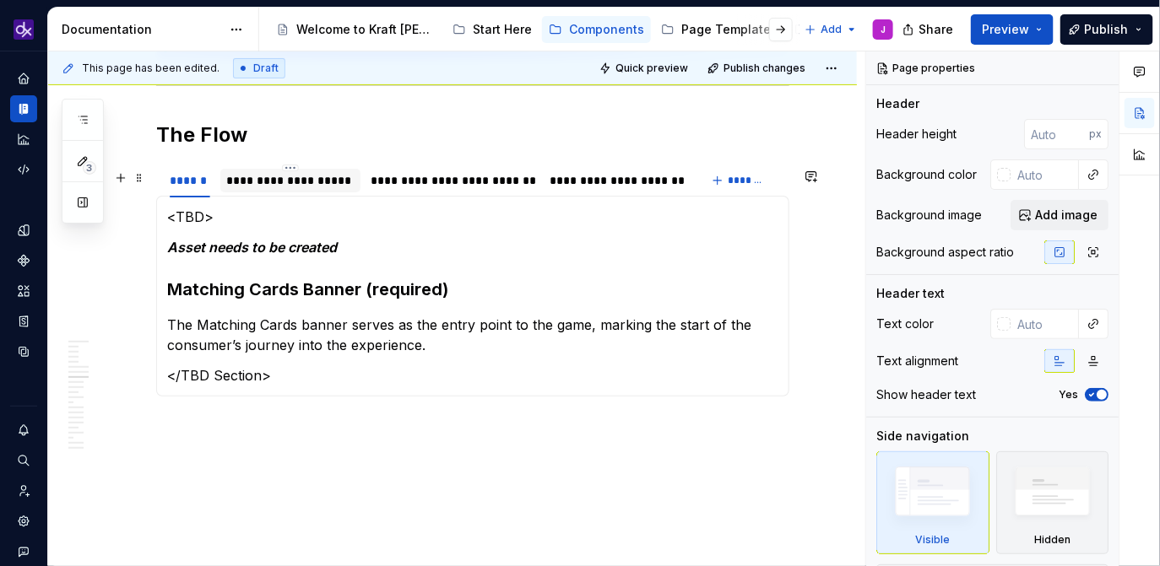
click at [326, 188] on div "**********" at bounding box center [290, 180] width 127 height 17
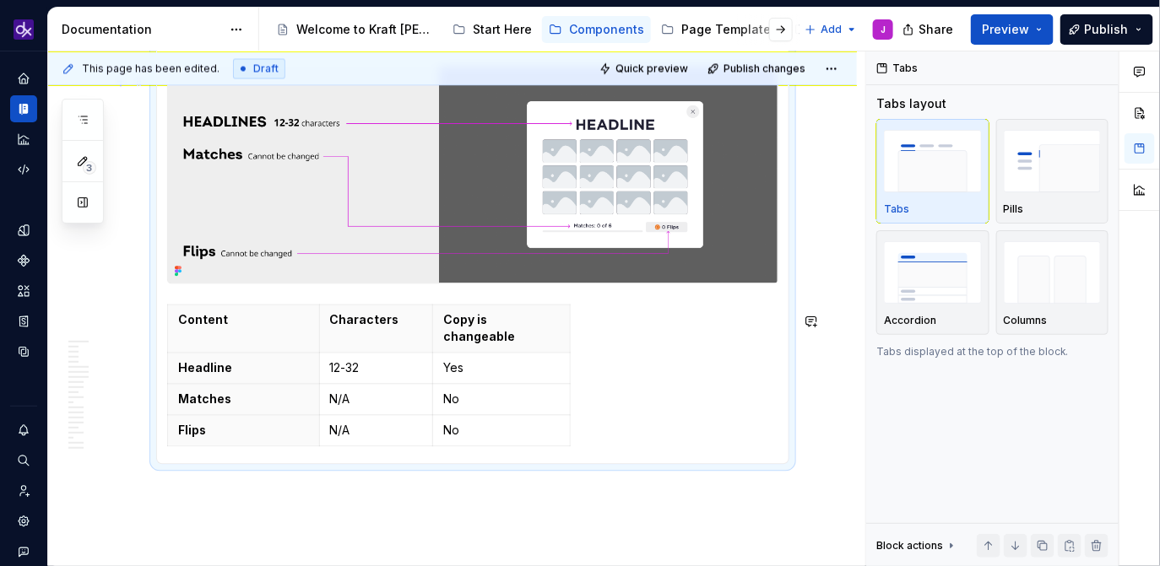
scroll to position [5405, 0]
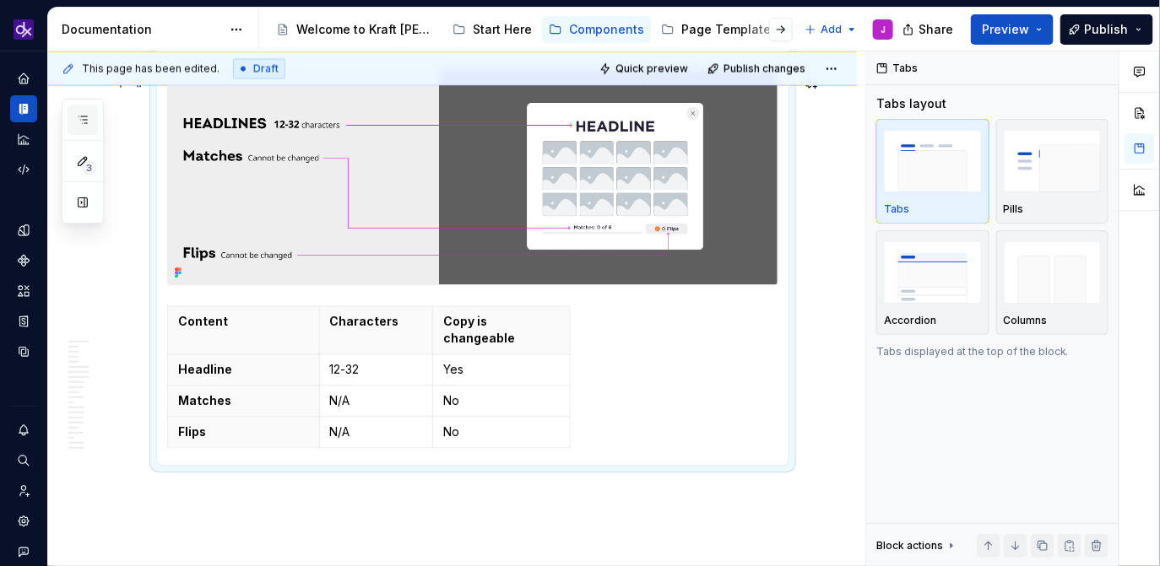
click at [76, 126] on icon "button" at bounding box center [83, 120] width 14 height 14
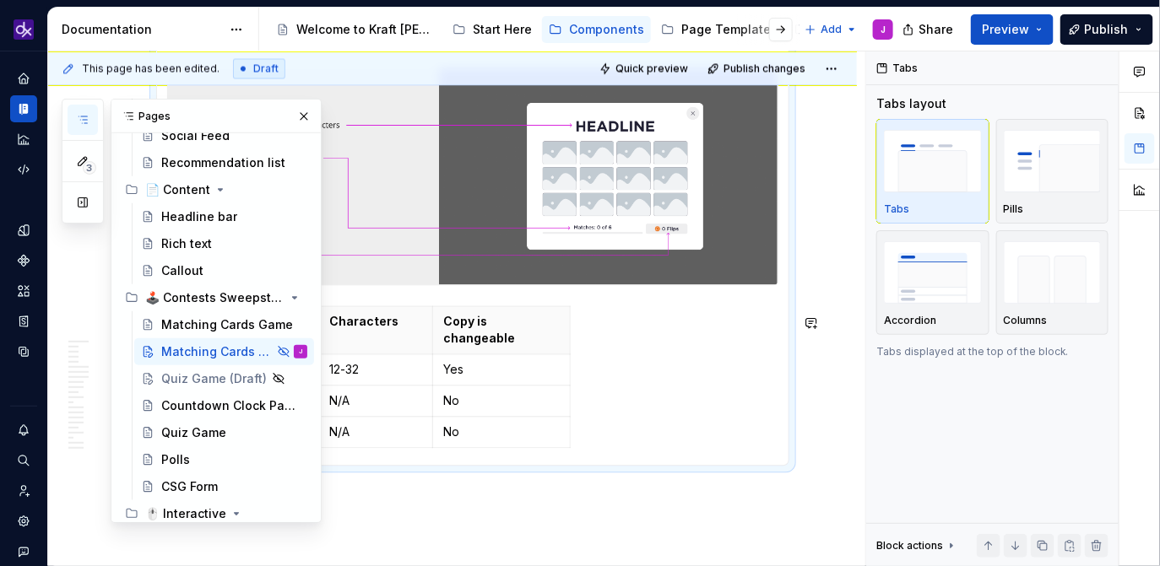
click at [727, 408] on div "Content Characters Copy is changeable Headline 12-32 Yes Matches N/A No Flips N…" at bounding box center [472, 380] width 611 height 149
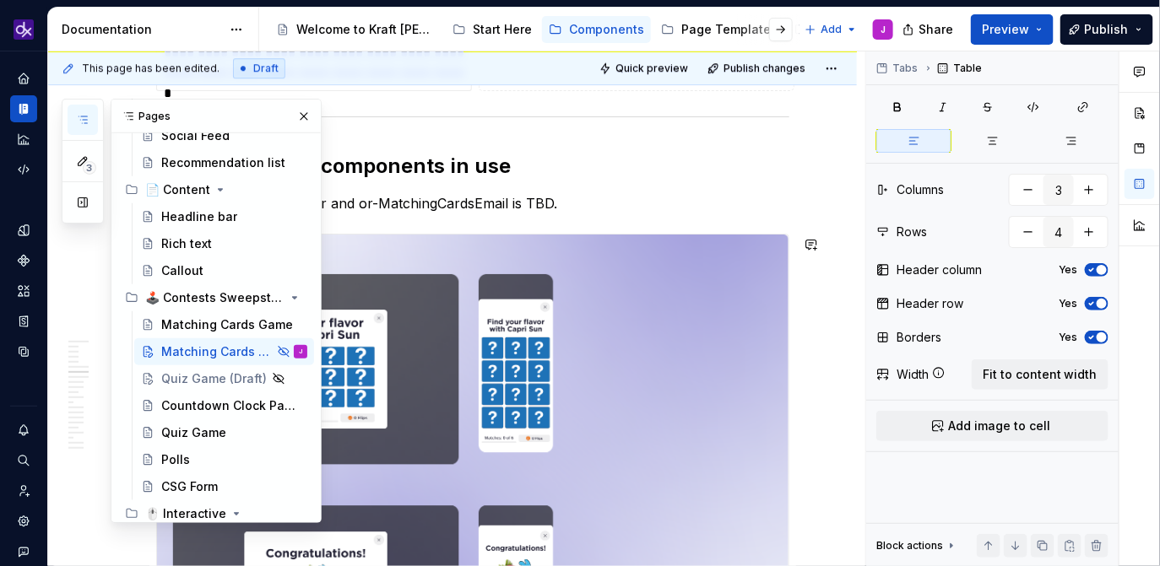
scroll to position [1646, 0]
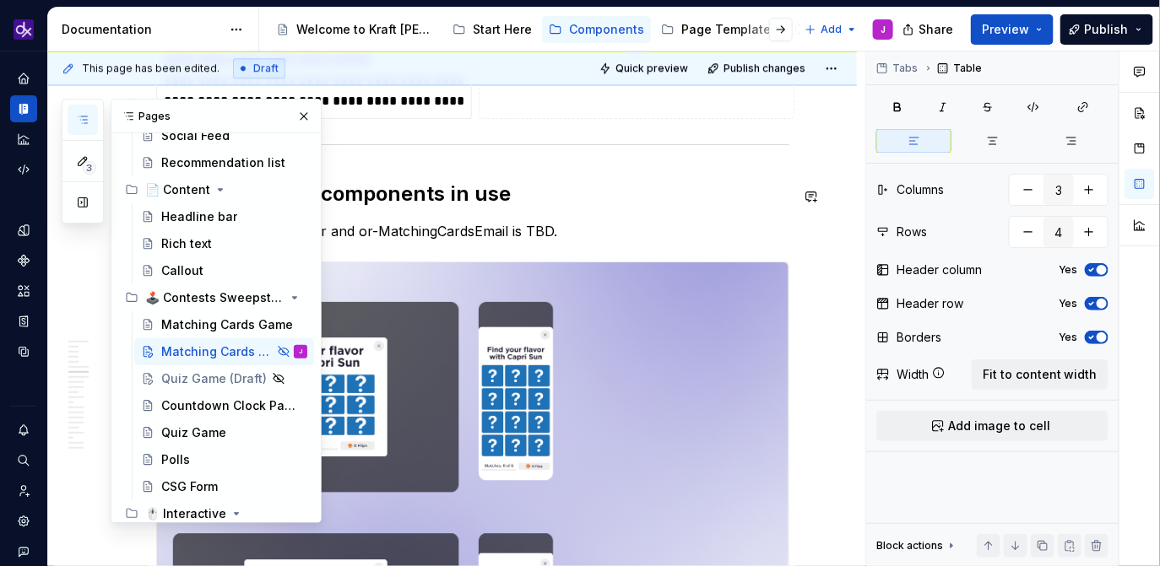
click at [662, 207] on h2 "Examples of the components in use" at bounding box center [472, 194] width 633 height 27
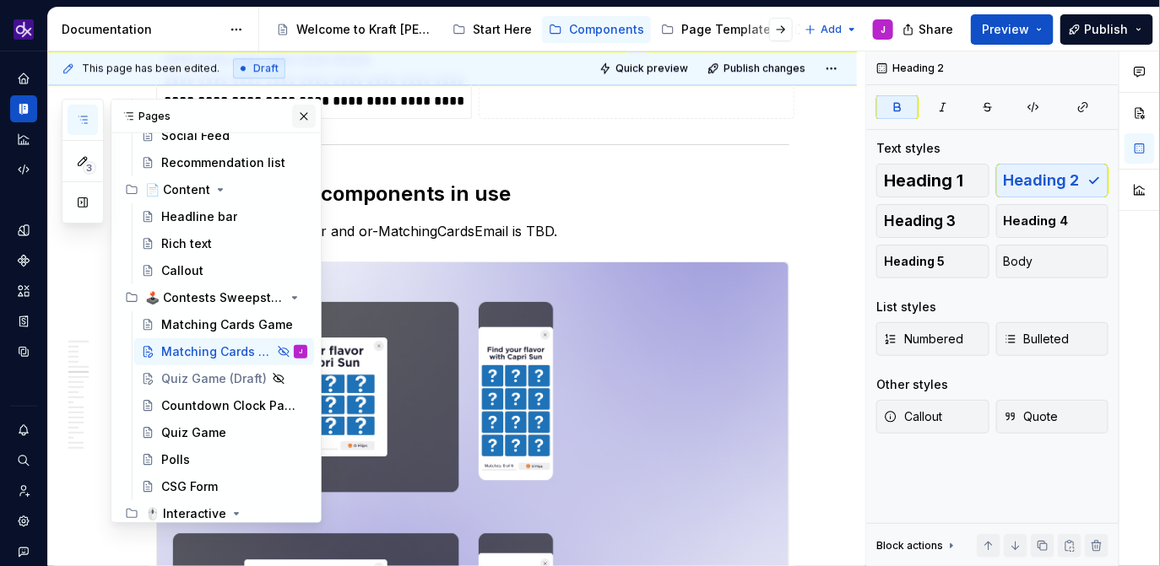
click at [303, 120] on button "button" at bounding box center [304, 117] width 24 height 24
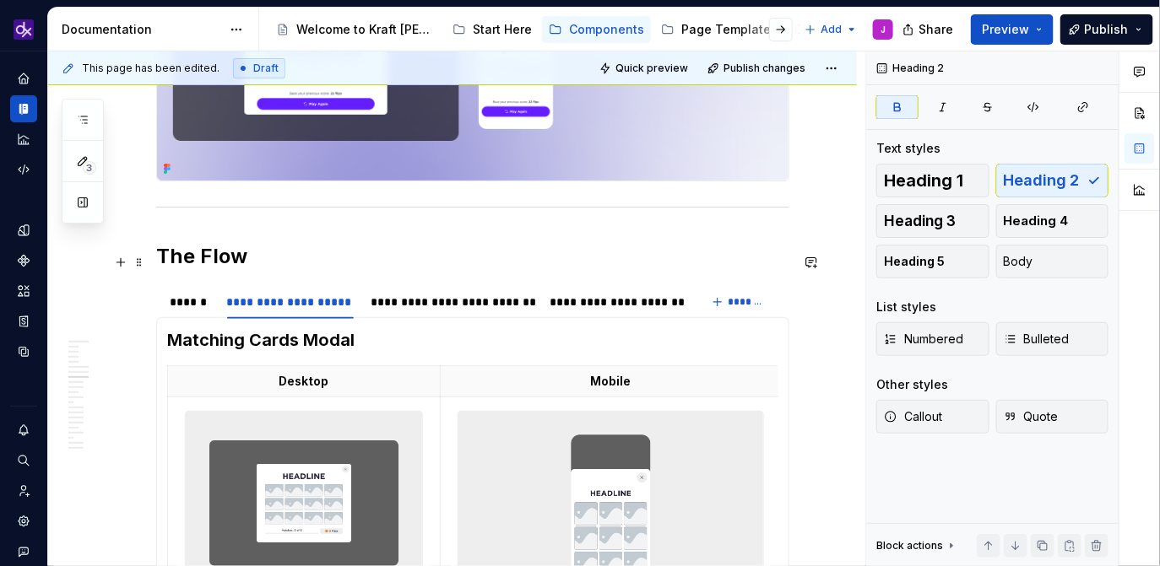
scroll to position [2220, 0]
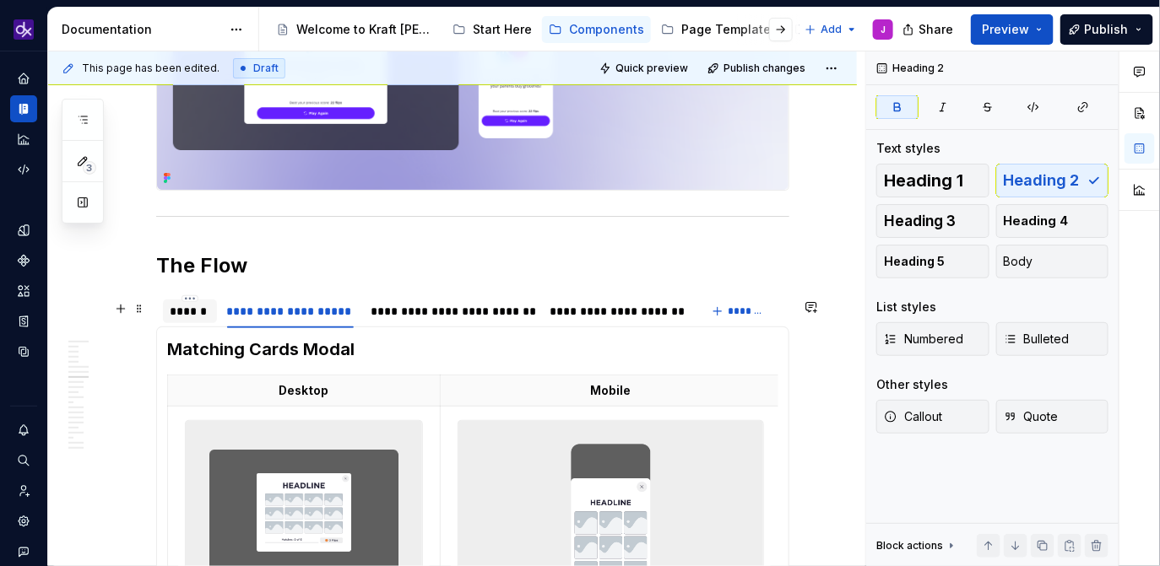
click at [172, 315] on div "******" at bounding box center [190, 311] width 41 height 17
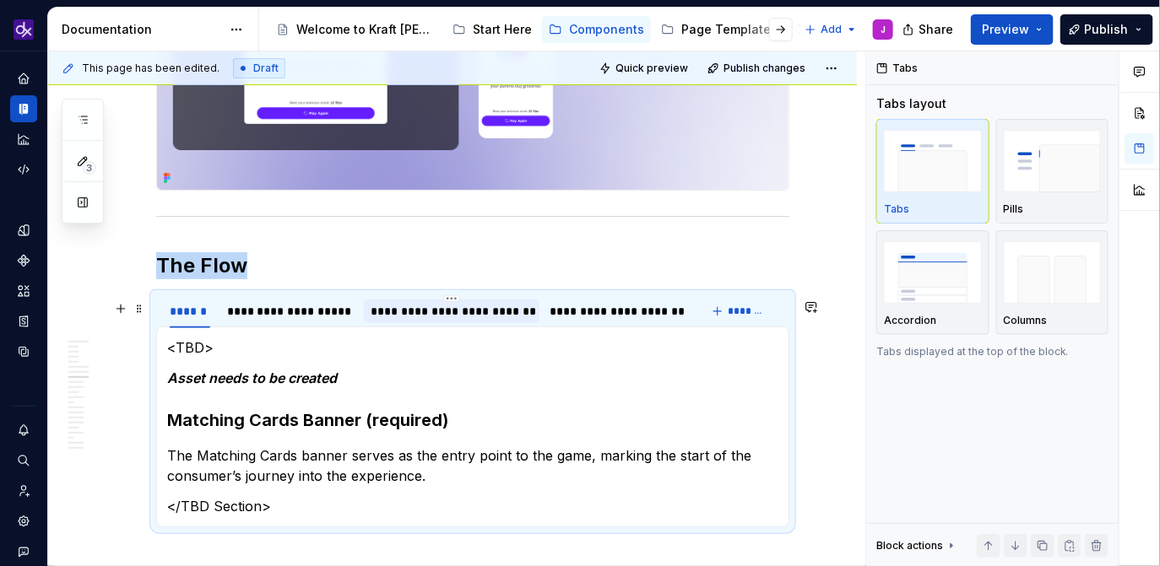
click at [467, 320] on div "**********" at bounding box center [452, 311] width 162 height 17
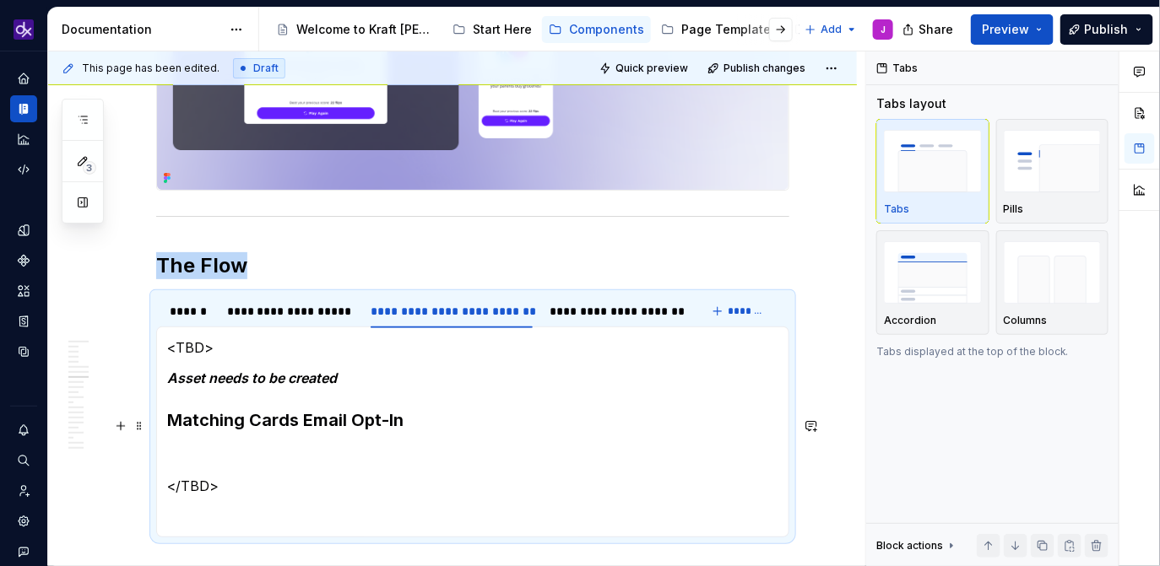
scroll to position [2253, 0]
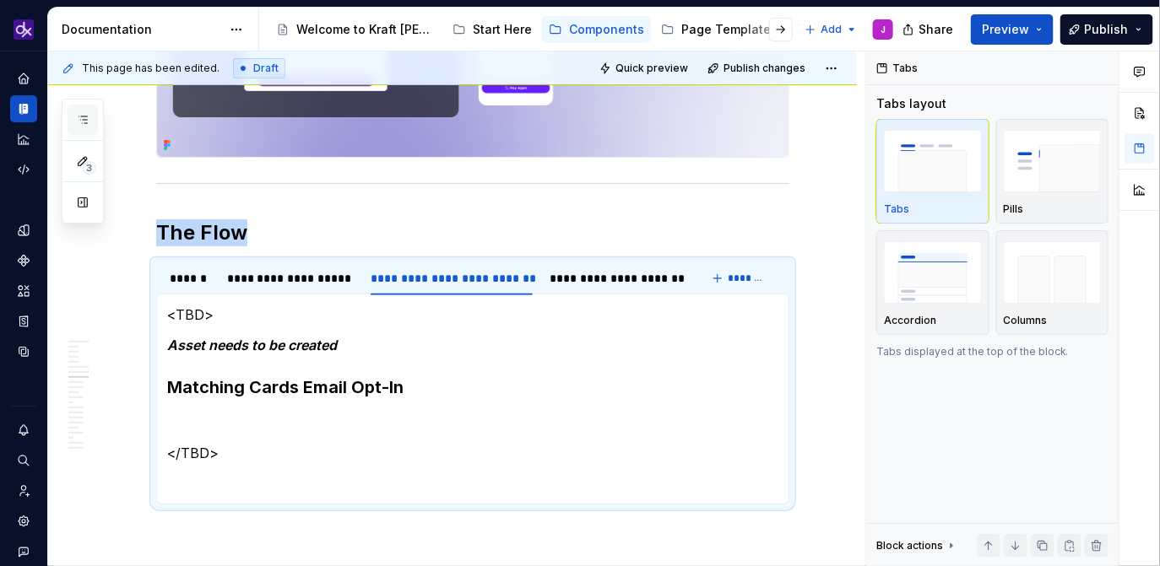
click at [86, 121] on icon "button" at bounding box center [83, 120] width 14 height 14
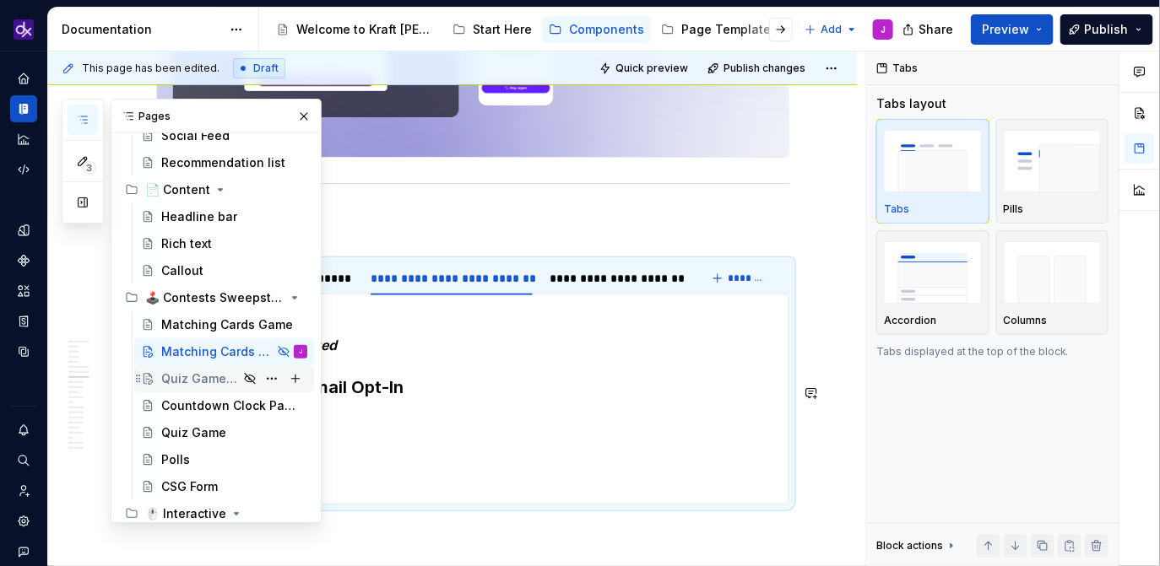
click at [213, 385] on div "Quiz Game (Draft)" at bounding box center [199, 379] width 77 height 17
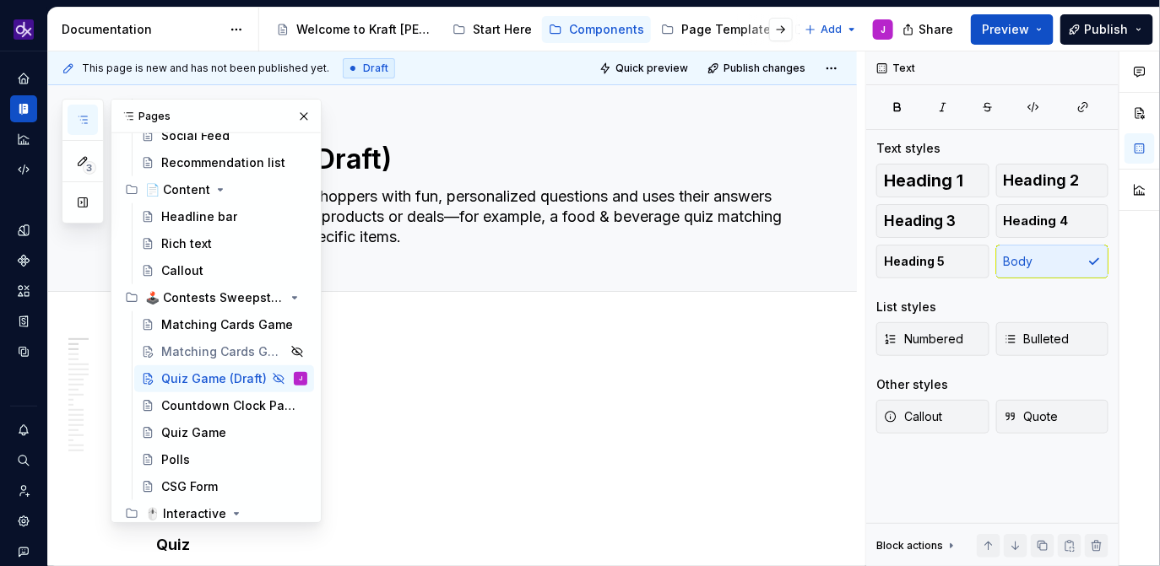
scroll to position [137, 0]
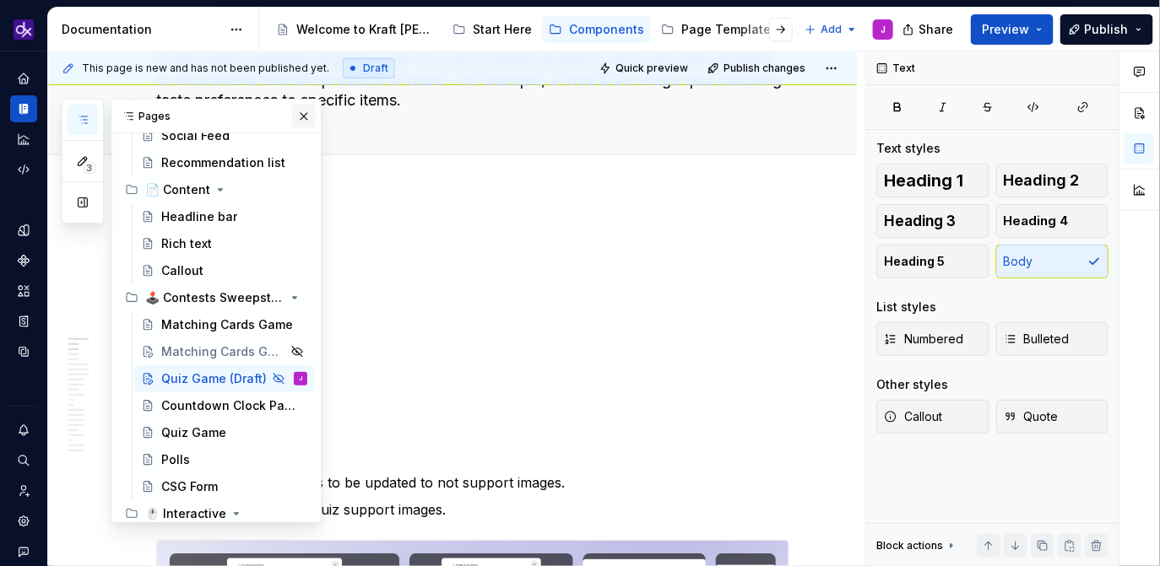
click at [311, 109] on button "button" at bounding box center [304, 117] width 24 height 24
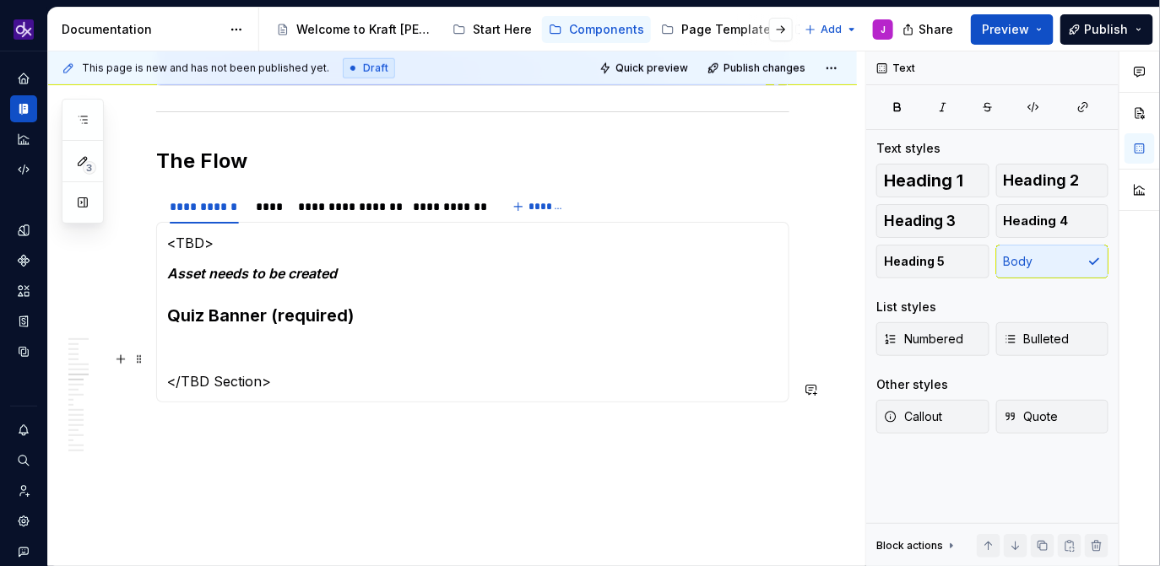
scroll to position [2724, 0]
click at [362, 216] on div "**********" at bounding box center [347, 207] width 98 height 17
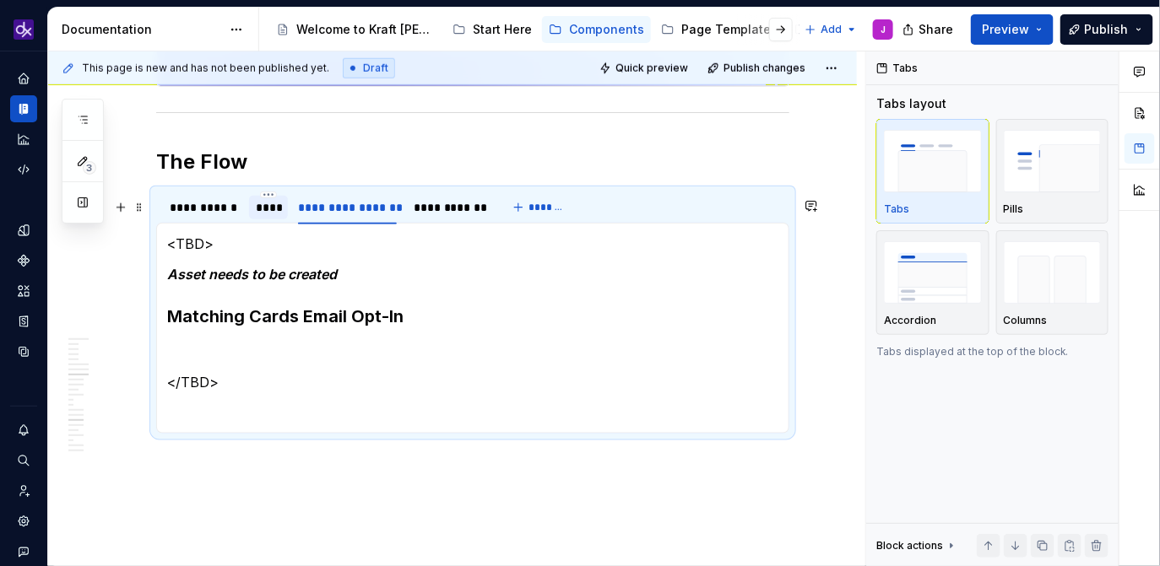
click at [266, 216] on div "****" at bounding box center [269, 207] width 26 height 17
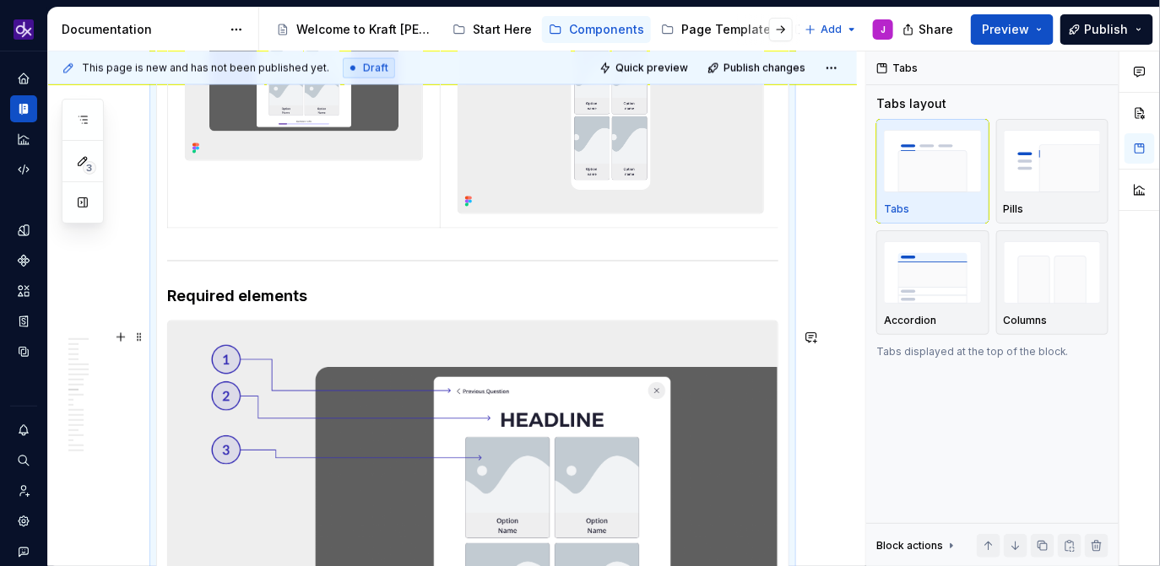
scroll to position [3067, 0]
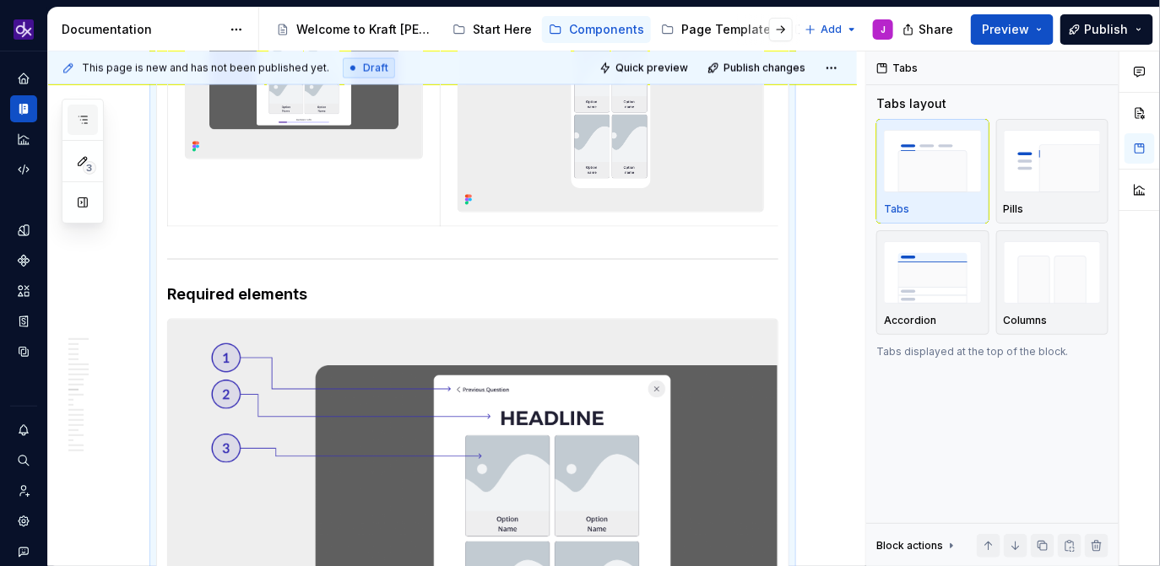
click at [85, 121] on icon "button" at bounding box center [83, 120] width 14 height 14
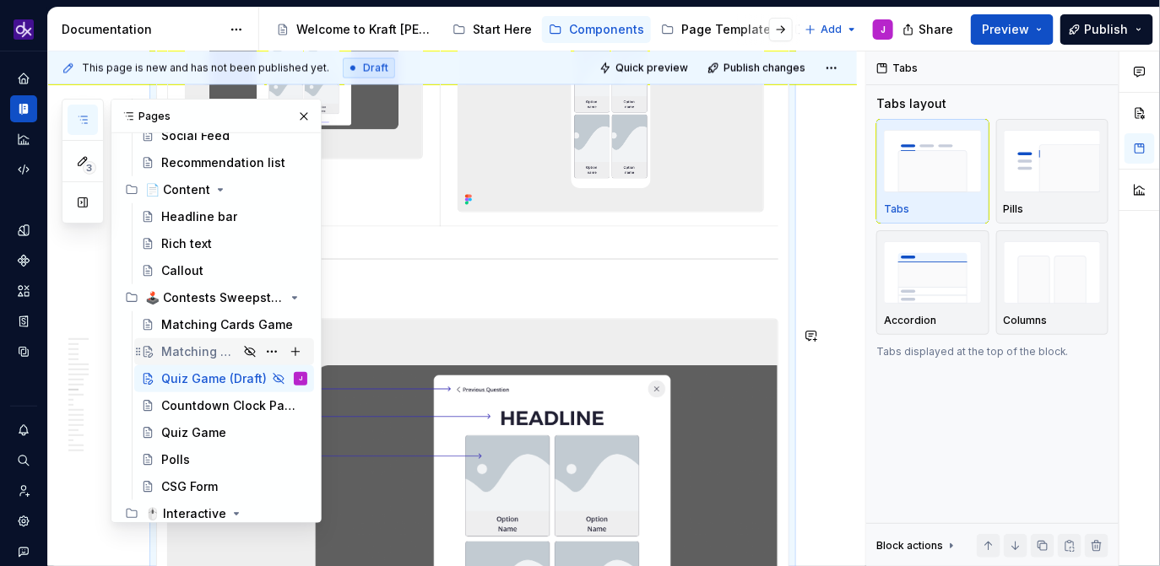
click at [195, 351] on div "Matching Cards Game (Draft)" at bounding box center [199, 352] width 77 height 17
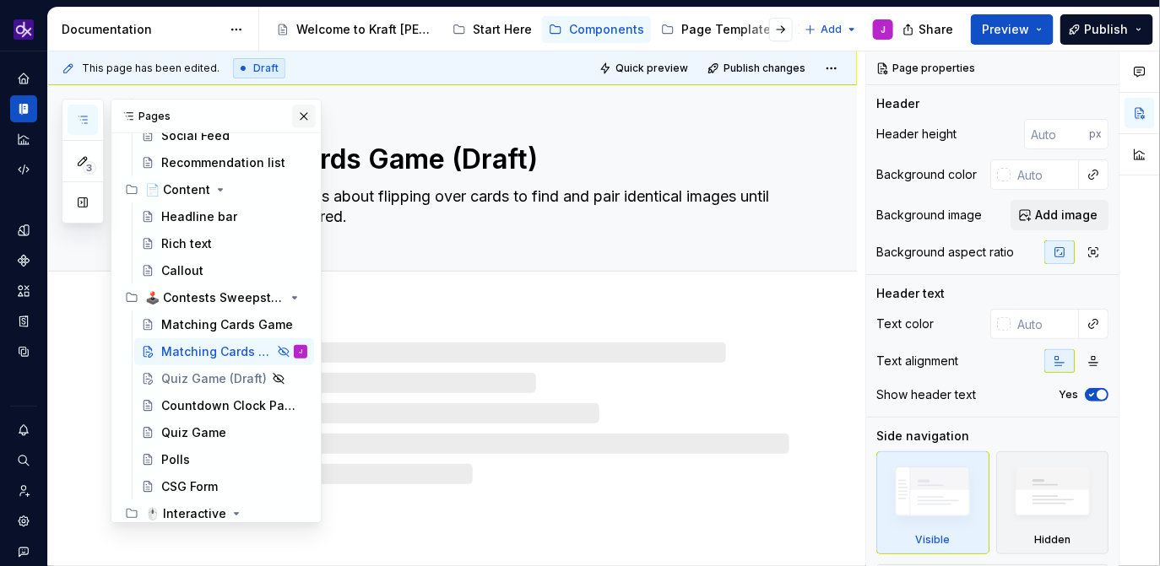
click at [310, 112] on button "button" at bounding box center [304, 117] width 24 height 24
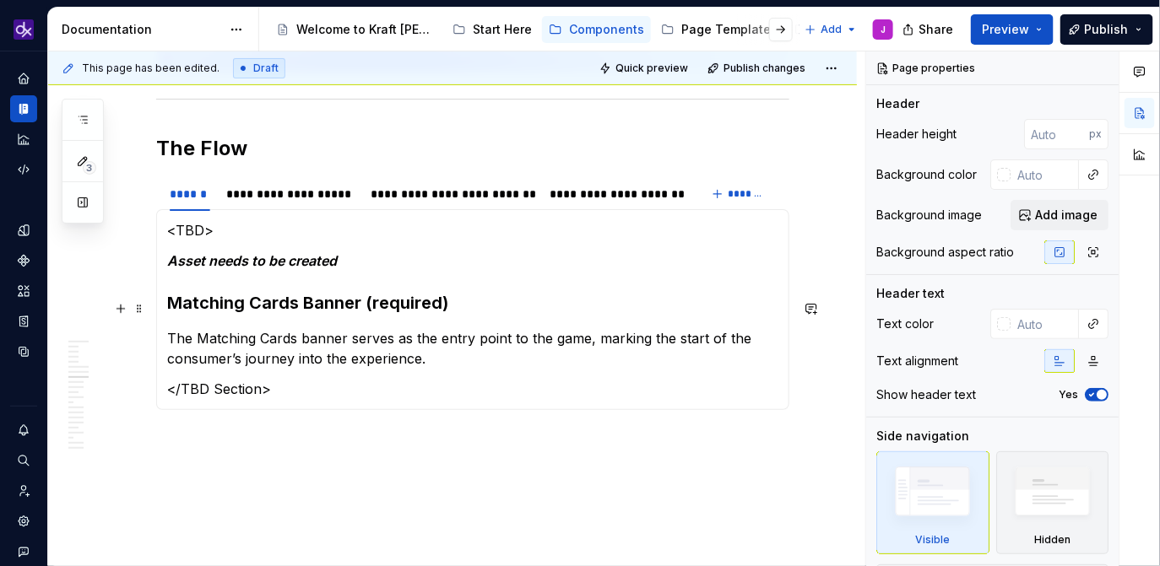
scroll to position [2317, 0]
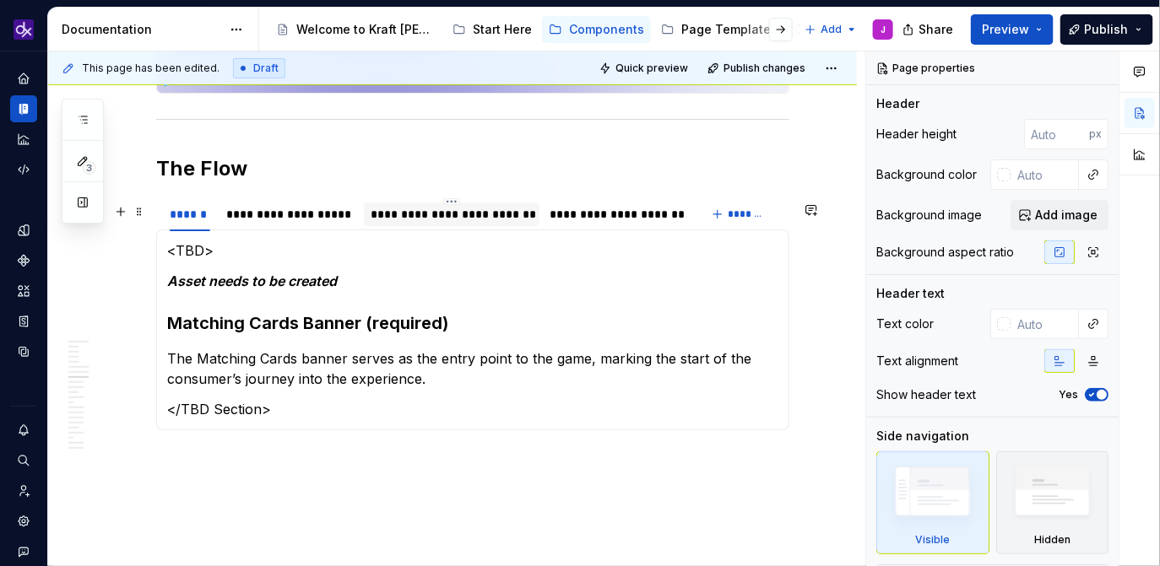
click at [476, 214] on div "**********" at bounding box center [452, 214] width 162 height 17
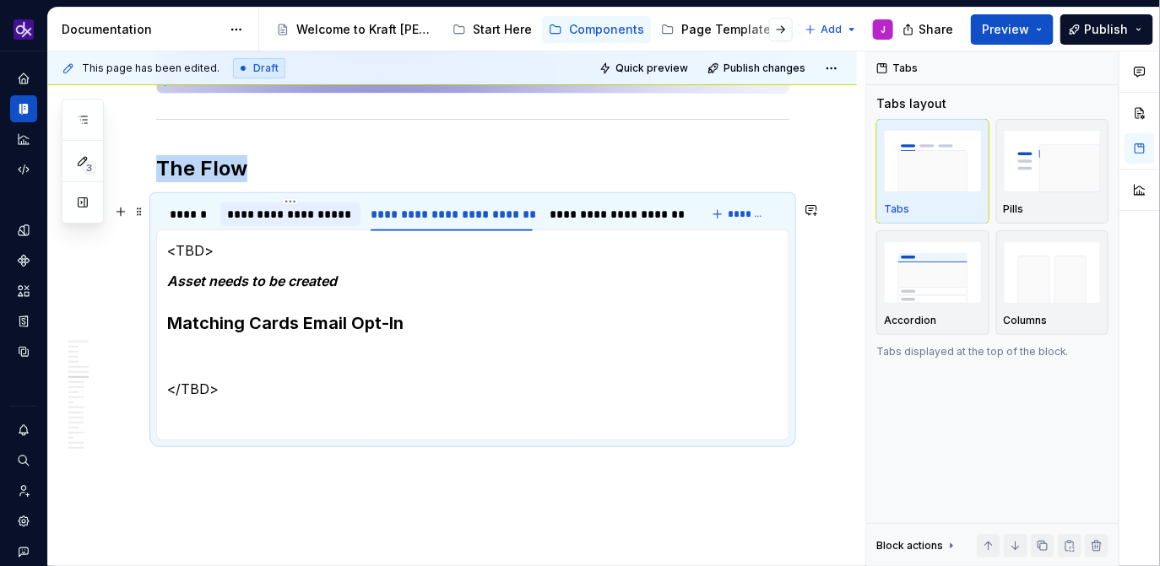
click at [314, 221] on div "**********" at bounding box center [290, 214] width 127 height 17
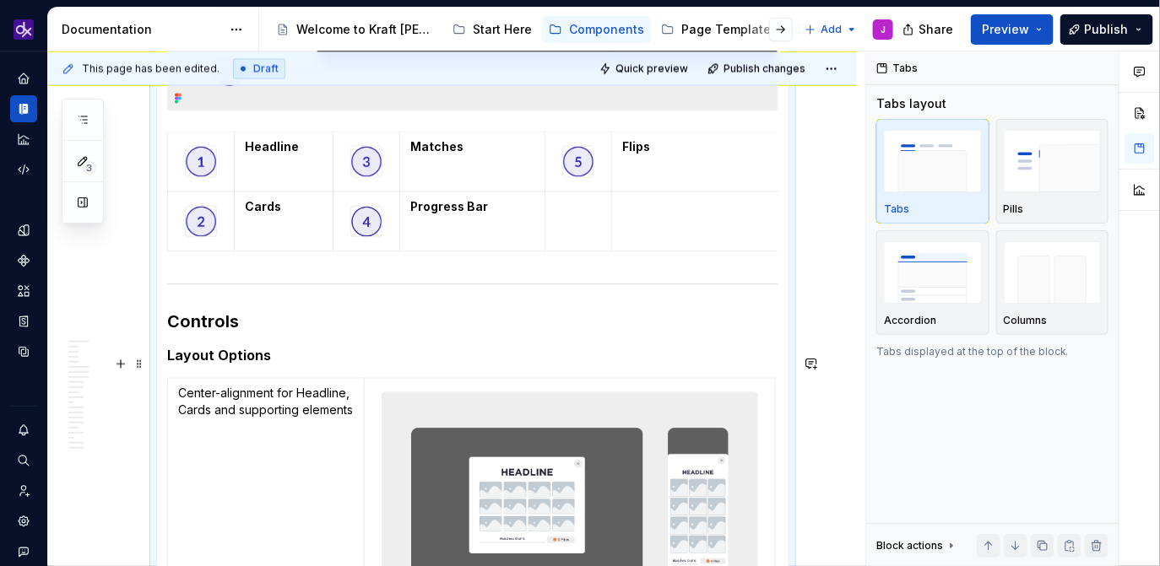
scroll to position [3375, 0]
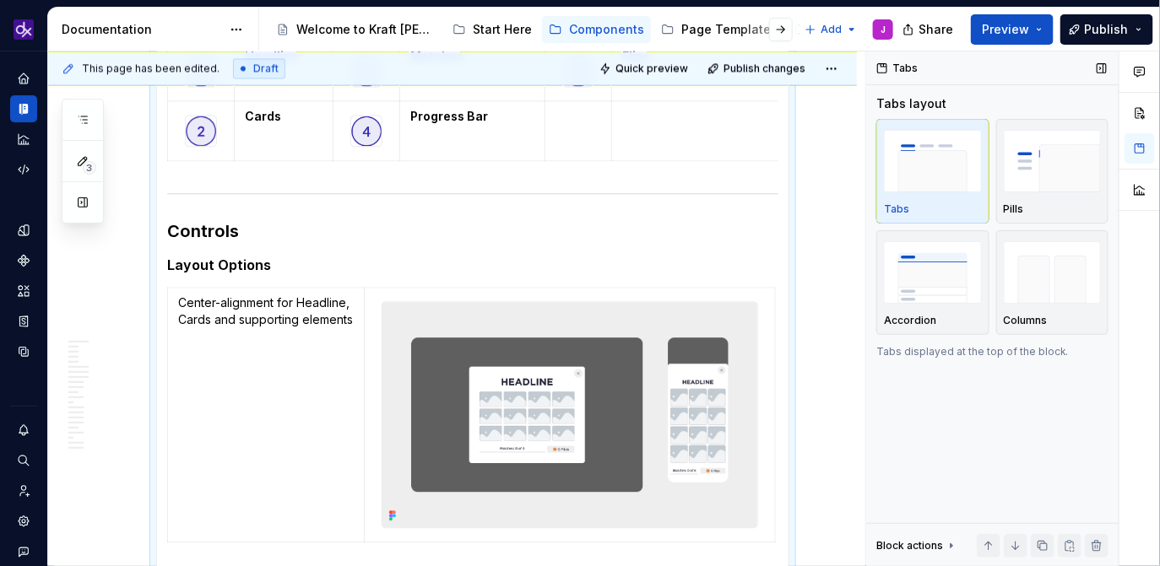
type textarea "*"
